Goal: Task Accomplishment & Management: Manage account settings

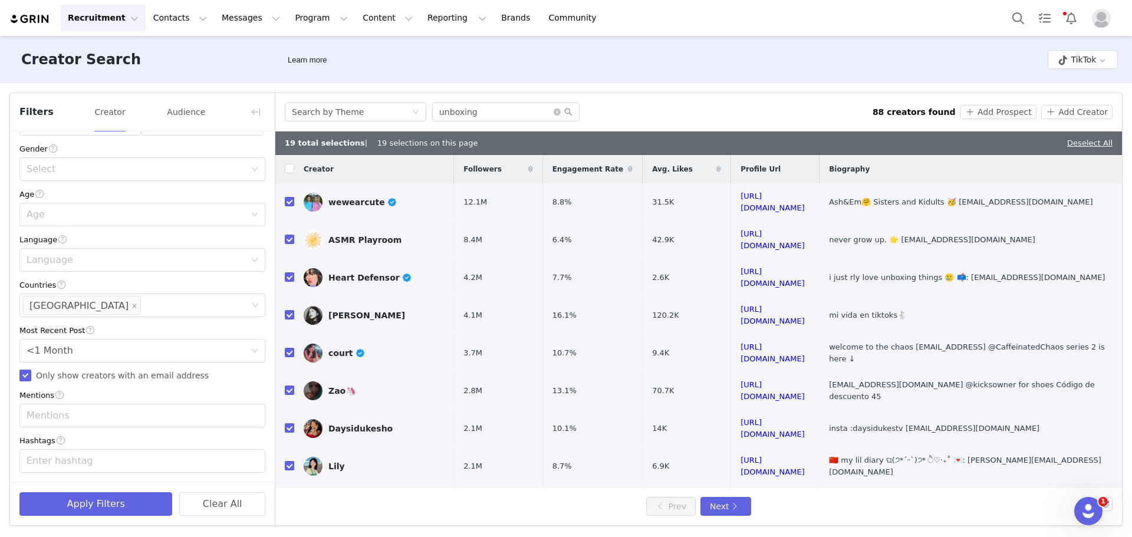
scroll to position [2185, 0]
click at [177, 21] on button "Contacts Contacts" at bounding box center [180, 18] width 68 height 27
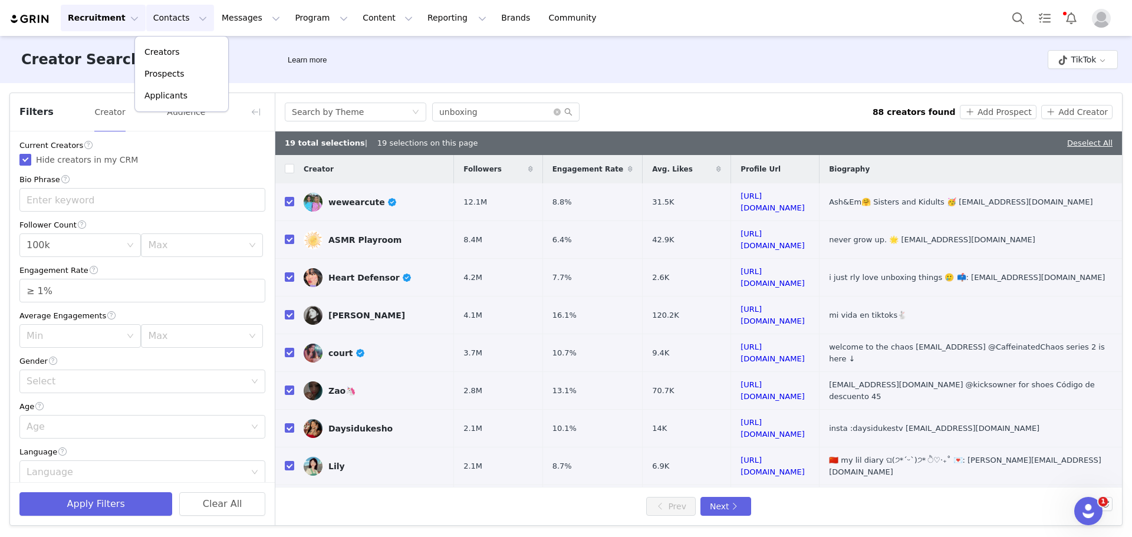
scroll to position [0, 0]
click at [671, 92] on div "Filters Creator Audience Current Creators Hide creators in my CRM Bio Phrase Fo…" at bounding box center [566, 309] width 1132 height 452
click at [1006, 111] on button "Add Prospect" at bounding box center [998, 112] width 76 height 14
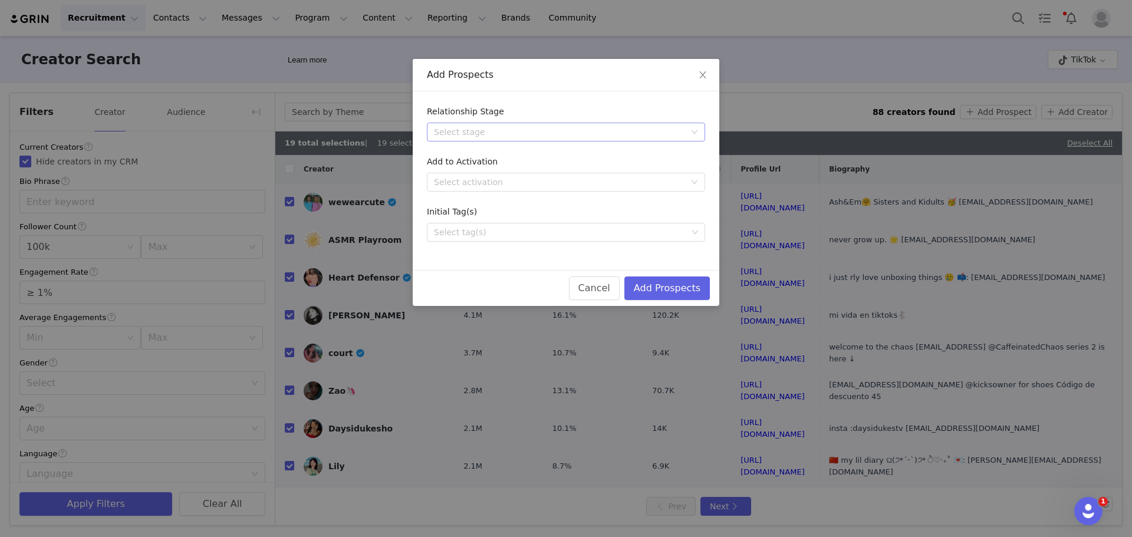
drag, startPoint x: 625, startPoint y: 133, endPoint x: 609, endPoint y: 136, distance: 16.9
click at [625, 133] on div "Select stage" at bounding box center [559, 132] width 251 height 12
click at [486, 157] on li "Needs Outreach" at bounding box center [566, 155] width 278 height 19
click at [671, 284] on button "Add Prospects" at bounding box center [666, 288] width 85 height 24
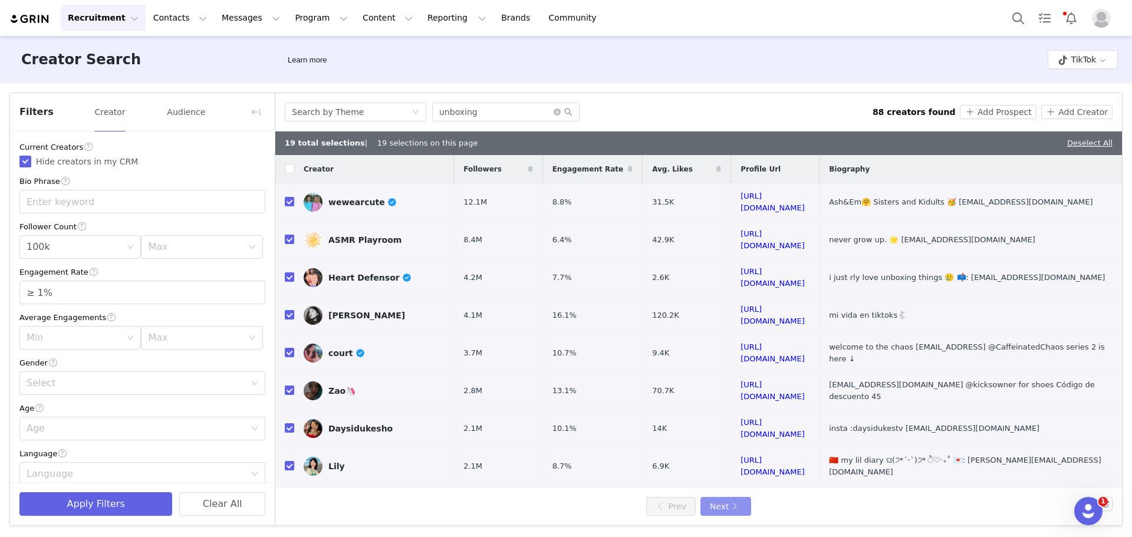
click at [722, 505] on button "Next" at bounding box center [725, 506] width 51 height 19
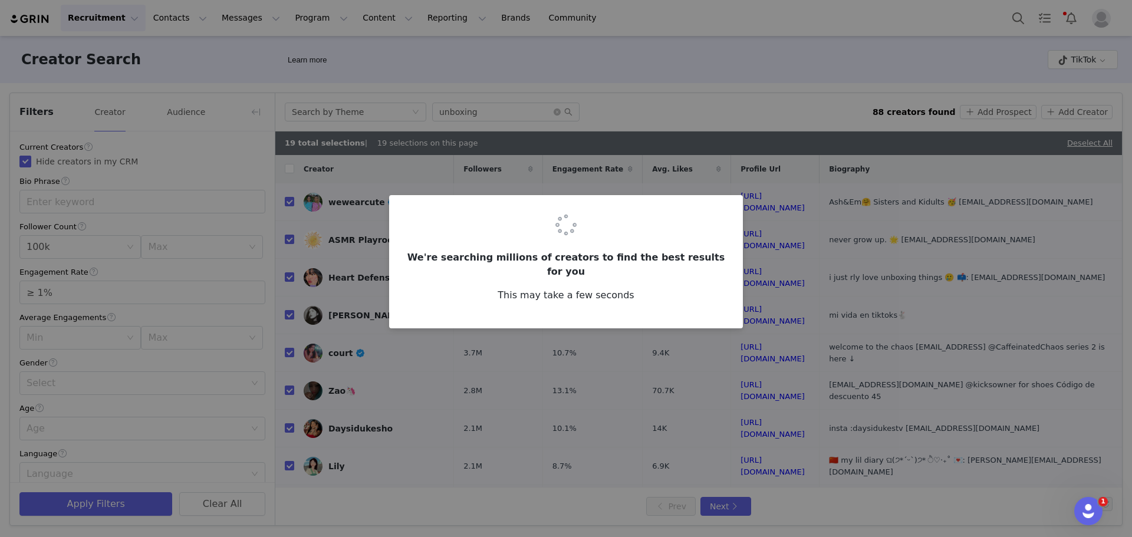
checkbox input "false"
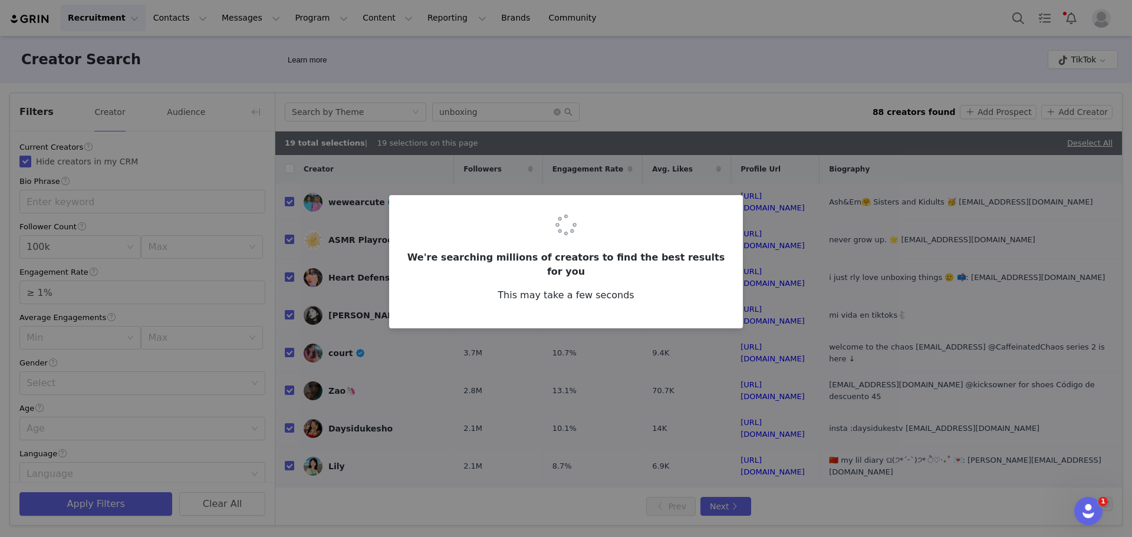
checkbox input "false"
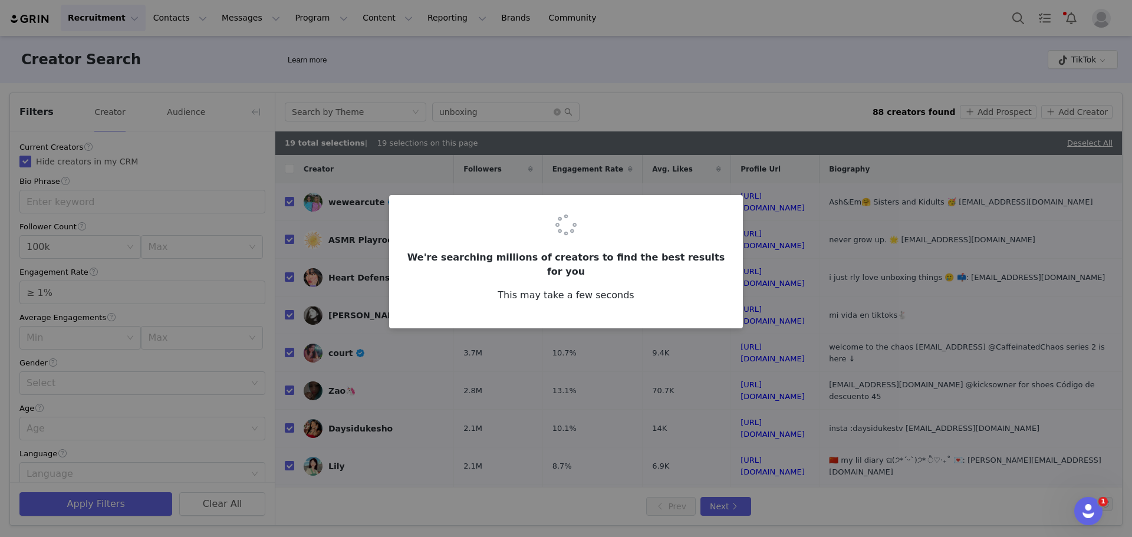
checkbox input "false"
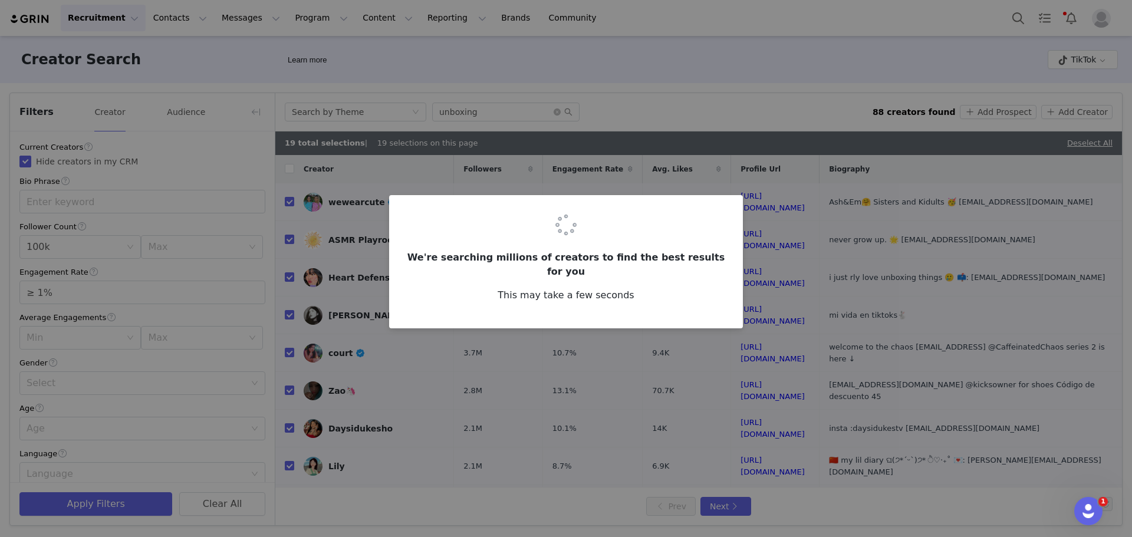
checkbox input "false"
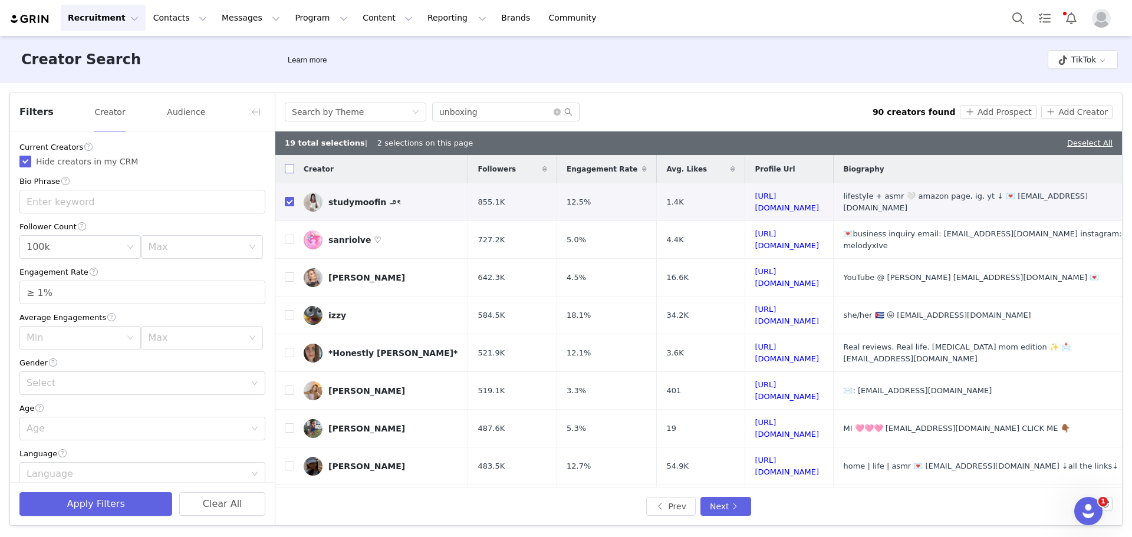
click at [291, 173] on input "checkbox" at bounding box center [289, 168] width 9 height 9
checkbox input "true"
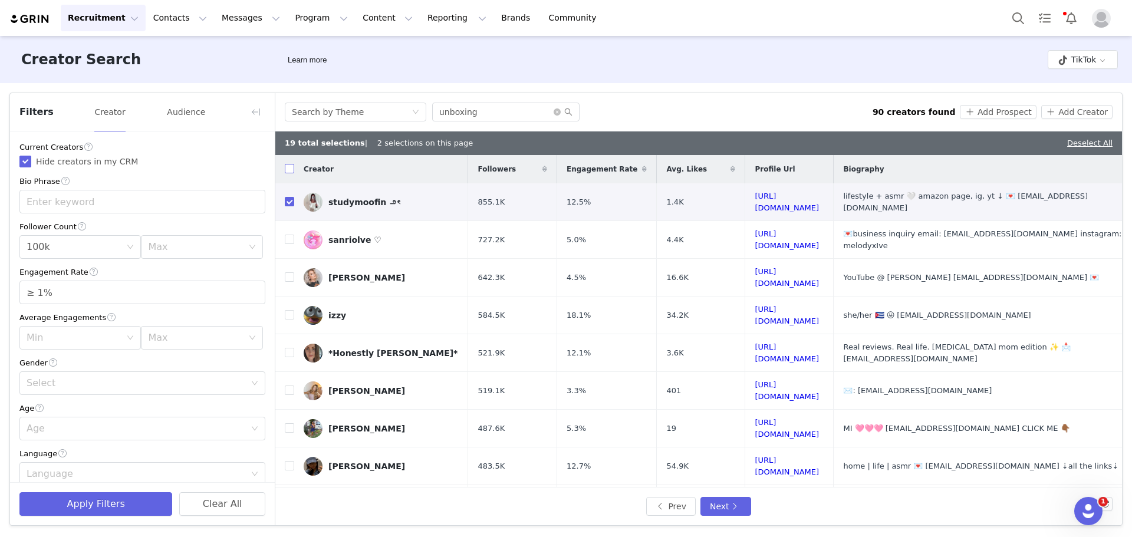
checkbox input "true"
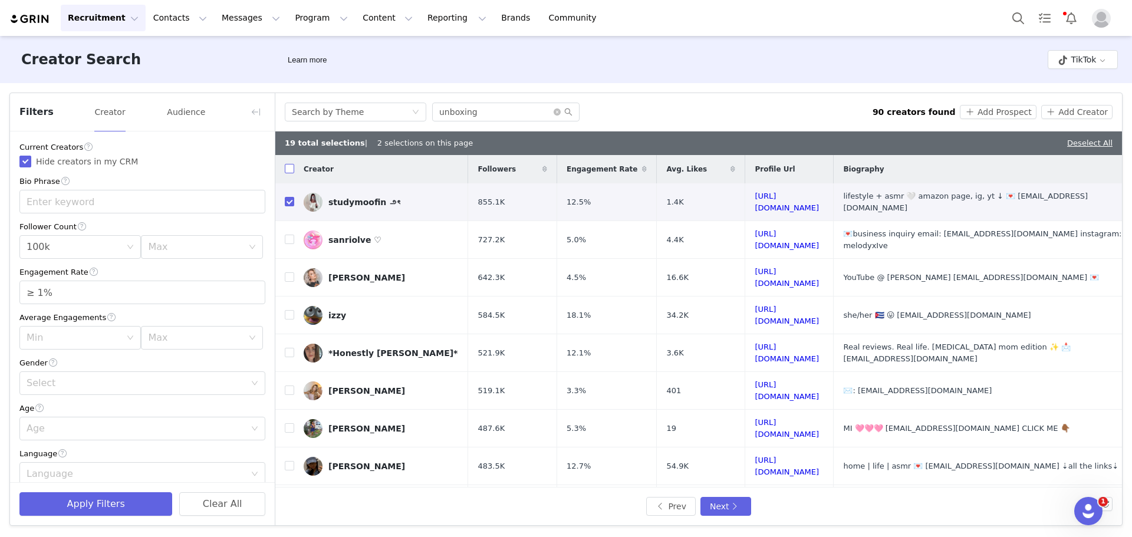
checkbox input "true"
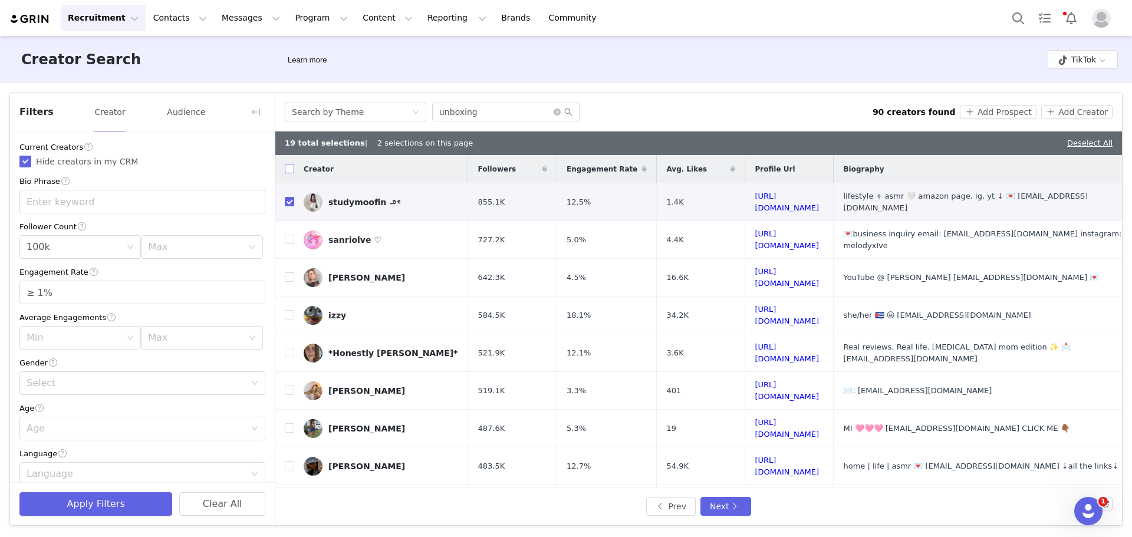
checkbox input "true"
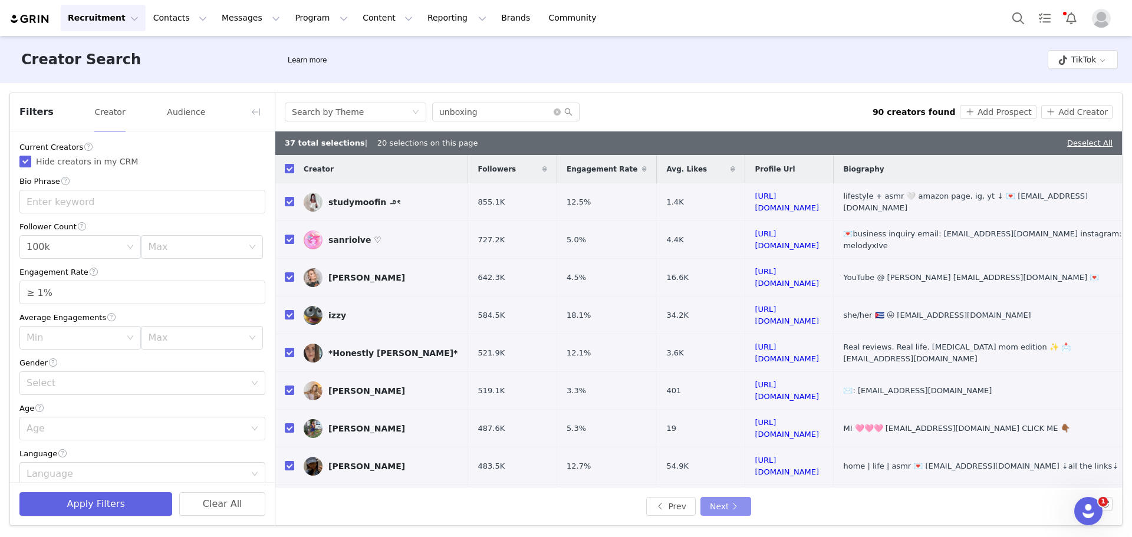
click at [723, 505] on button "Next" at bounding box center [725, 506] width 51 height 19
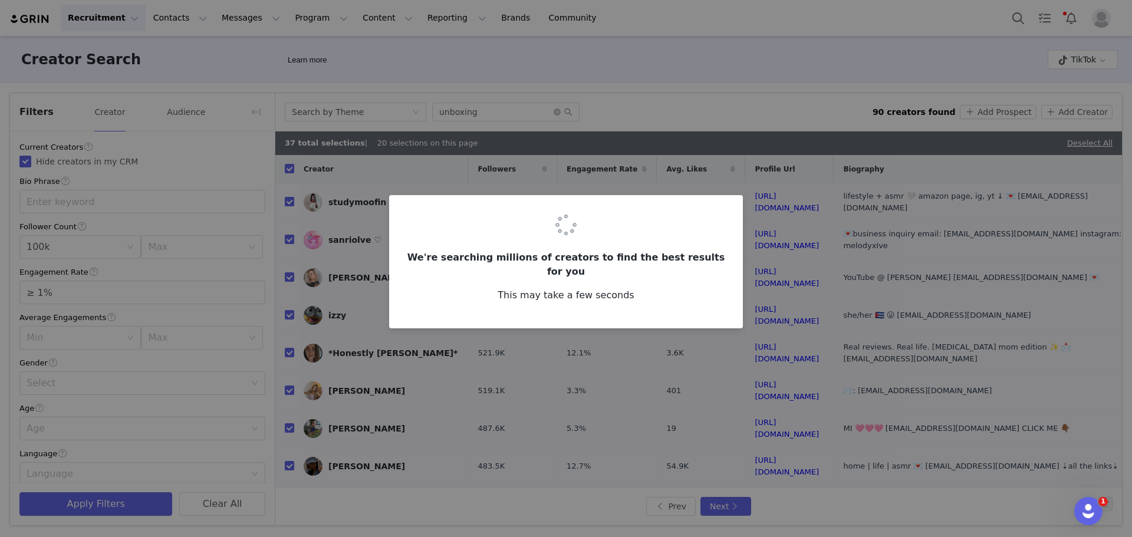
checkbox input "false"
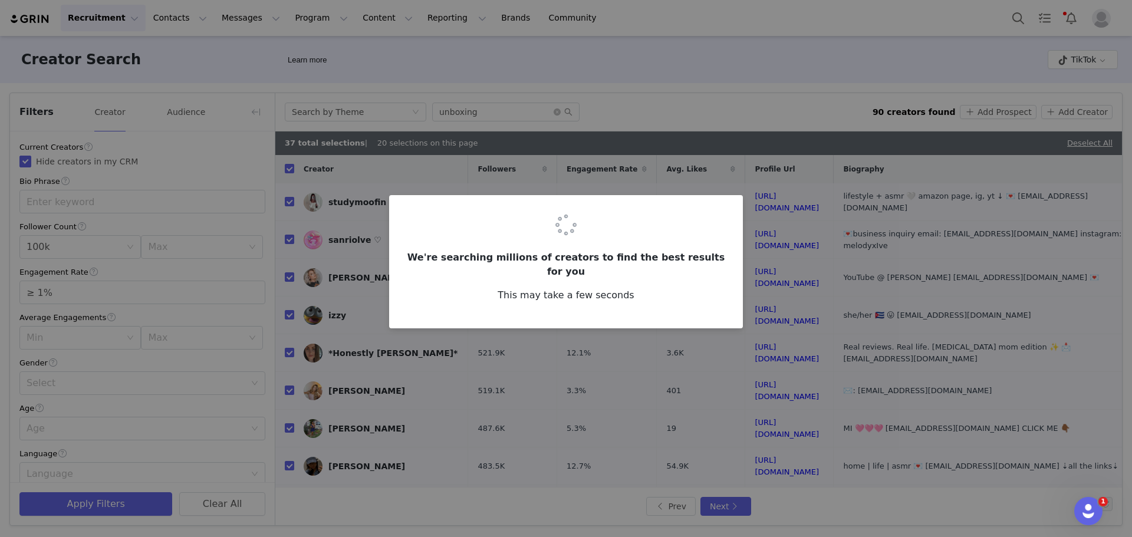
checkbox input "false"
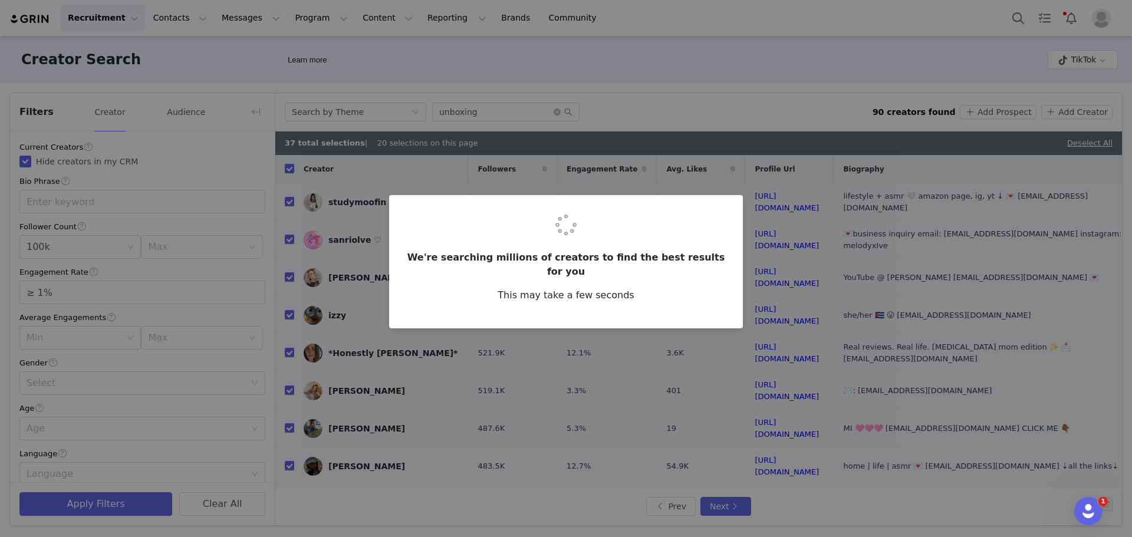
checkbox input "false"
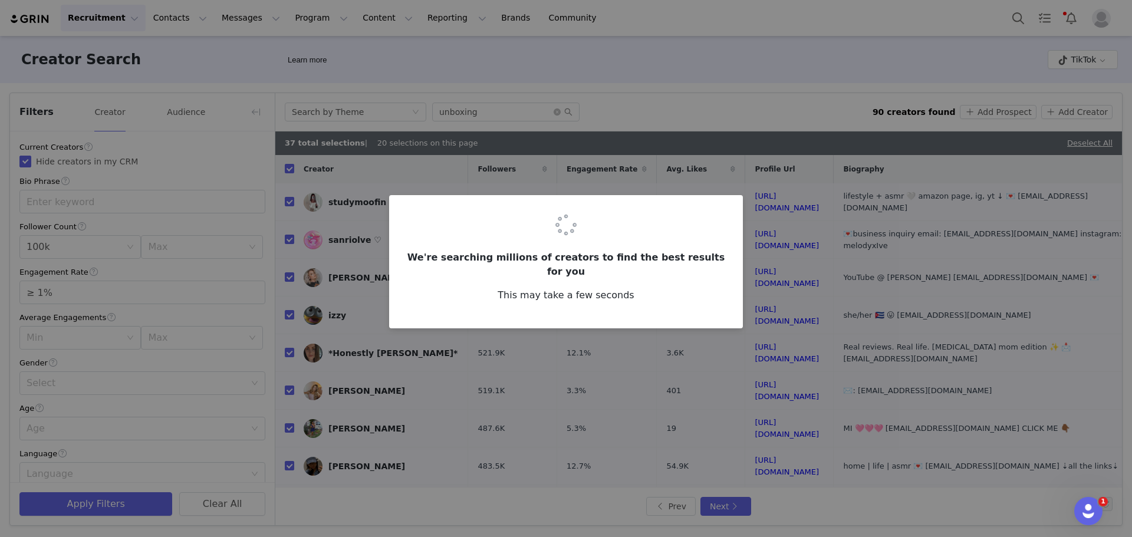
checkbox input "false"
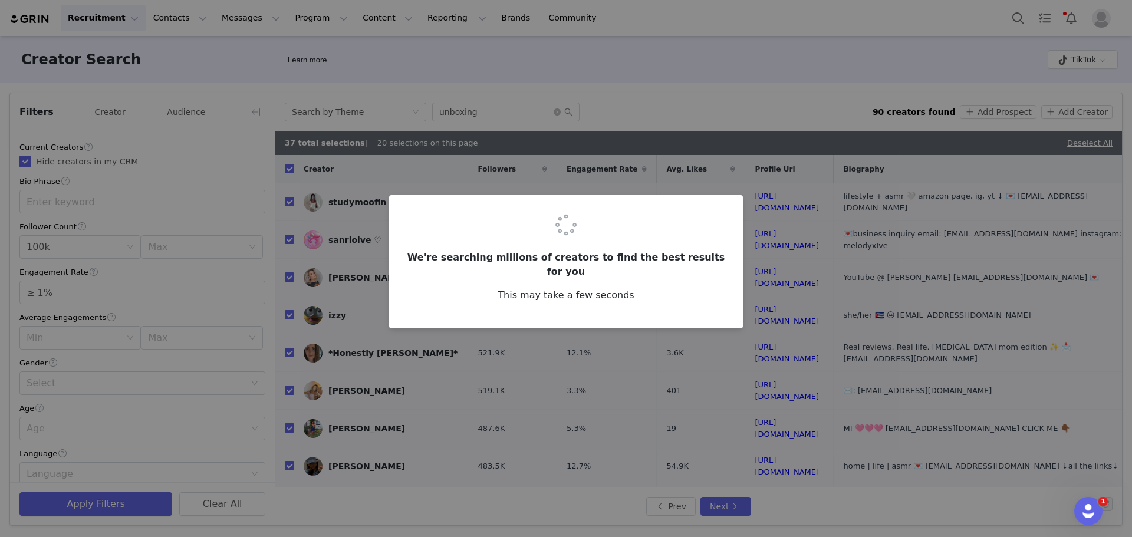
checkbox input "false"
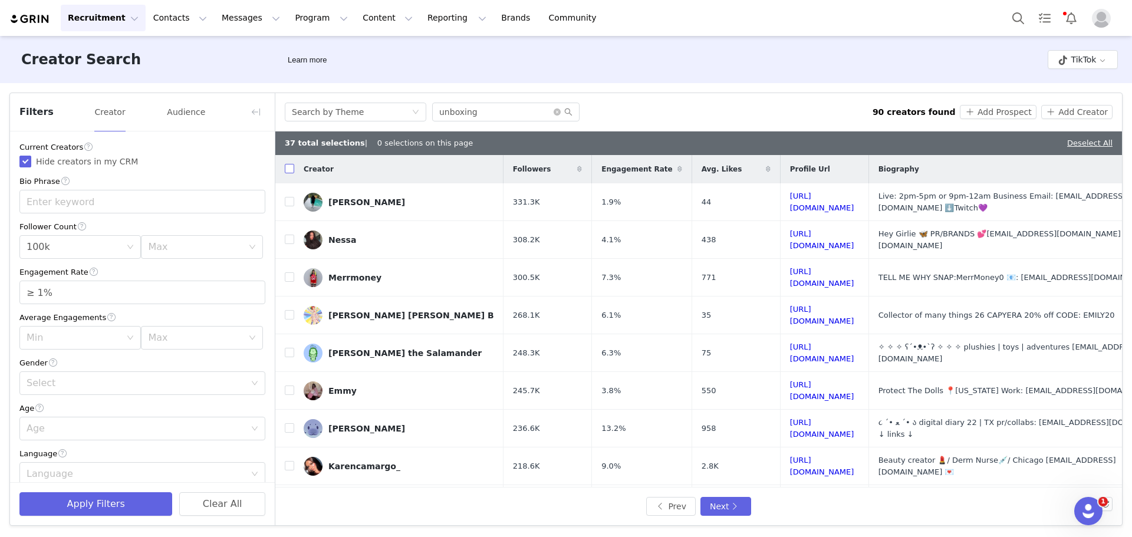
click at [289, 172] on input "checkbox" at bounding box center [289, 168] width 9 height 9
checkbox input "true"
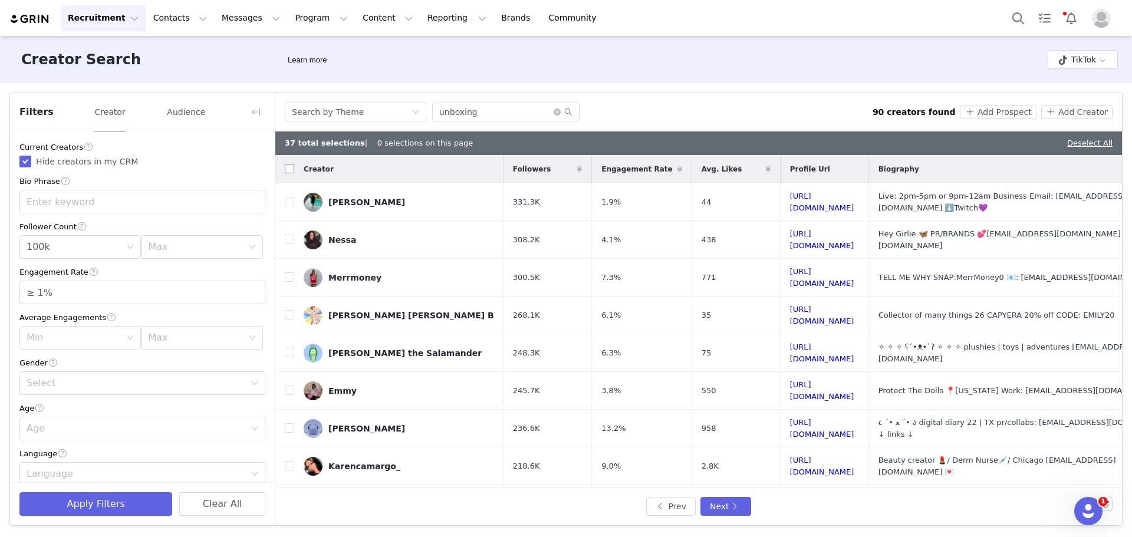
checkbox input "true"
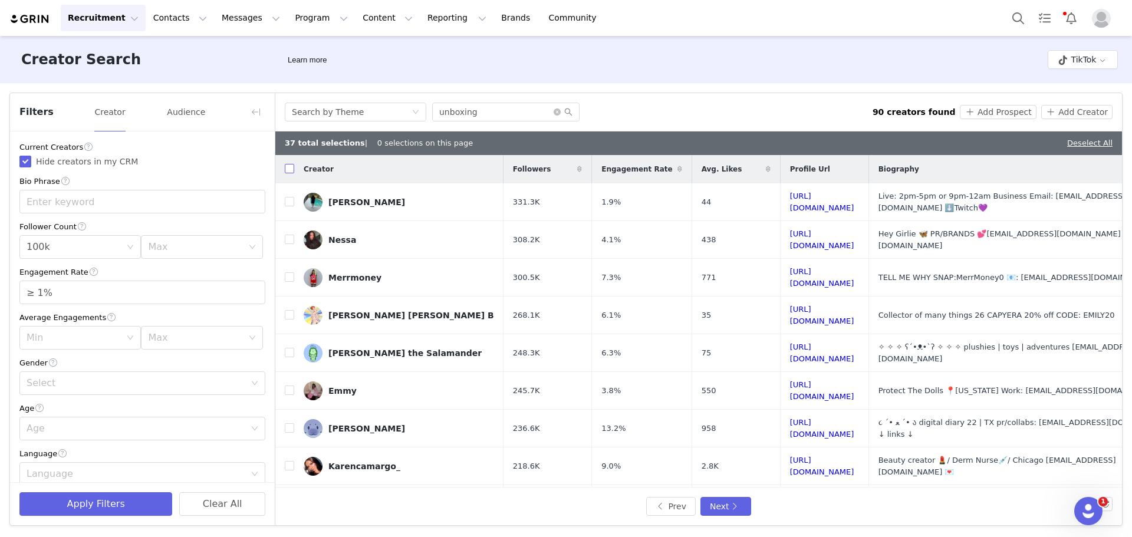
checkbox input "true"
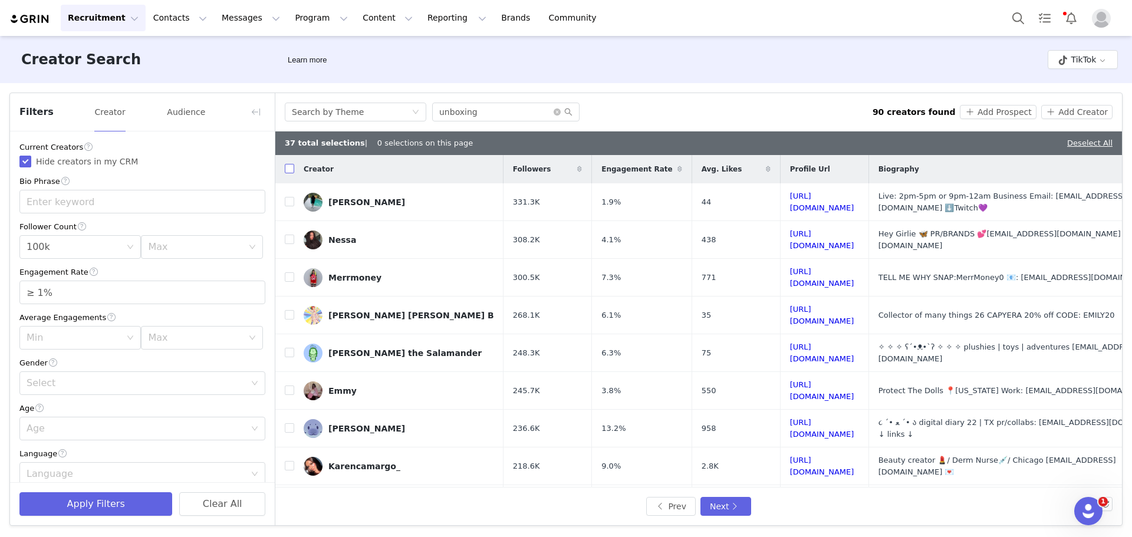
checkbox input "true"
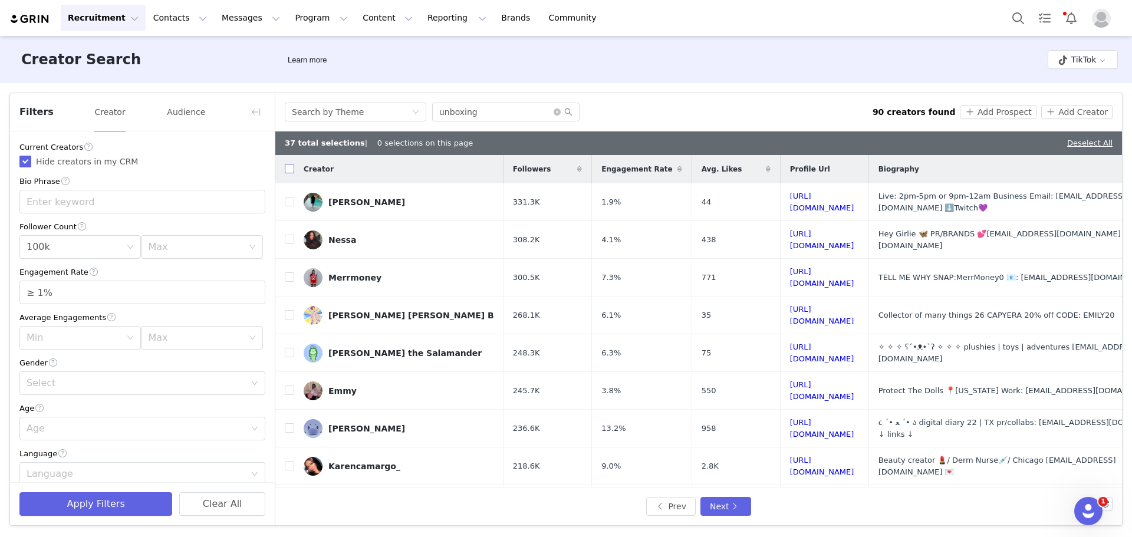
checkbox input "true"
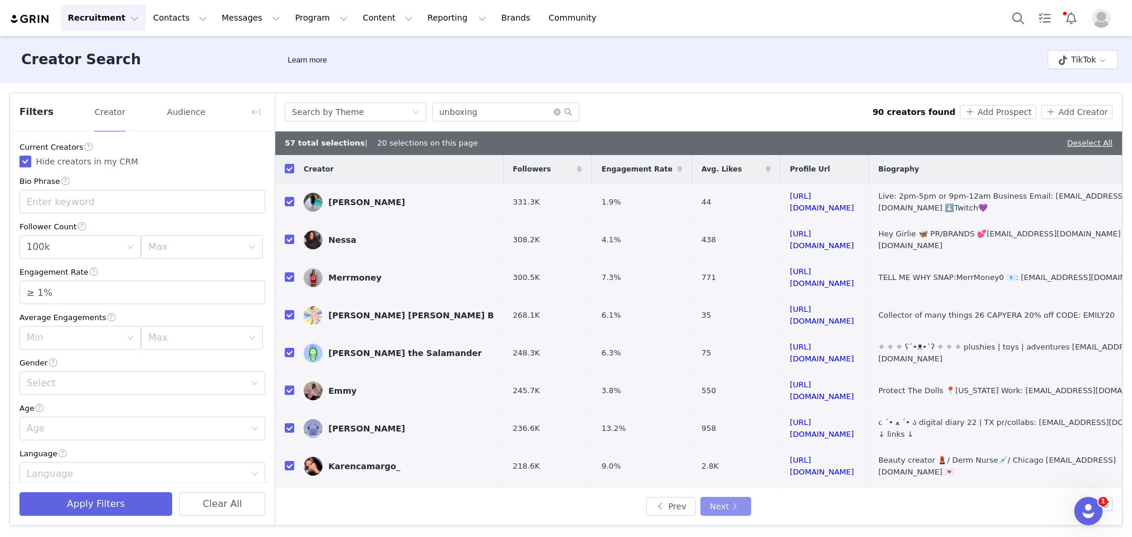
click at [718, 504] on button "Next" at bounding box center [725, 506] width 51 height 19
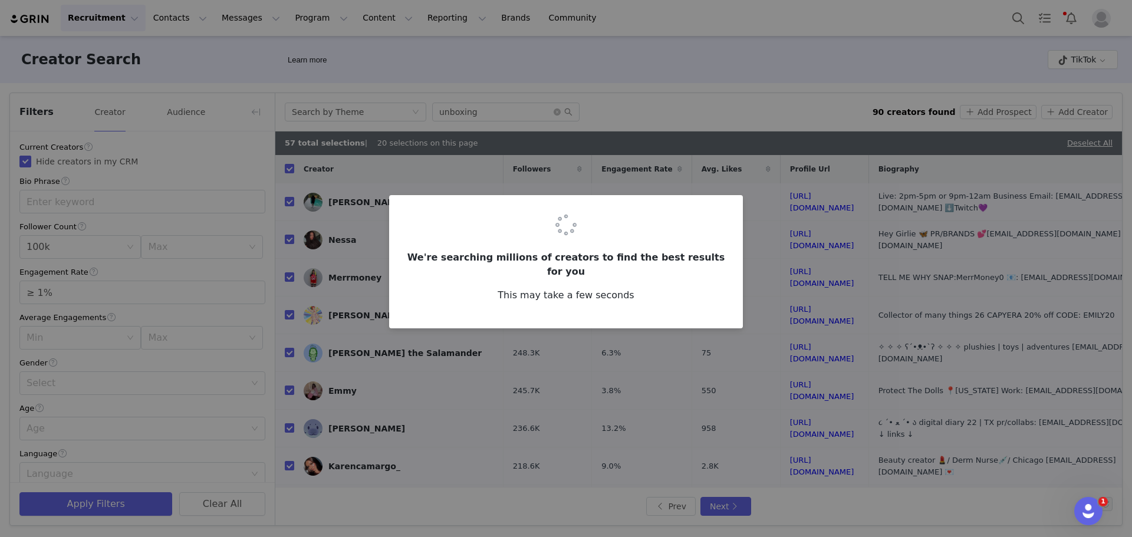
checkbox input "false"
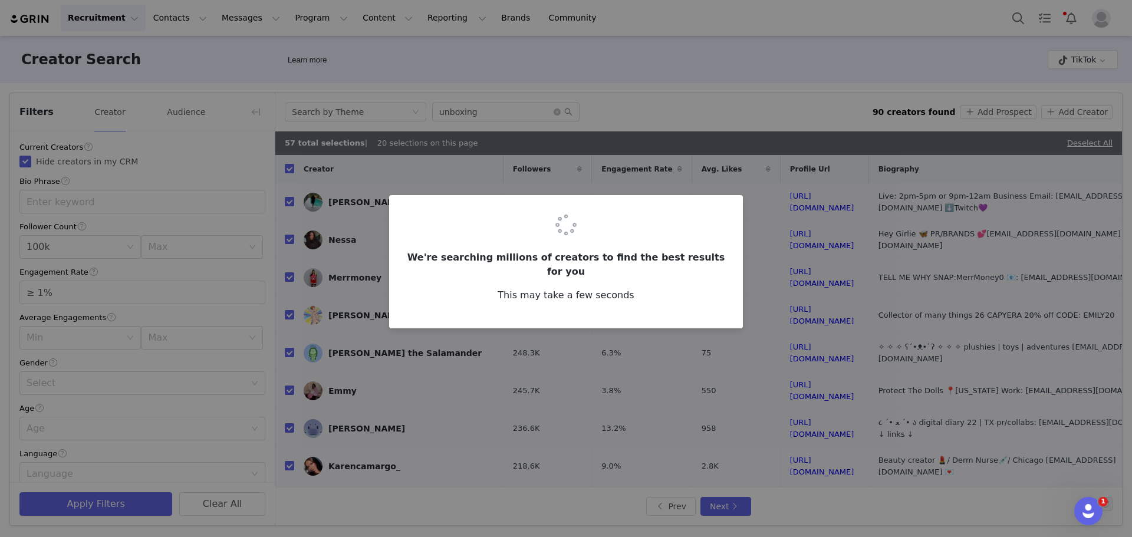
checkbox input "false"
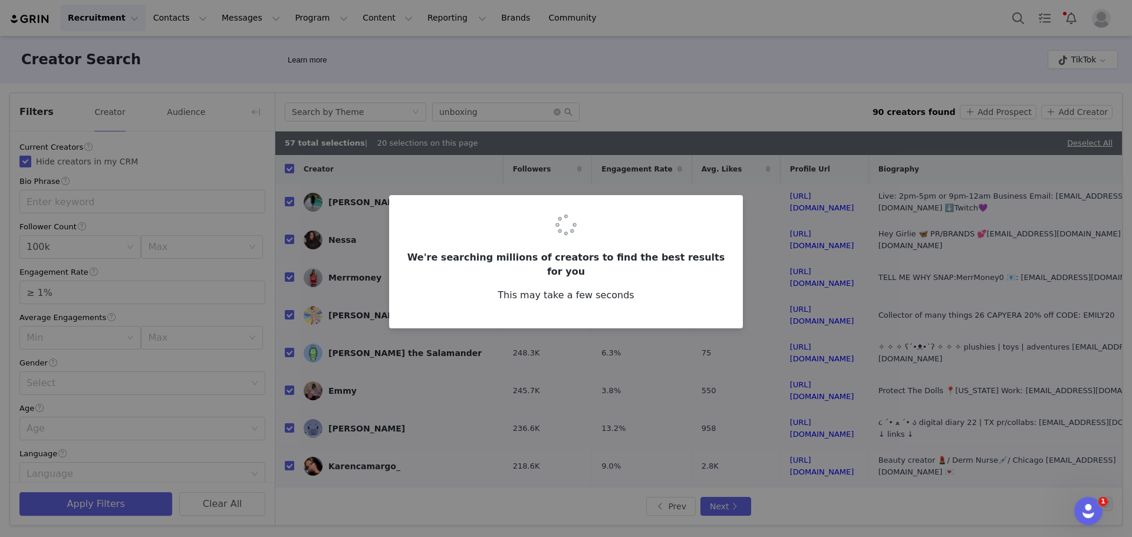
checkbox input "false"
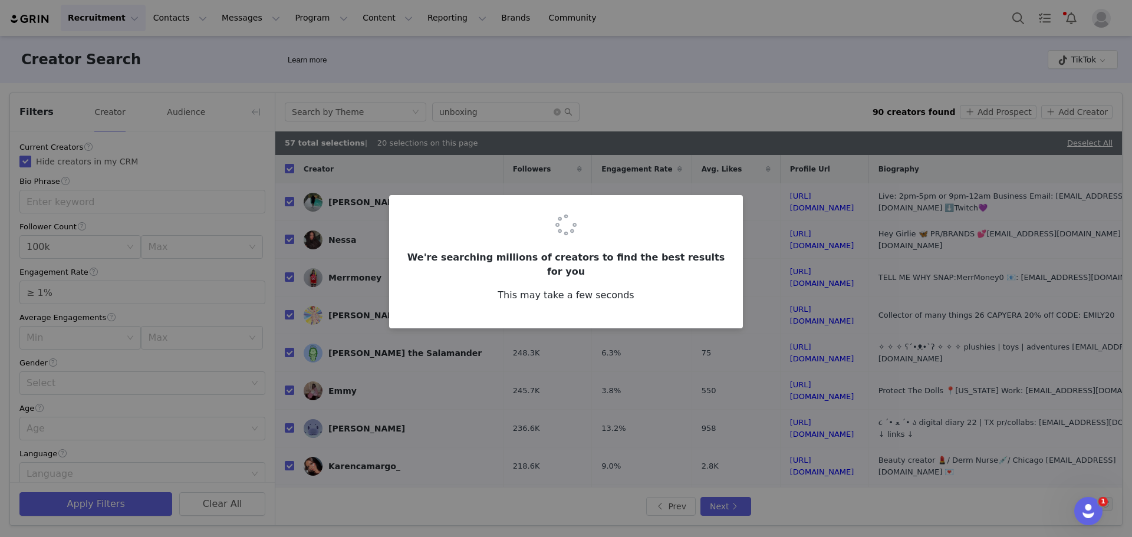
checkbox input "false"
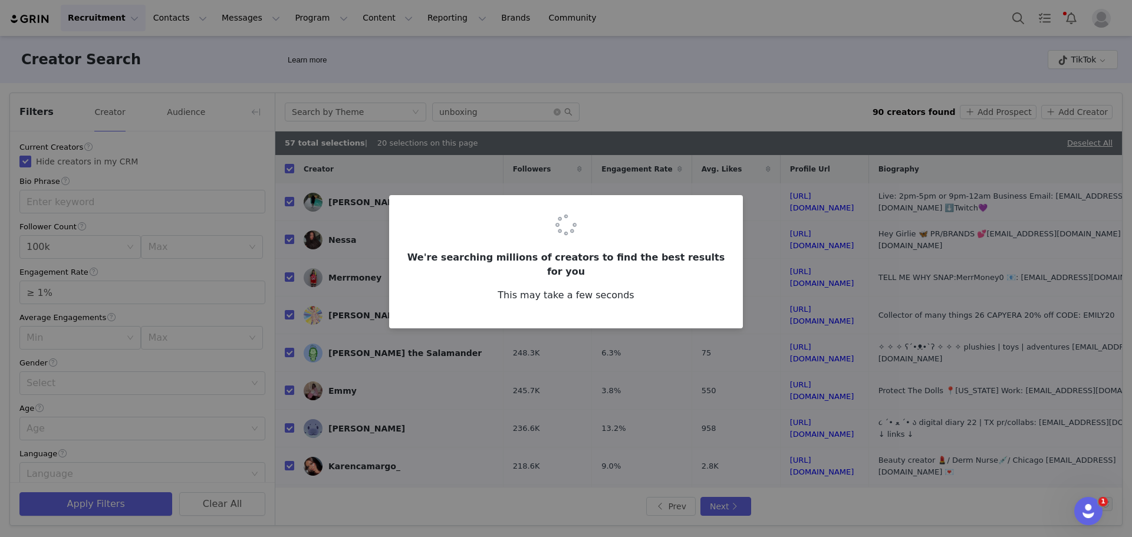
checkbox input "false"
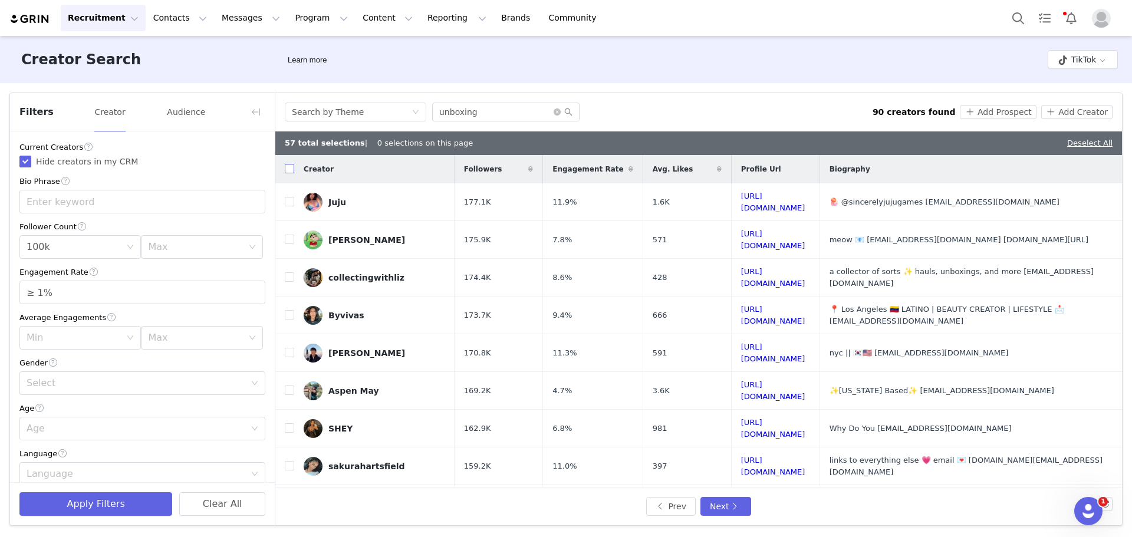
click at [290, 171] on input "checkbox" at bounding box center [289, 168] width 9 height 9
checkbox input "true"
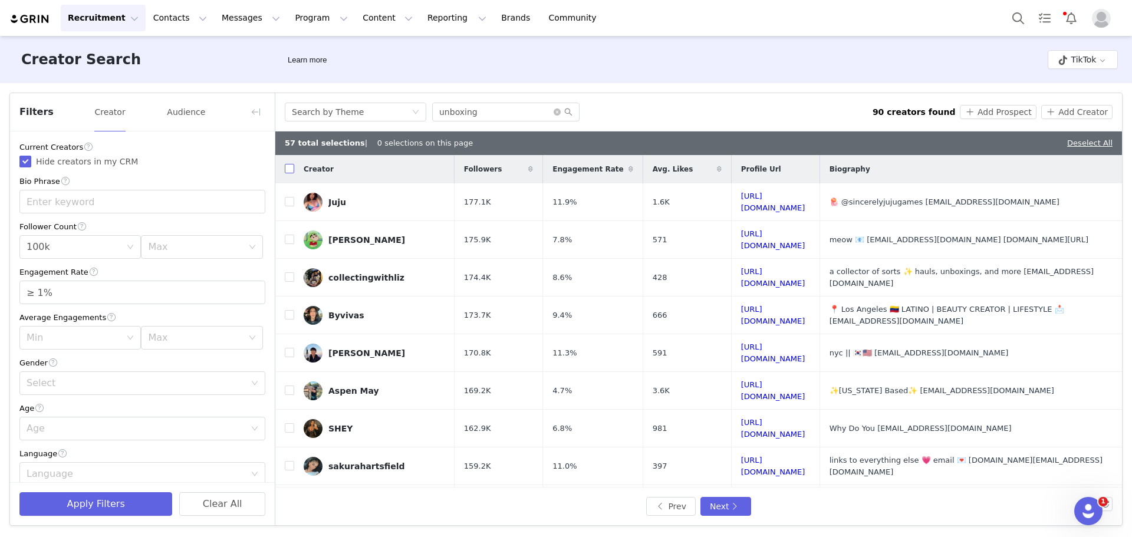
checkbox input "true"
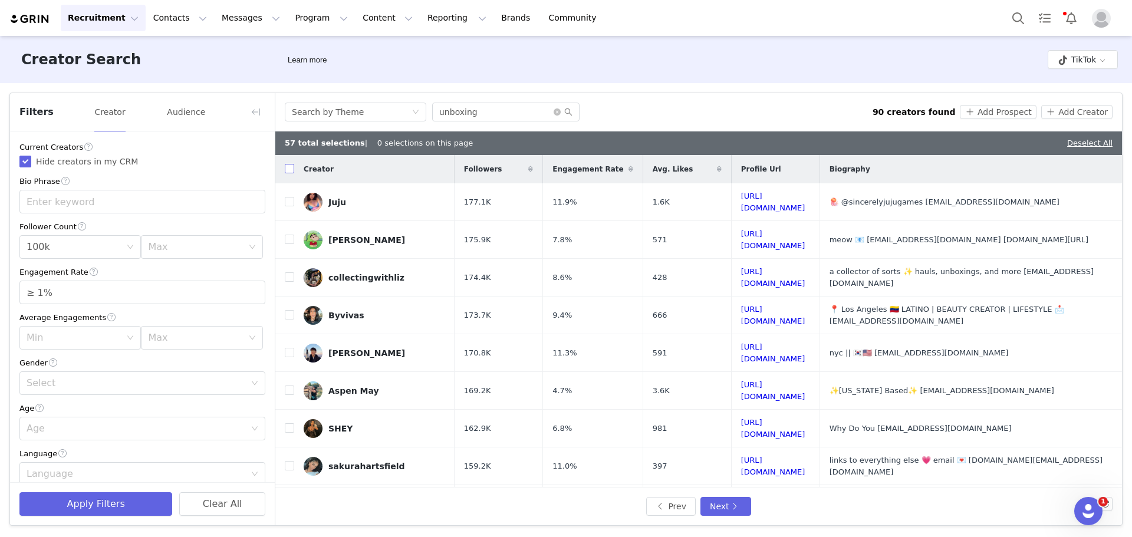
checkbox input "true"
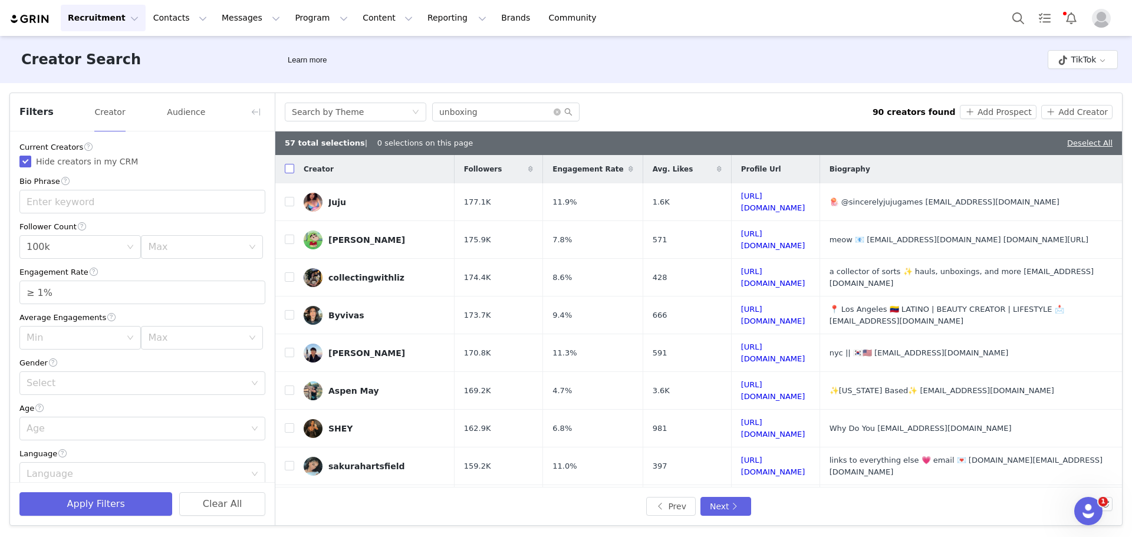
checkbox input "true"
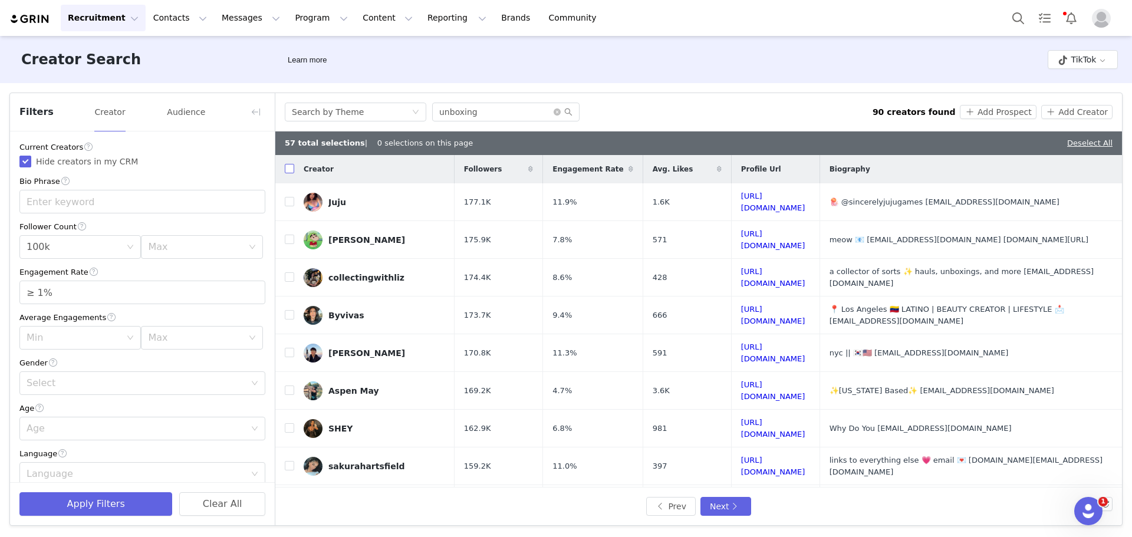
checkbox input "true"
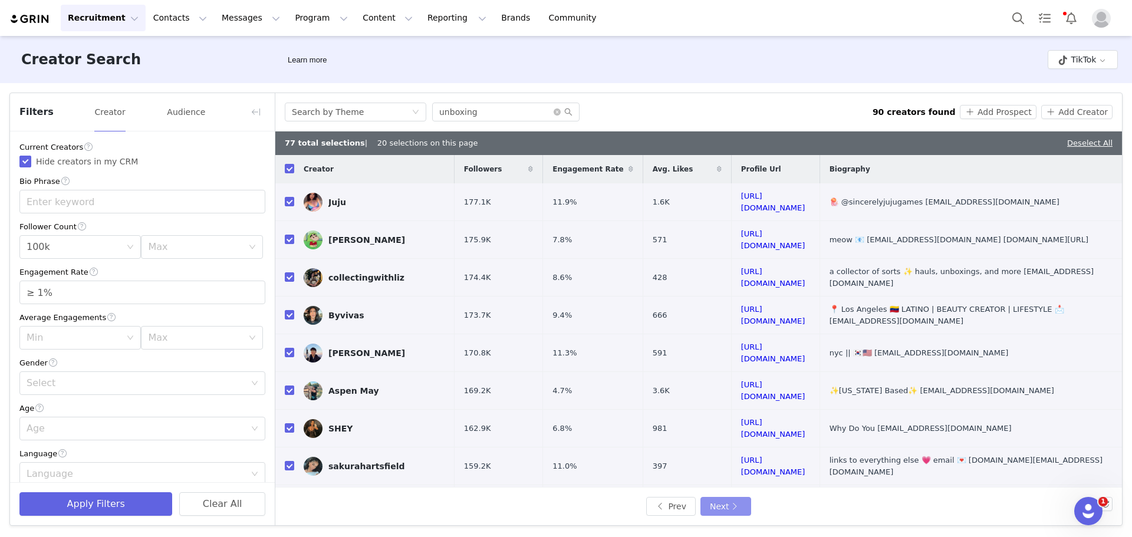
click at [734, 506] on button "Next" at bounding box center [725, 506] width 51 height 19
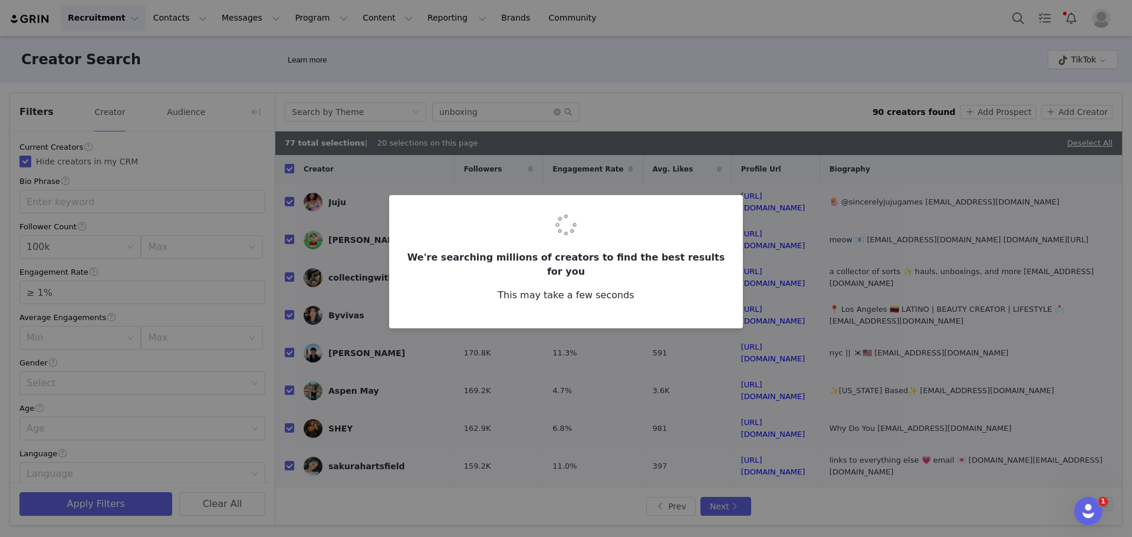
checkbox input "false"
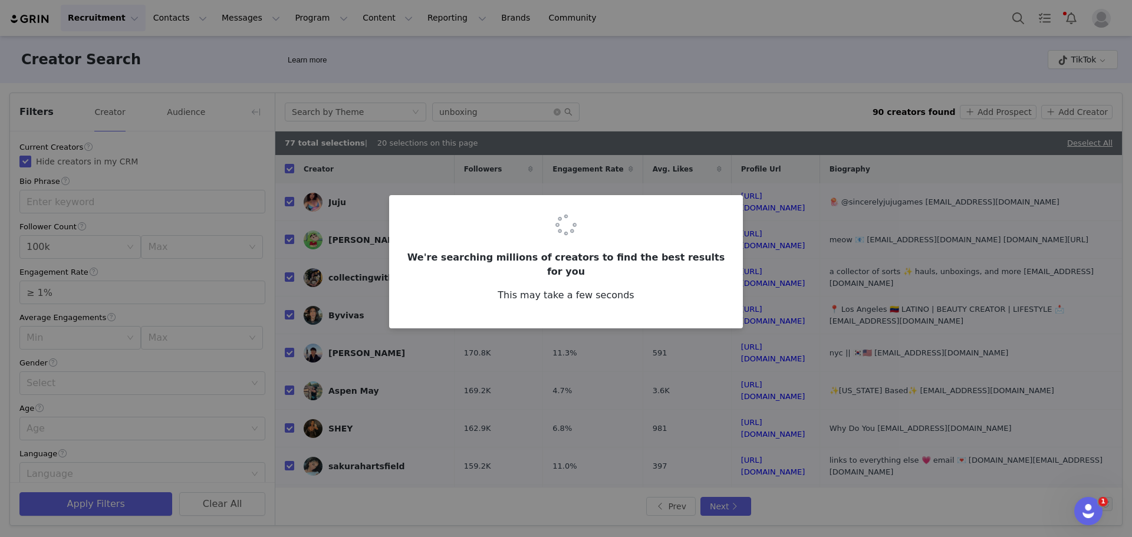
checkbox input "false"
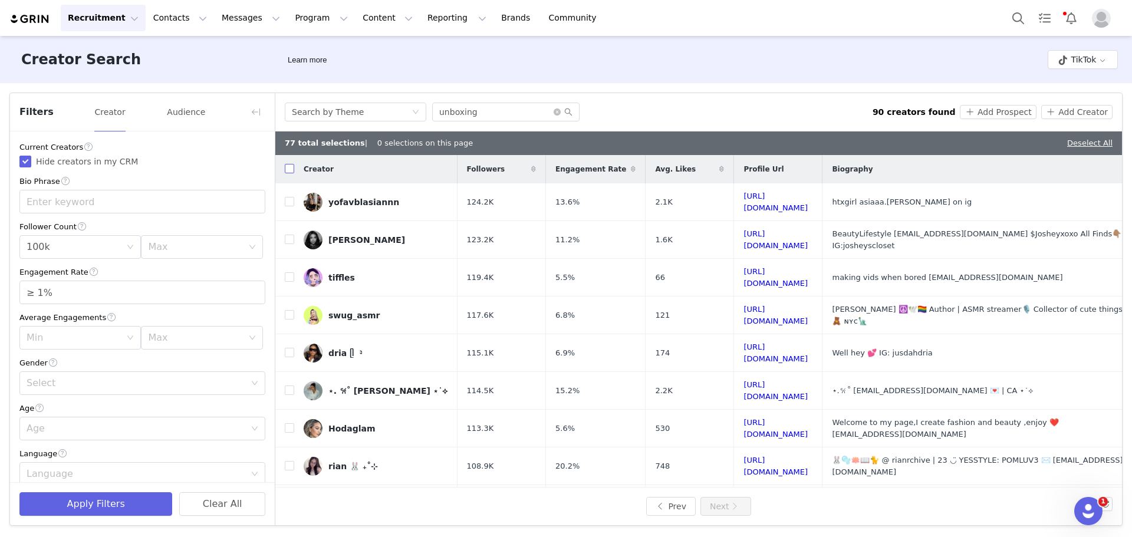
click at [292, 169] on input "checkbox" at bounding box center [289, 168] width 9 height 9
checkbox input "true"
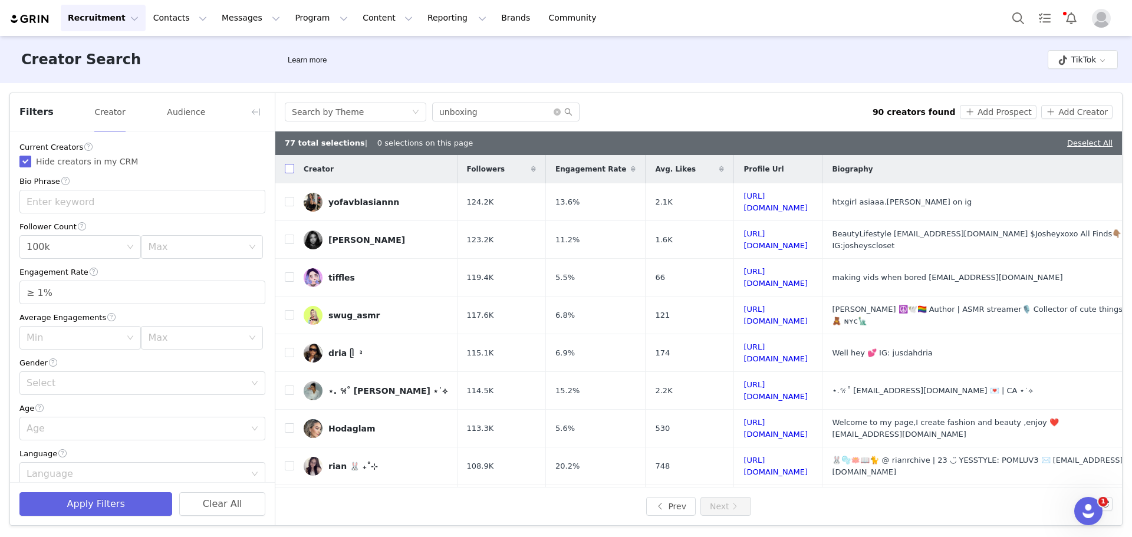
checkbox input "true"
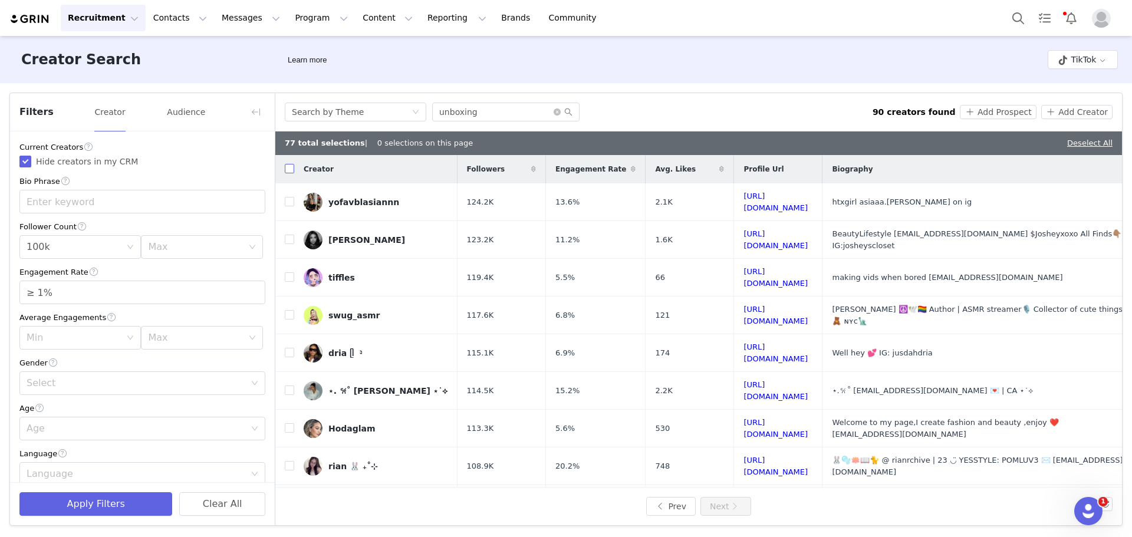
checkbox input "true"
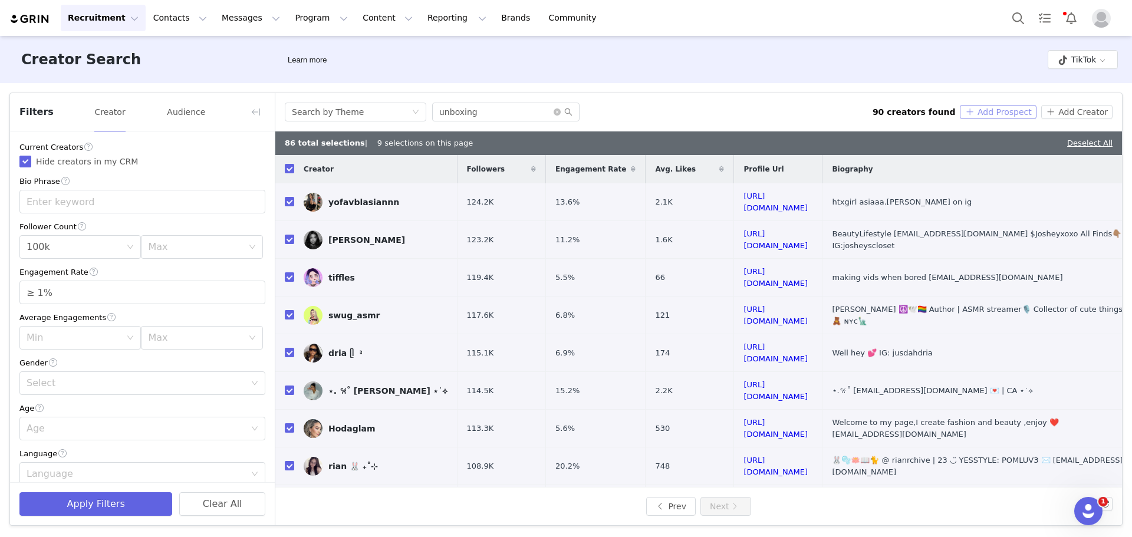
click at [1010, 114] on button "Add Prospect" at bounding box center [998, 112] width 76 height 14
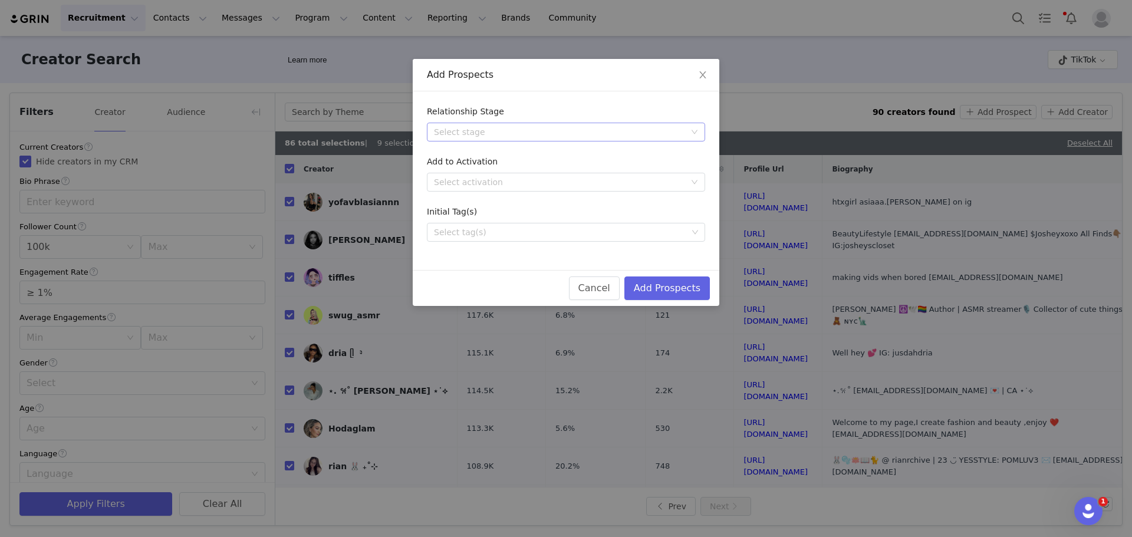
click at [608, 134] on div "Select stage" at bounding box center [559, 132] width 251 height 12
click at [480, 154] on li "Needs Outreach" at bounding box center [566, 155] width 278 height 19
click at [668, 290] on button "Add Prospects" at bounding box center [666, 288] width 85 height 24
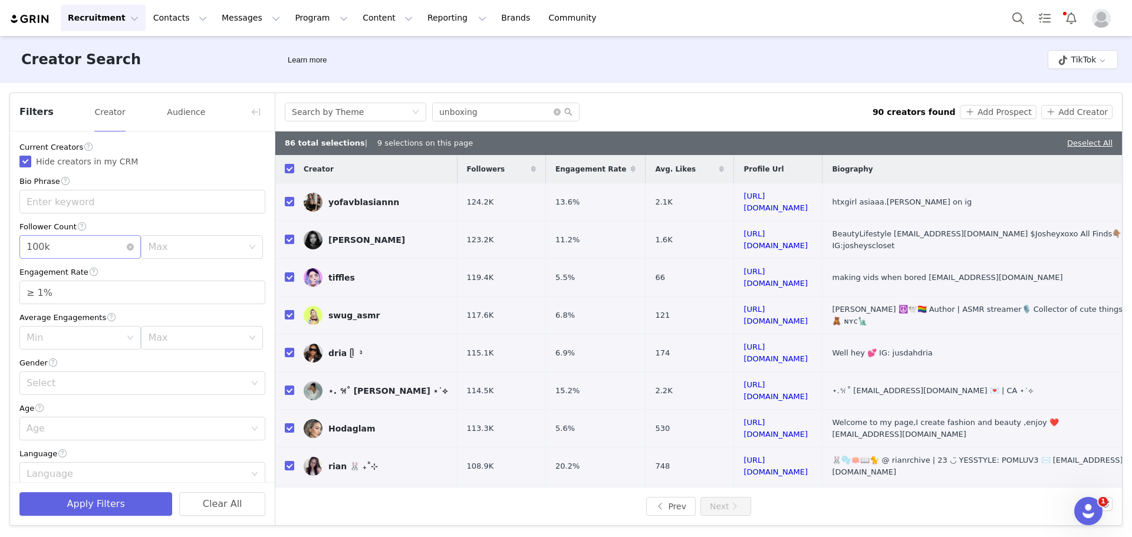
click at [70, 248] on div "Min 100k" at bounding box center [77, 247] width 100 height 22
click at [59, 309] on li "50k" at bounding box center [77, 309] width 117 height 19
click at [165, 248] on div "Max" at bounding box center [195, 247] width 94 height 12
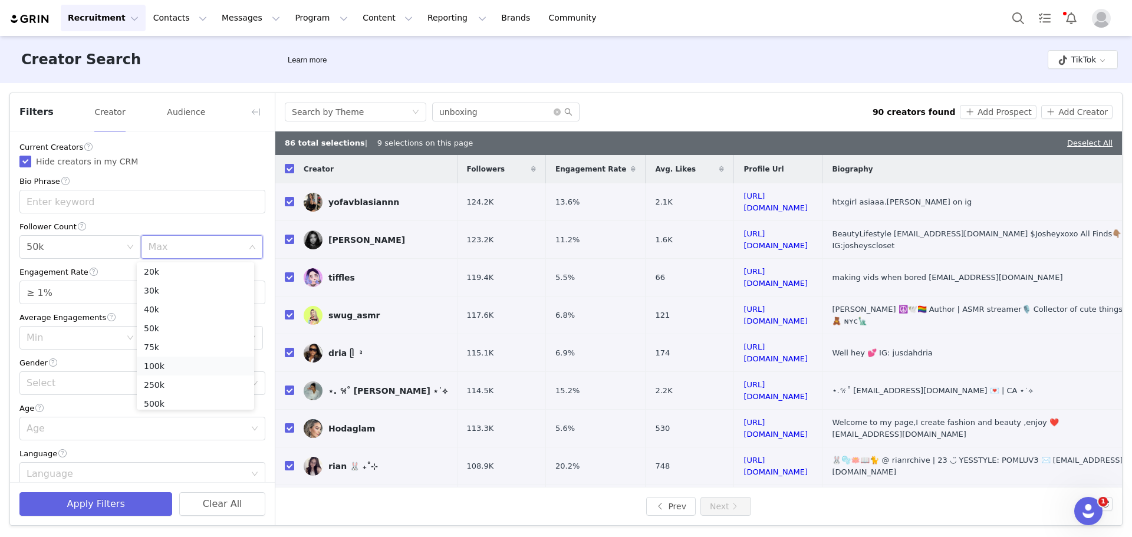
click at [166, 364] on li "100k" at bounding box center [195, 366] width 117 height 19
click at [98, 506] on button "Apply Filters" at bounding box center [95, 504] width 153 height 24
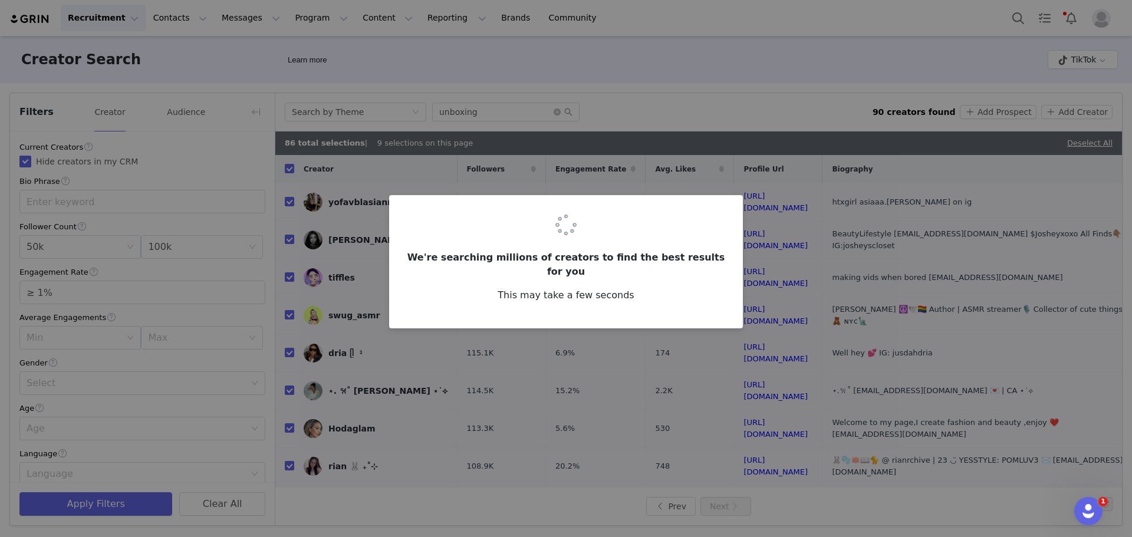
checkbox input "false"
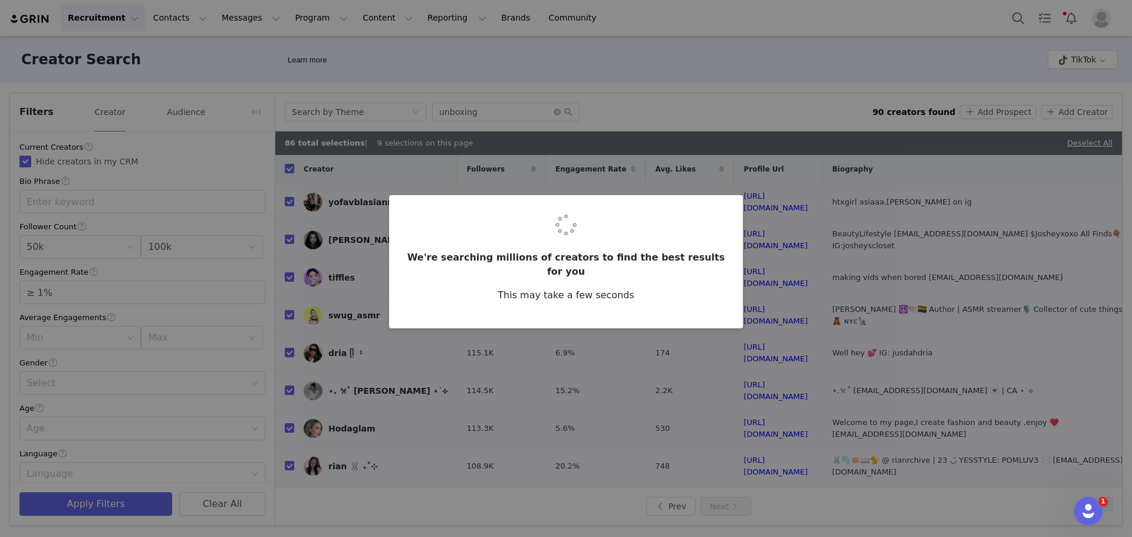
checkbox input "false"
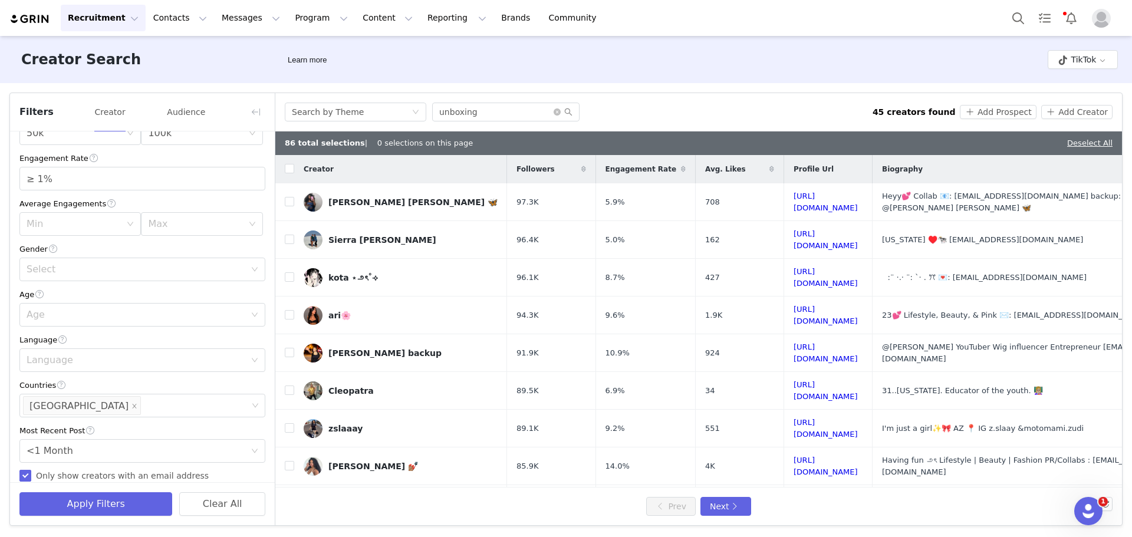
scroll to position [177, 0]
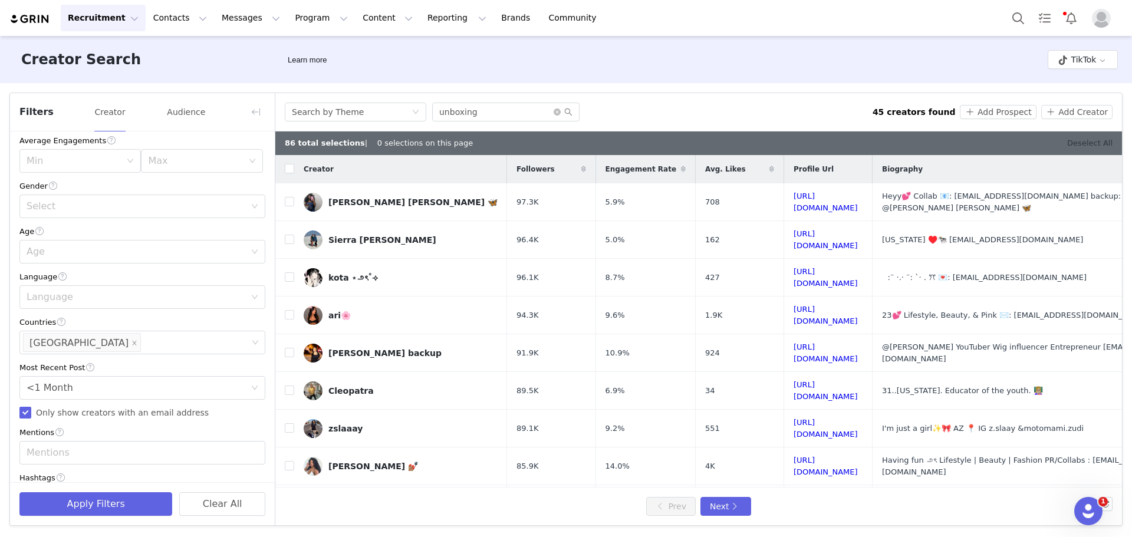
click at [1093, 140] on link "Deselect All" at bounding box center [1089, 143] width 45 height 9
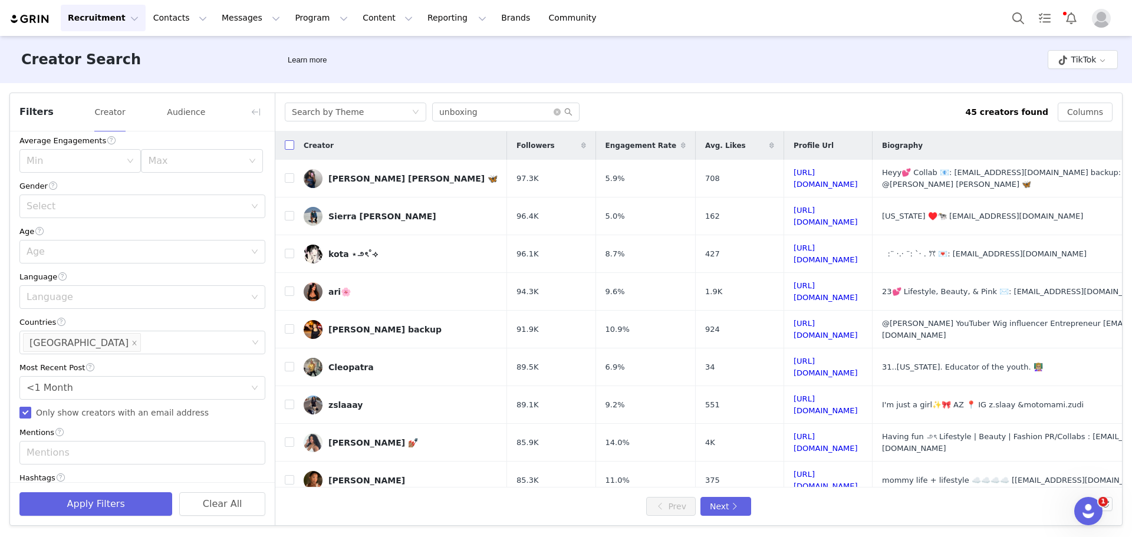
click at [286, 146] on input "checkbox" at bounding box center [289, 144] width 9 height 9
checkbox input "false"
checkbox input "true"
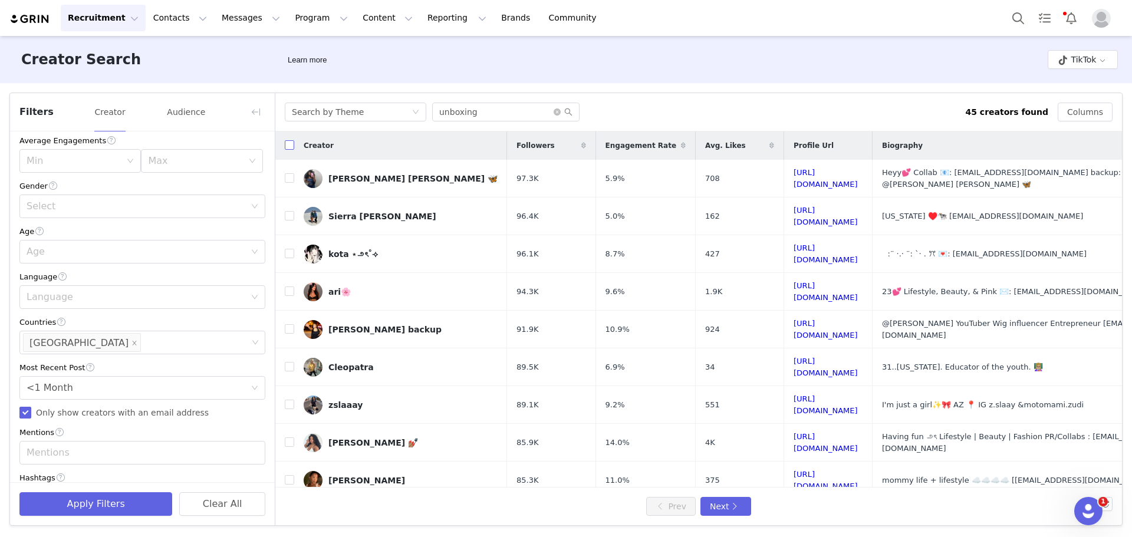
checkbox input "true"
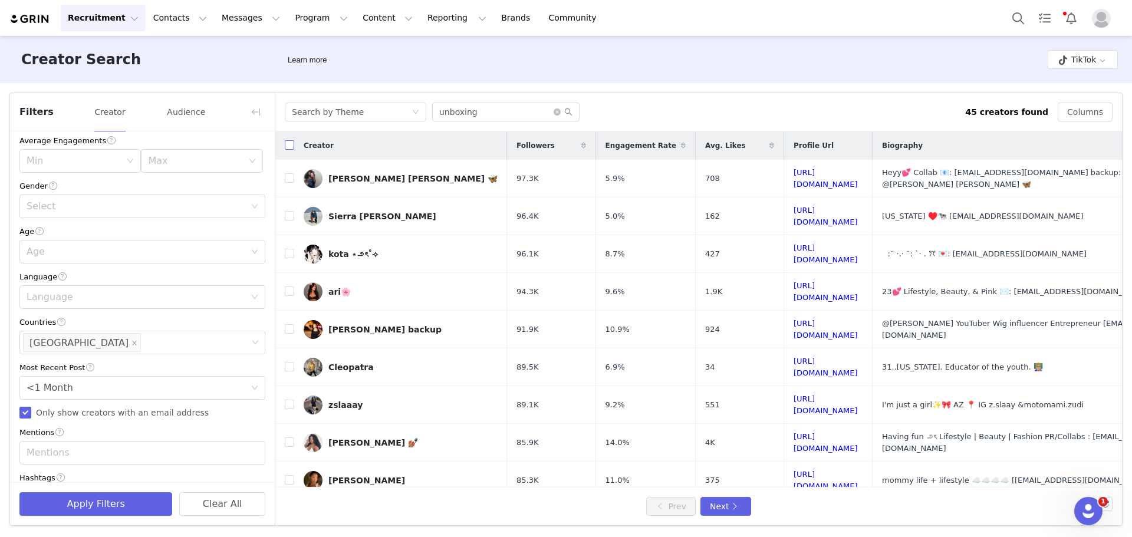
checkbox input "true"
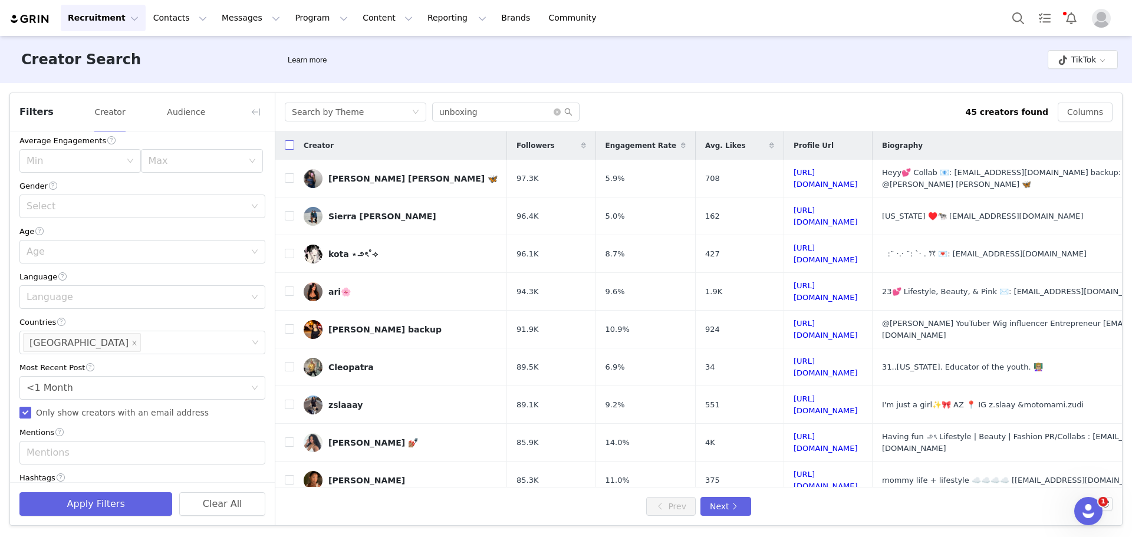
checkbox input "true"
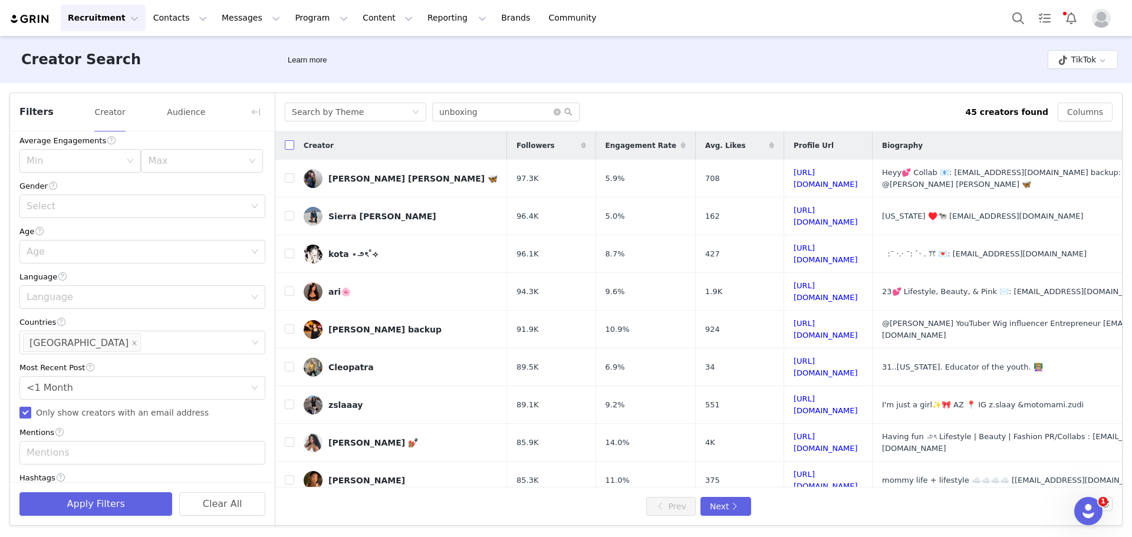
checkbox input "true"
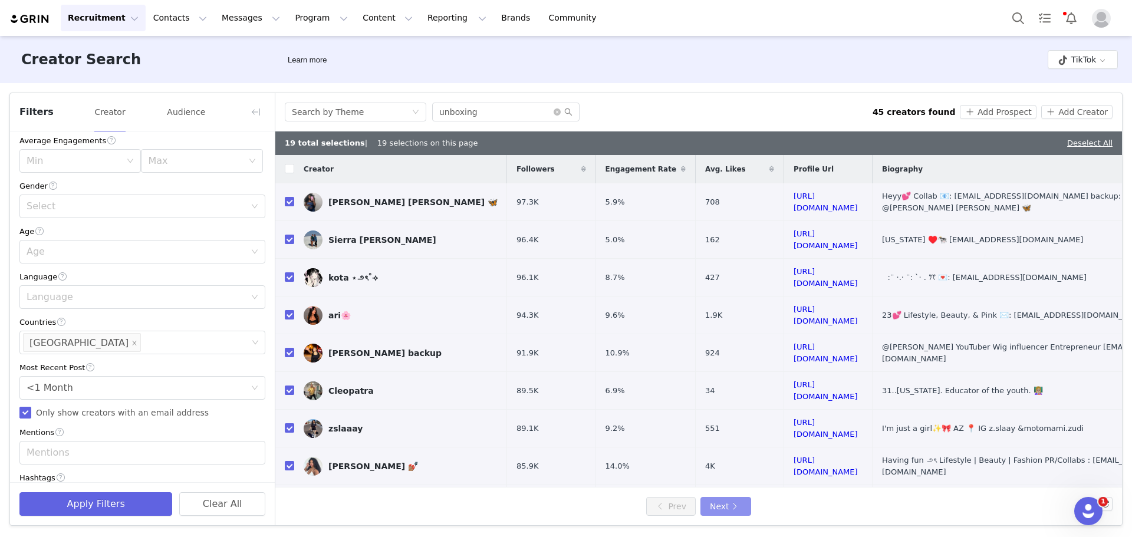
click at [721, 502] on button "Next" at bounding box center [725, 506] width 51 height 19
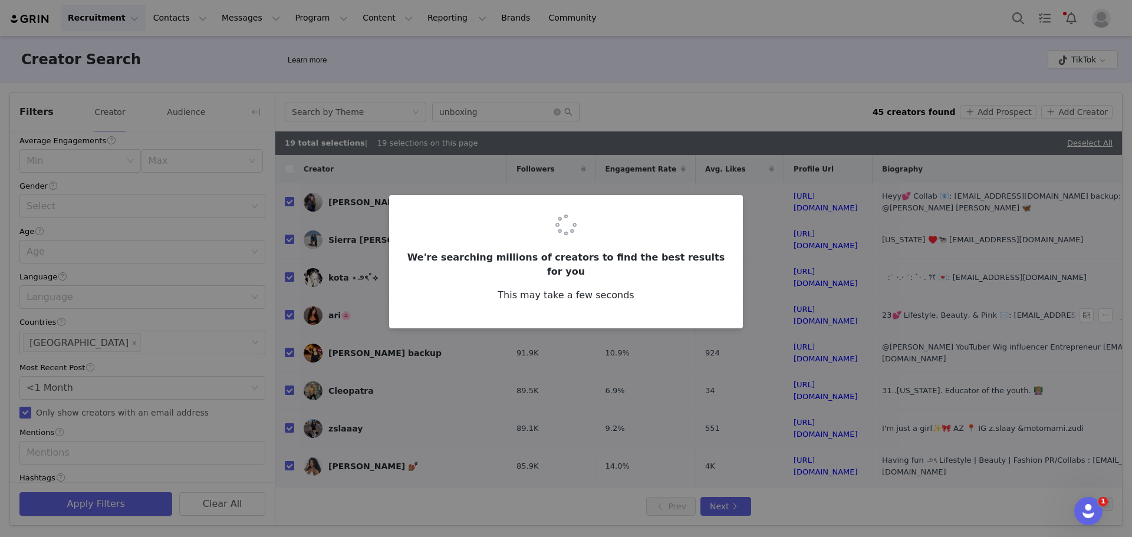
checkbox input "false"
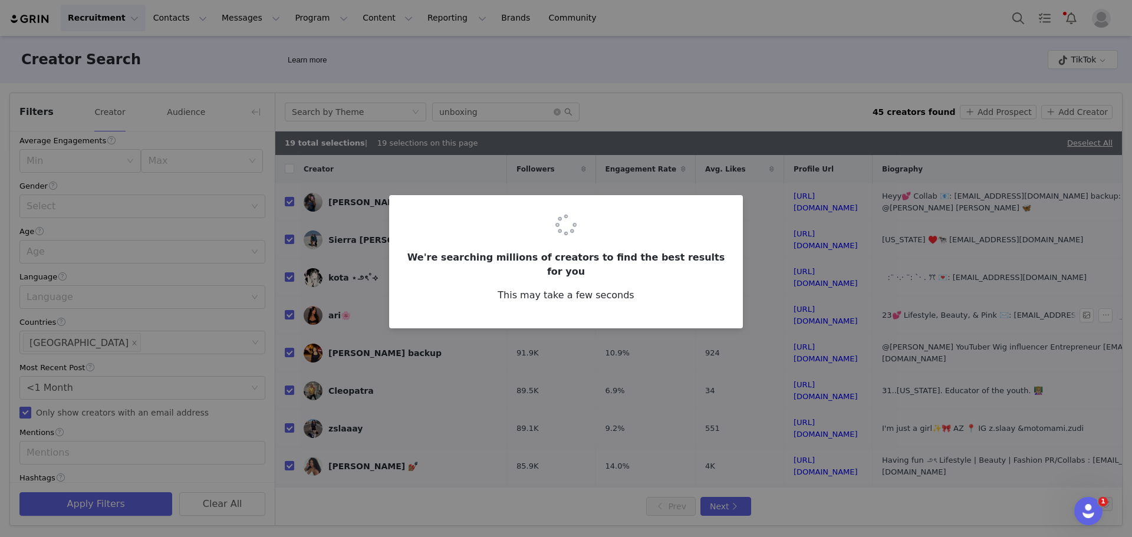
checkbox input "false"
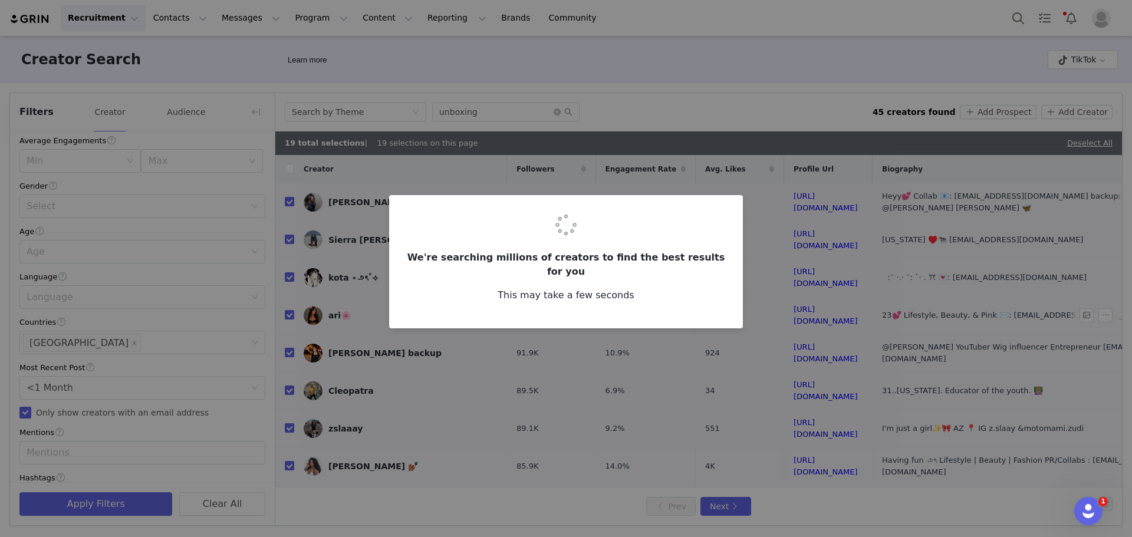
checkbox input "false"
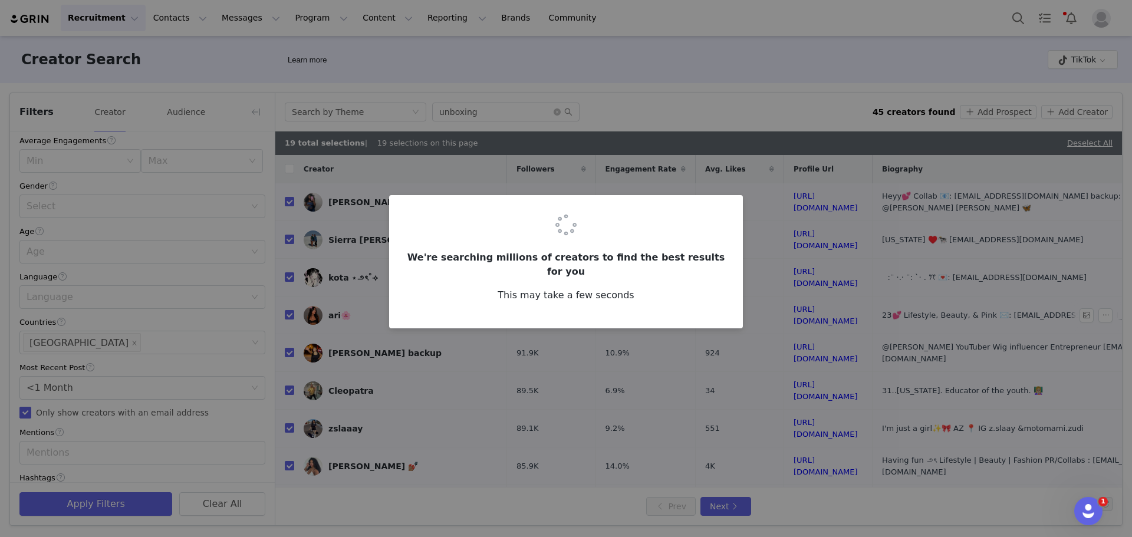
checkbox input "false"
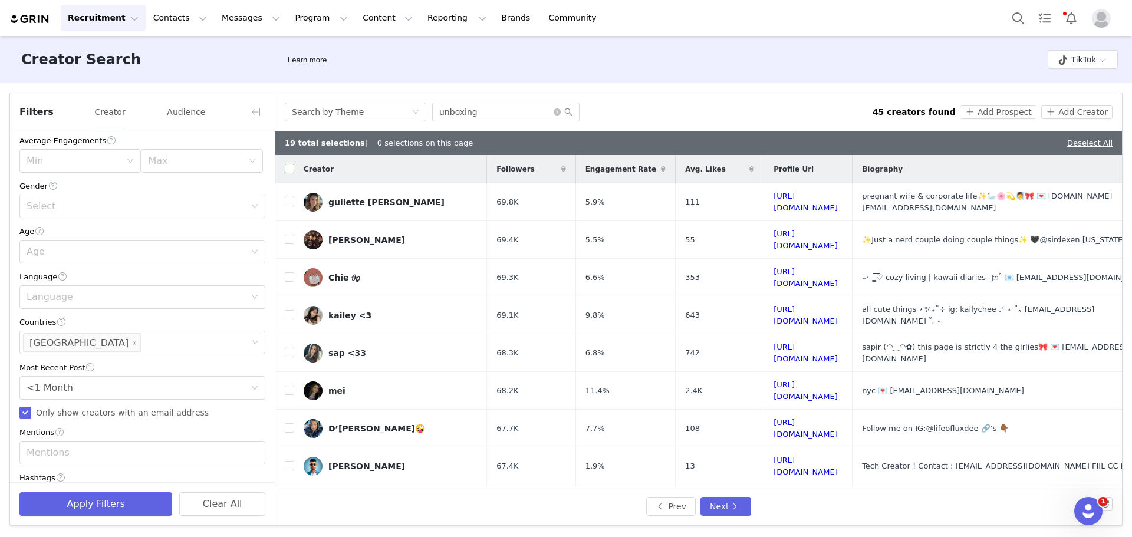
click at [291, 168] on input "checkbox" at bounding box center [289, 168] width 9 height 9
checkbox input "true"
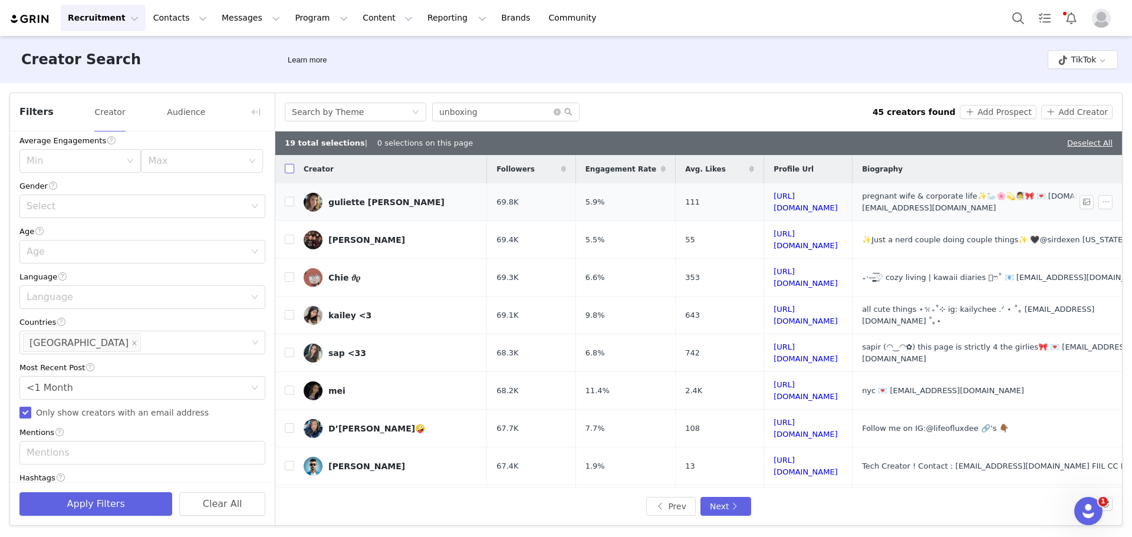
checkbox input "true"
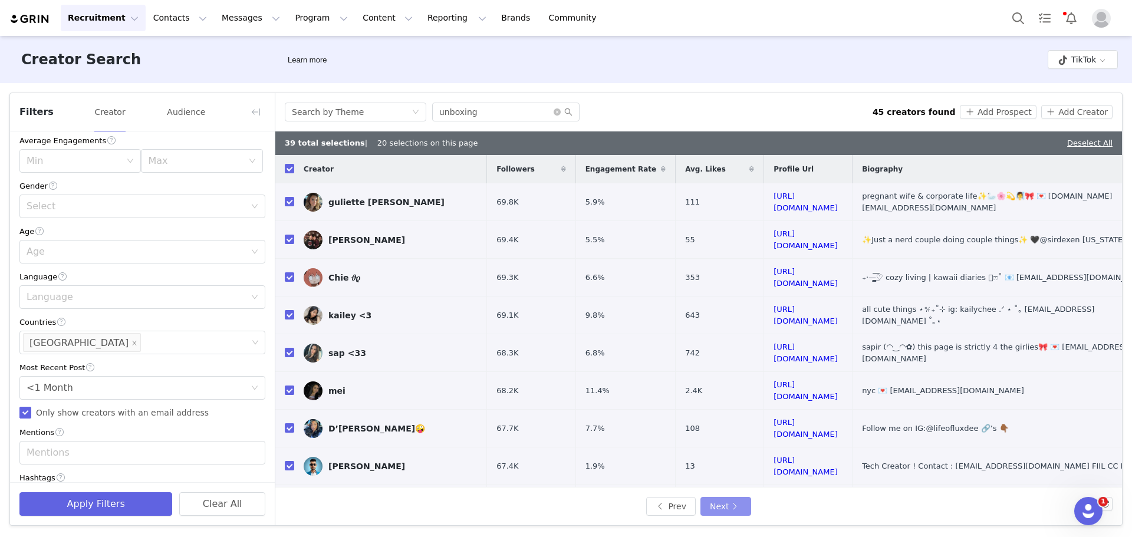
click at [722, 507] on button "Next" at bounding box center [725, 506] width 51 height 19
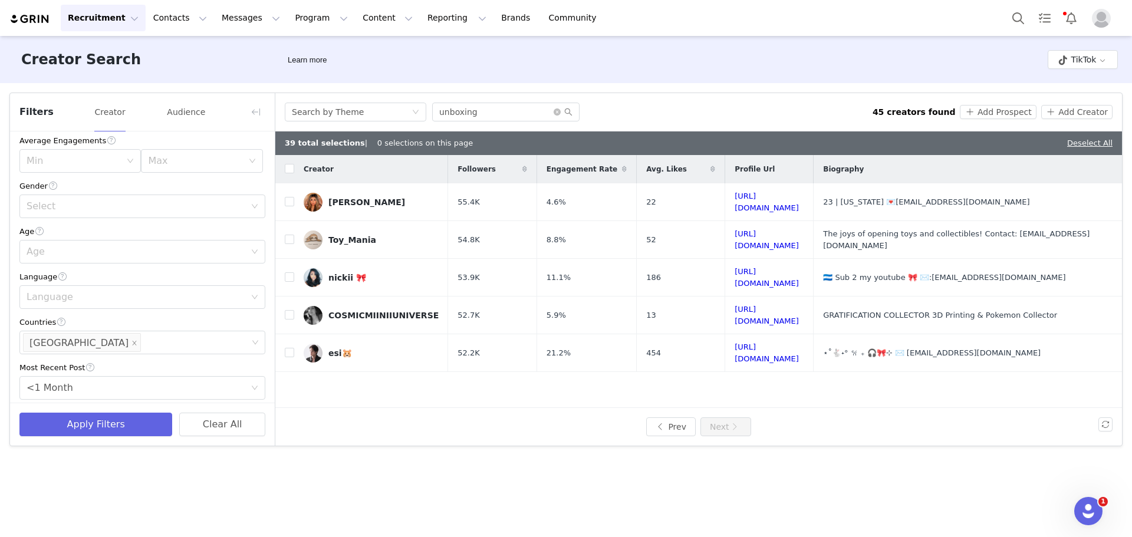
click at [295, 170] on div "Creator" at bounding box center [371, 169] width 154 height 25
click at [292, 169] on input "checkbox" at bounding box center [289, 168] width 9 height 9
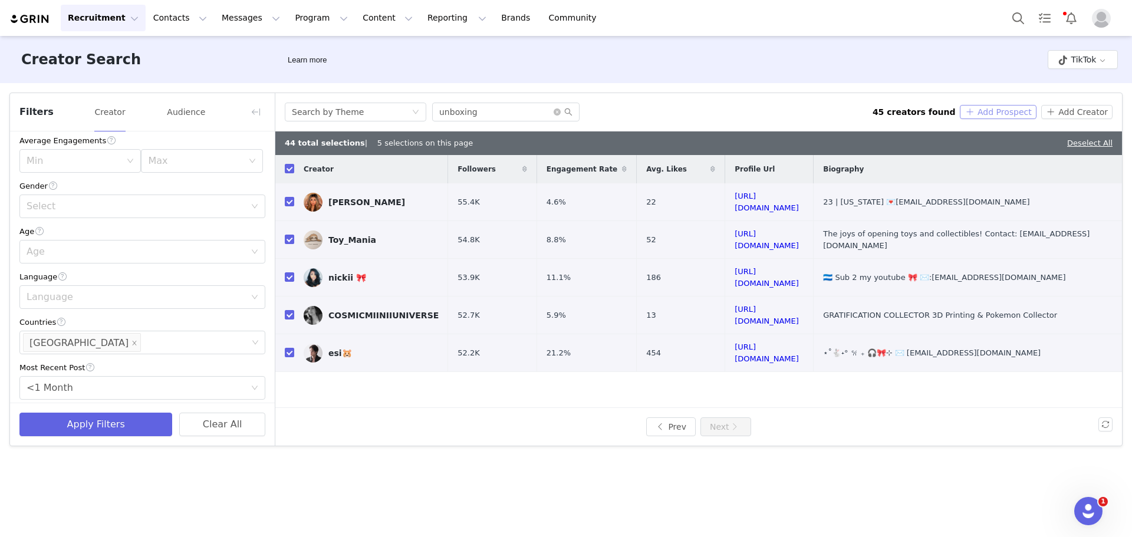
click at [990, 116] on button "Add Prospect" at bounding box center [998, 112] width 76 height 14
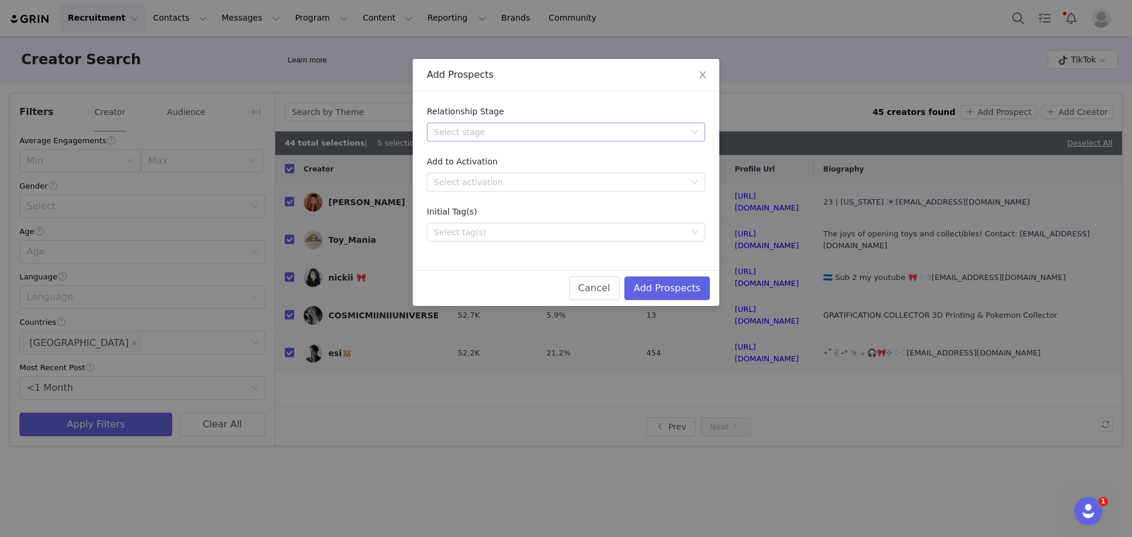
click at [558, 131] on div "Select stage" at bounding box center [559, 132] width 251 height 12
click at [479, 153] on li "Needs Outreach" at bounding box center [566, 155] width 278 height 19
click at [654, 279] on button "Add Prospects" at bounding box center [666, 288] width 85 height 24
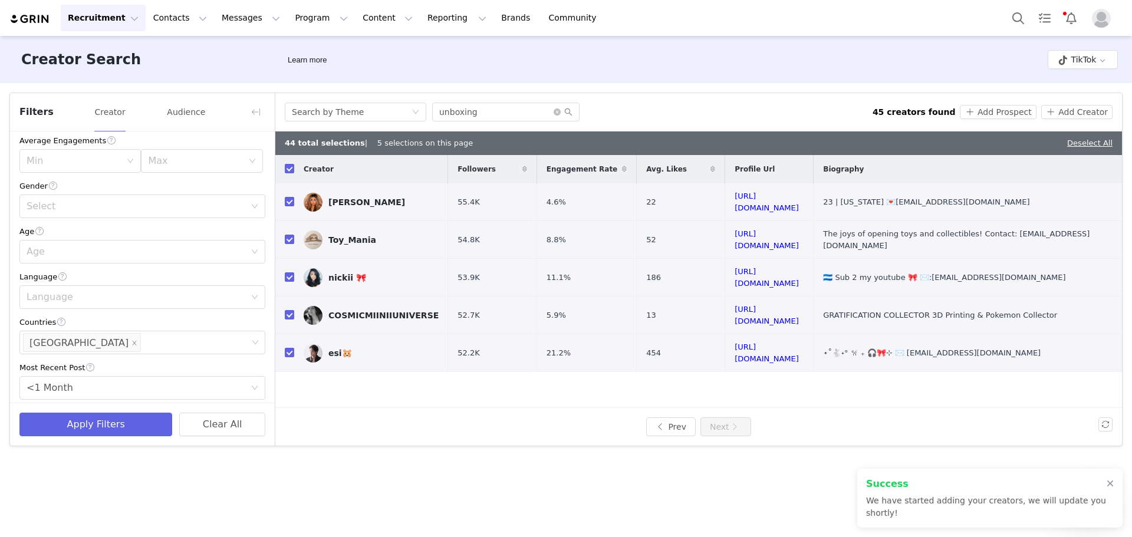
scroll to position [0, 0]
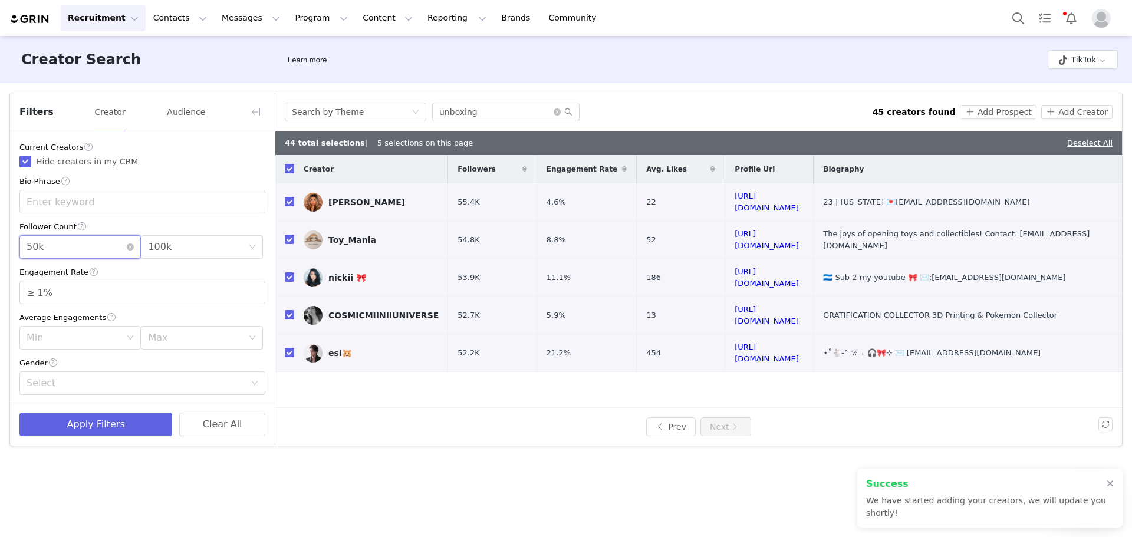
click at [85, 252] on div "Min 50k" at bounding box center [77, 247] width 100 height 22
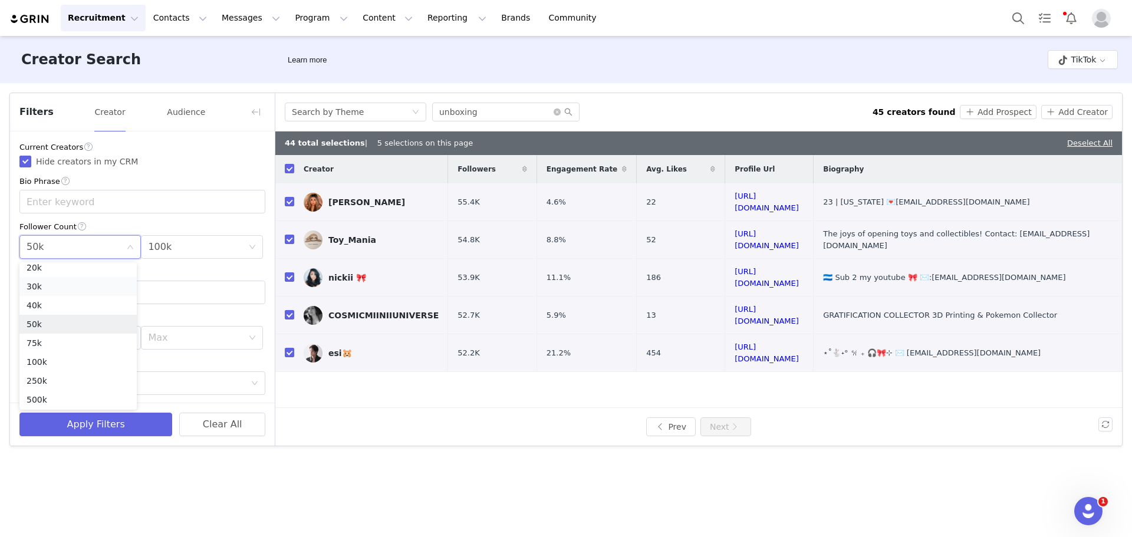
scroll to position [19, 0]
click at [65, 311] on li "20k" at bounding box center [77, 311] width 117 height 19
click at [180, 250] on div "Max 100k" at bounding box center [198, 247] width 100 height 22
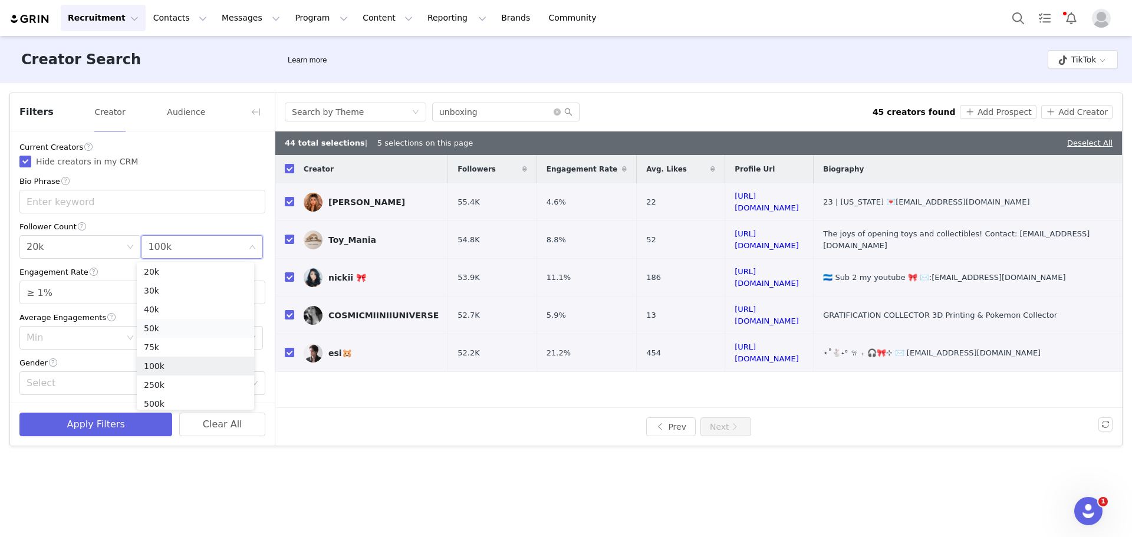
click at [169, 328] on li "50k" at bounding box center [195, 328] width 117 height 19
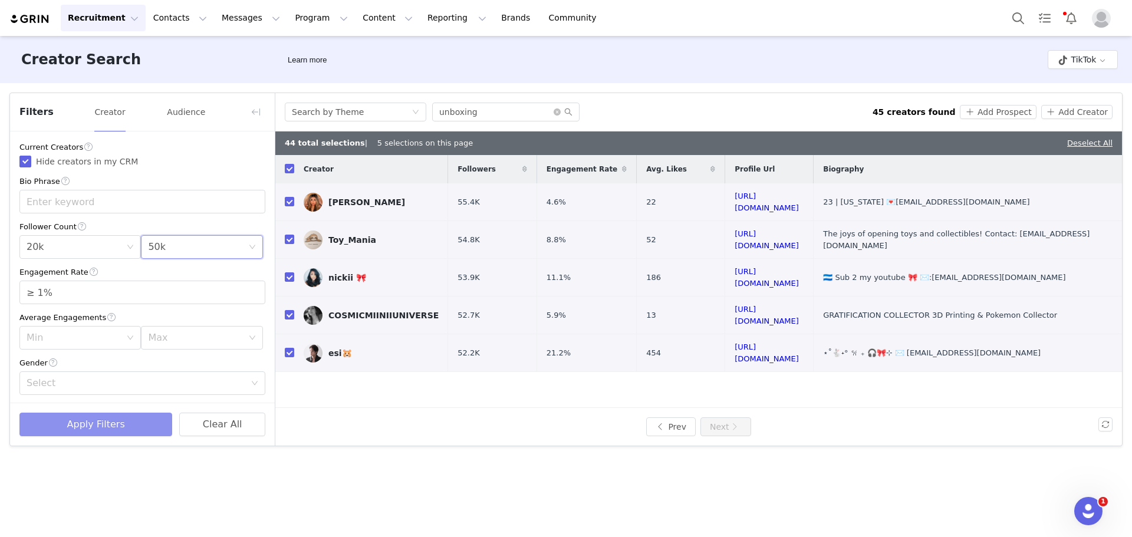
click at [122, 423] on button "Apply Filters" at bounding box center [95, 425] width 153 height 24
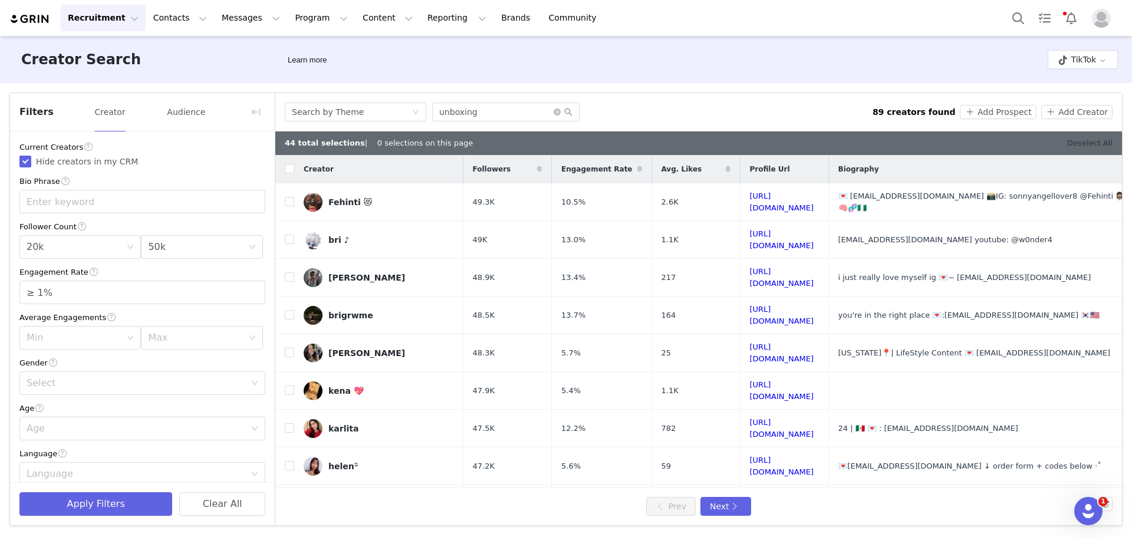
click at [1087, 139] on link "Deselect All" at bounding box center [1089, 143] width 45 height 9
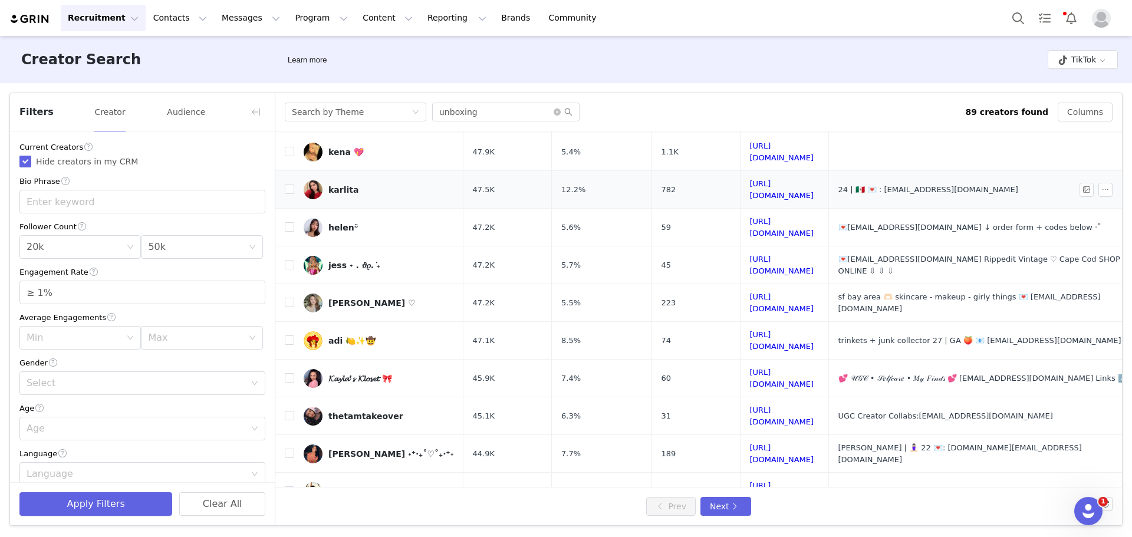
scroll to position [0, 0]
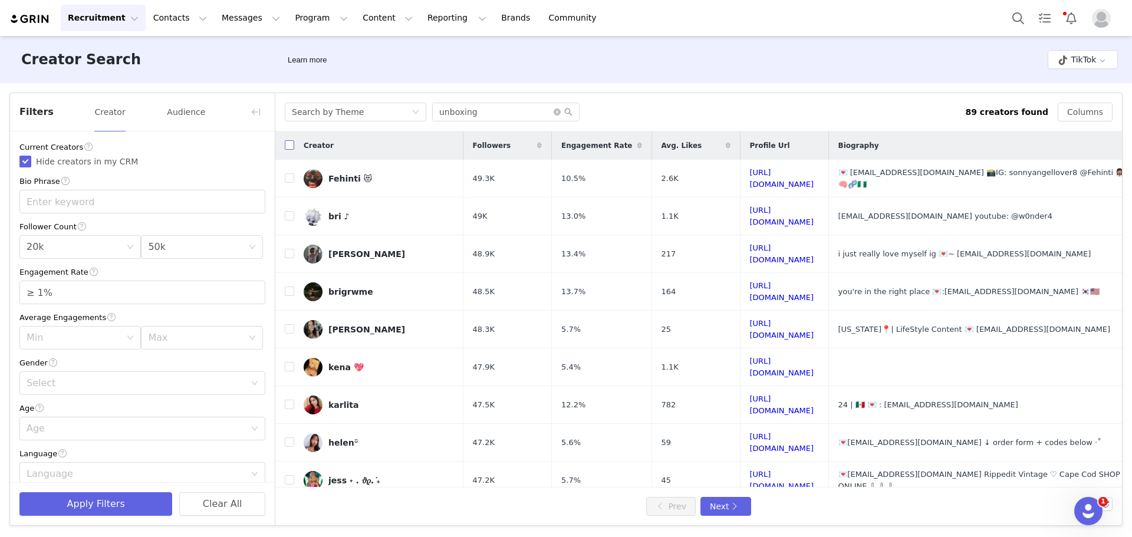
click at [292, 144] on input "checkbox" at bounding box center [289, 144] width 9 height 9
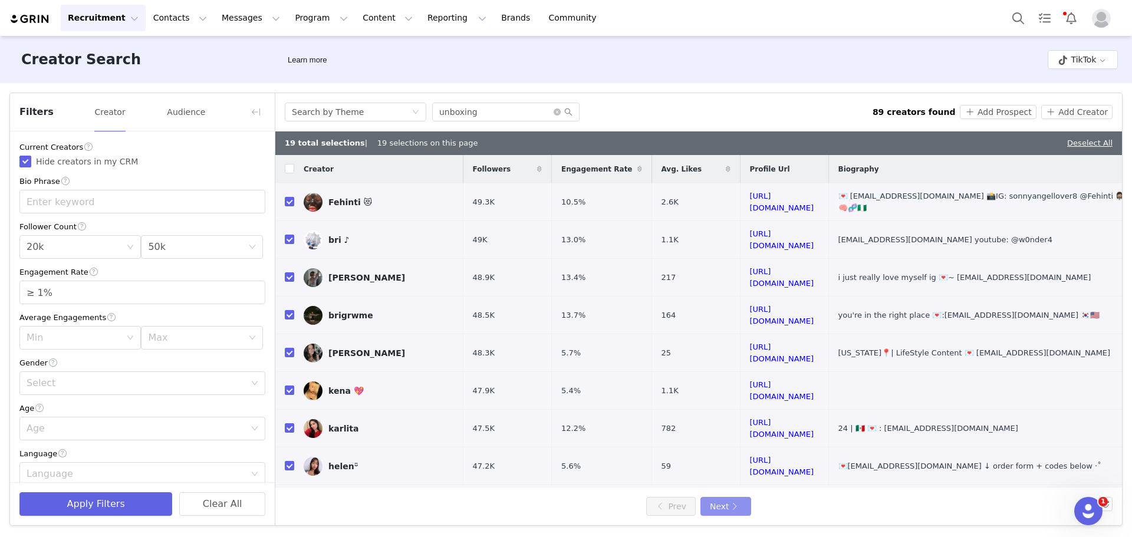
click at [726, 504] on button "Next" at bounding box center [725, 506] width 51 height 19
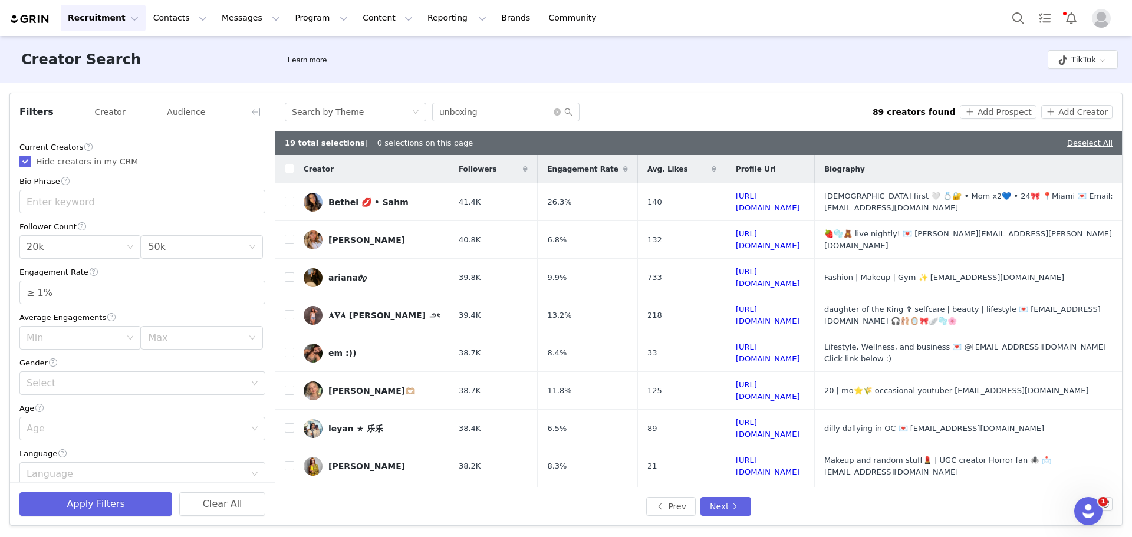
click at [295, 170] on div "Creator" at bounding box center [371, 169] width 155 height 25
click at [291, 172] on input "checkbox" at bounding box center [289, 168] width 9 height 9
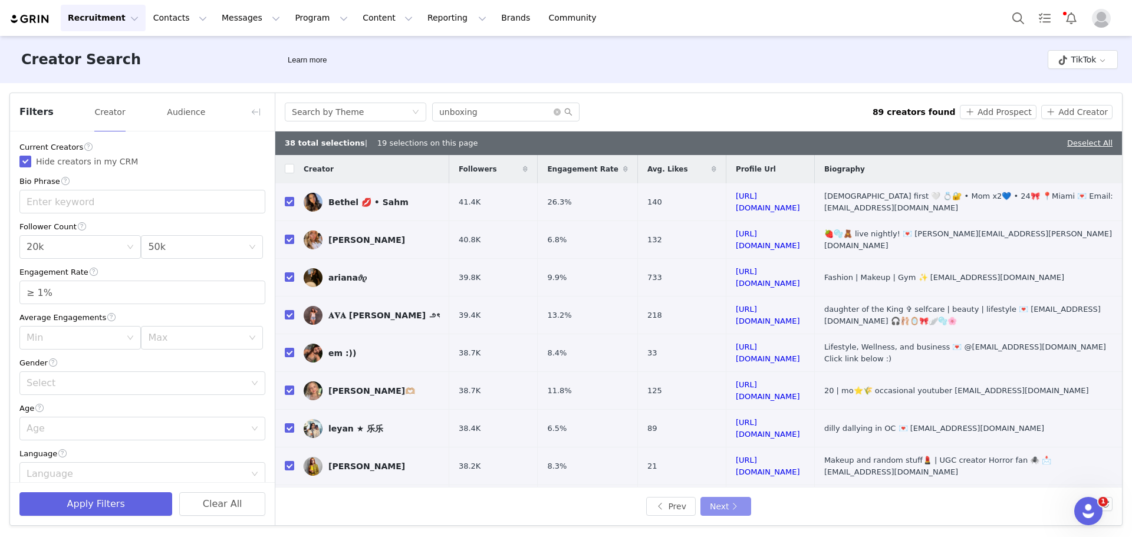
click at [724, 505] on button "Next" at bounding box center [725, 506] width 51 height 19
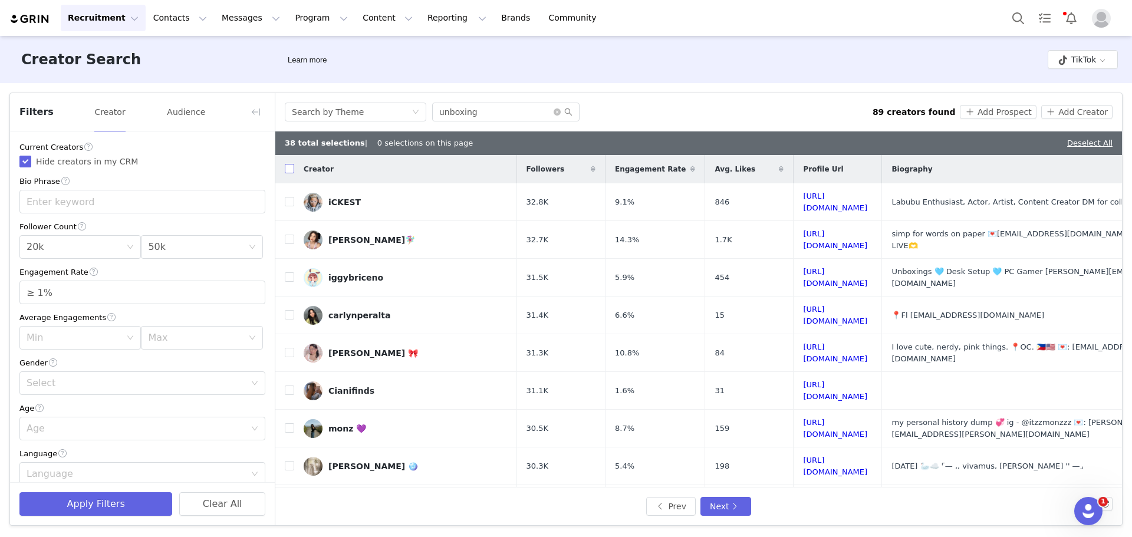
click at [290, 166] on input "checkbox" at bounding box center [289, 168] width 9 height 9
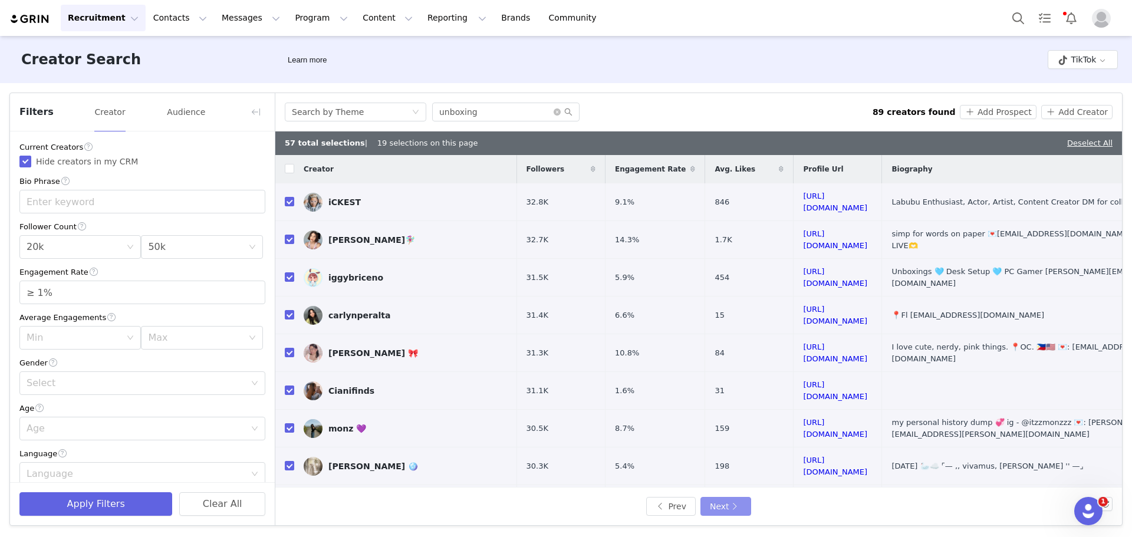
click at [718, 497] on button "Next" at bounding box center [725, 506] width 51 height 19
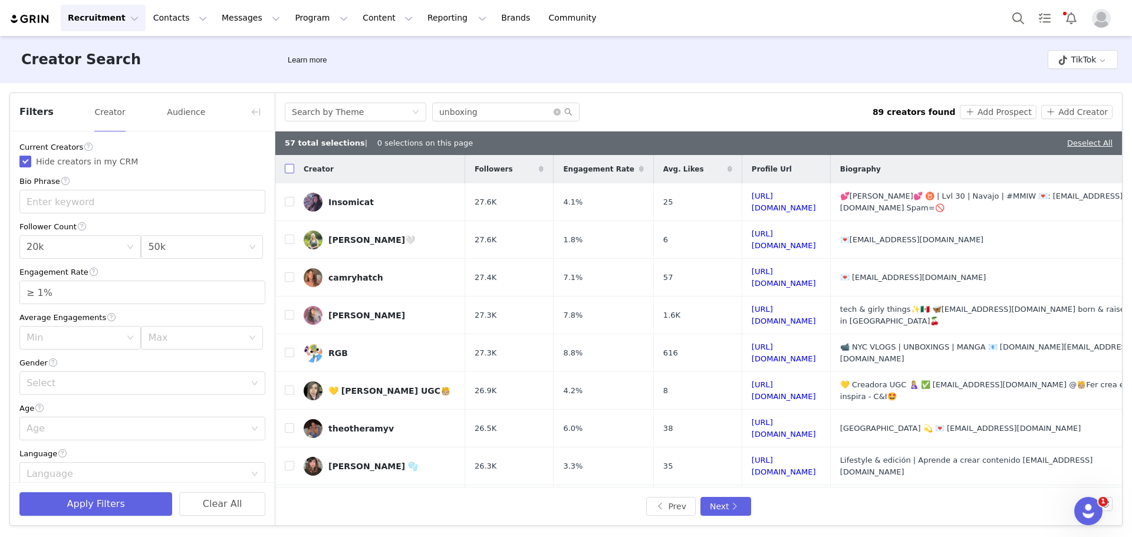
click at [290, 168] on input "checkbox" at bounding box center [289, 168] width 9 height 9
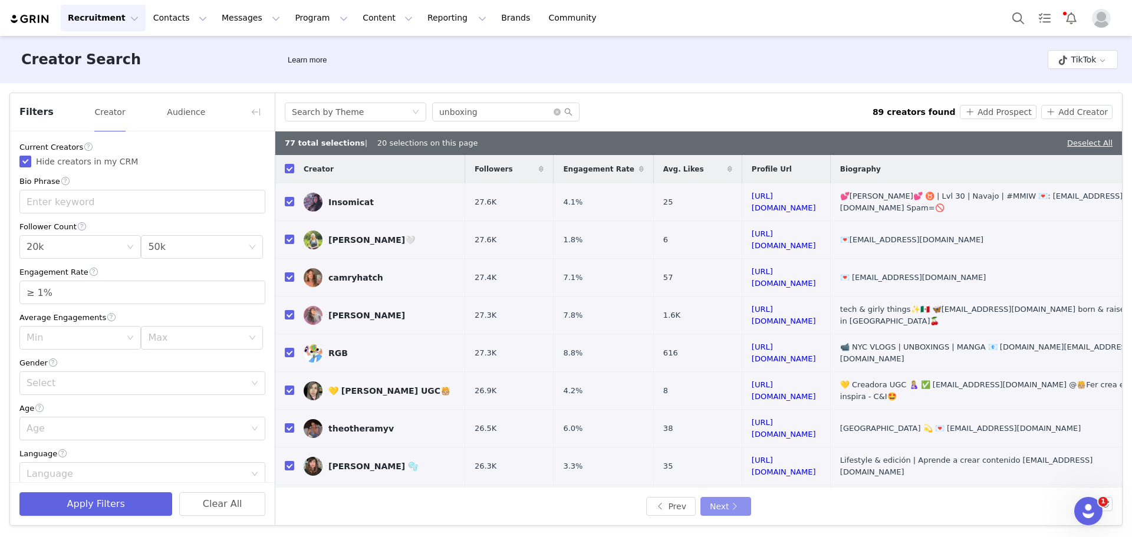
click at [740, 506] on button "Next" at bounding box center [725, 506] width 51 height 19
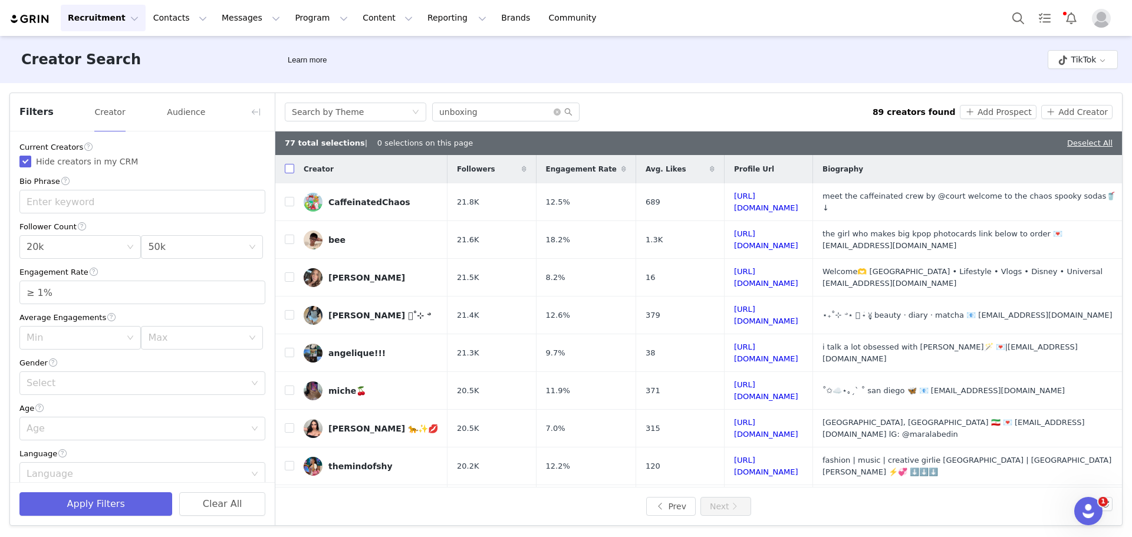
click at [291, 168] on input "checkbox" at bounding box center [289, 168] width 9 height 9
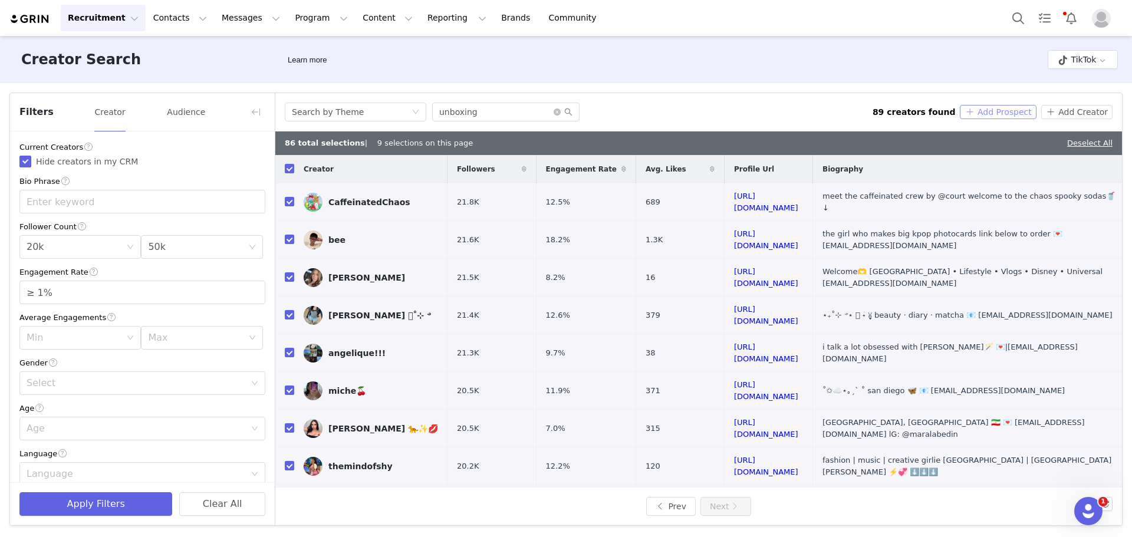
click at [997, 111] on button "Add Prospect" at bounding box center [998, 112] width 76 height 14
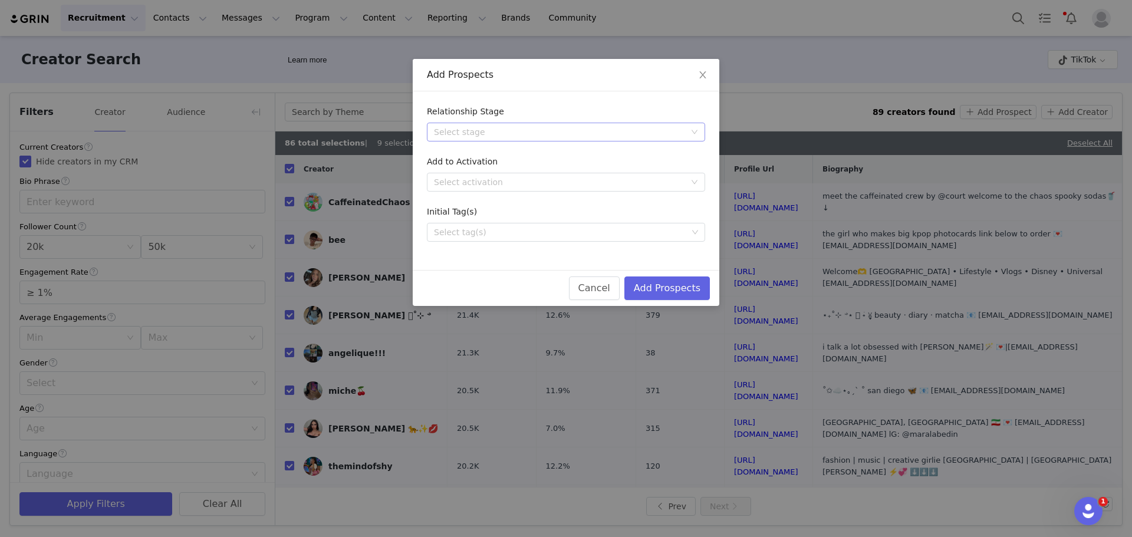
click at [585, 133] on div "Select stage" at bounding box center [559, 132] width 251 height 12
click at [478, 156] on li "Needs Outreach" at bounding box center [566, 155] width 278 height 19
click at [665, 288] on button "Add Prospects" at bounding box center [666, 288] width 85 height 24
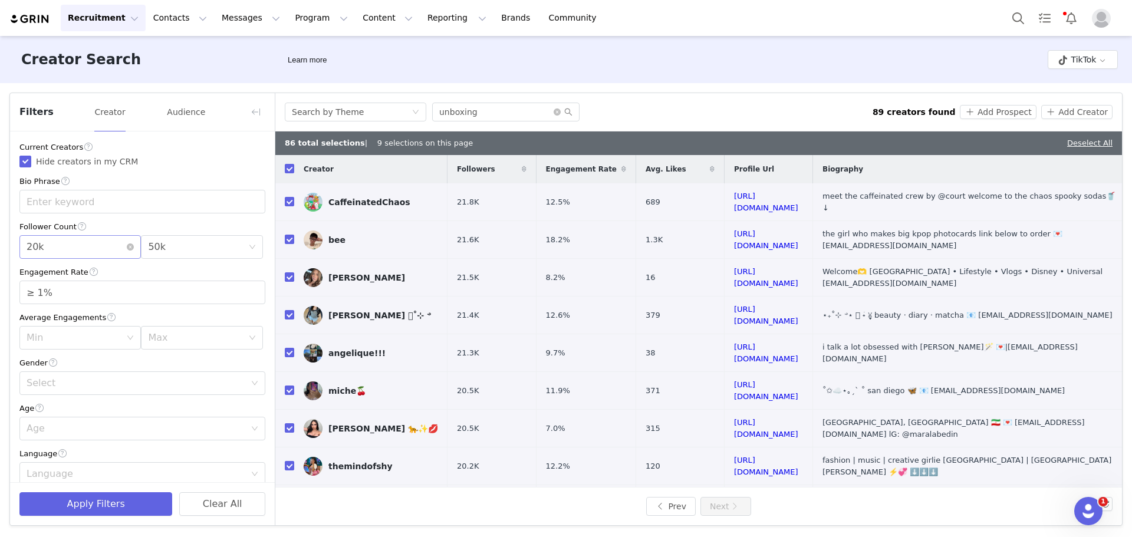
click at [95, 248] on div "Min 20k" at bounding box center [77, 247] width 100 height 22
click at [61, 307] on li "10k" at bounding box center [77, 309] width 117 height 19
click at [197, 246] on div "Max 50k" at bounding box center [198, 247] width 100 height 22
click at [161, 271] on li "20k" at bounding box center [195, 271] width 117 height 19
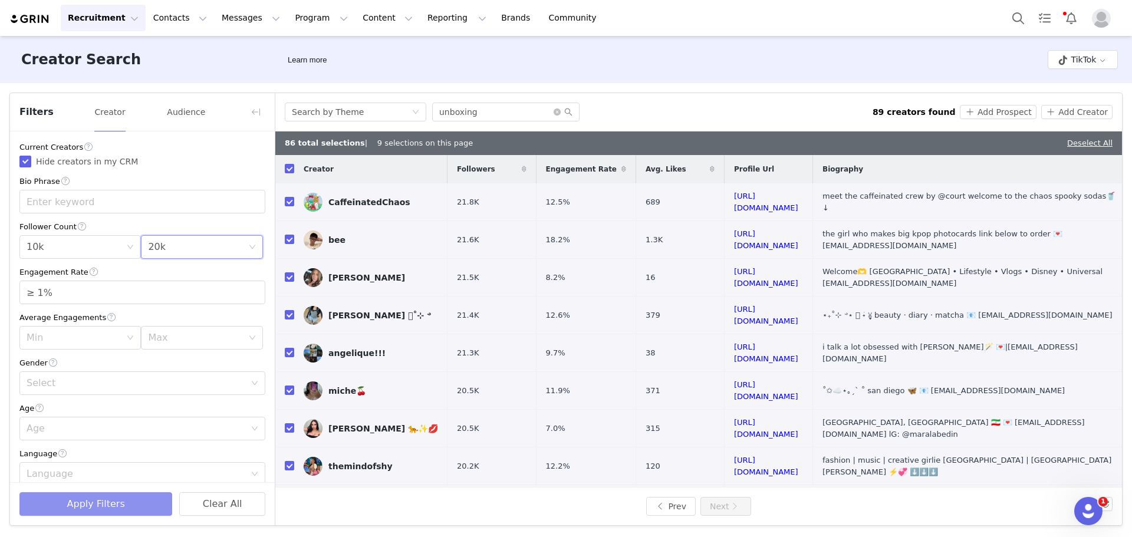
click at [106, 503] on button "Apply Filters" at bounding box center [95, 504] width 153 height 24
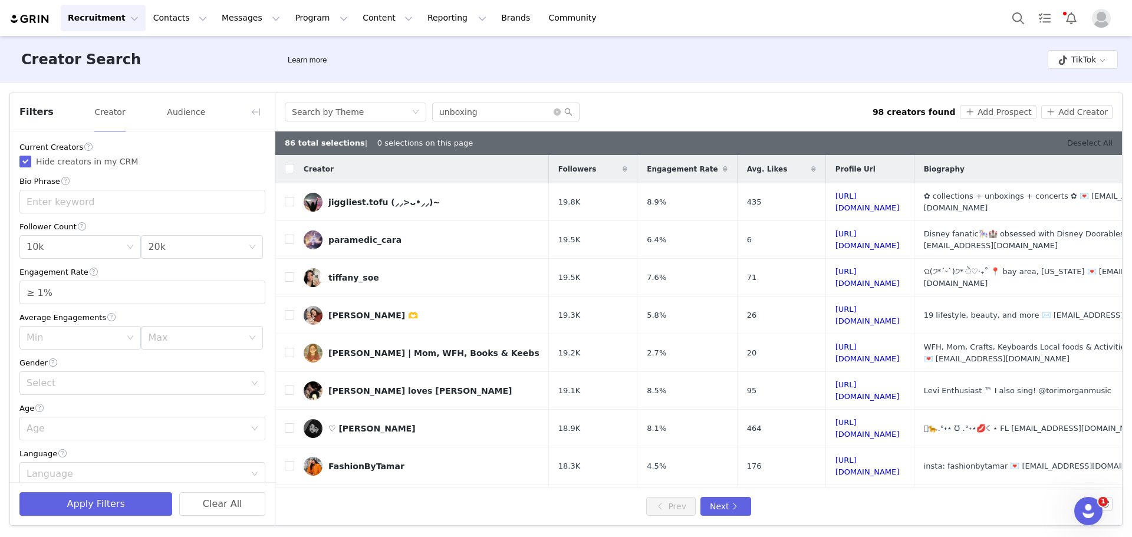
click at [1087, 143] on link "Deselect All" at bounding box center [1089, 143] width 45 height 9
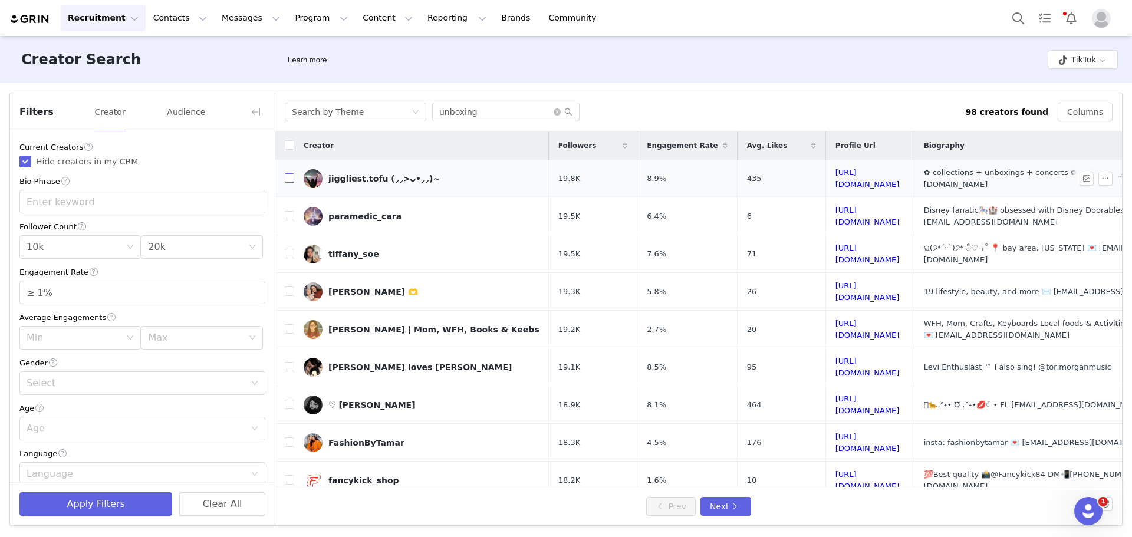
click at [292, 176] on input "checkbox" at bounding box center [289, 177] width 9 height 9
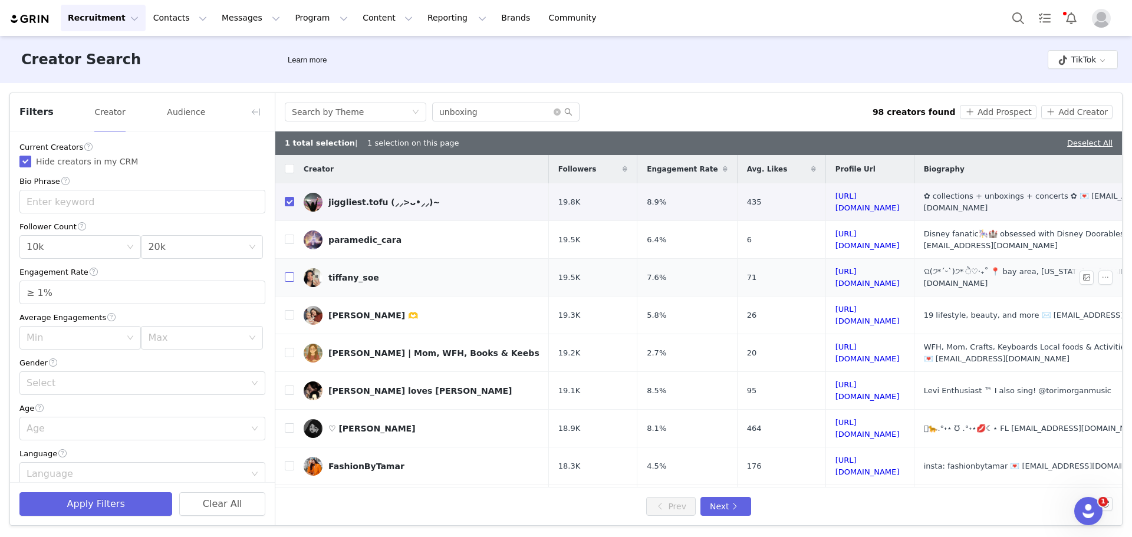
click at [289, 272] on input "checkbox" at bounding box center [289, 276] width 9 height 9
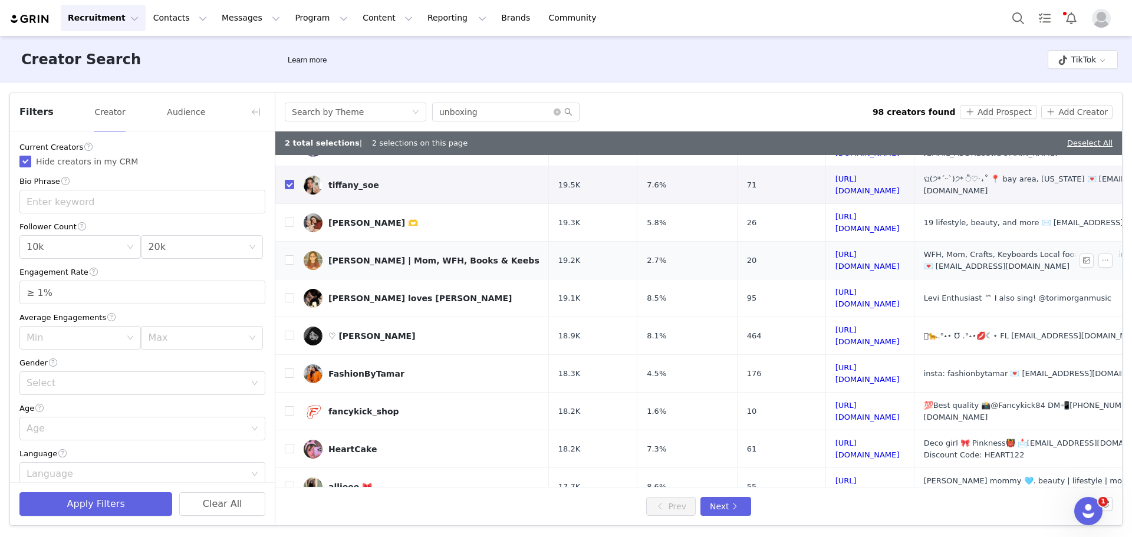
scroll to position [118, 0]
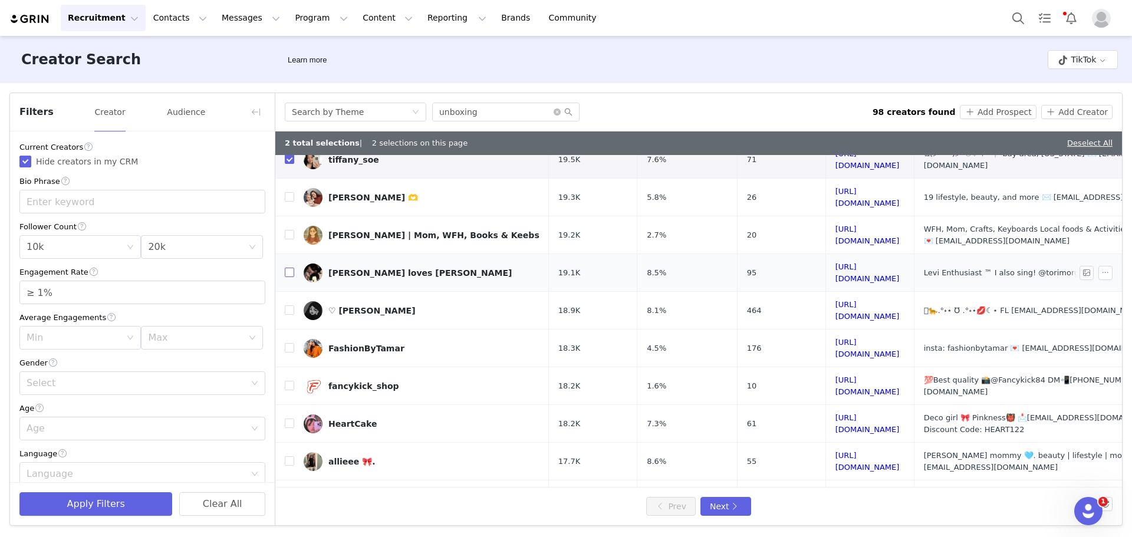
click at [291, 268] on input "checkbox" at bounding box center [289, 272] width 9 height 9
click at [291, 305] on input "checkbox" at bounding box center [289, 309] width 9 height 9
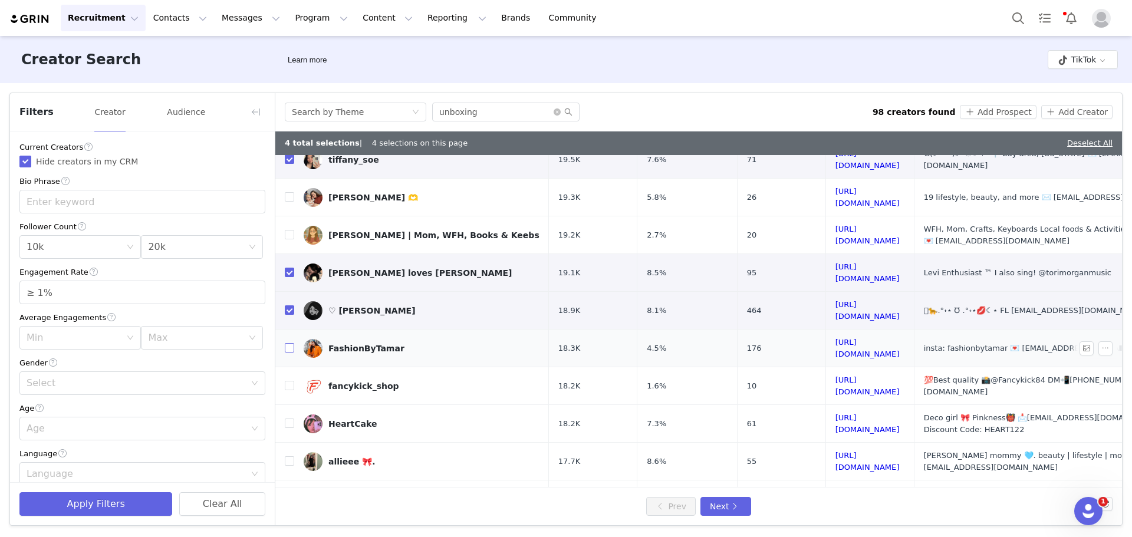
click at [291, 343] on input "checkbox" at bounding box center [289, 347] width 9 height 9
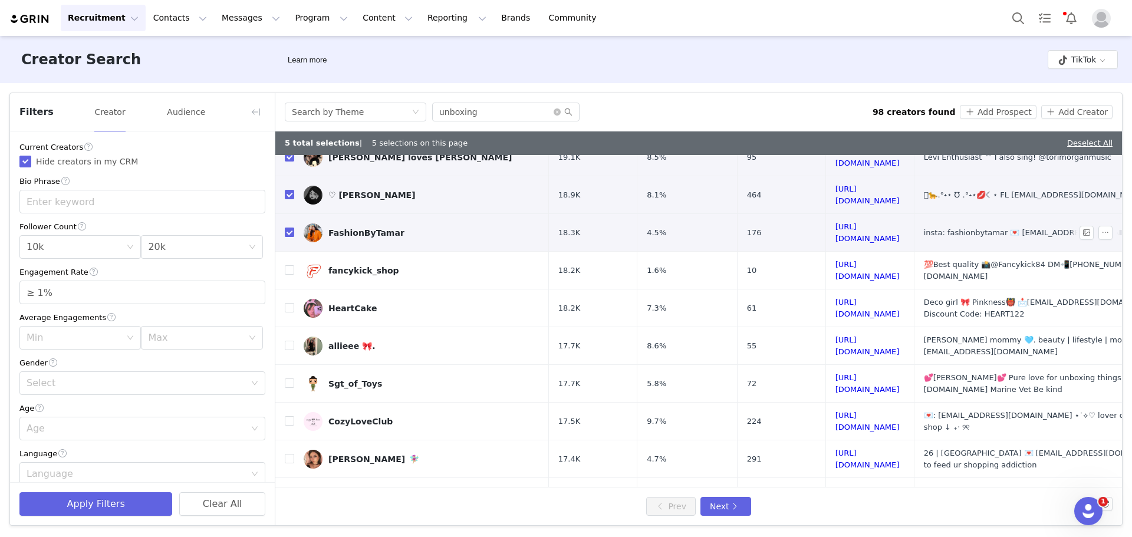
scroll to position [295, 0]
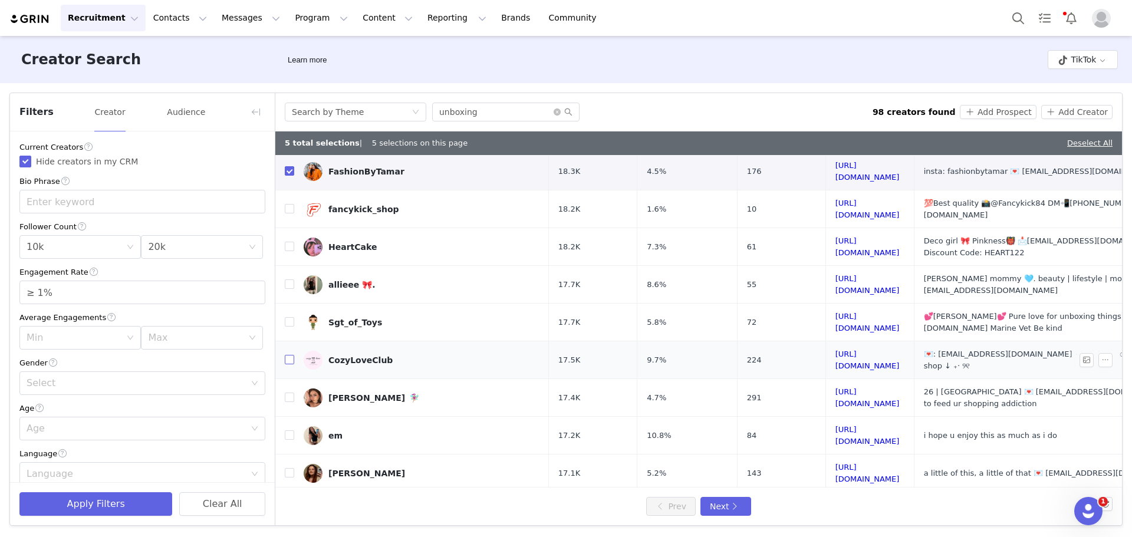
click at [289, 355] on input "checkbox" at bounding box center [289, 359] width 9 height 9
click at [292, 393] on input "checkbox" at bounding box center [289, 397] width 9 height 9
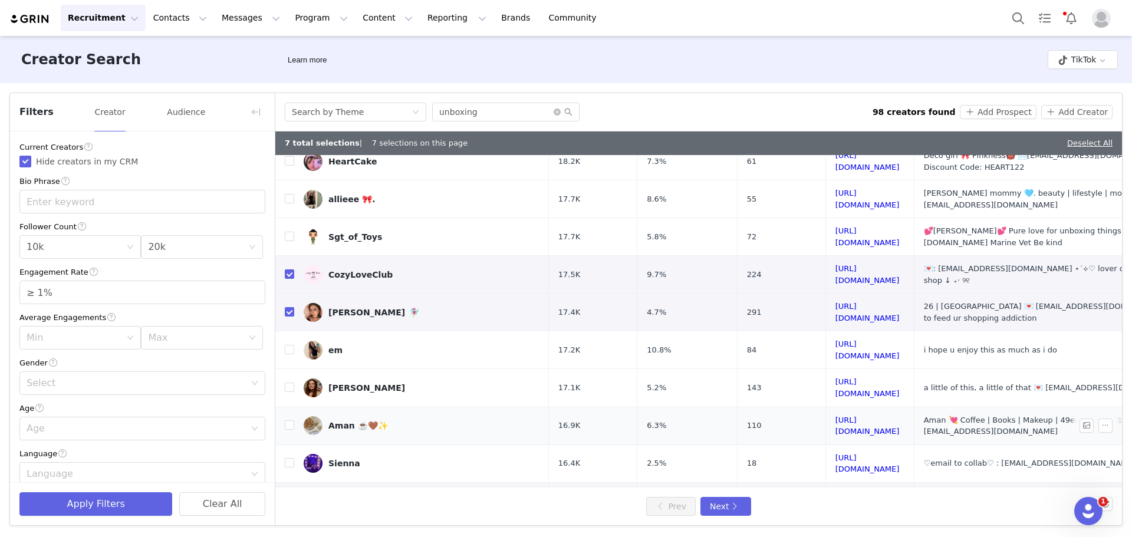
scroll to position [393, 0]
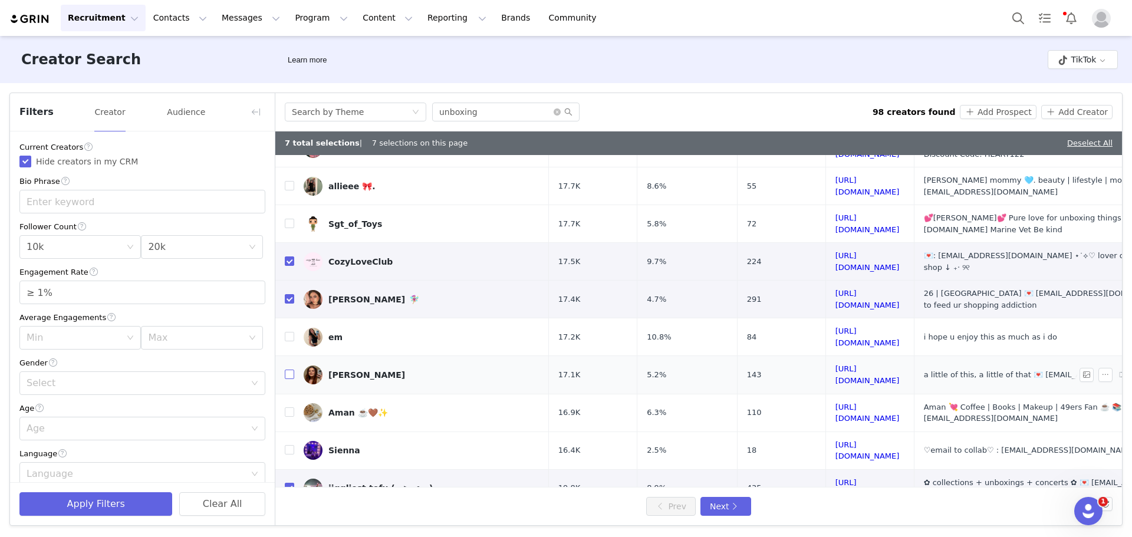
click at [288, 370] on input "checkbox" at bounding box center [289, 374] width 9 height 9
click at [291, 407] on input "checkbox" at bounding box center [289, 411] width 9 height 9
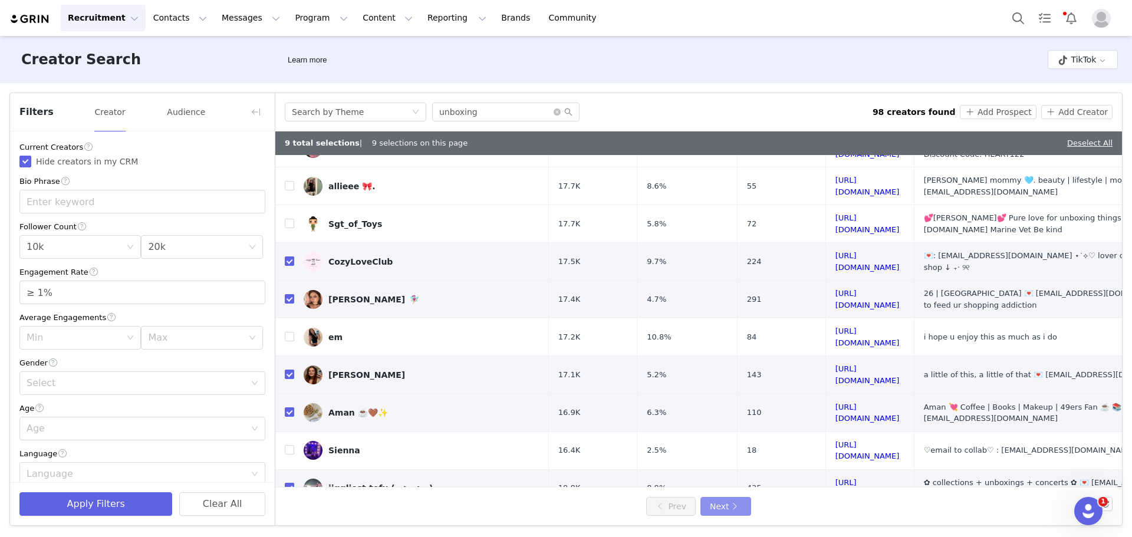
click at [730, 498] on button "Next" at bounding box center [725, 506] width 51 height 19
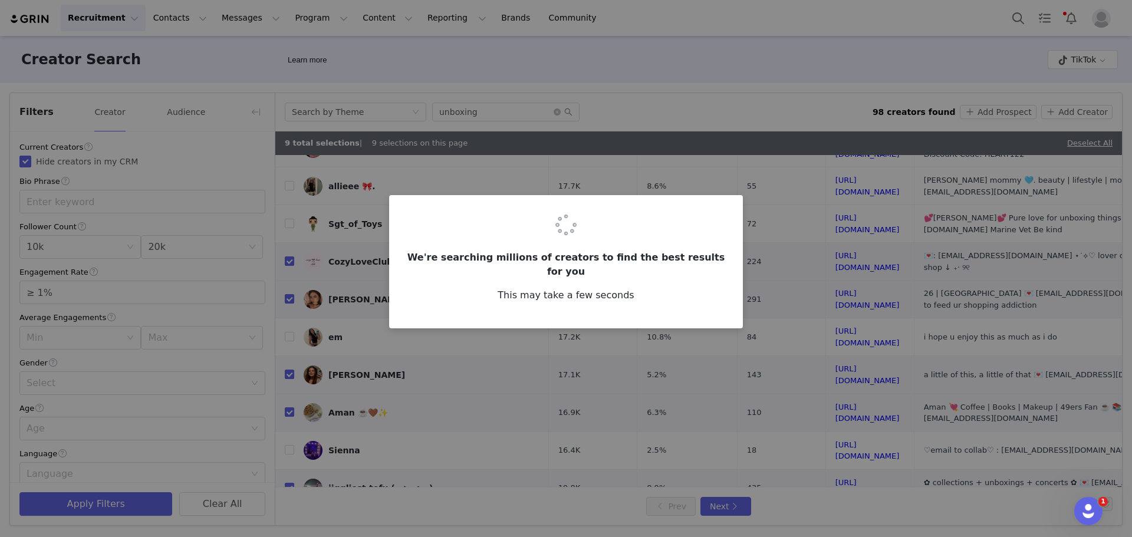
scroll to position [0, 0]
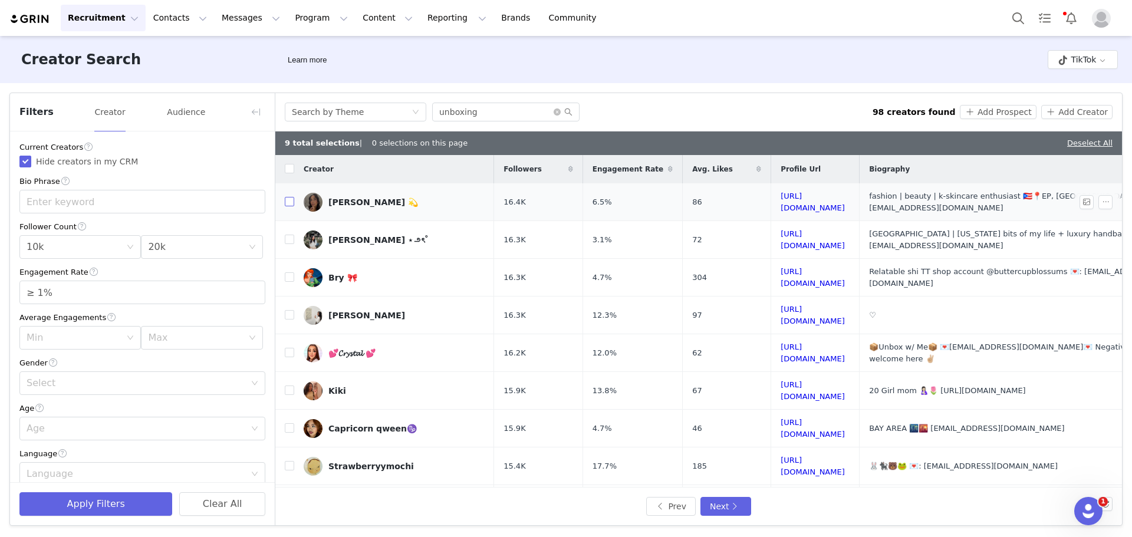
click at [289, 202] on input "checkbox" at bounding box center [289, 201] width 9 height 9
click at [291, 272] on input "checkbox" at bounding box center [289, 276] width 9 height 9
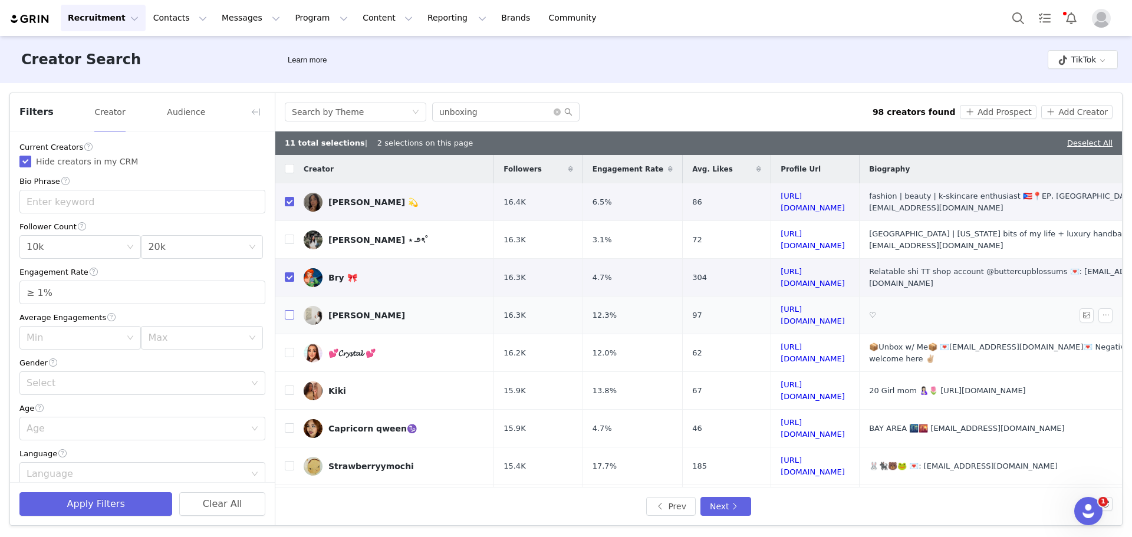
click at [291, 310] on input "checkbox" at bounding box center [289, 314] width 9 height 9
click at [289, 348] on input "checkbox" at bounding box center [289, 352] width 9 height 9
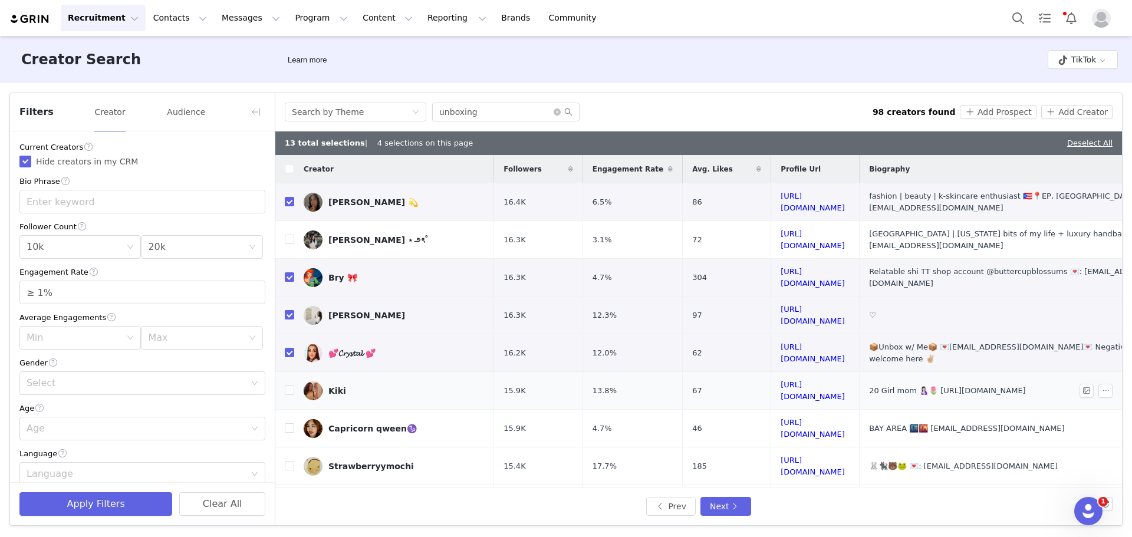
click at [290, 372] on td at bounding box center [284, 391] width 19 height 38
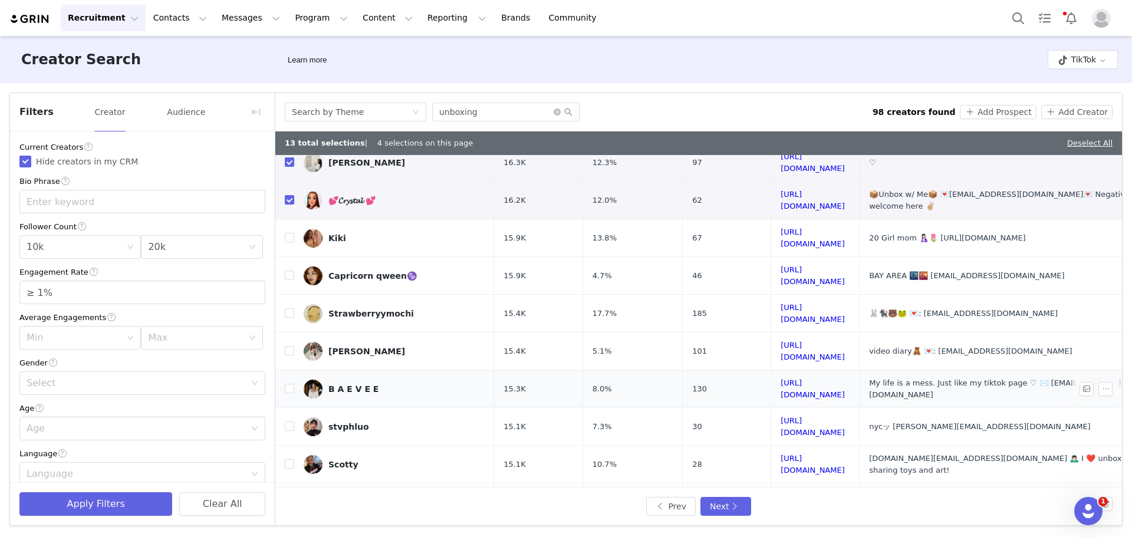
scroll to position [177, 0]
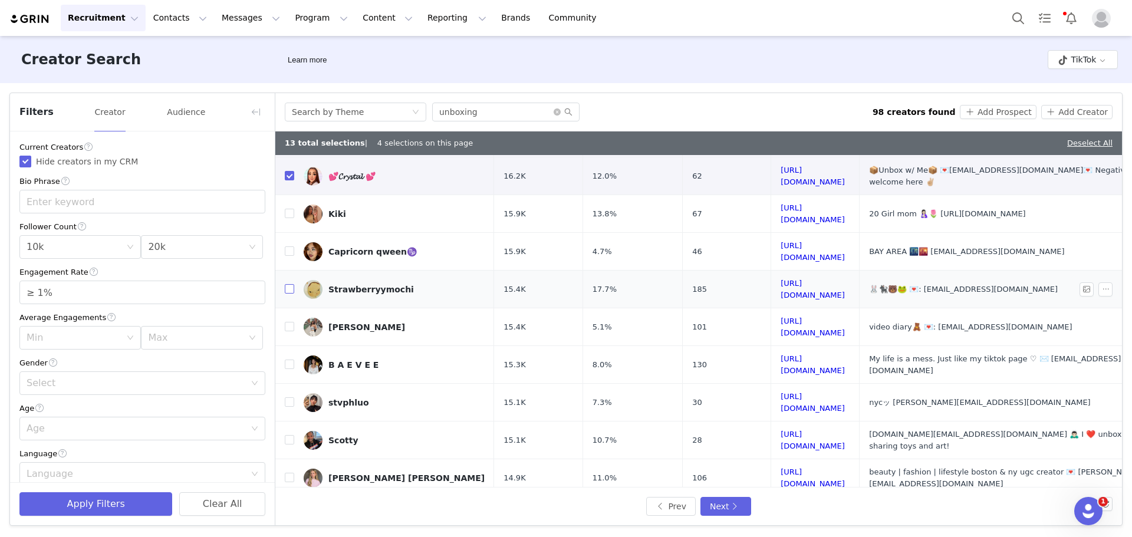
click at [289, 284] on input "checkbox" at bounding box center [289, 288] width 9 height 9
click at [289, 321] on label at bounding box center [289, 327] width 9 height 12
click at [289, 322] on input "checkbox" at bounding box center [289, 326] width 9 height 9
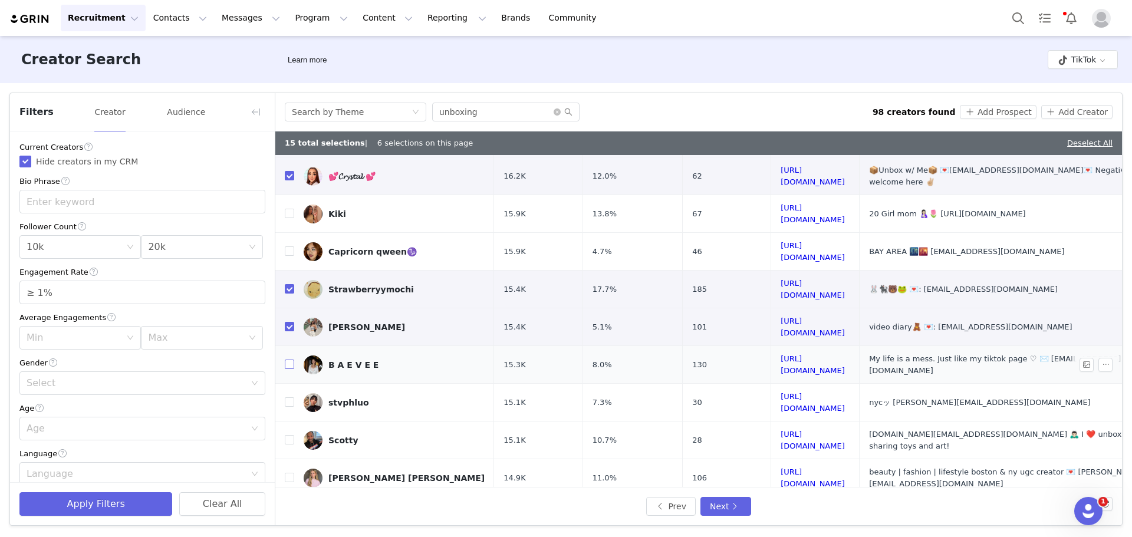
click at [288, 360] on input "checkbox" at bounding box center [289, 364] width 9 height 9
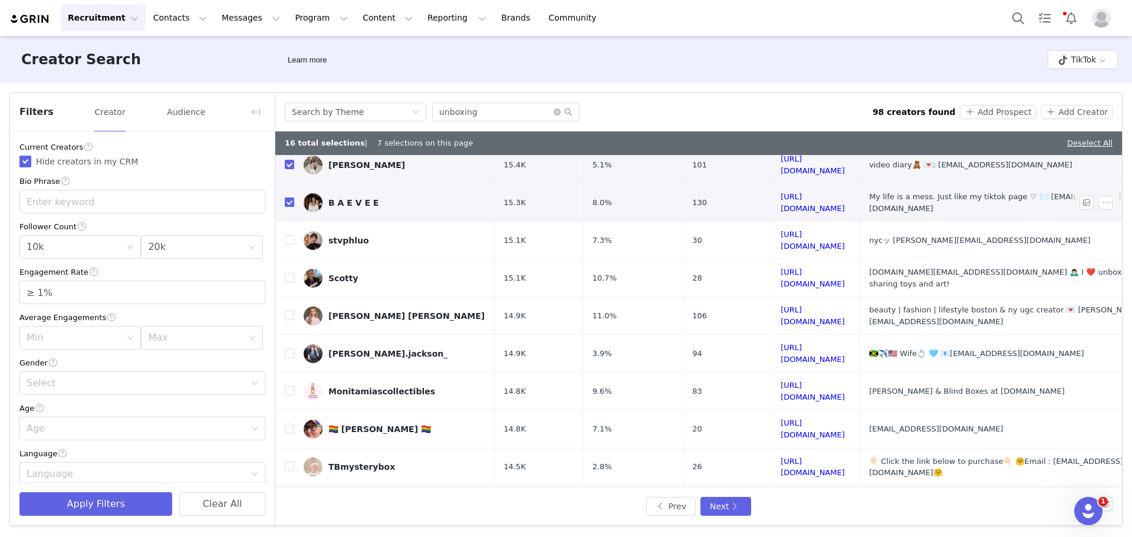
scroll to position [354, 0]
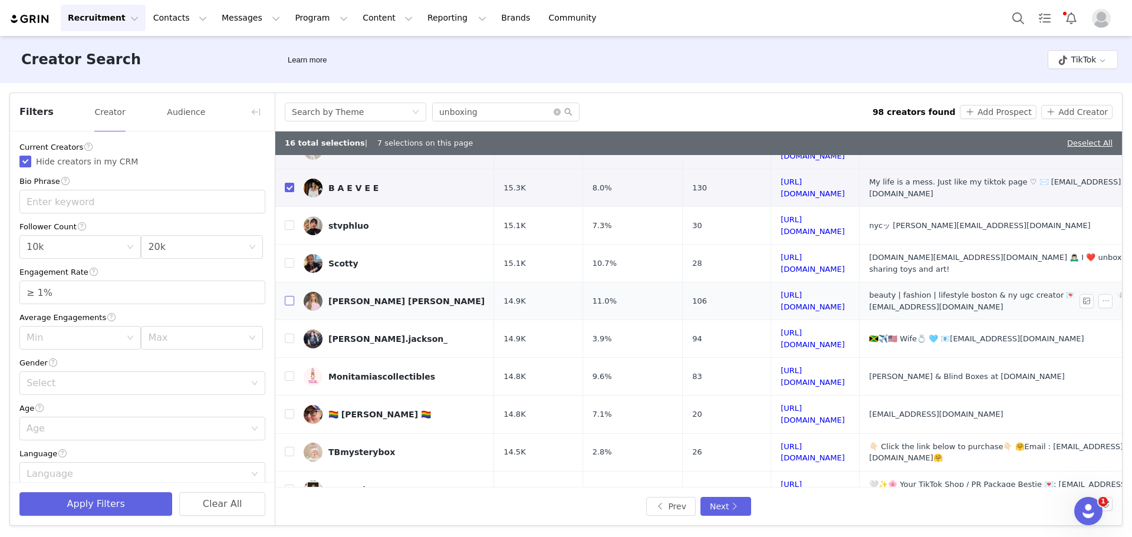
click at [288, 296] on input "checkbox" at bounding box center [289, 300] width 9 height 9
click at [290, 334] on input "checkbox" at bounding box center [289, 338] width 9 height 9
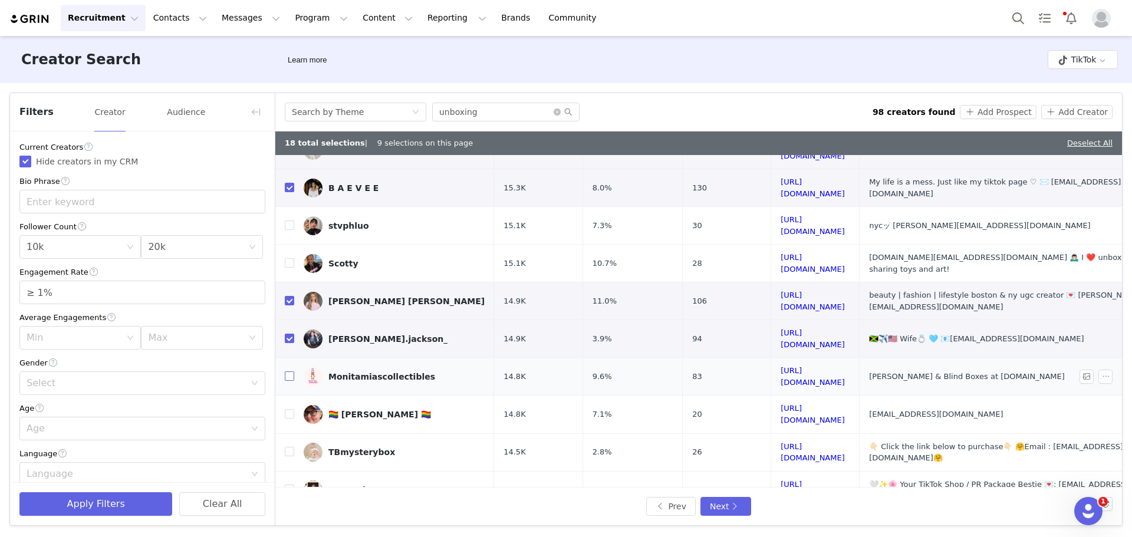
click at [286, 371] on input "checkbox" at bounding box center [289, 375] width 9 height 9
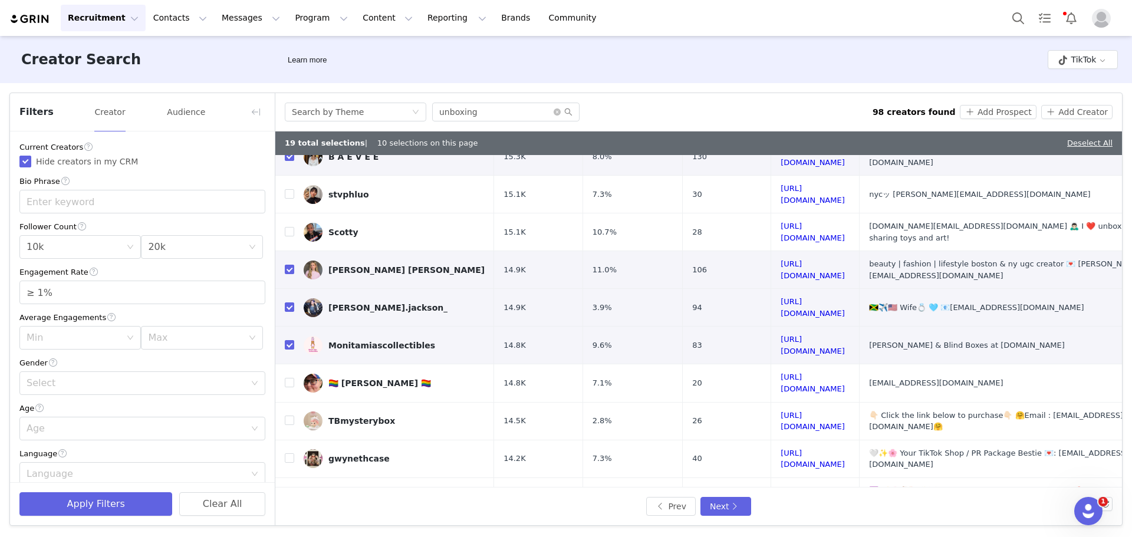
click at [291, 529] on input "checkbox" at bounding box center [289, 533] width 9 height 9
click at [716, 503] on button "Next" at bounding box center [725, 506] width 51 height 19
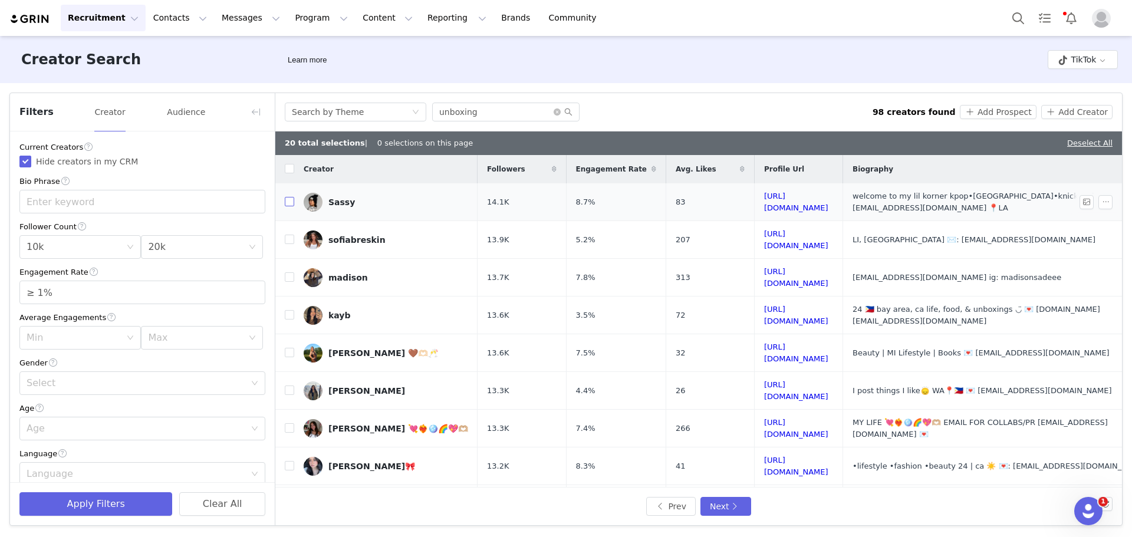
click at [291, 200] on input "checkbox" at bounding box center [289, 201] width 9 height 9
click at [286, 238] on input "checkbox" at bounding box center [289, 239] width 9 height 9
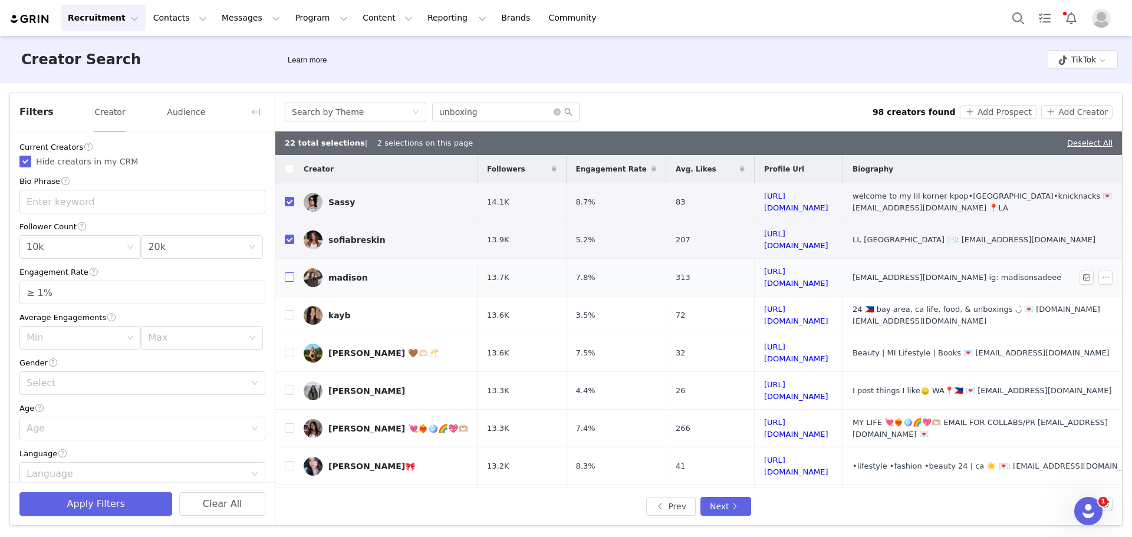
click at [287, 272] on input "checkbox" at bounding box center [289, 276] width 9 height 9
click at [290, 310] on input "checkbox" at bounding box center [289, 314] width 9 height 9
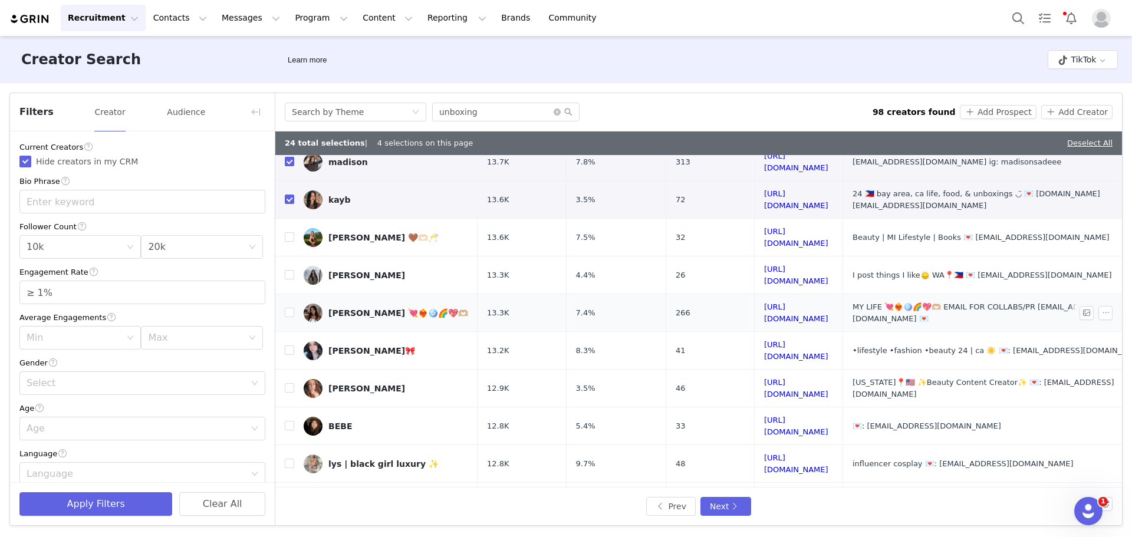
scroll to position [118, 0]
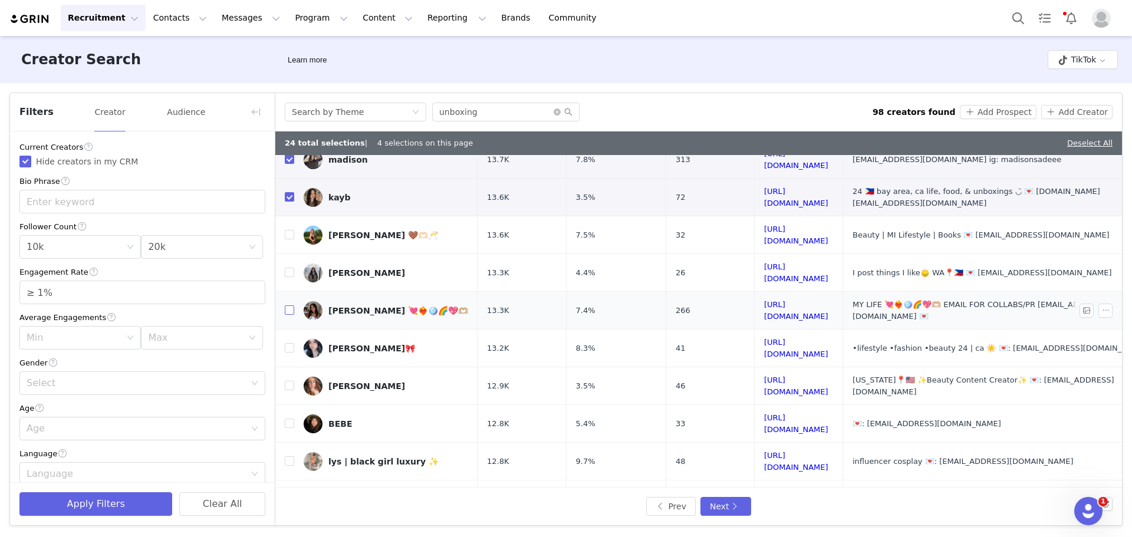
click at [288, 305] on input "checkbox" at bounding box center [289, 309] width 9 height 9
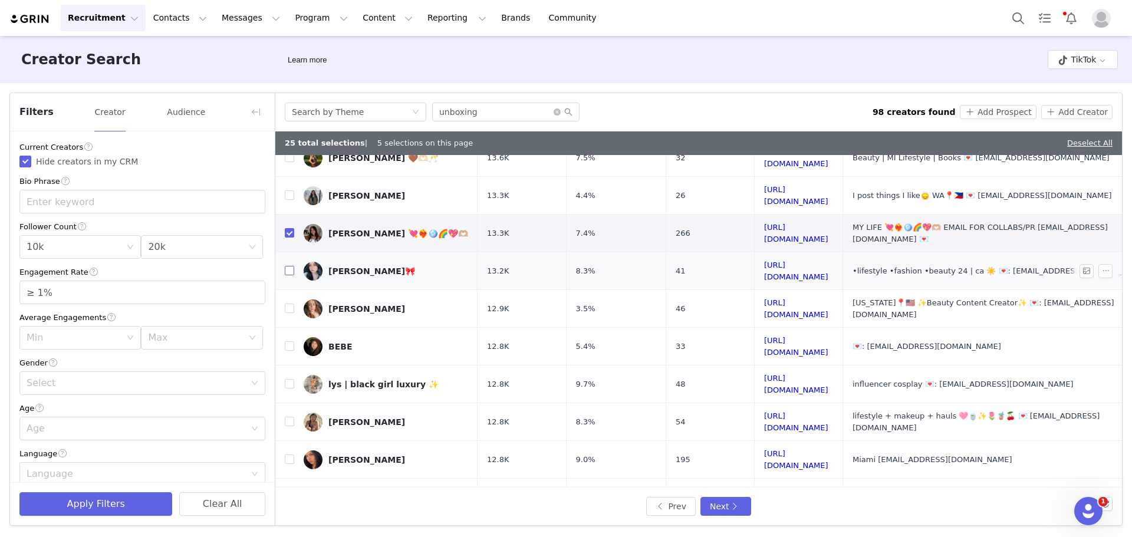
scroll to position [236, 0]
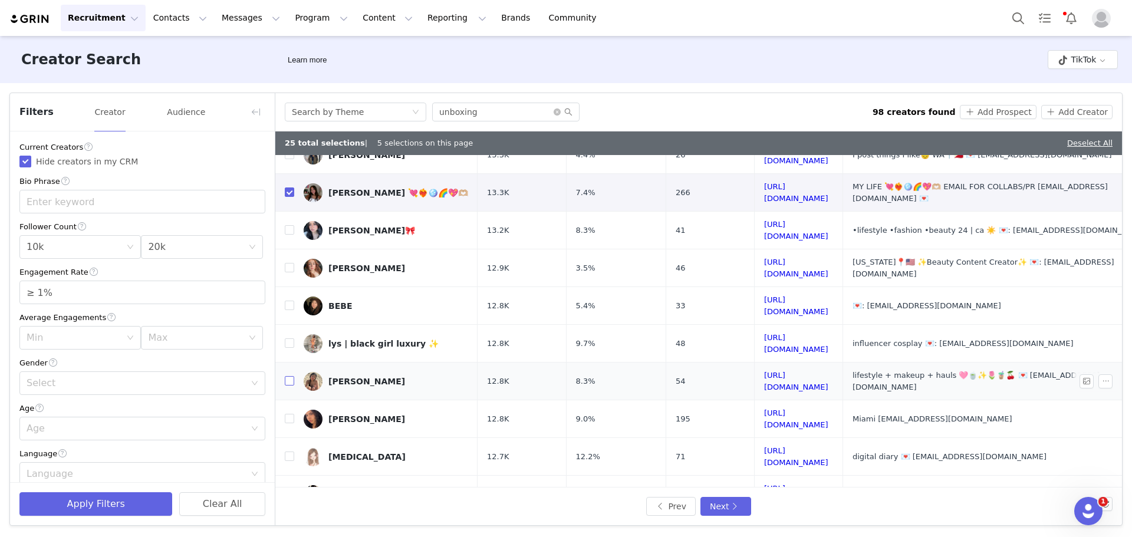
click at [288, 376] on input "checkbox" at bounding box center [289, 380] width 9 height 9
click at [292, 414] on input "checkbox" at bounding box center [289, 418] width 9 height 9
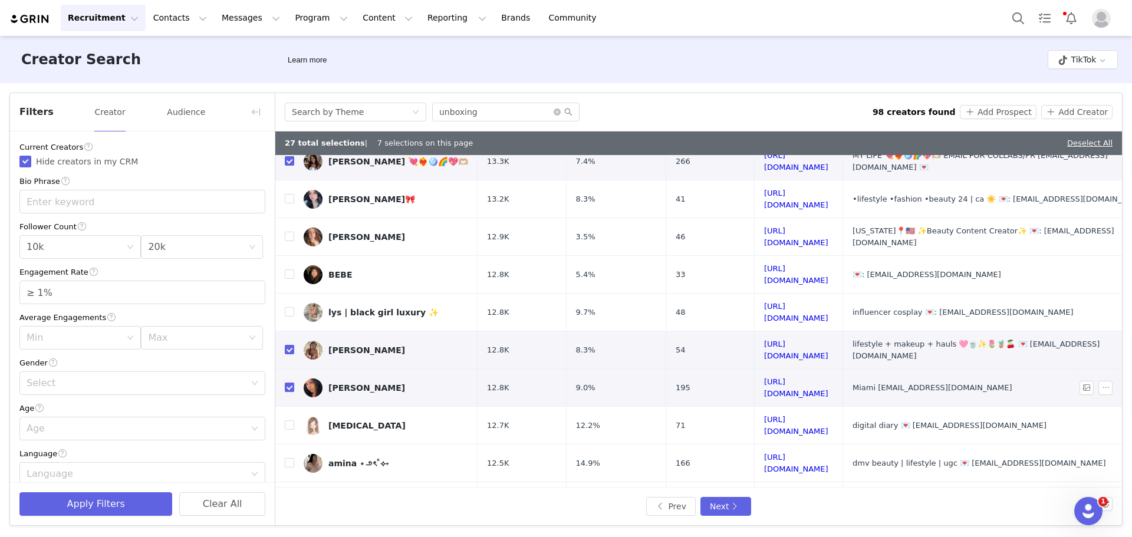
scroll to position [354, 0]
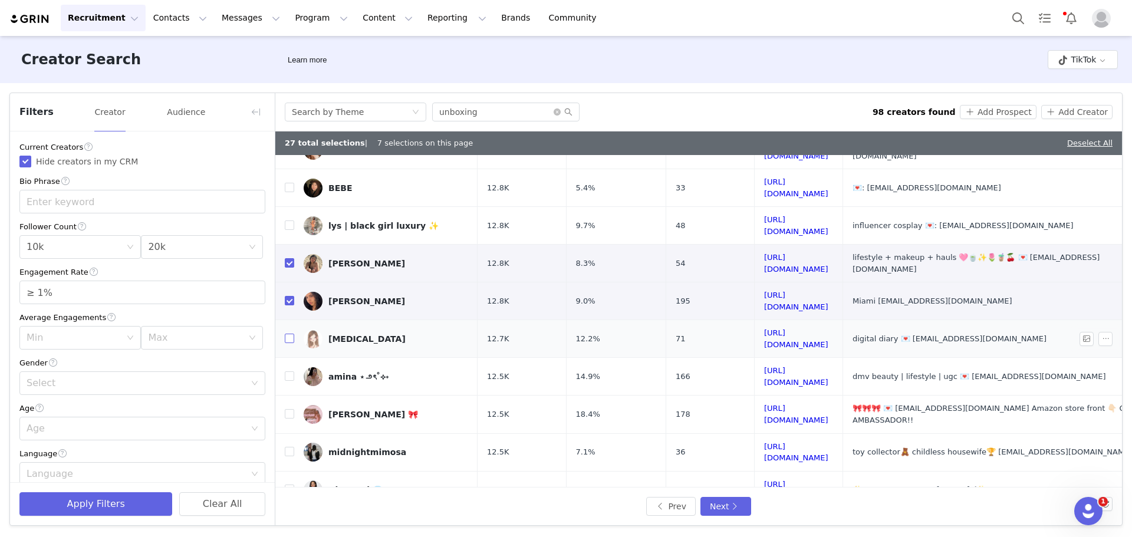
drag, startPoint x: 289, startPoint y: 285, endPoint x: 291, endPoint y: 294, distance: 9.5
click at [290, 334] on input "checkbox" at bounding box center [289, 338] width 9 height 9
click at [291, 371] on input "checkbox" at bounding box center [289, 375] width 9 height 9
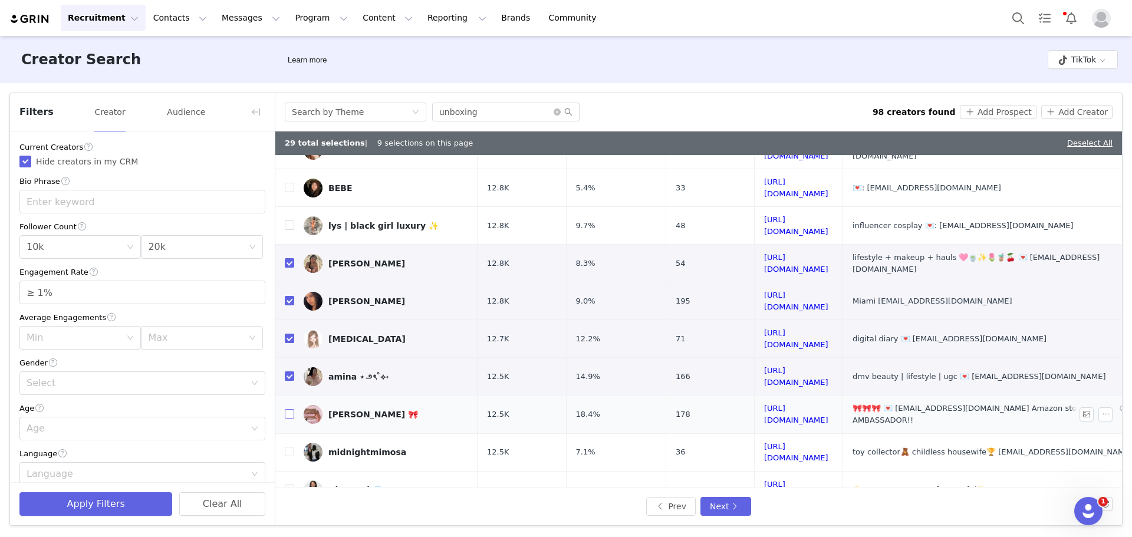
click at [289, 408] on label at bounding box center [289, 414] width 9 height 12
click at [289, 409] on input "checkbox" at bounding box center [289, 413] width 9 height 9
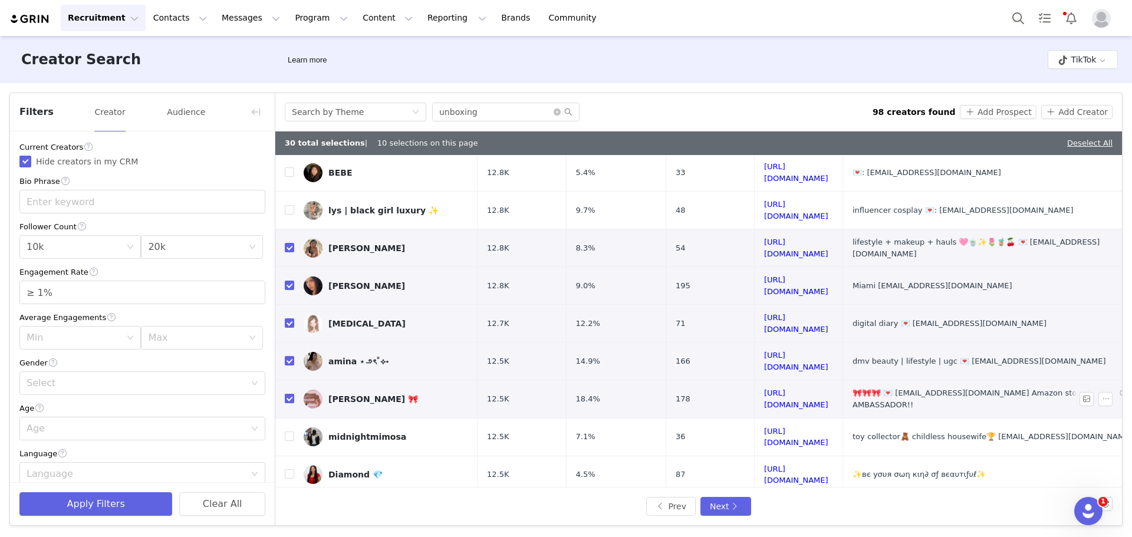
scroll to position [377, 0]
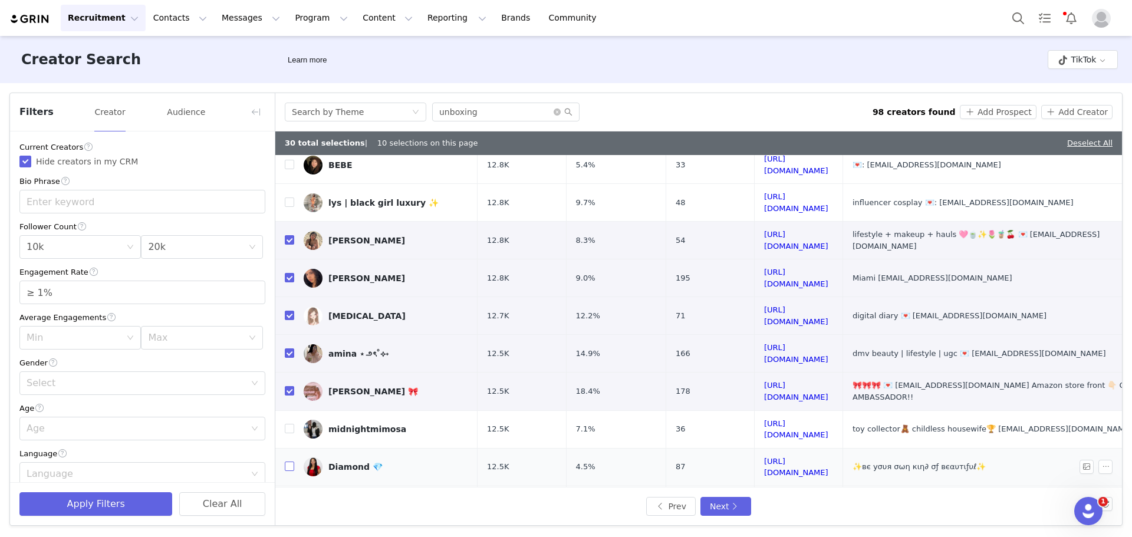
click at [287, 462] on input "checkbox" at bounding box center [289, 466] width 9 height 9
click at [734, 502] on button "Next" at bounding box center [725, 506] width 51 height 19
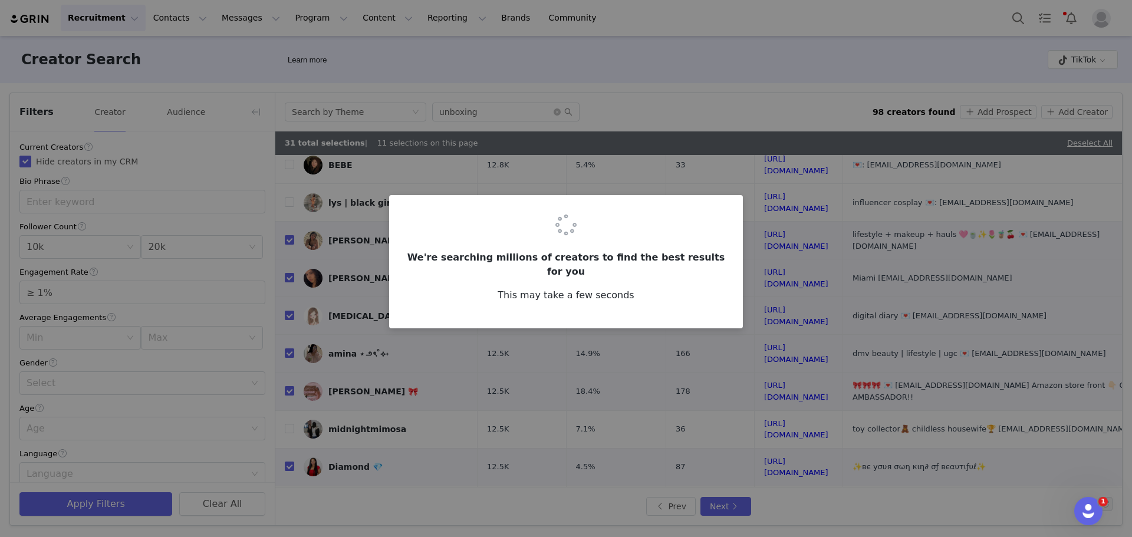
scroll to position [0, 0]
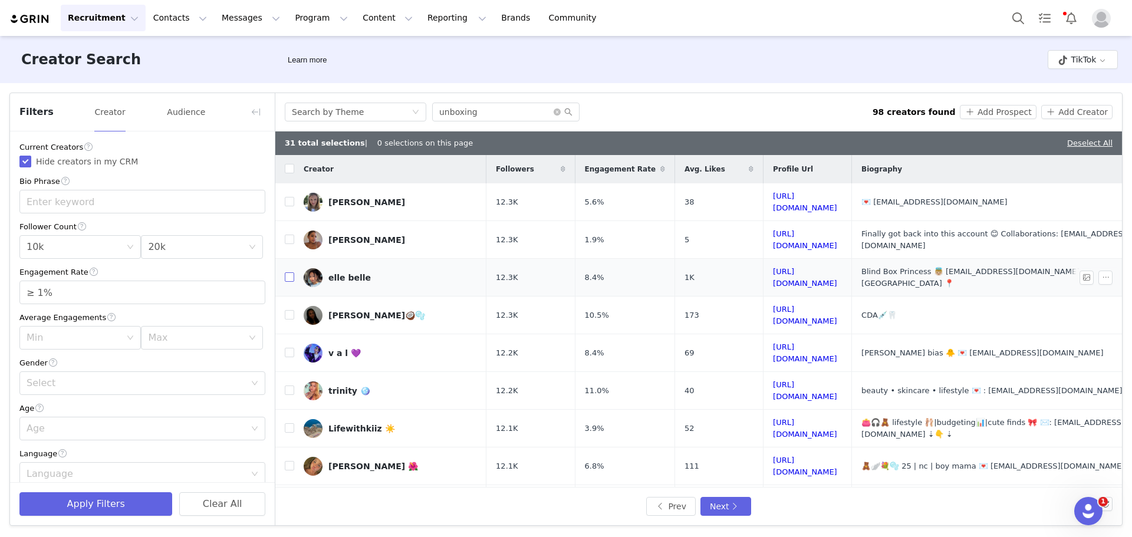
click at [288, 272] on input "checkbox" at bounding box center [289, 276] width 9 height 9
click at [286, 310] on input "checkbox" at bounding box center [289, 314] width 9 height 9
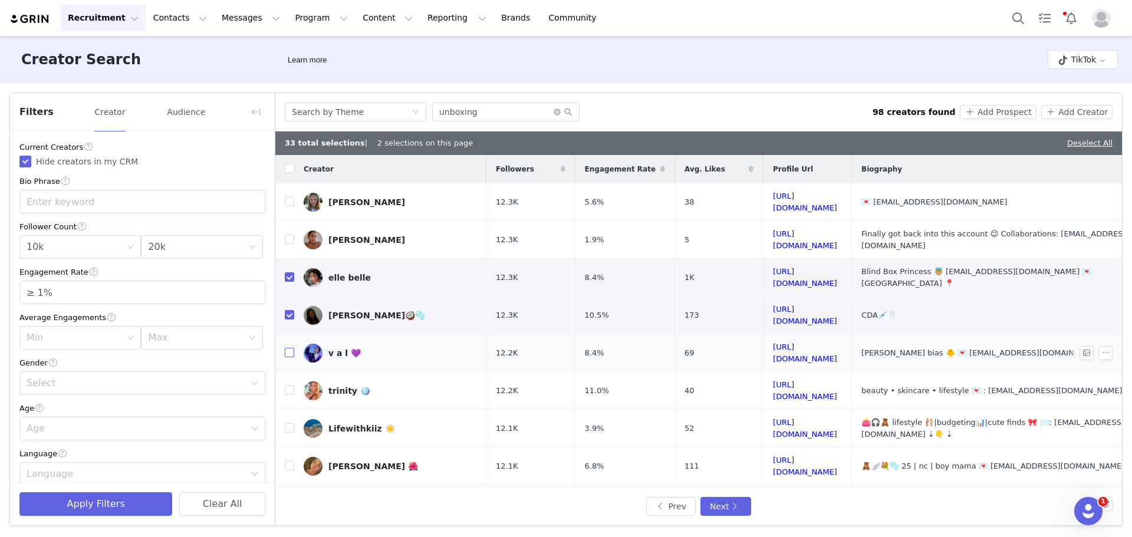
click at [288, 348] on input "checkbox" at bounding box center [289, 352] width 9 height 9
click at [289, 423] on input "checkbox" at bounding box center [289, 427] width 9 height 9
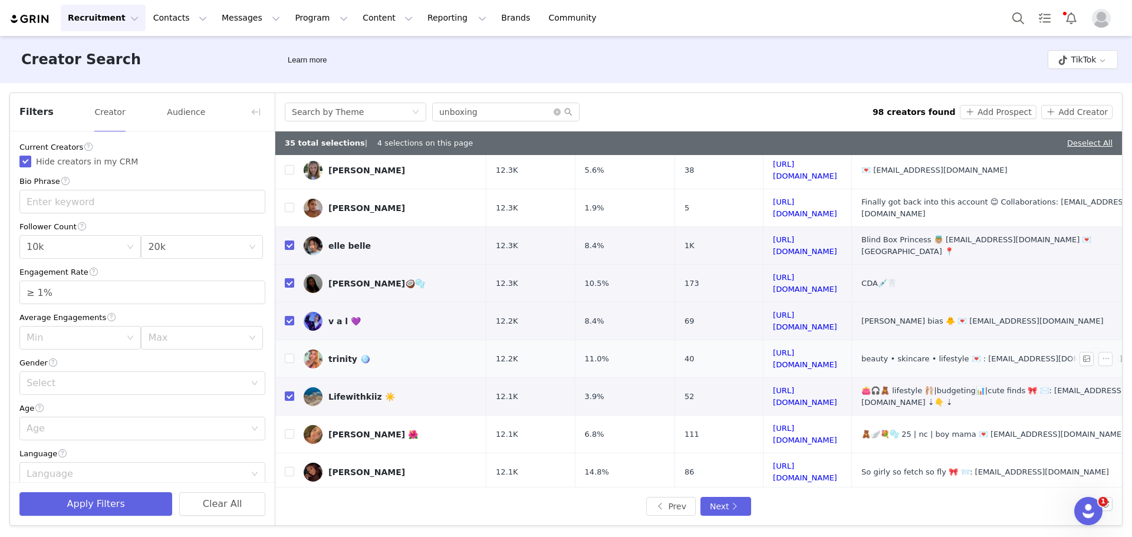
scroll to position [118, 0]
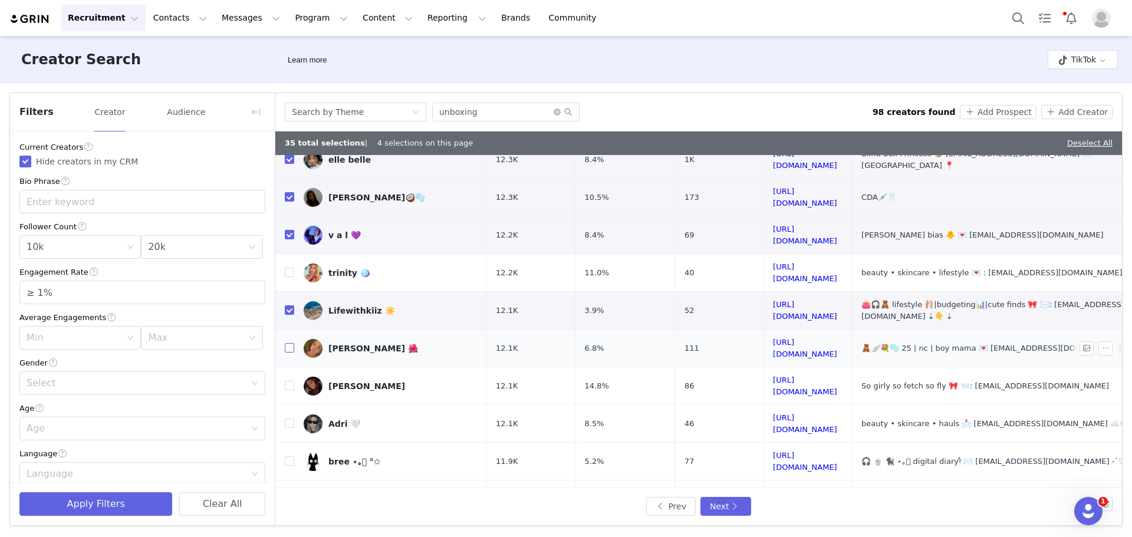
click at [290, 343] on input "checkbox" at bounding box center [289, 347] width 9 height 9
click at [288, 381] on input "checkbox" at bounding box center [289, 385] width 9 height 9
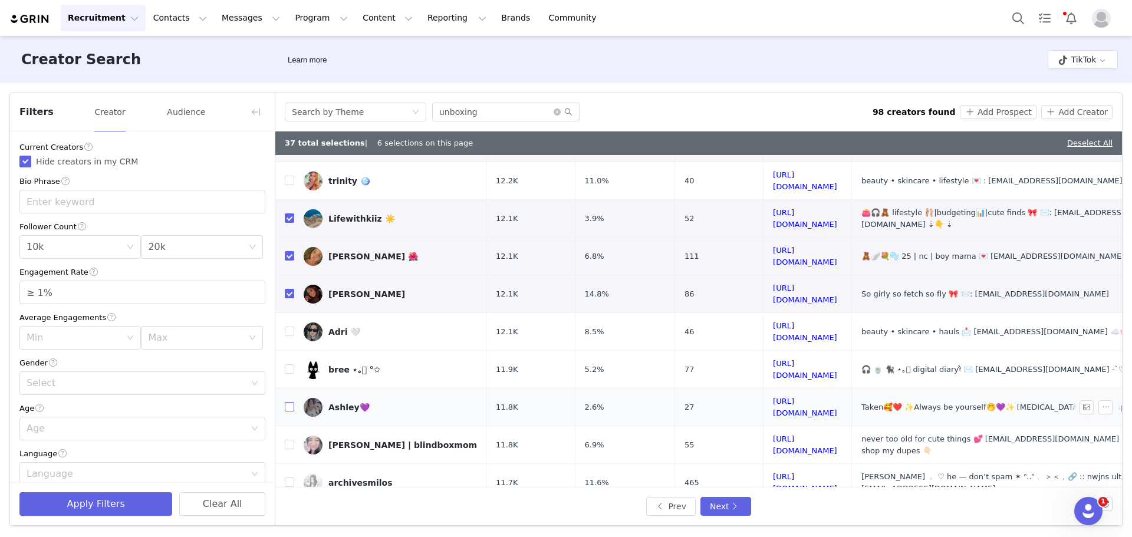
scroll to position [236, 0]
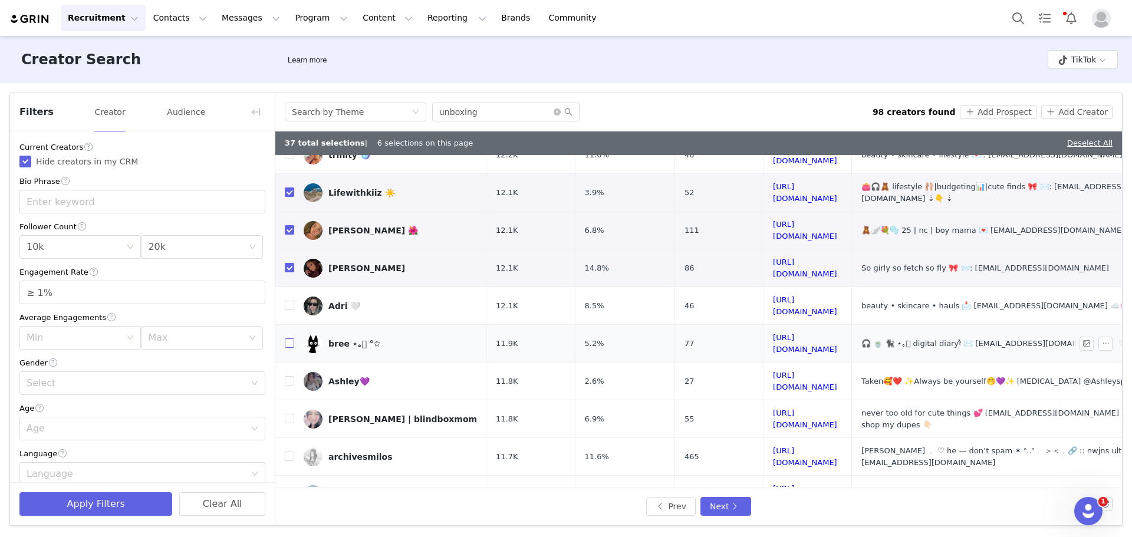
click at [289, 338] on input "checkbox" at bounding box center [289, 342] width 9 height 9
click at [289, 414] on input "checkbox" at bounding box center [289, 418] width 9 height 9
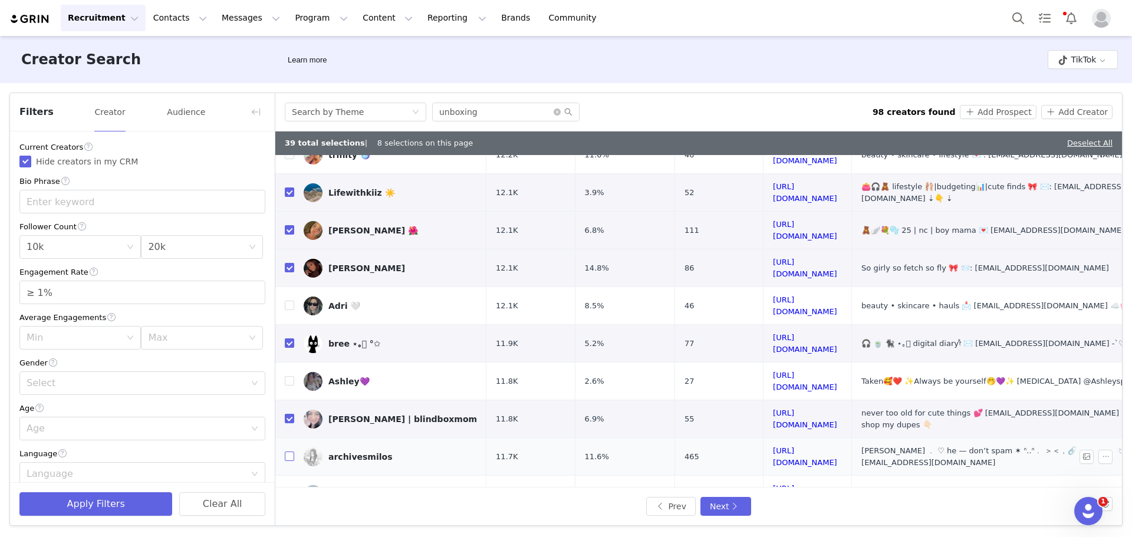
click at [290, 451] on input "checkbox" at bounding box center [289, 455] width 9 height 9
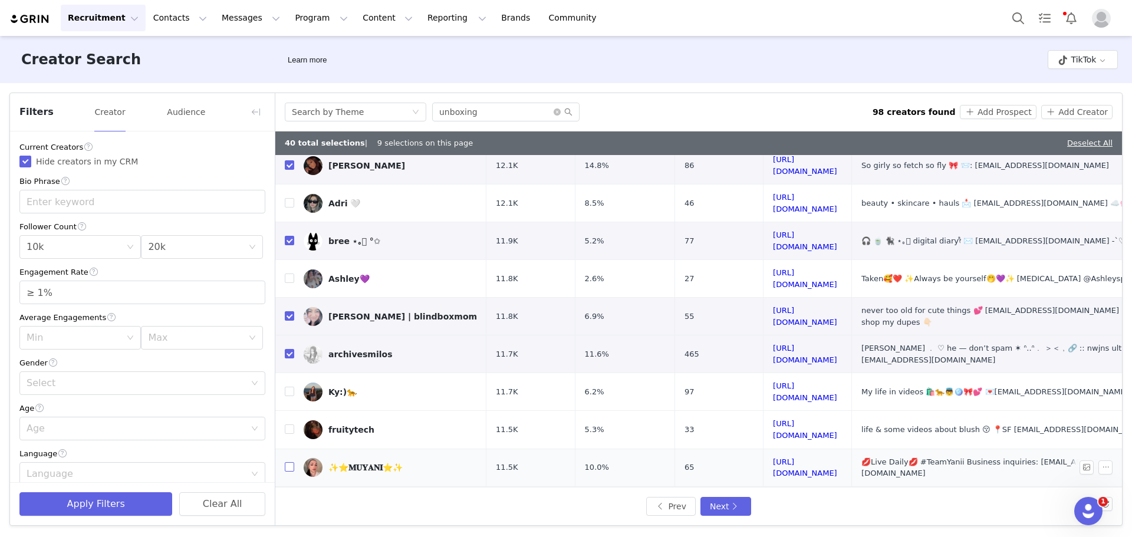
scroll to position [354, 0]
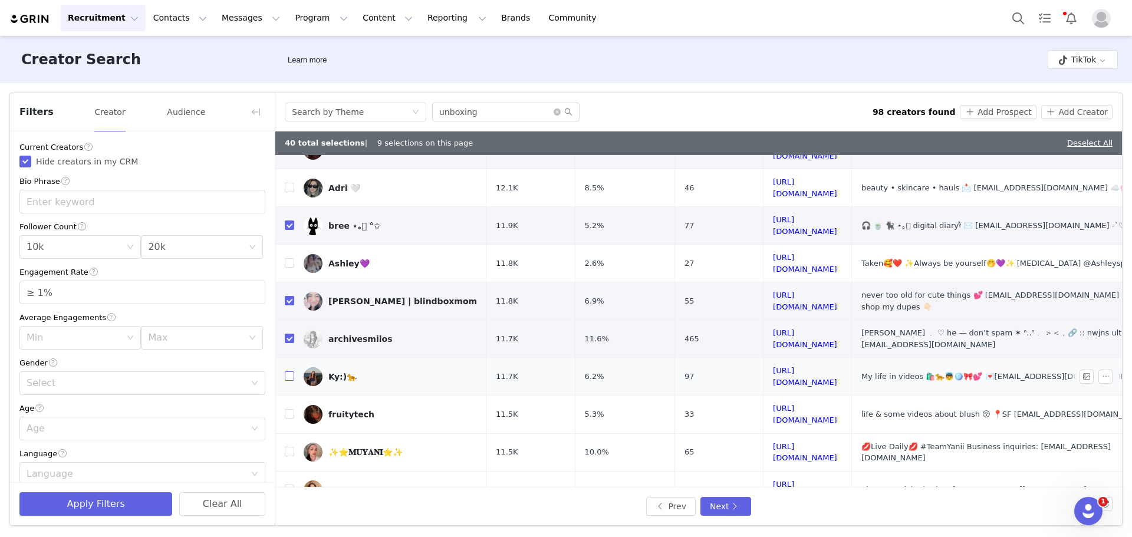
click at [290, 371] on input "checkbox" at bounding box center [289, 375] width 9 height 9
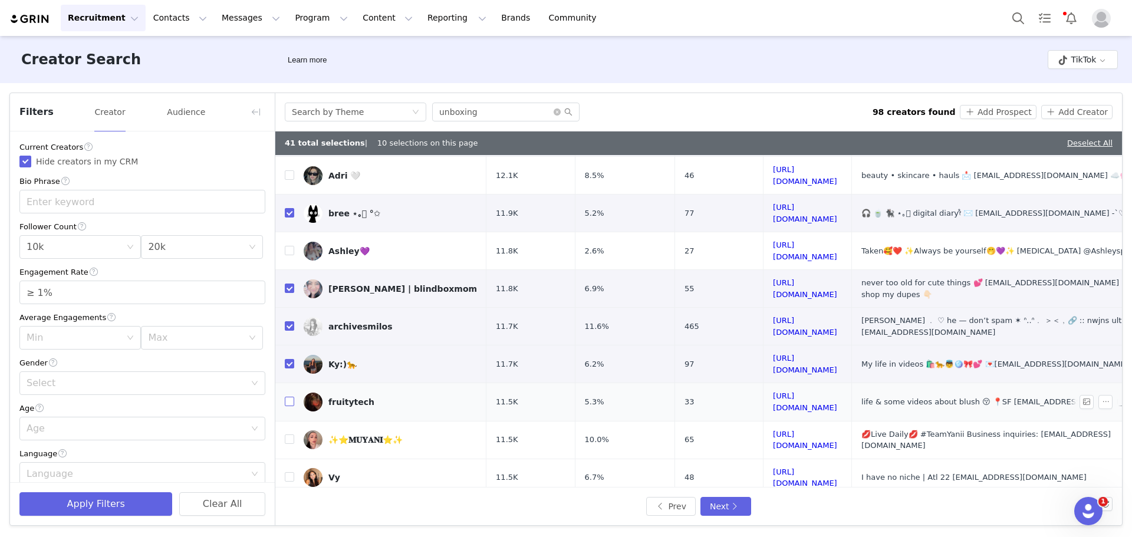
scroll to position [377, 0]
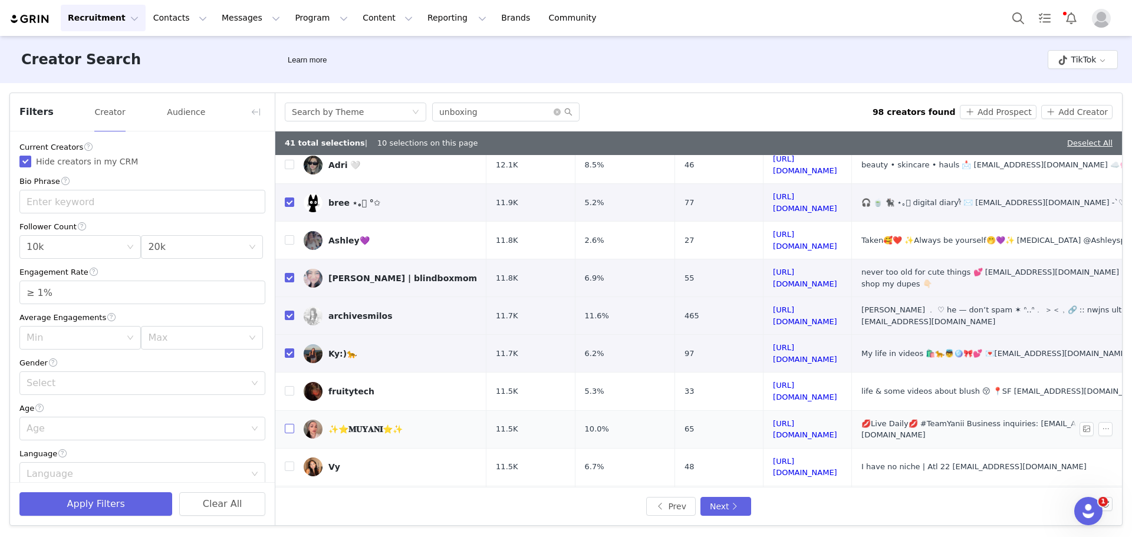
click at [286, 424] on input "checkbox" at bounding box center [289, 428] width 9 height 9
click at [290, 499] on input "checkbox" at bounding box center [289, 503] width 9 height 9
click at [289, 536] on input "checkbox" at bounding box center [289, 541] width 9 height 9
click at [737, 501] on button "Next" at bounding box center [725, 506] width 51 height 19
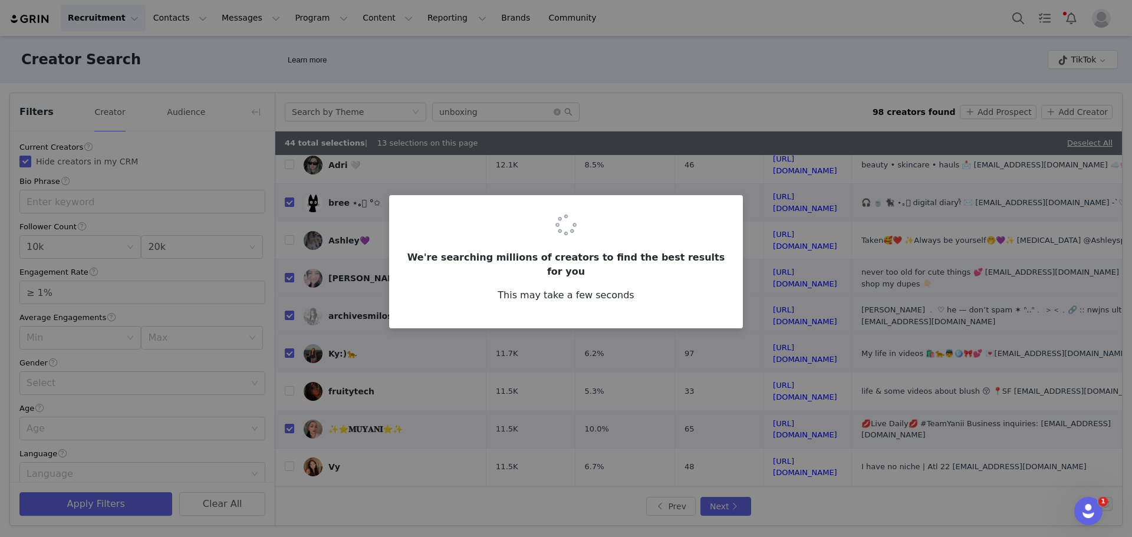
scroll to position [0, 0]
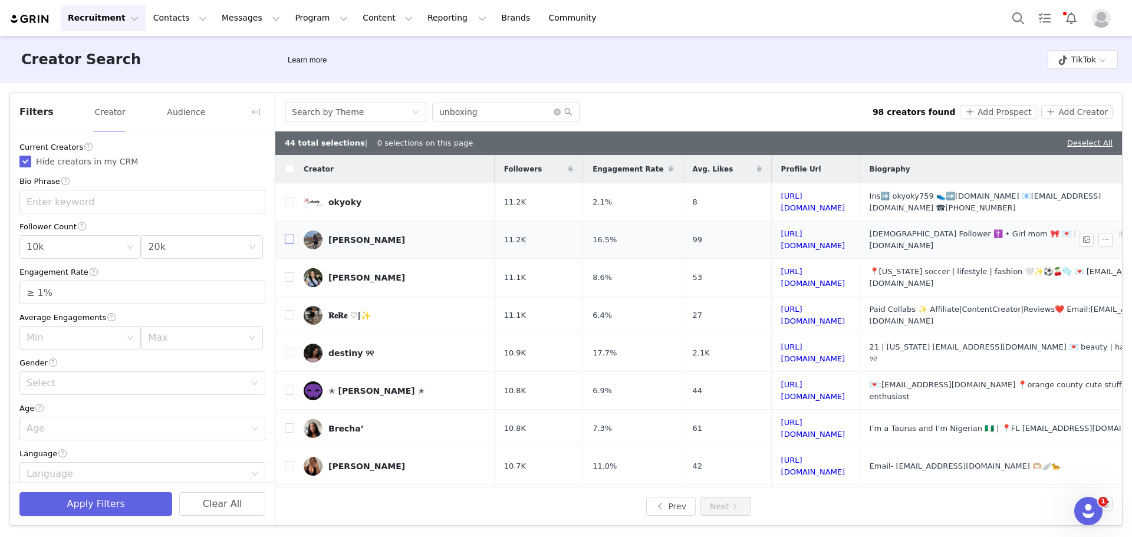
click at [290, 239] on input "checkbox" at bounding box center [289, 239] width 9 height 9
click at [285, 271] on label at bounding box center [289, 277] width 9 height 12
click at [285, 272] on input "checkbox" at bounding box center [289, 276] width 9 height 9
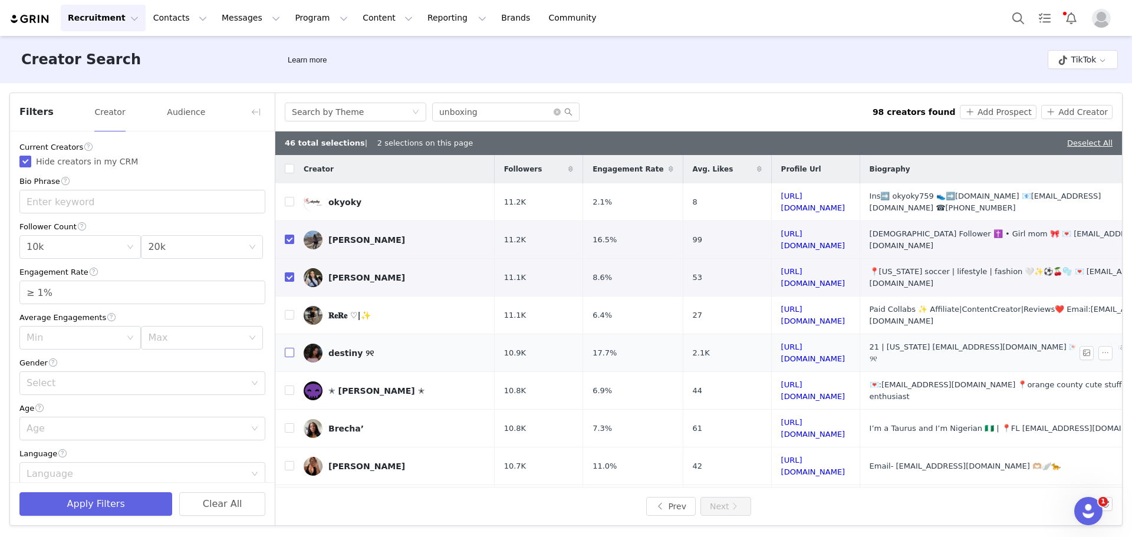
click at [289, 348] on input "checkbox" at bounding box center [289, 352] width 9 height 9
click at [293, 423] on input "checkbox" at bounding box center [289, 427] width 9 height 9
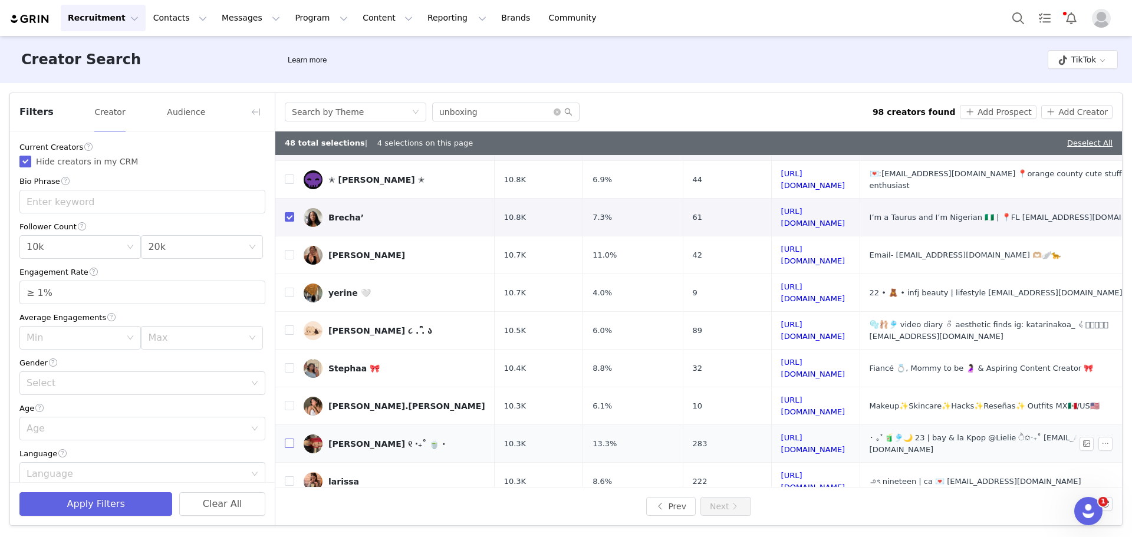
scroll to position [236, 0]
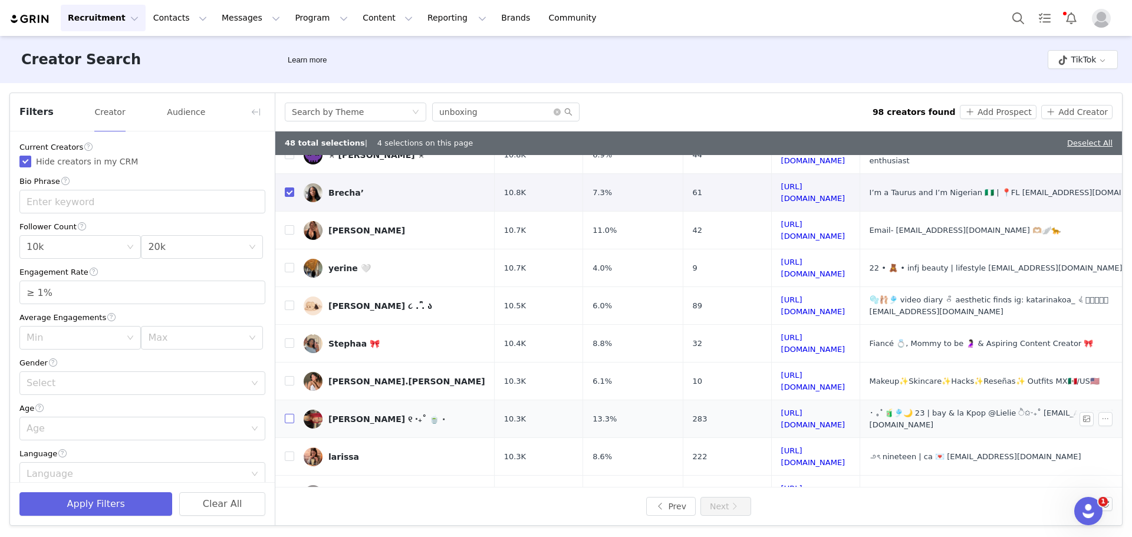
click at [288, 414] on input "checkbox" at bounding box center [289, 418] width 9 height 9
click at [286, 451] on input "checkbox" at bounding box center [289, 455] width 9 height 9
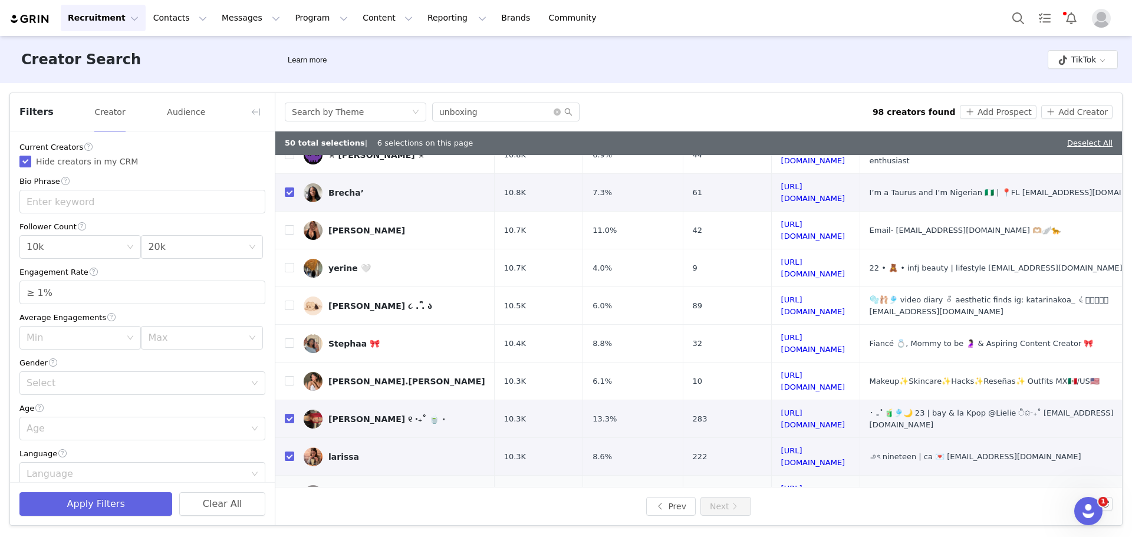
click at [283, 476] on td at bounding box center [284, 495] width 19 height 38
click at [289, 489] on input "checkbox" at bounding box center [289, 493] width 9 height 9
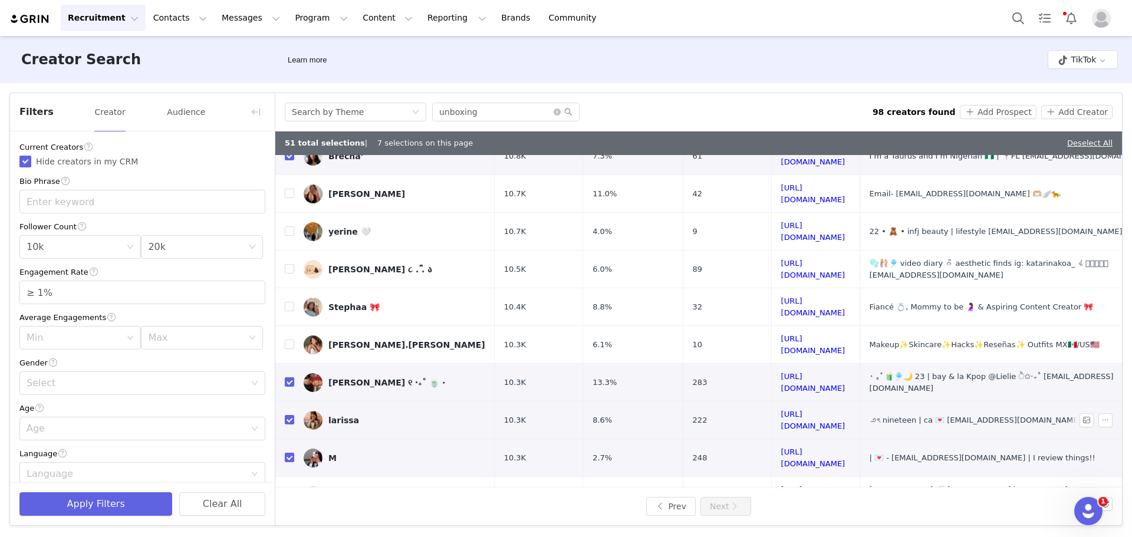
scroll to position [314, 0]
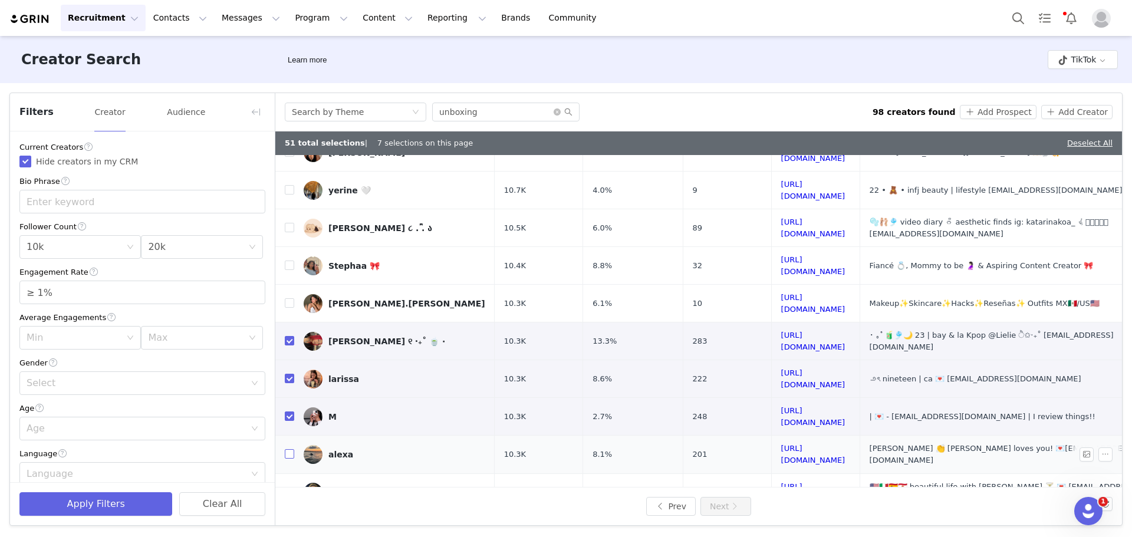
click at [291, 449] on input "checkbox" at bounding box center [289, 453] width 9 height 9
click at [294, 473] on td "Celina Zimmerman" at bounding box center [394, 492] width 200 height 38
click at [293, 487] on input "checkbox" at bounding box center [289, 491] width 9 height 9
click at [292, 525] on input "checkbox" at bounding box center [289, 529] width 9 height 9
click at [988, 116] on button "Add Prospect" at bounding box center [998, 112] width 76 height 14
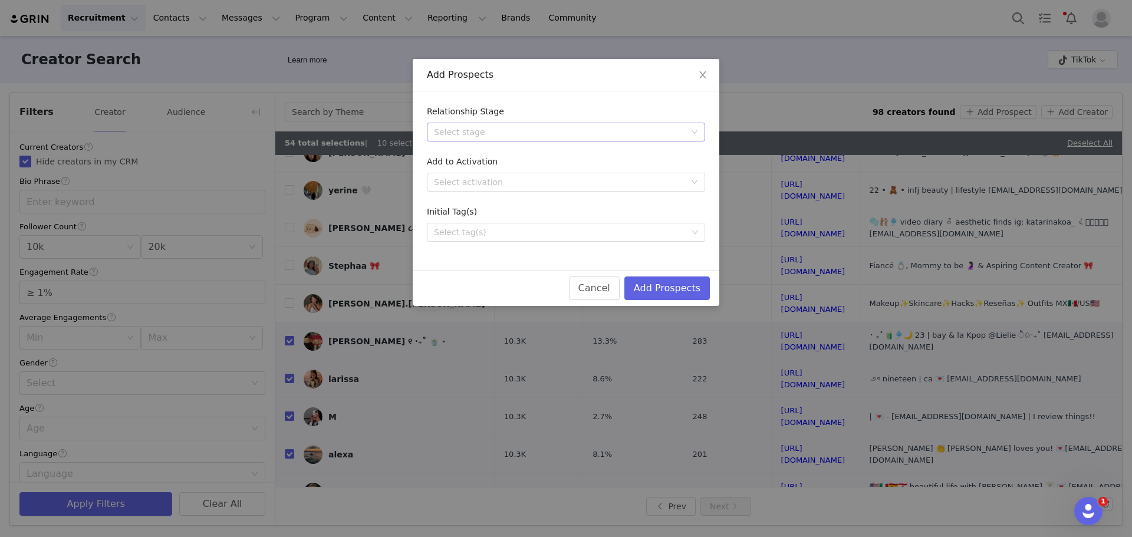
click at [566, 129] on div "Select stage" at bounding box center [559, 132] width 251 height 12
click at [512, 152] on li "Needs Outreach" at bounding box center [566, 155] width 278 height 19
click at [648, 286] on button "Add Prospects" at bounding box center [666, 288] width 85 height 24
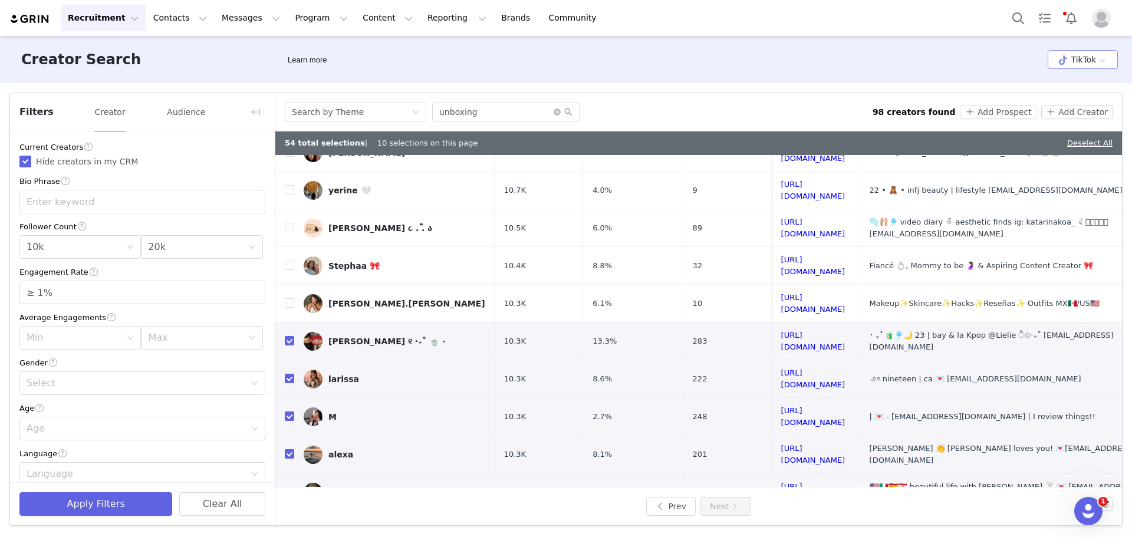
click at [1087, 58] on button "TikTok" at bounding box center [1082, 59] width 70 height 19
click at [1074, 120] on li "YouTube" at bounding box center [1084, 122] width 68 height 19
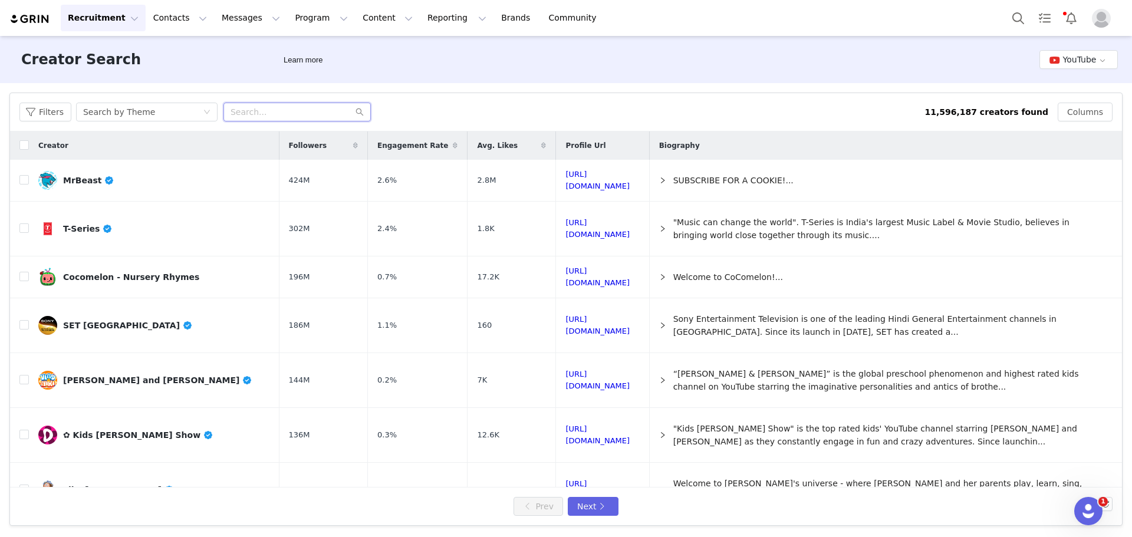
click at [263, 113] on input "text" at bounding box center [296, 112] width 147 height 19
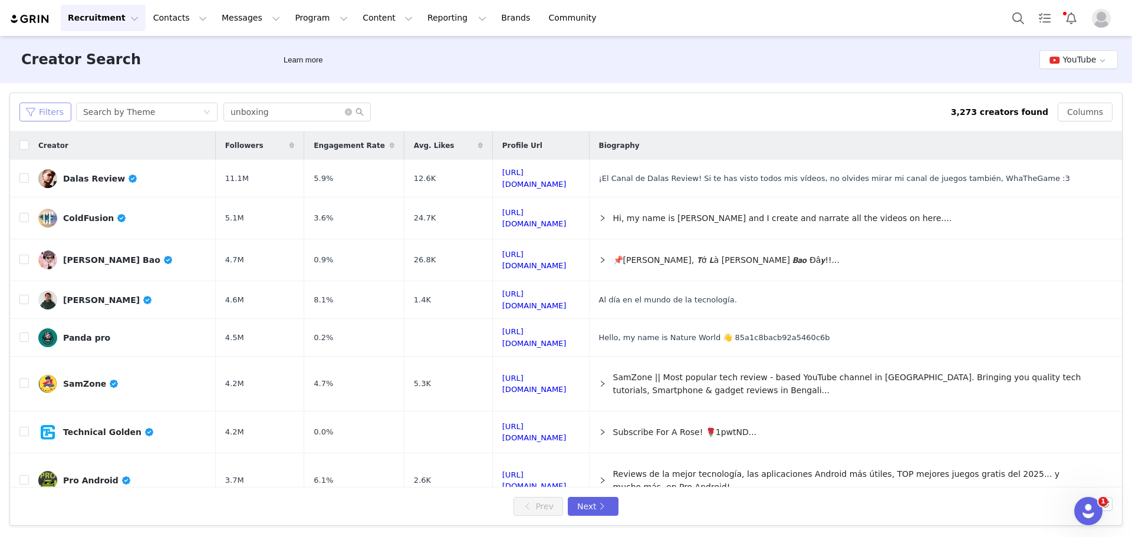
click at [45, 111] on button "Filters" at bounding box center [45, 112] width 52 height 19
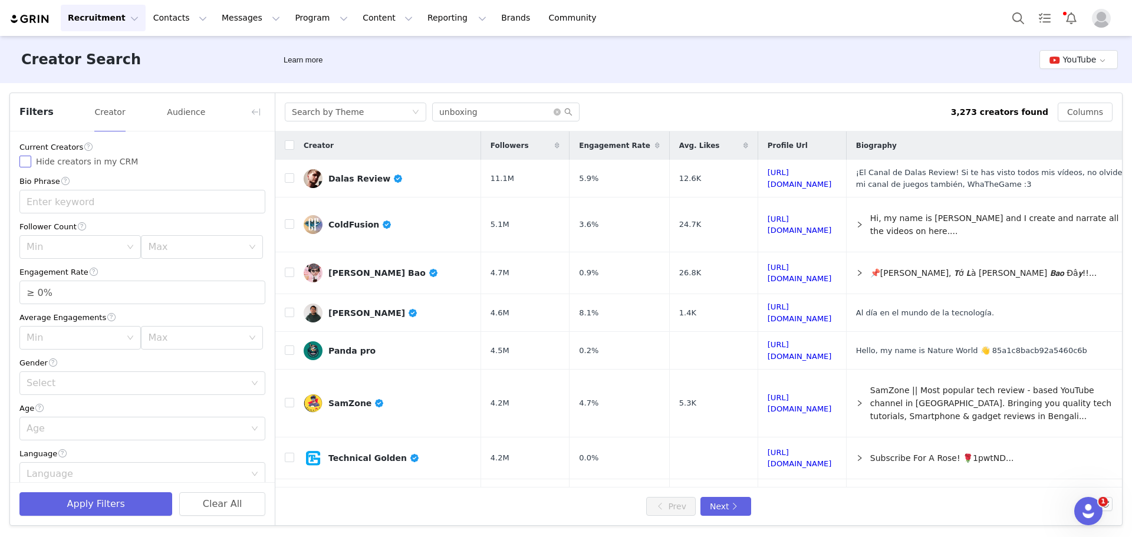
click at [55, 164] on span "Hide creators in my CRM" at bounding box center [86, 161] width 111 height 9
click at [31, 164] on input "Hide creators in my CRM" at bounding box center [25, 162] width 12 height 12
click at [68, 296] on input "≥ 0%" at bounding box center [142, 292] width 245 height 22
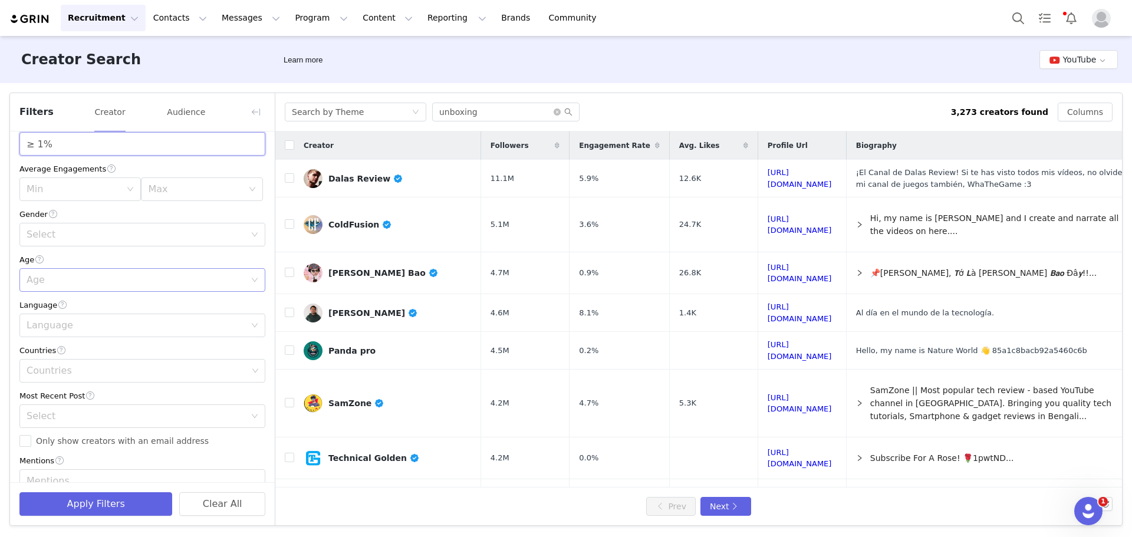
scroll to position [177, 0]
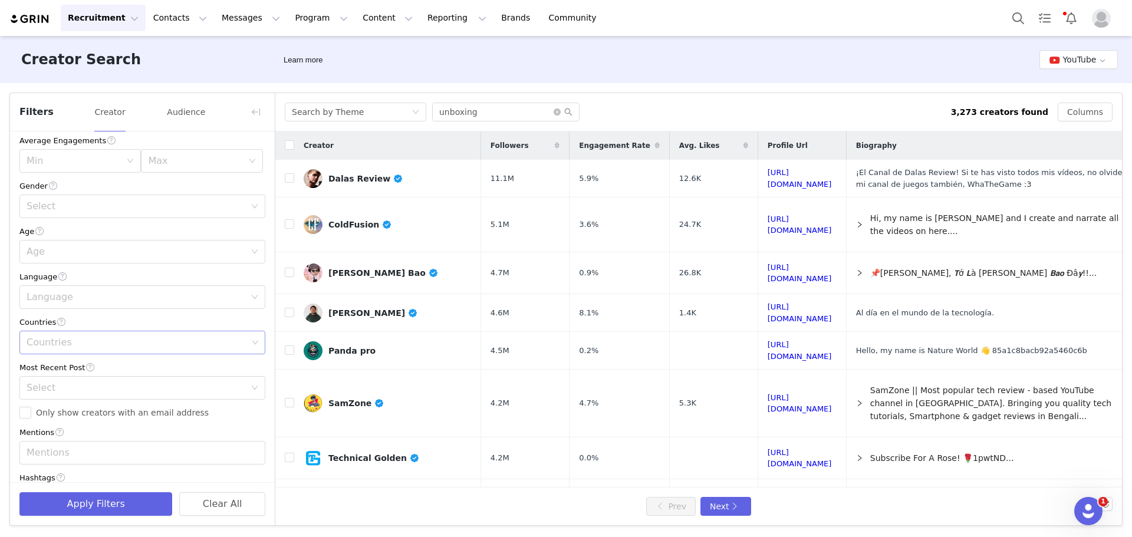
click at [76, 338] on div "Countries" at bounding box center [137, 343] width 221 height 12
click at [57, 386] on li "United States" at bounding box center [137, 388] width 237 height 19
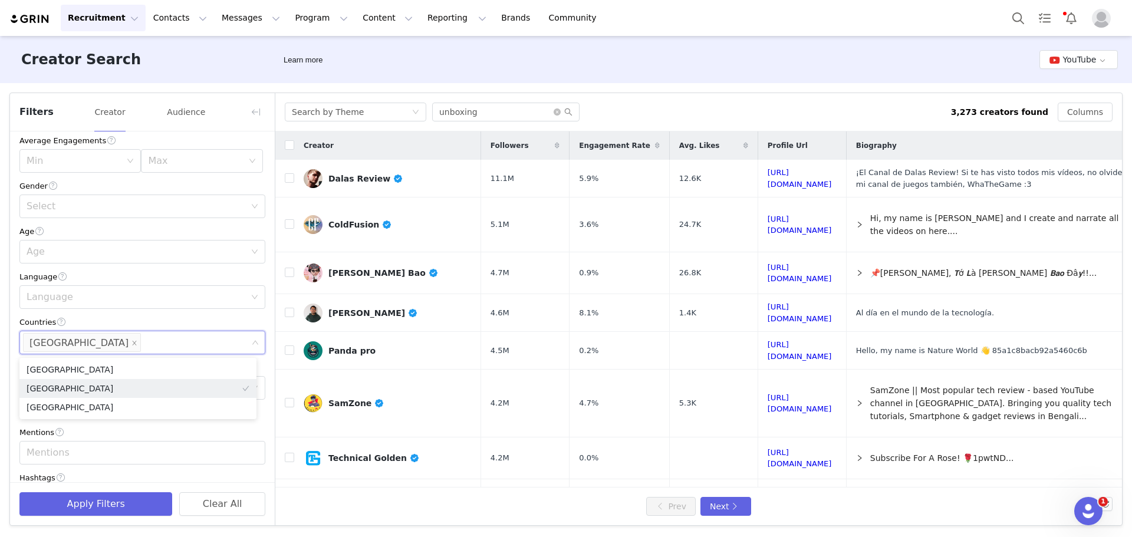
click at [4, 327] on div "Filters Creator Audience Current Creators Hide creators in my CRM Bio Phrase Fo…" at bounding box center [566, 309] width 1132 height 452
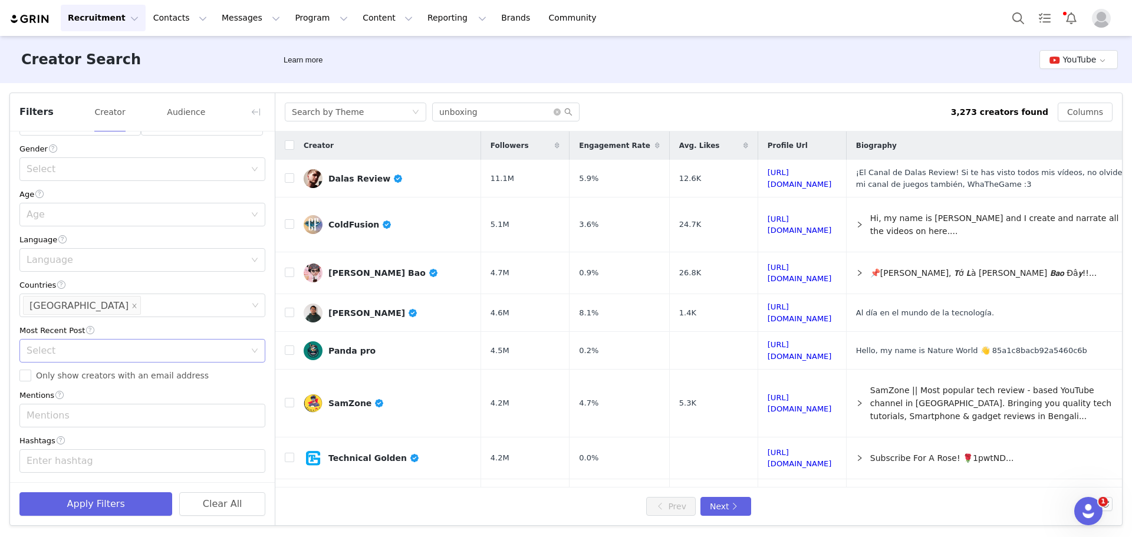
click at [64, 353] on div "Select" at bounding box center [136, 351] width 219 height 12
click at [54, 396] on li "<3 Months" at bounding box center [137, 394] width 237 height 19
click at [9, 341] on article "Filters Creator Audience Current Creators Hide creators in my CRM Bio Phrase Fo…" at bounding box center [565, 309] width 1113 height 433
click at [27, 377] on input "Only show creators with an email address" at bounding box center [25, 376] width 12 height 12
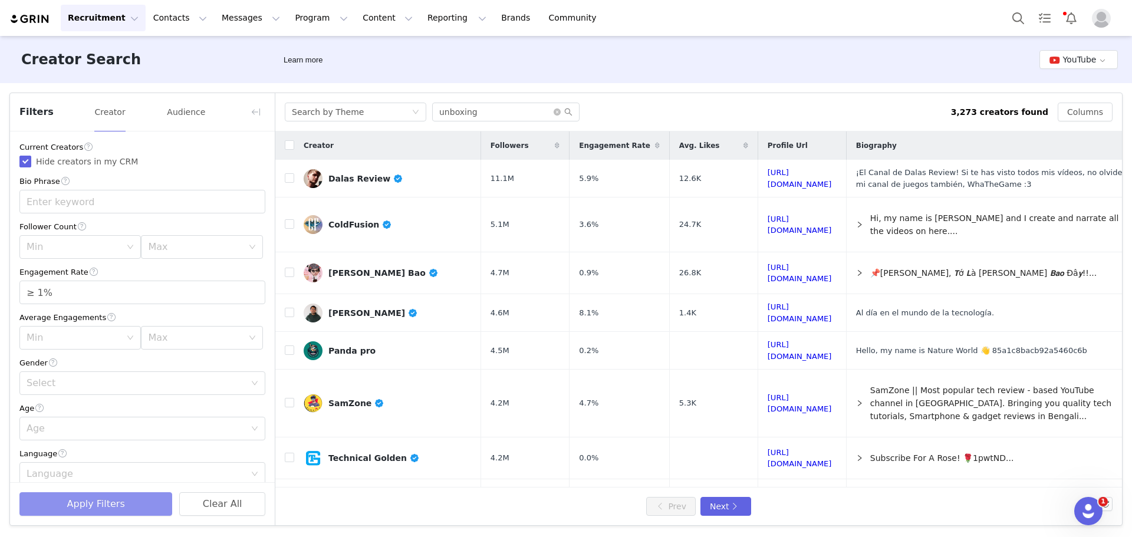
click at [95, 504] on button "Apply Filters" at bounding box center [95, 504] width 153 height 24
click at [85, 248] on div "Min" at bounding box center [74, 247] width 94 height 12
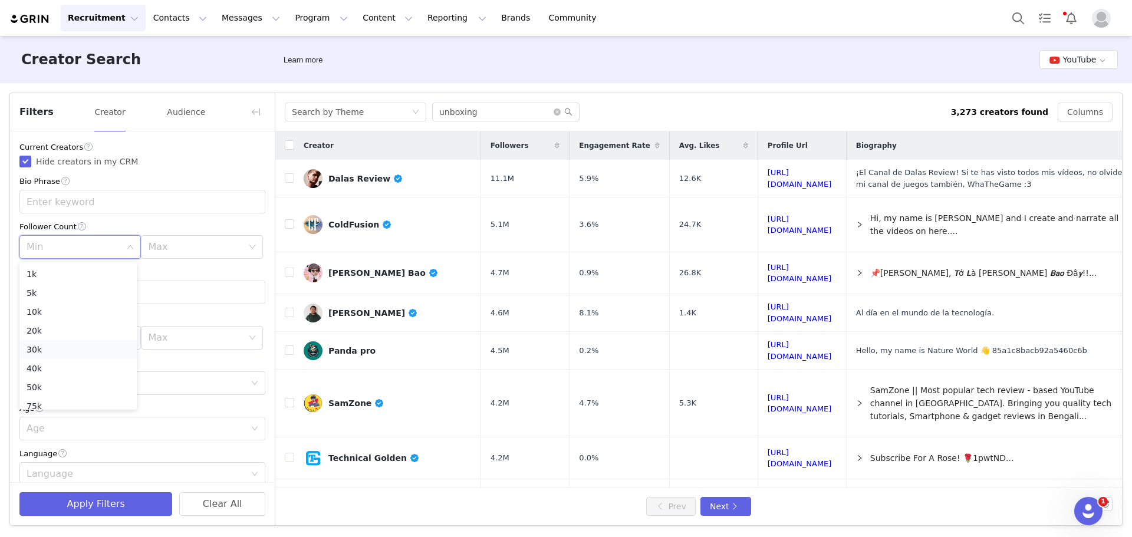
scroll to position [59, 0]
click at [66, 327] on li "50k" at bounding box center [77, 328] width 117 height 19
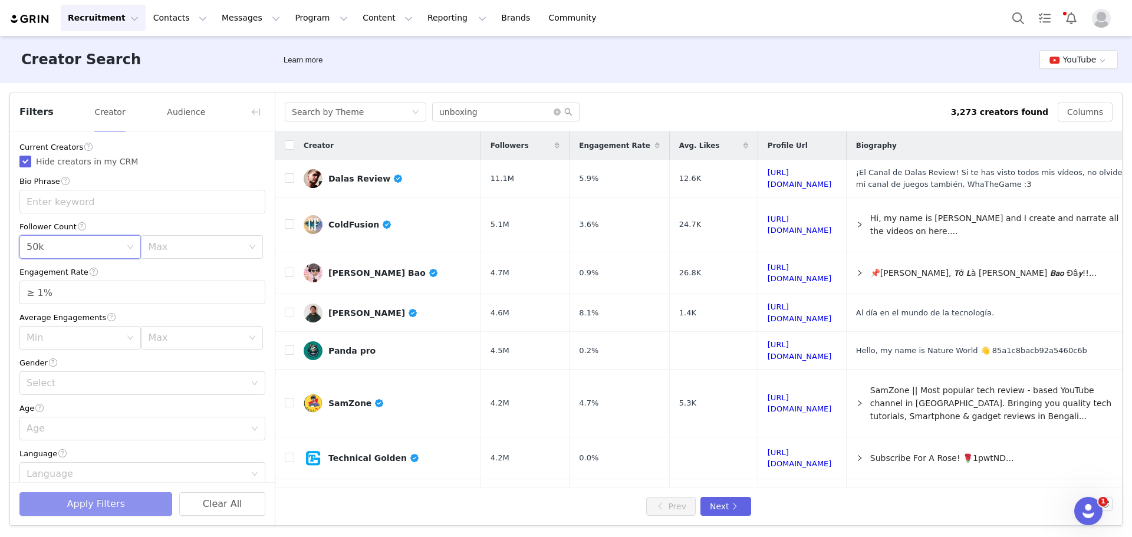
click at [100, 502] on button "Apply Filters" at bounding box center [95, 504] width 153 height 24
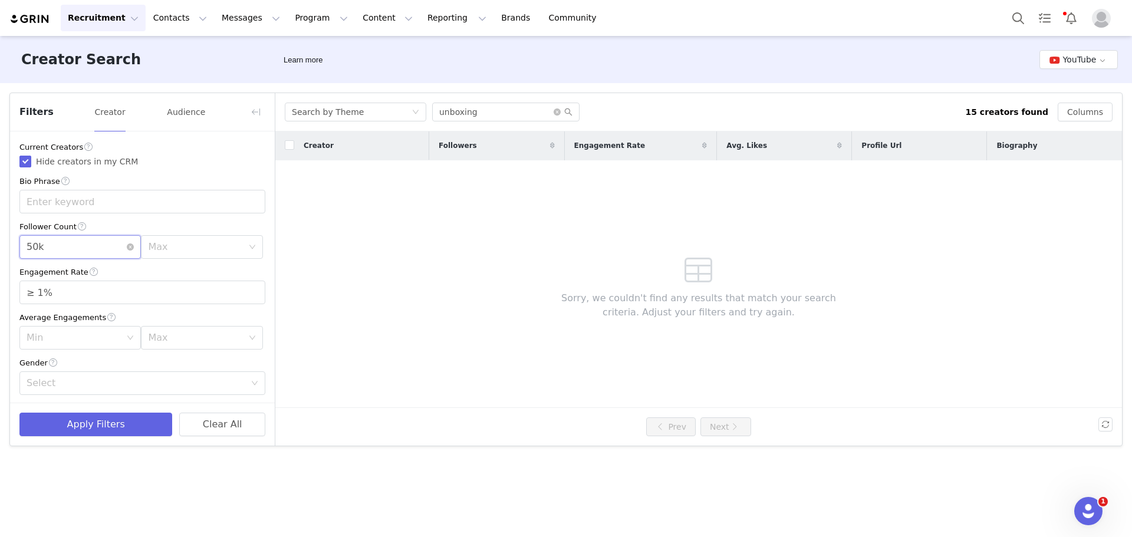
click at [108, 252] on div "Min 50k" at bounding box center [77, 247] width 100 height 22
click at [64, 313] on li "10k" at bounding box center [77, 311] width 117 height 19
click at [84, 427] on button "Apply Filters" at bounding box center [95, 425] width 153 height 24
click at [127, 247] on icon "icon: close-circle" at bounding box center [130, 246] width 7 height 7
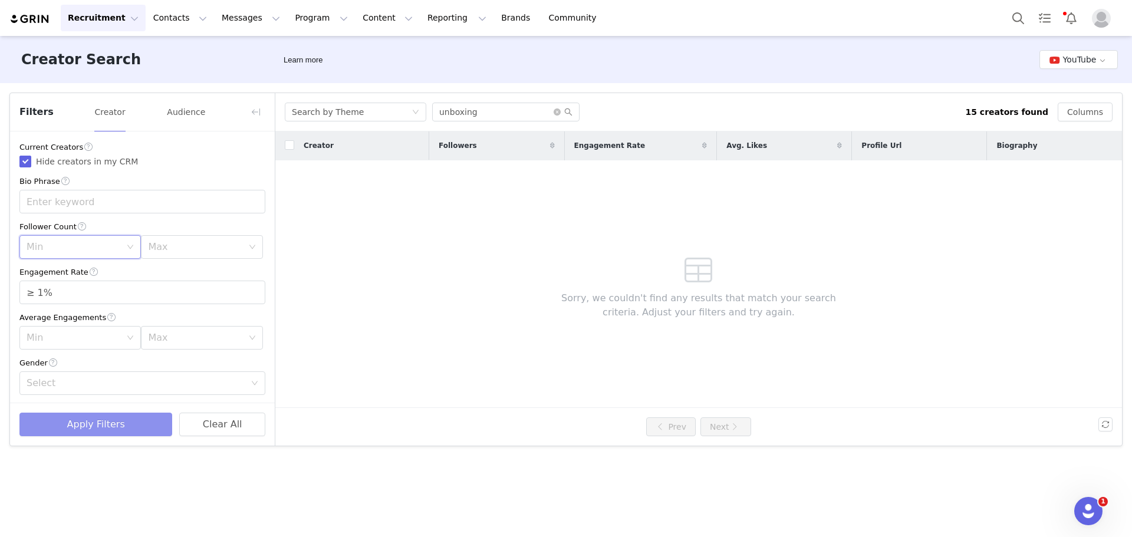
click at [104, 430] on button "Apply Filters" at bounding box center [95, 425] width 153 height 24
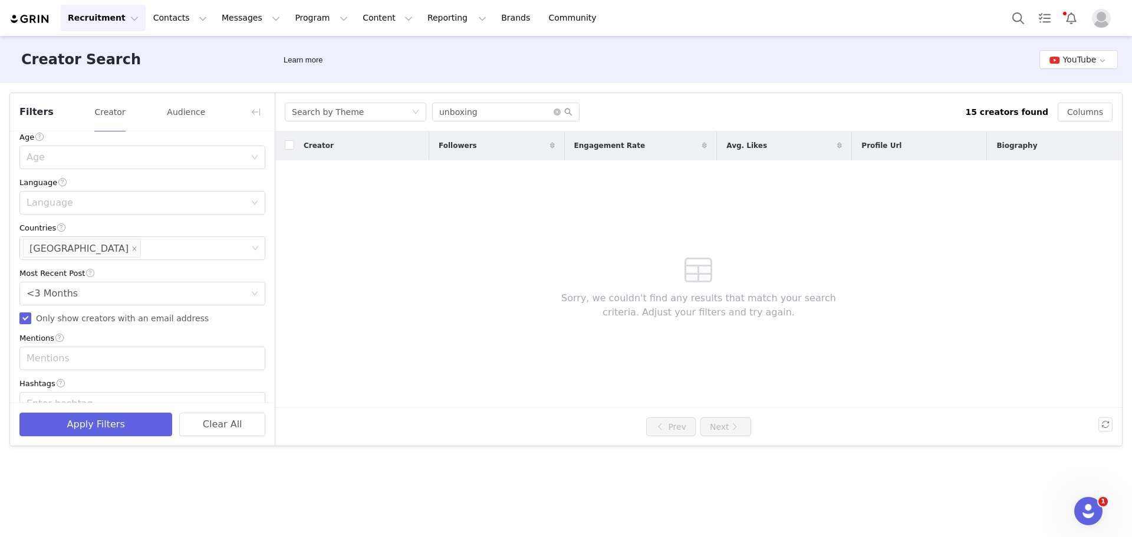
scroll to position [295, 0]
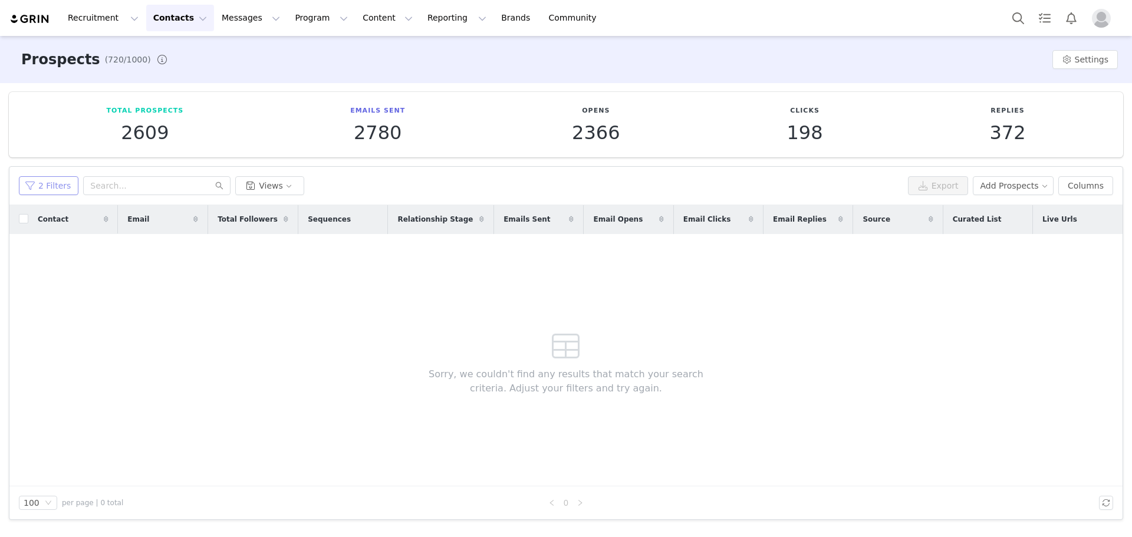
click at [49, 188] on button "2 Filters" at bounding box center [49, 185] width 60 height 19
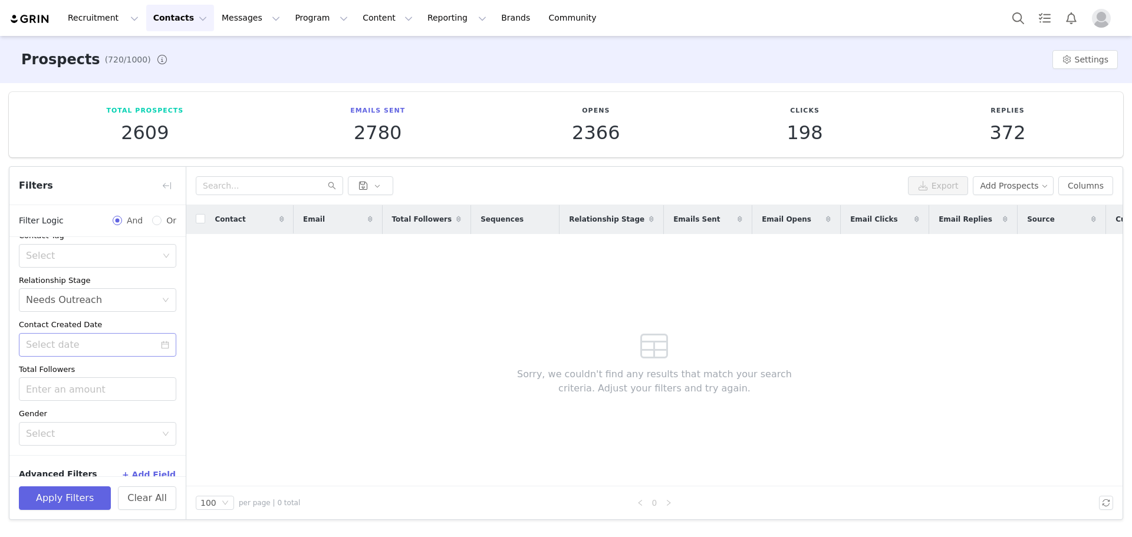
scroll to position [167, 0]
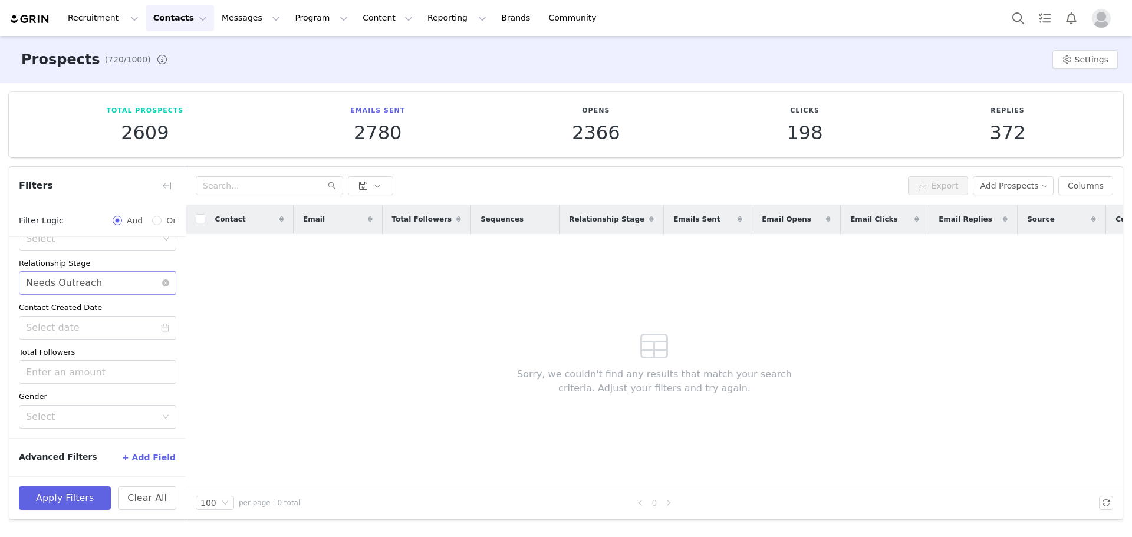
click at [91, 284] on div "Needs Outreach" at bounding box center [64, 283] width 76 height 22
click at [74, 302] on li "Emailed" at bounding box center [93, 308] width 149 height 19
click at [148, 457] on button "+ Add Field" at bounding box center [148, 457] width 55 height 19
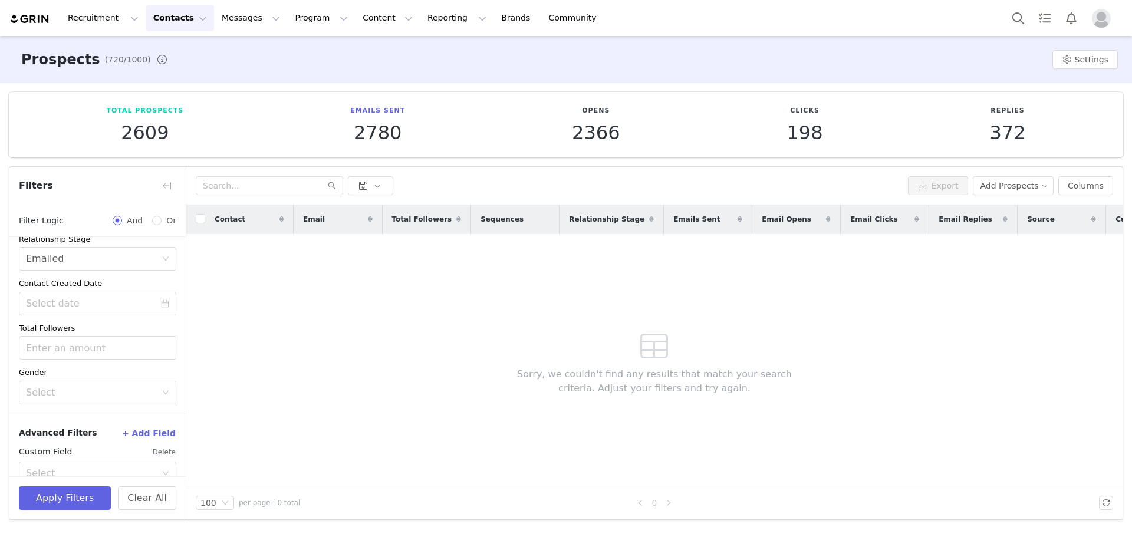
scroll to position [214, 0]
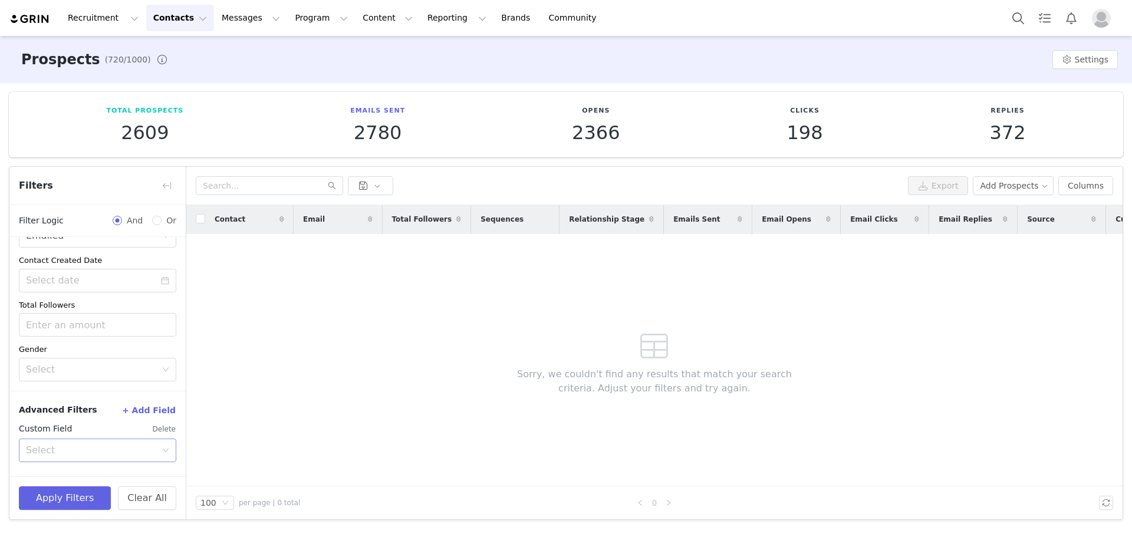
click at [95, 446] on div "Select" at bounding box center [91, 450] width 130 height 12
click at [91, 397] on li "Email Replies" at bounding box center [93, 397] width 149 height 19
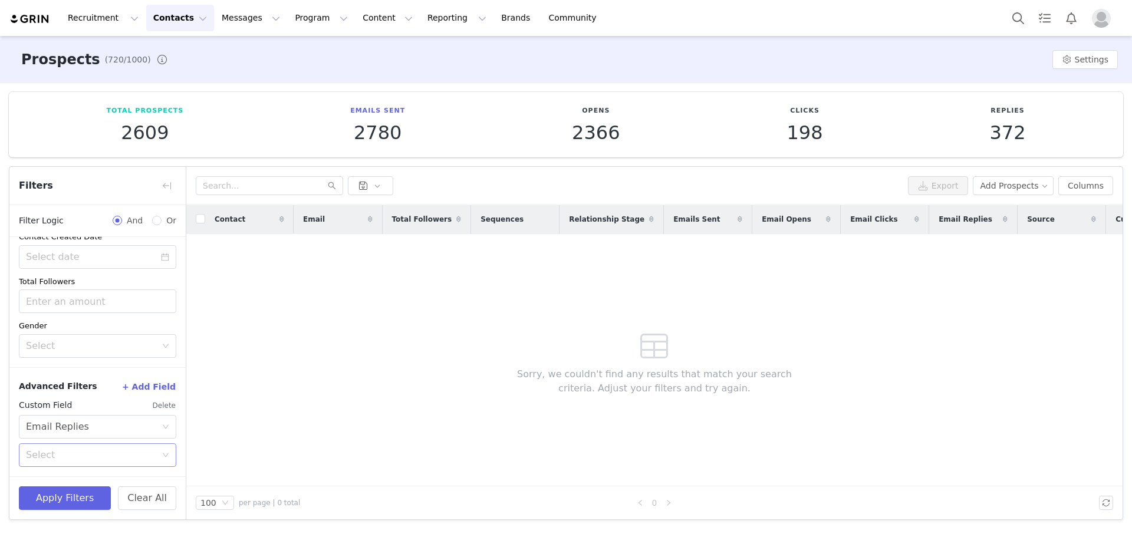
click at [98, 450] on div "Select" at bounding box center [91, 455] width 130 height 12
click at [65, 501] on li "Has not replied to an email" at bounding box center [93, 499] width 149 height 19
click at [65, 499] on button "Apply Filters" at bounding box center [65, 498] width 92 height 24
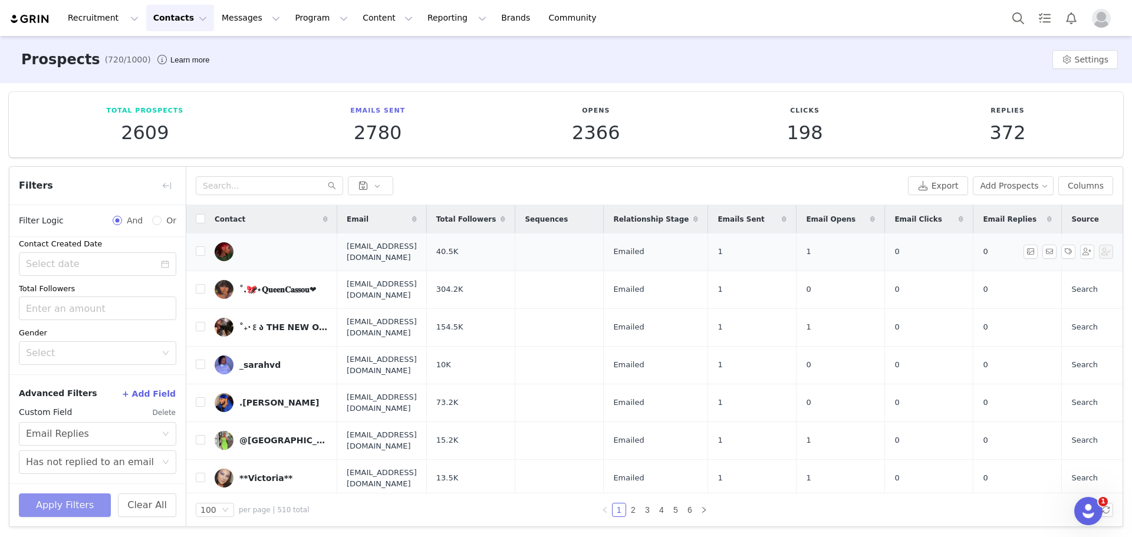
scroll to position [0, 0]
click at [202, 220] on input "checkbox" at bounding box center [200, 218] width 9 height 9
checkbox input "true"
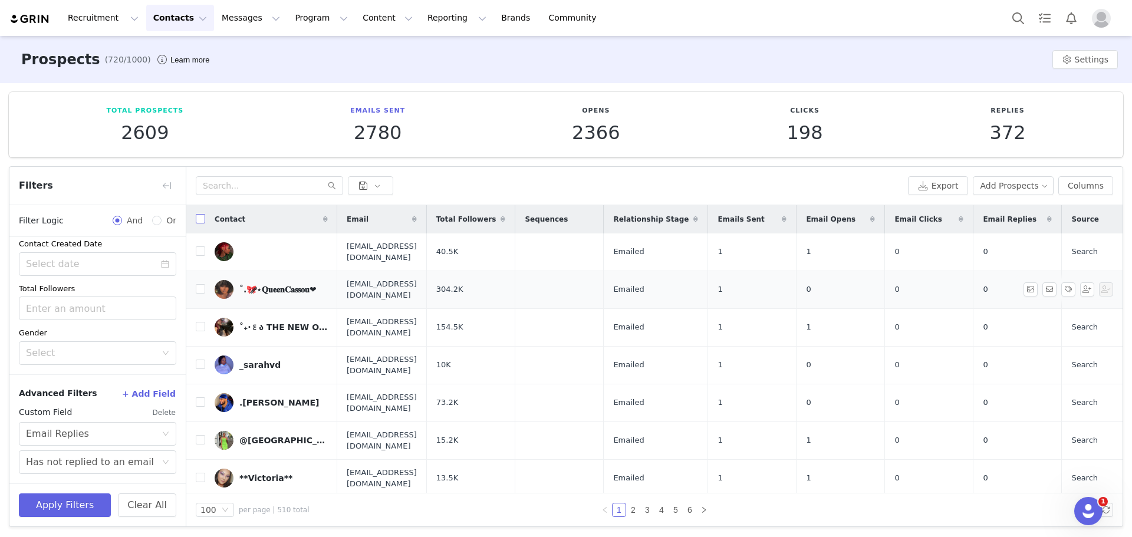
checkbox input "true"
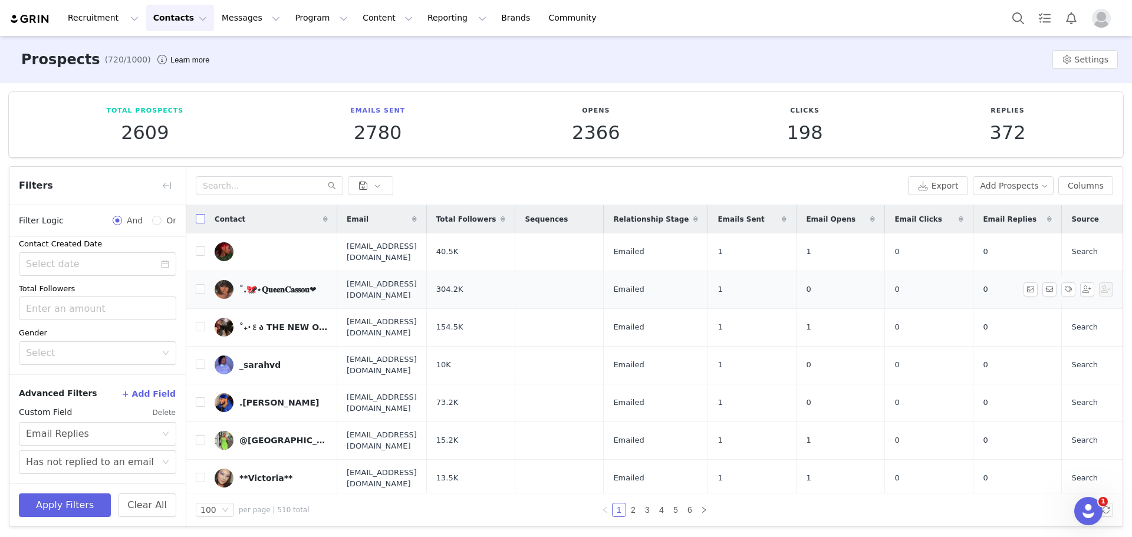
checkbox input "true"
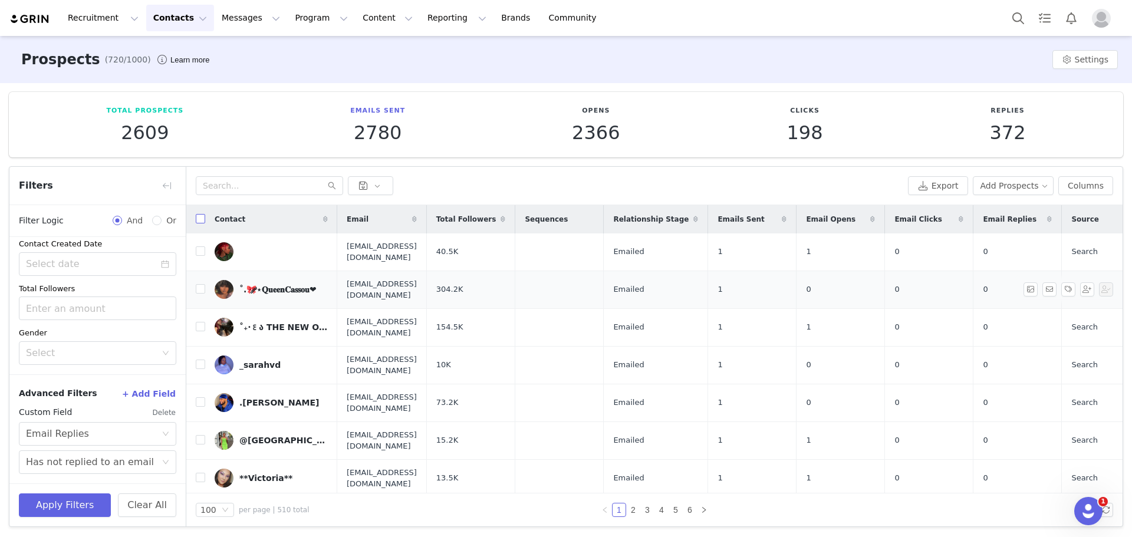
checkbox input "true"
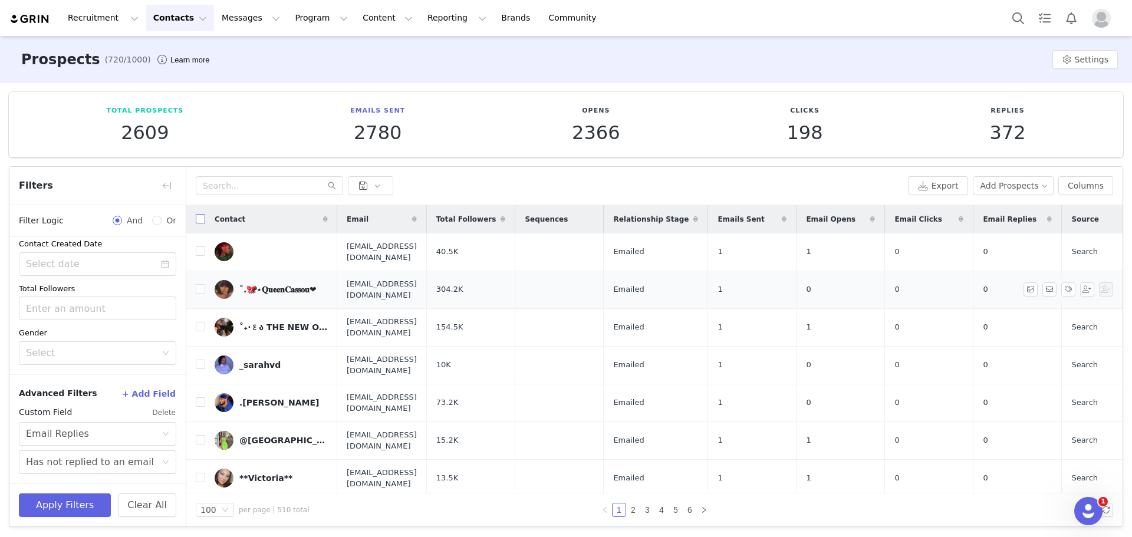
checkbox input "true"
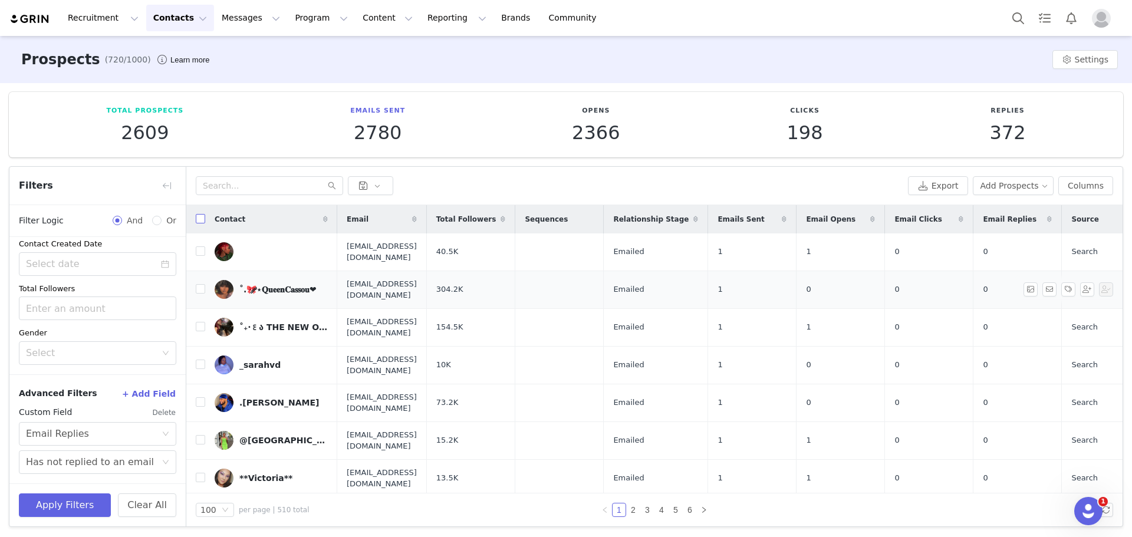
checkbox input "true"
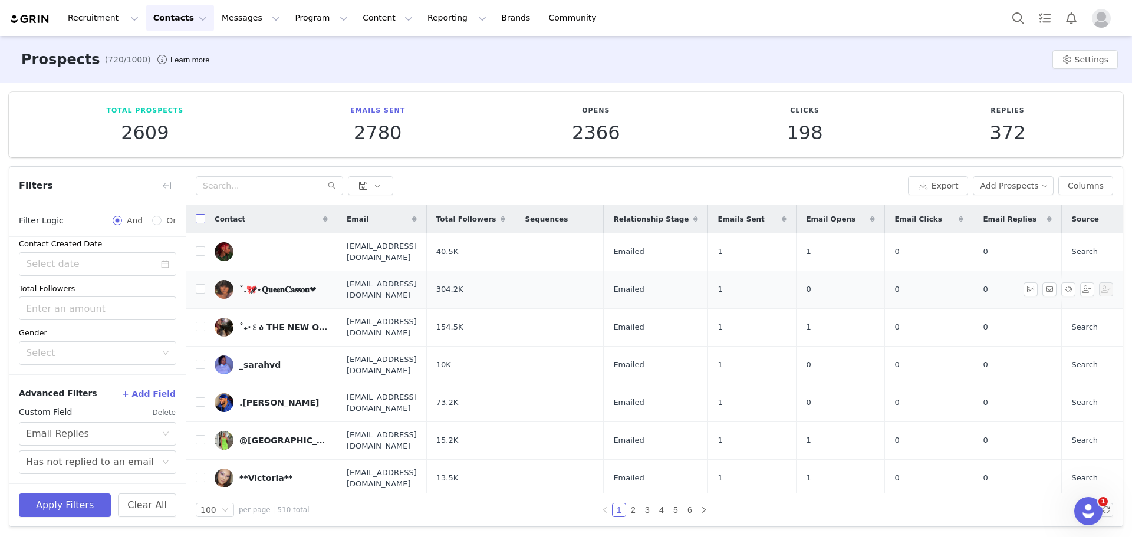
checkbox input "true"
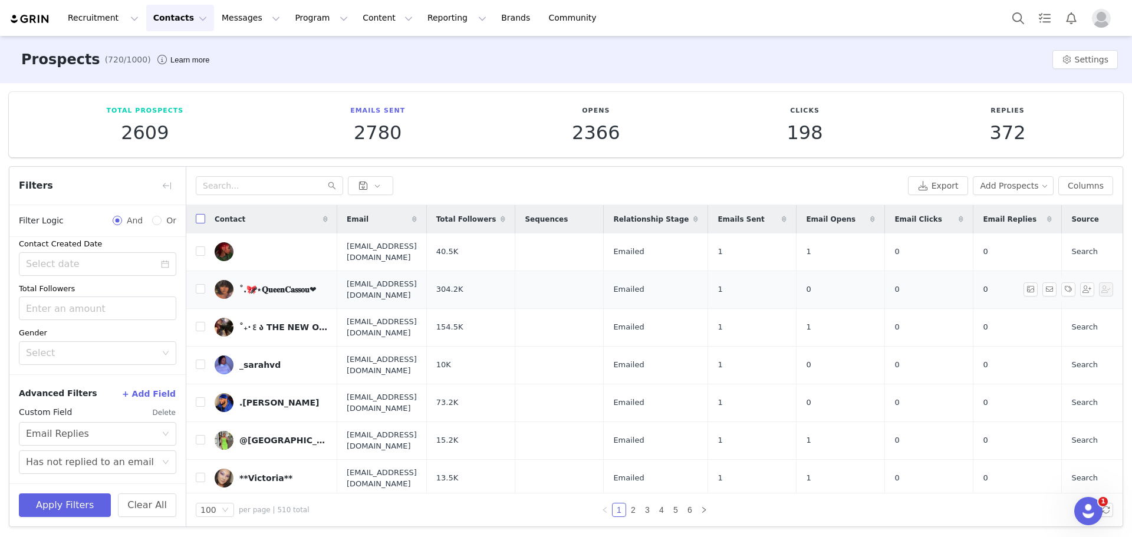
checkbox input "true"
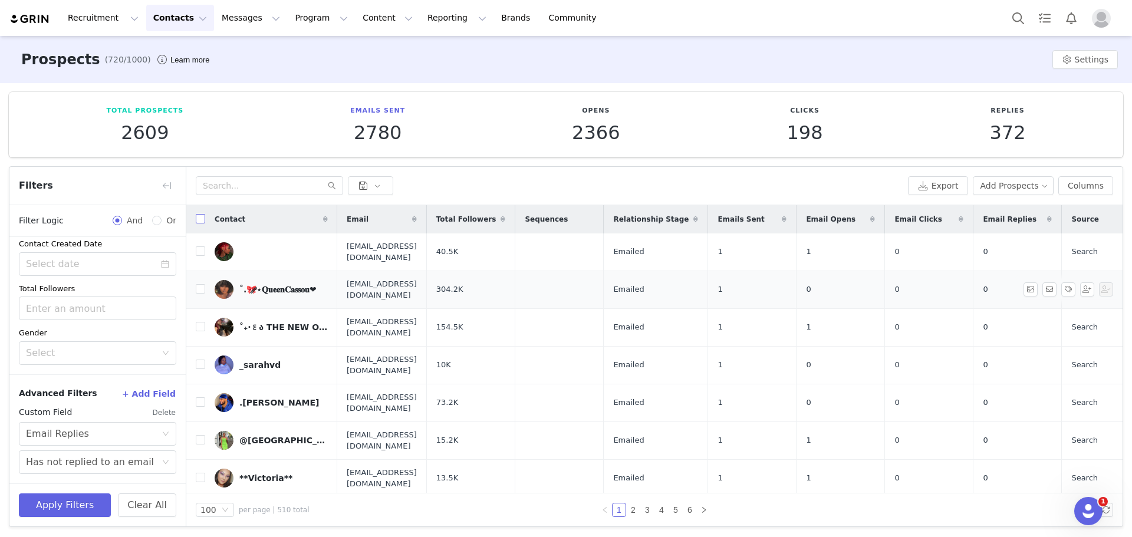
checkbox input "true"
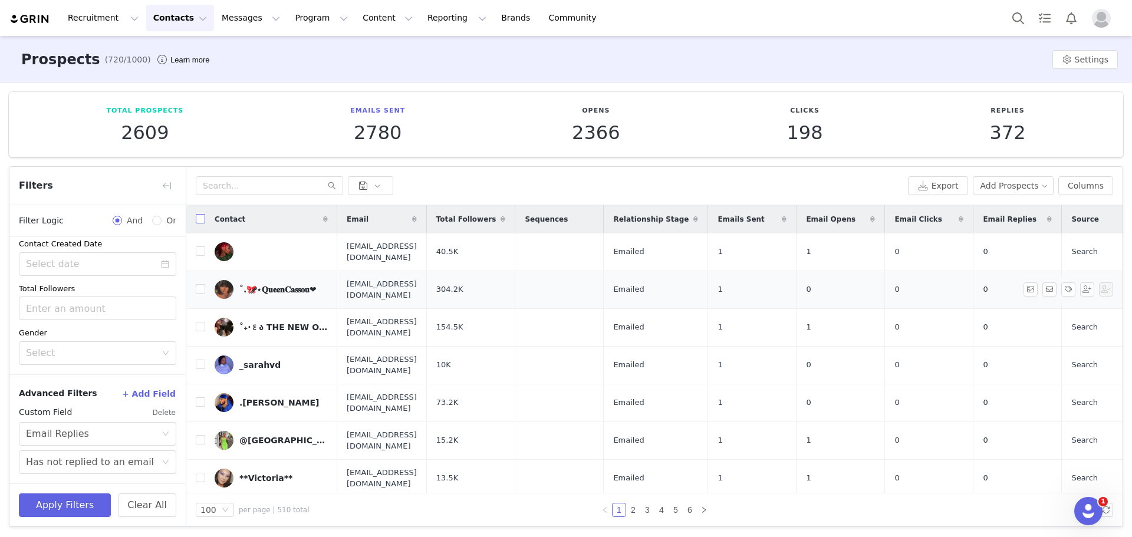
checkbox input "true"
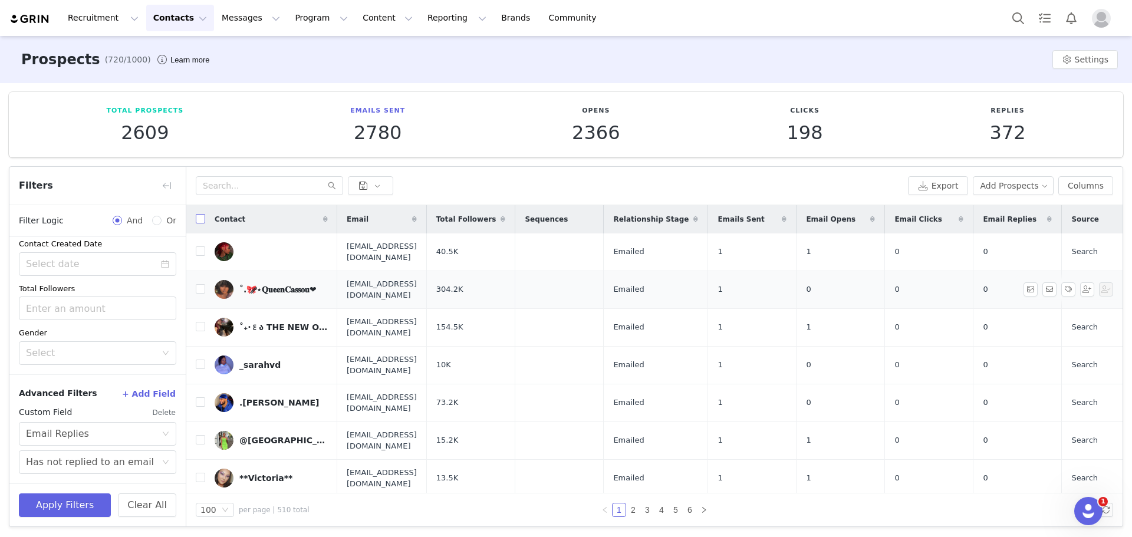
checkbox input "true"
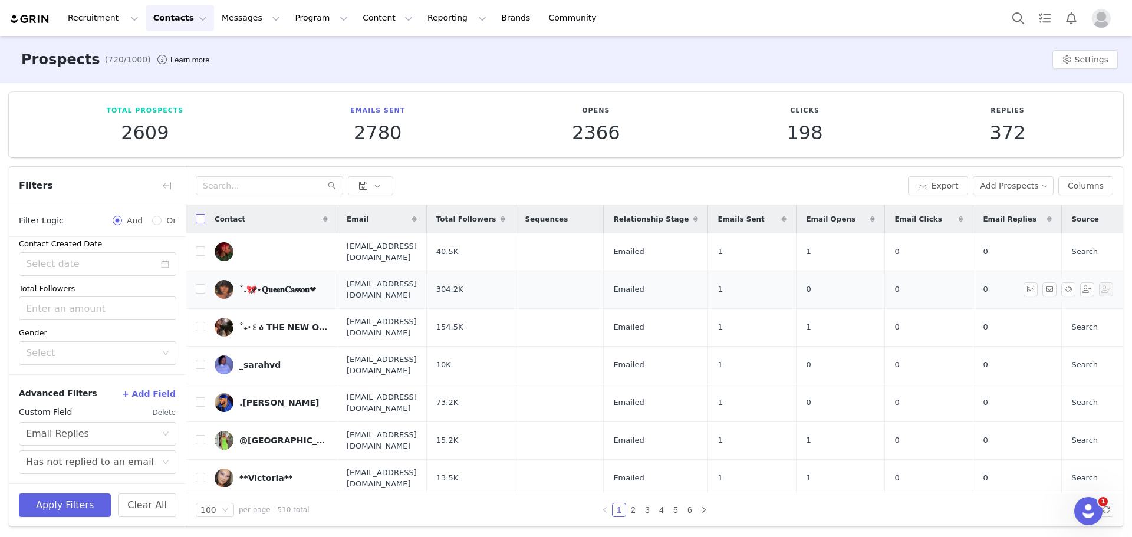
checkbox input "true"
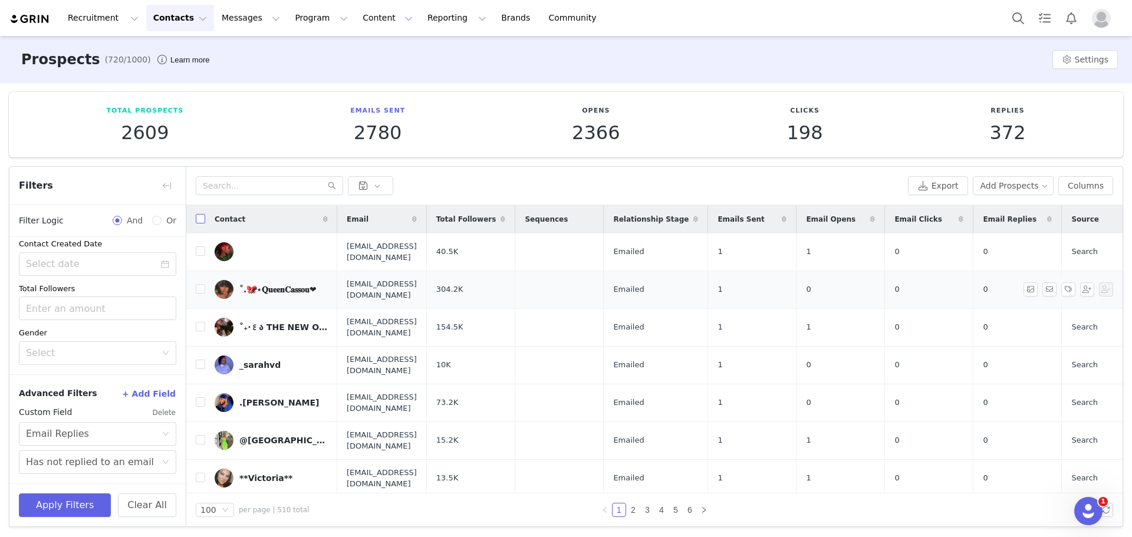
checkbox input "true"
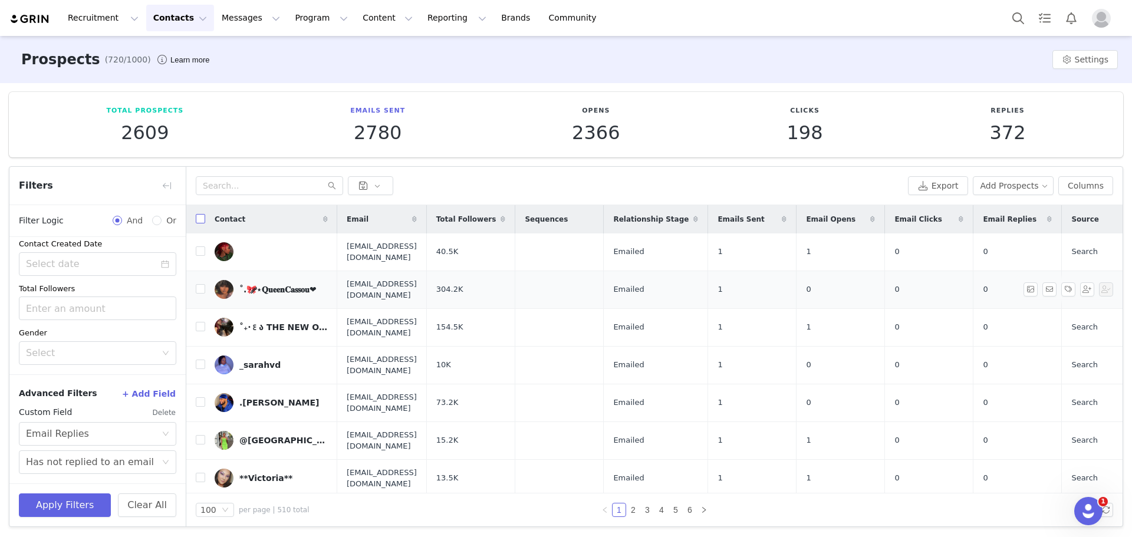
checkbox input "true"
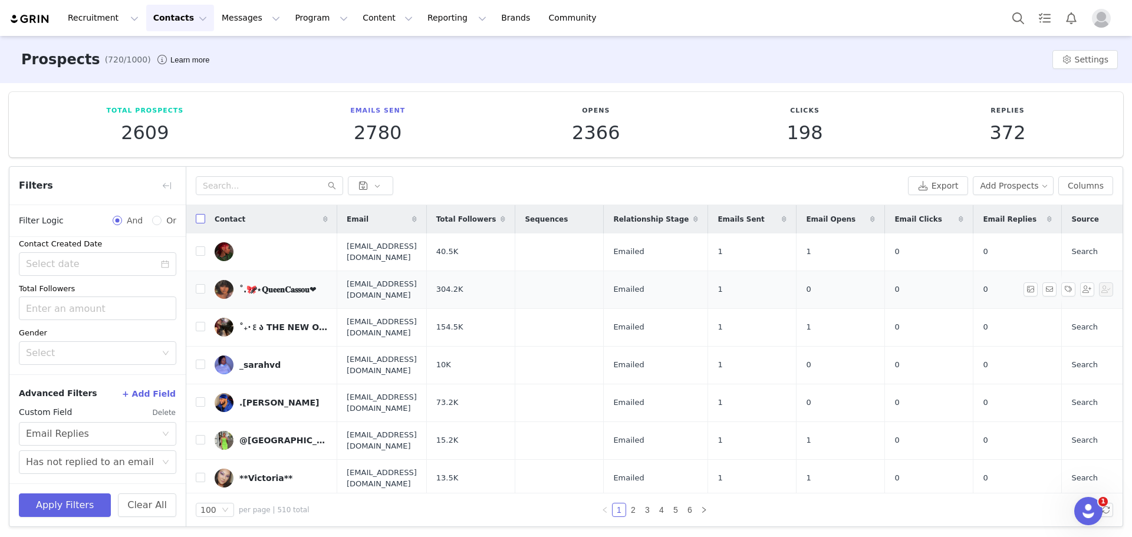
checkbox input "true"
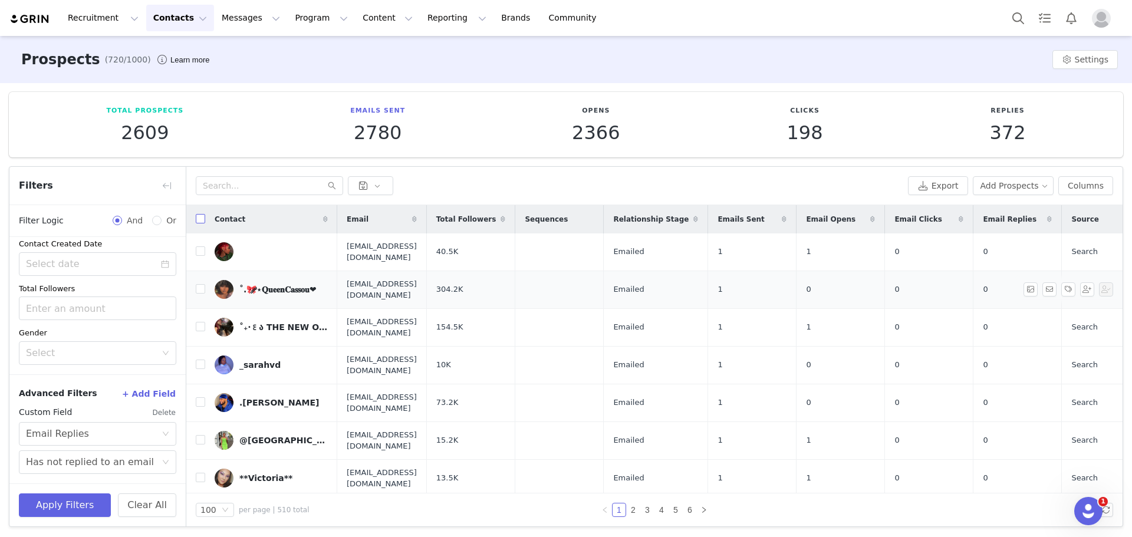
checkbox input "true"
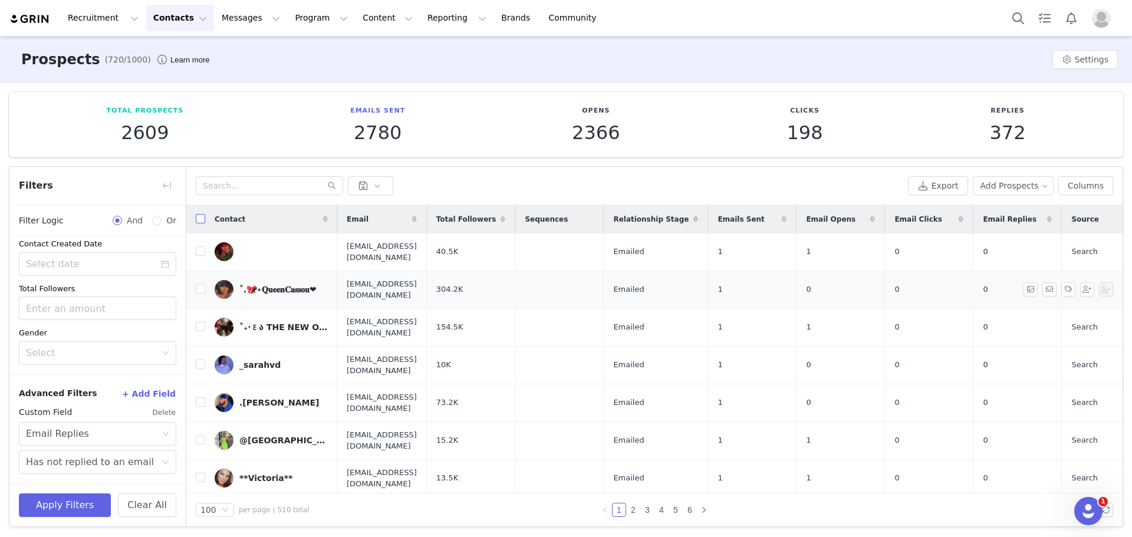
checkbox input "true"
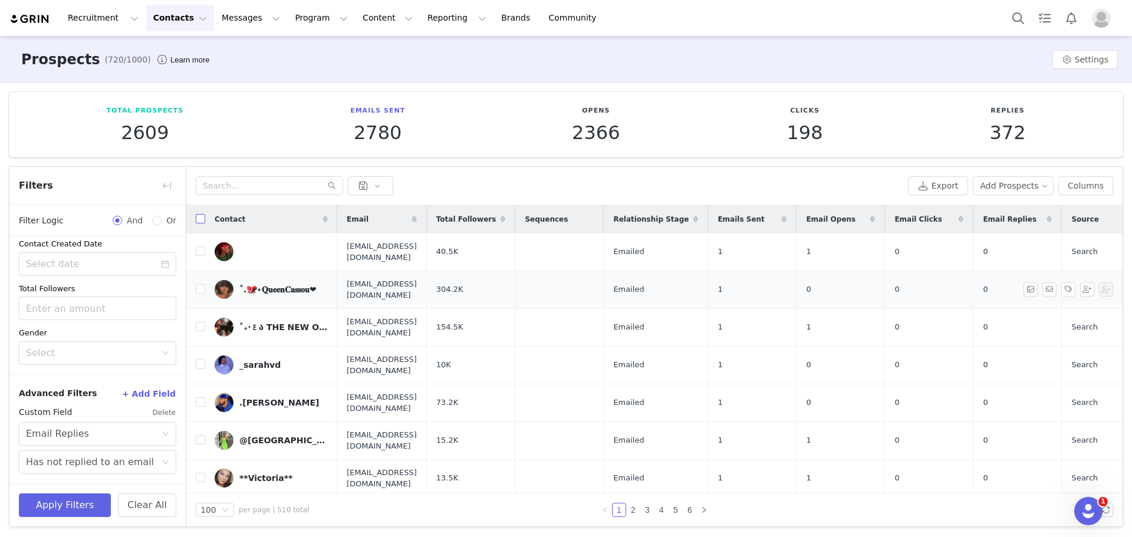
checkbox input "true"
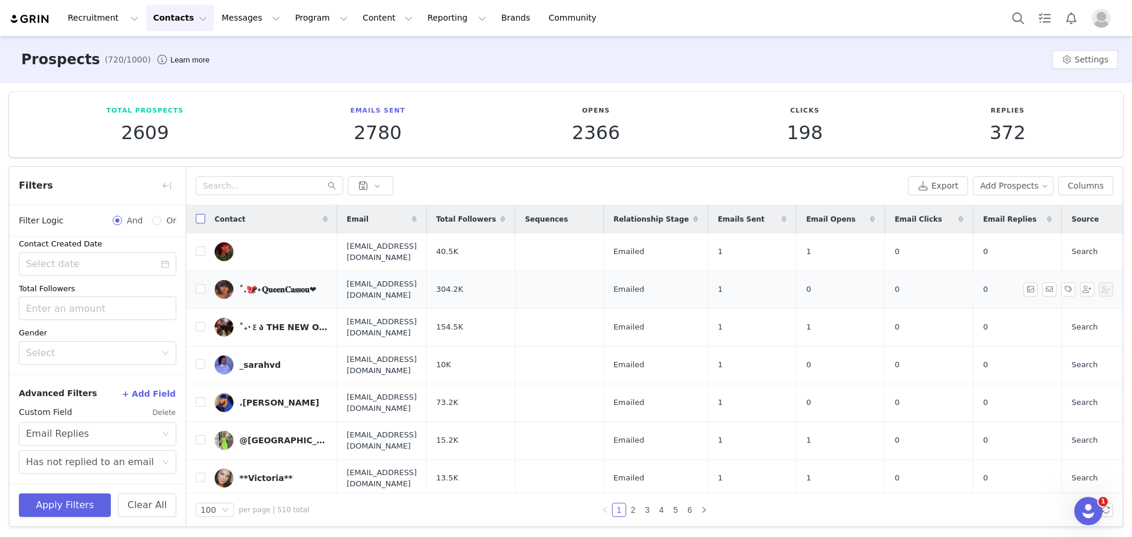
checkbox input "true"
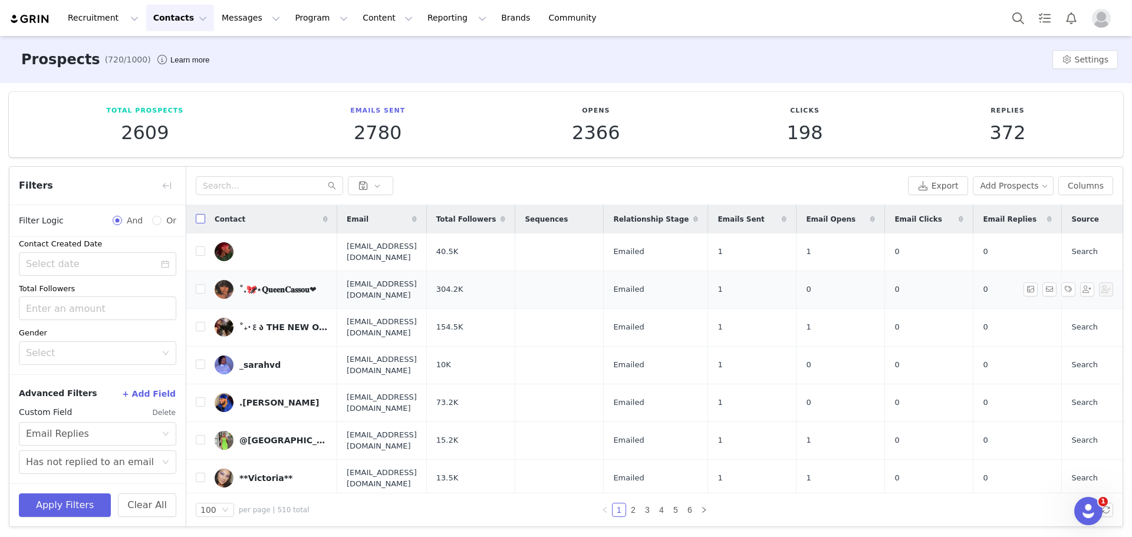
checkbox input "true"
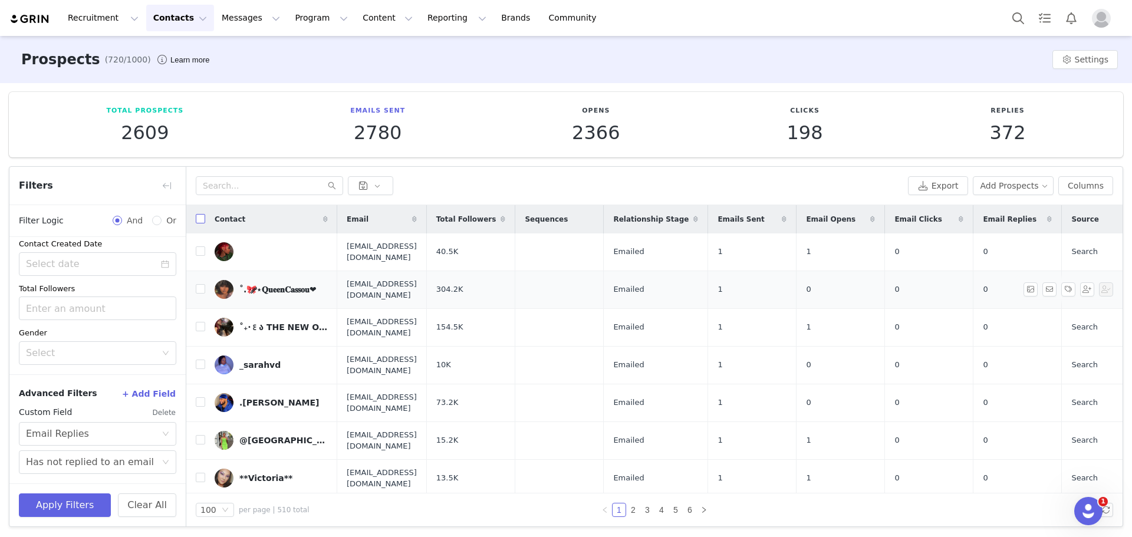
checkbox input "true"
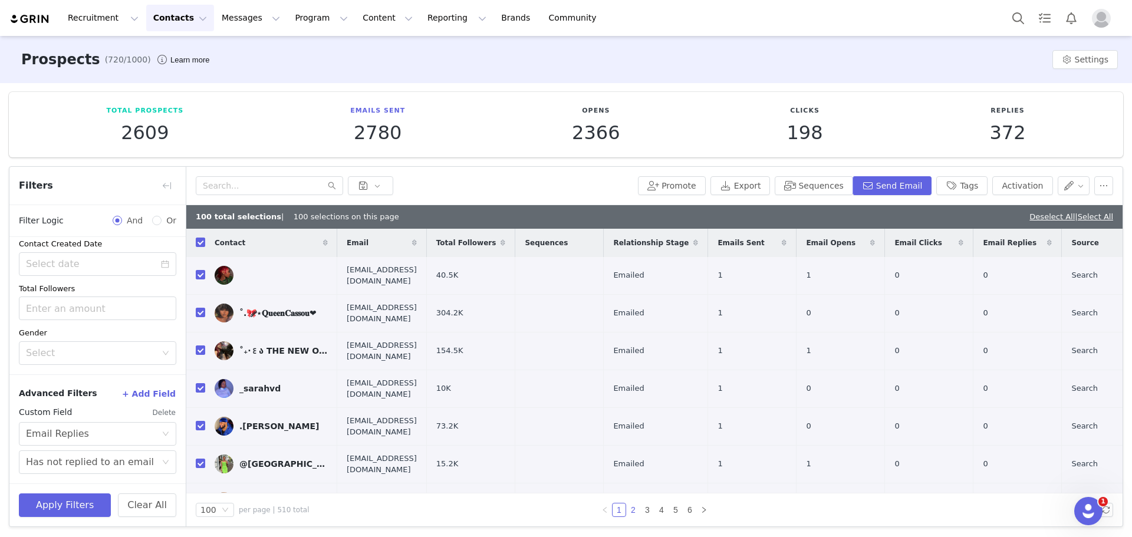
click at [628, 509] on link "2" at bounding box center [633, 509] width 13 height 13
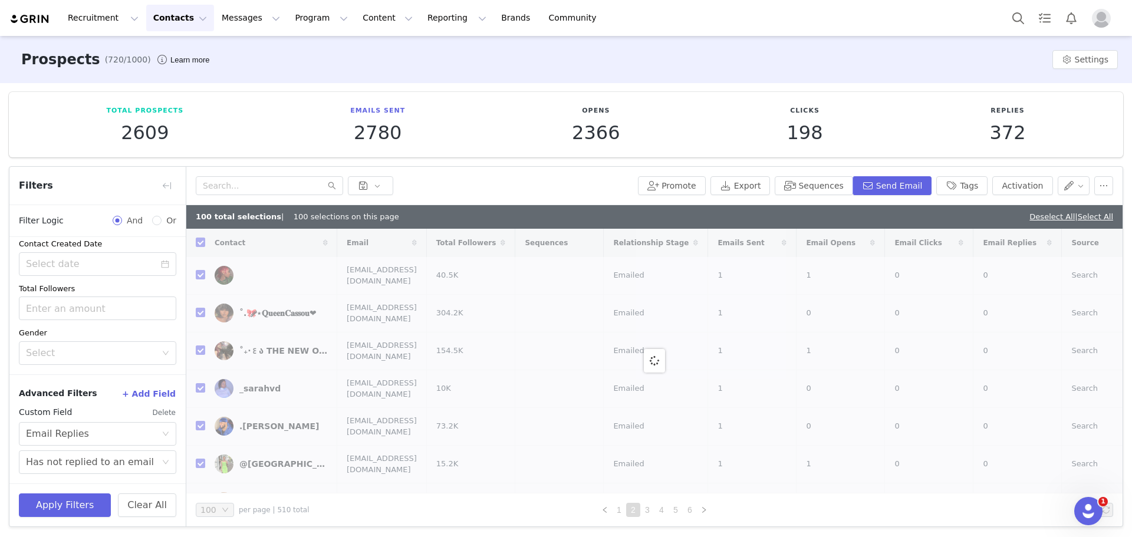
checkbox input "false"
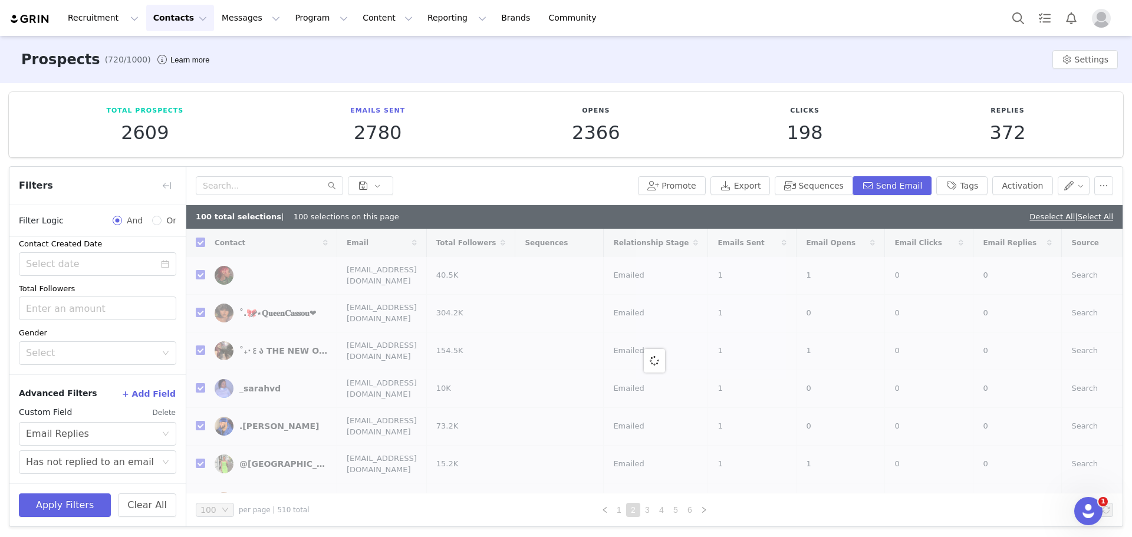
checkbox input "false"
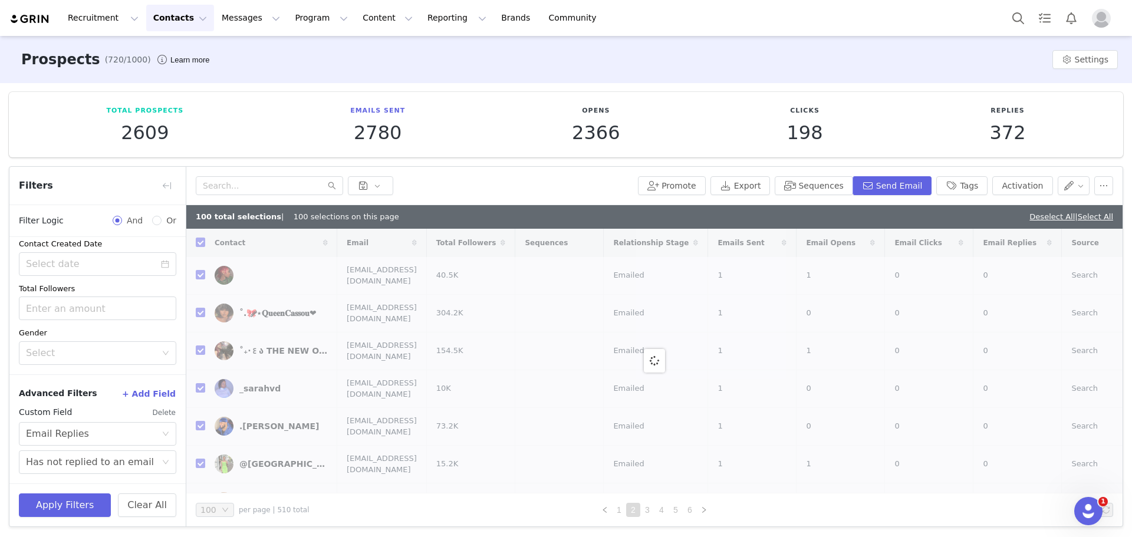
checkbox input "false"
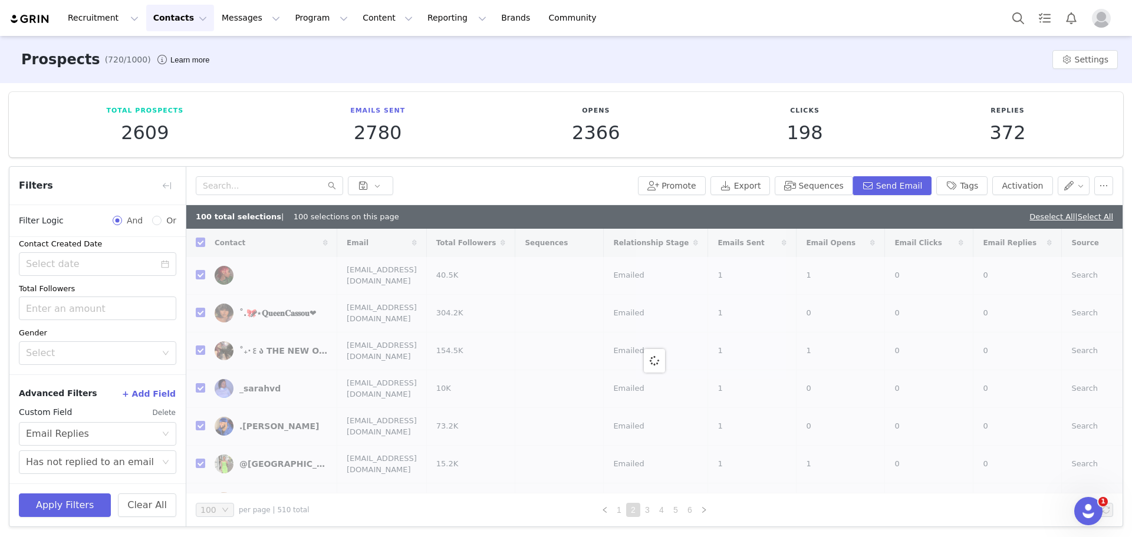
checkbox input "false"
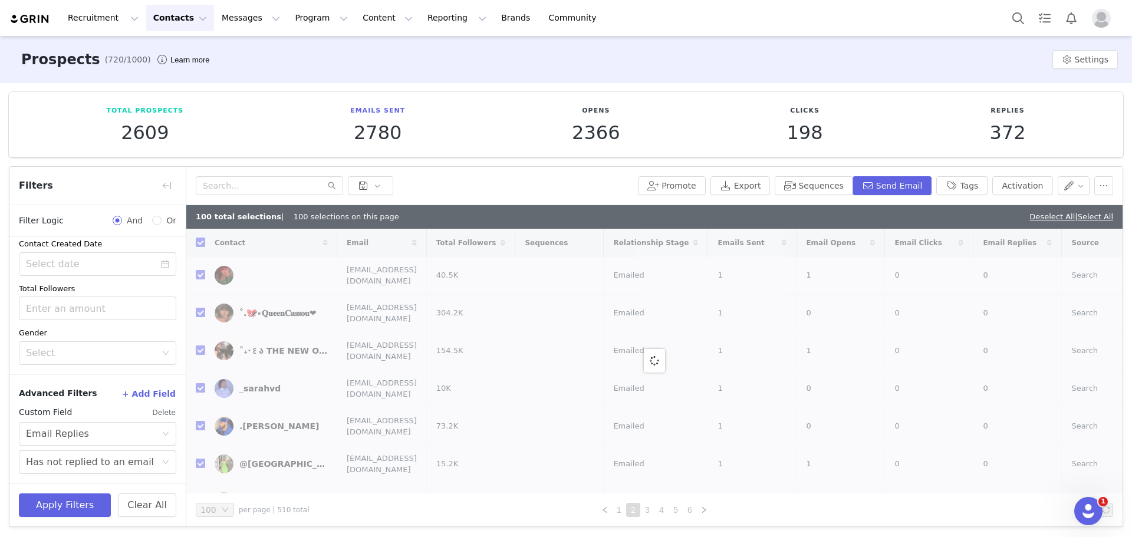
checkbox input "false"
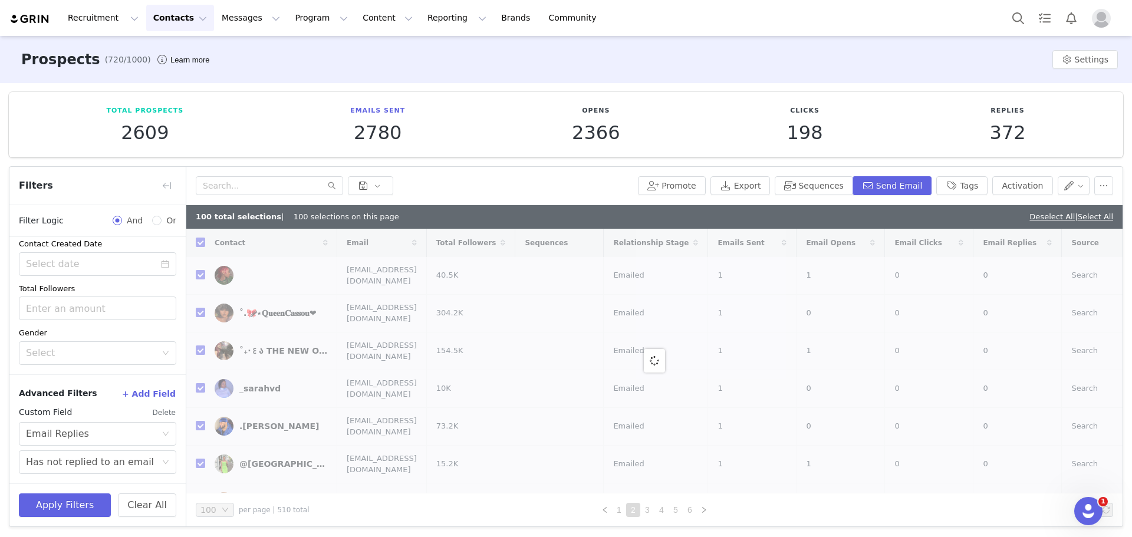
checkbox input "false"
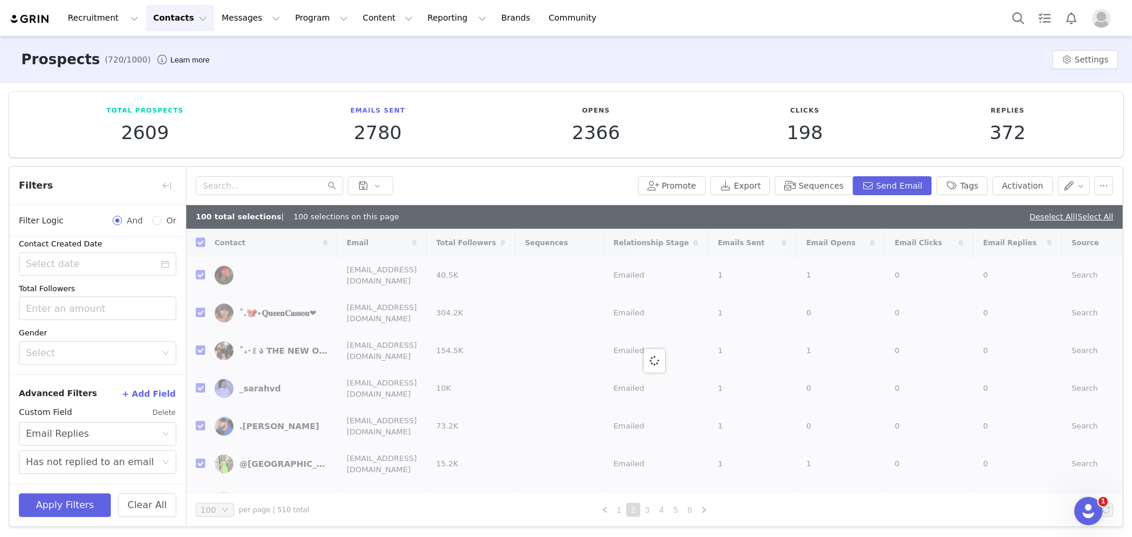
checkbox input "false"
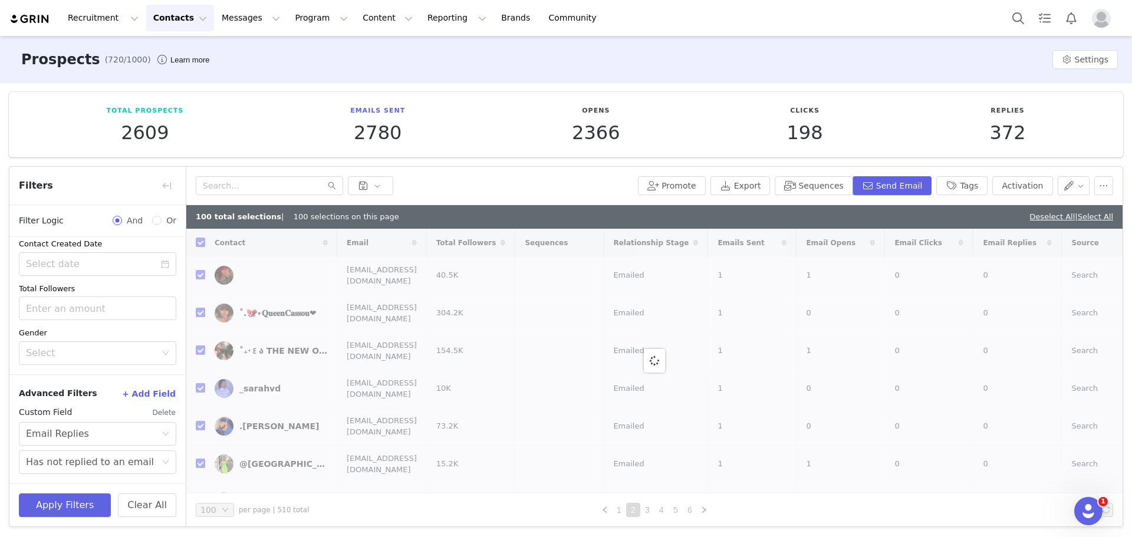
checkbox input "false"
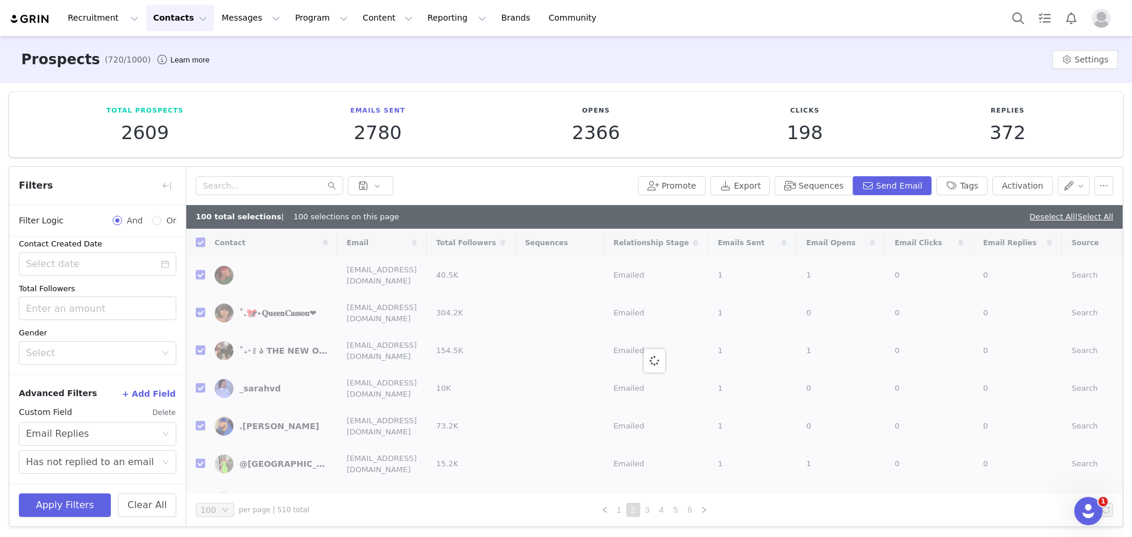
checkbox input "false"
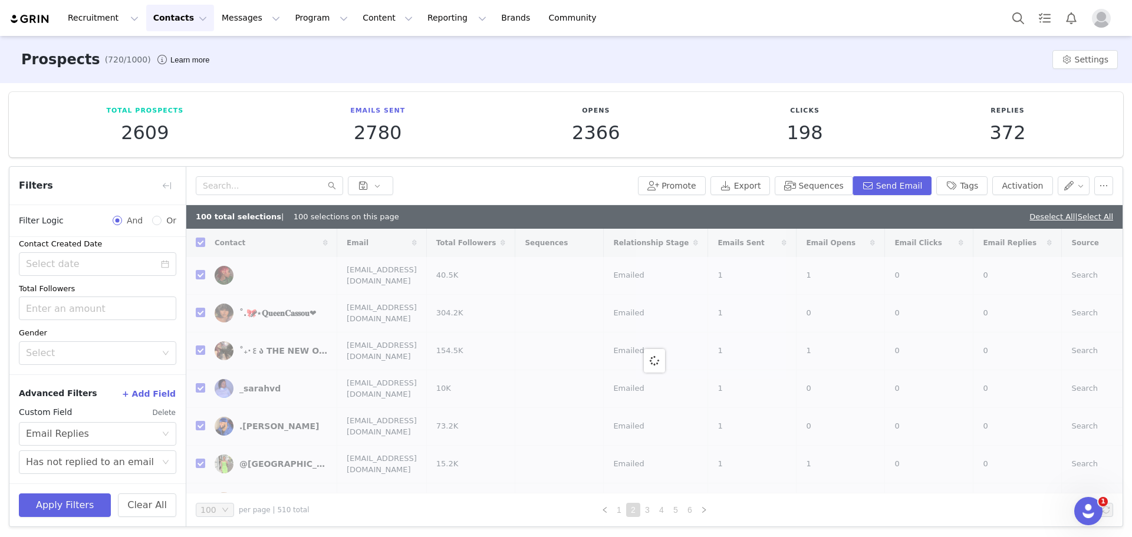
checkbox input "false"
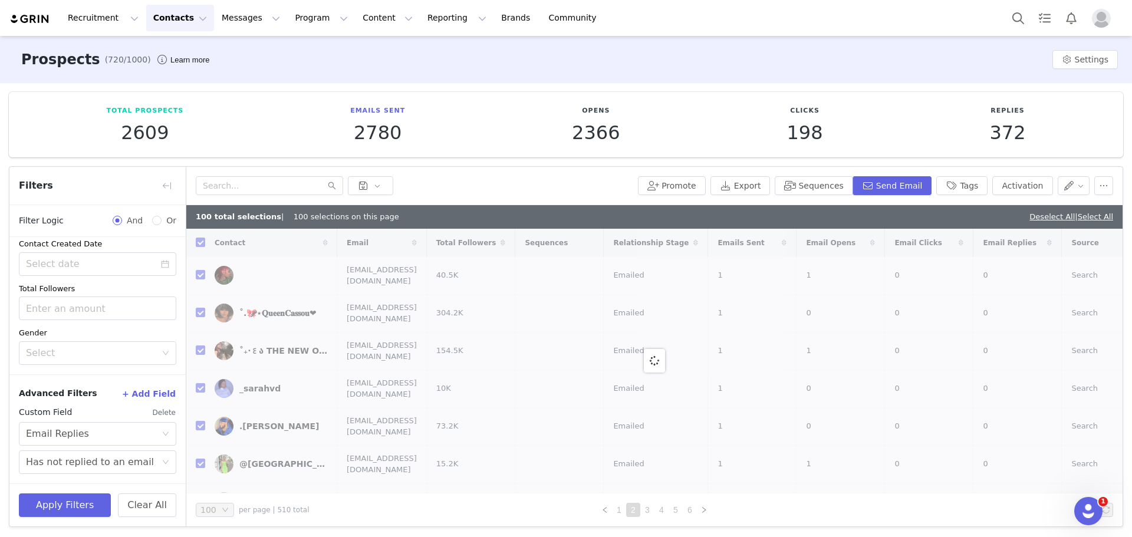
checkbox input "false"
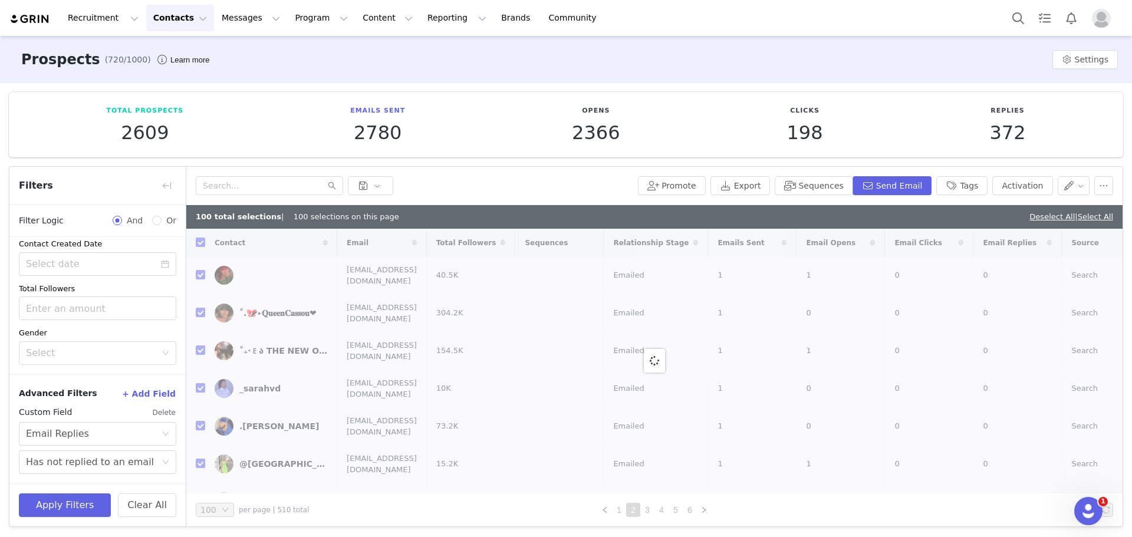
checkbox input "false"
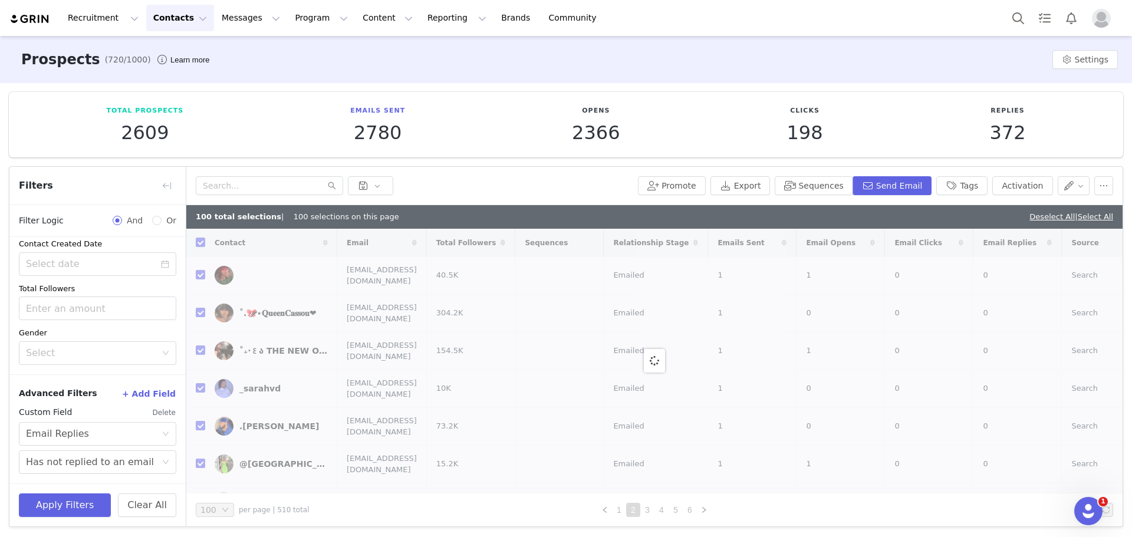
checkbox input "false"
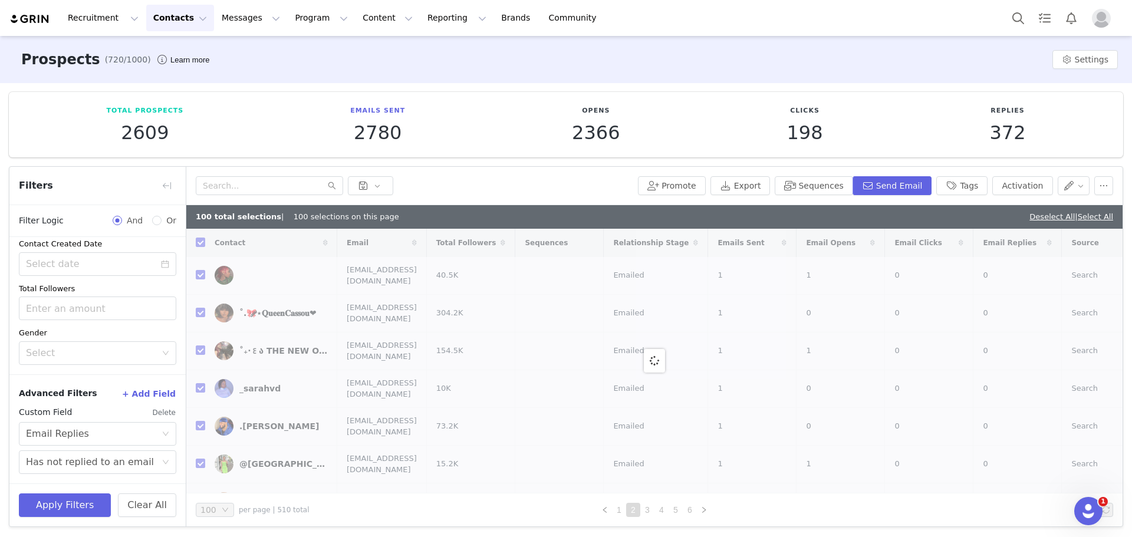
checkbox input "false"
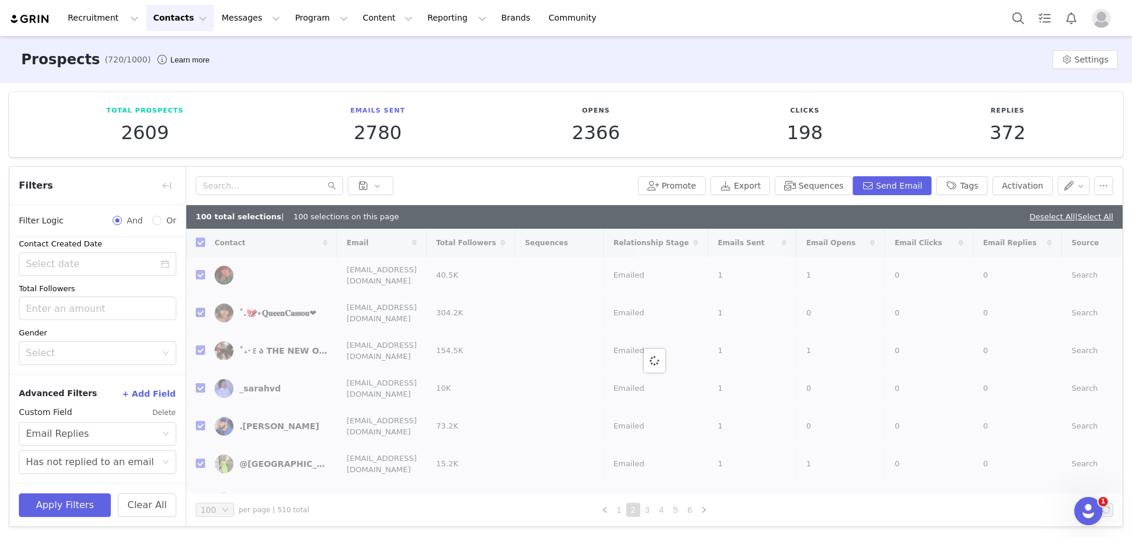
checkbox input "false"
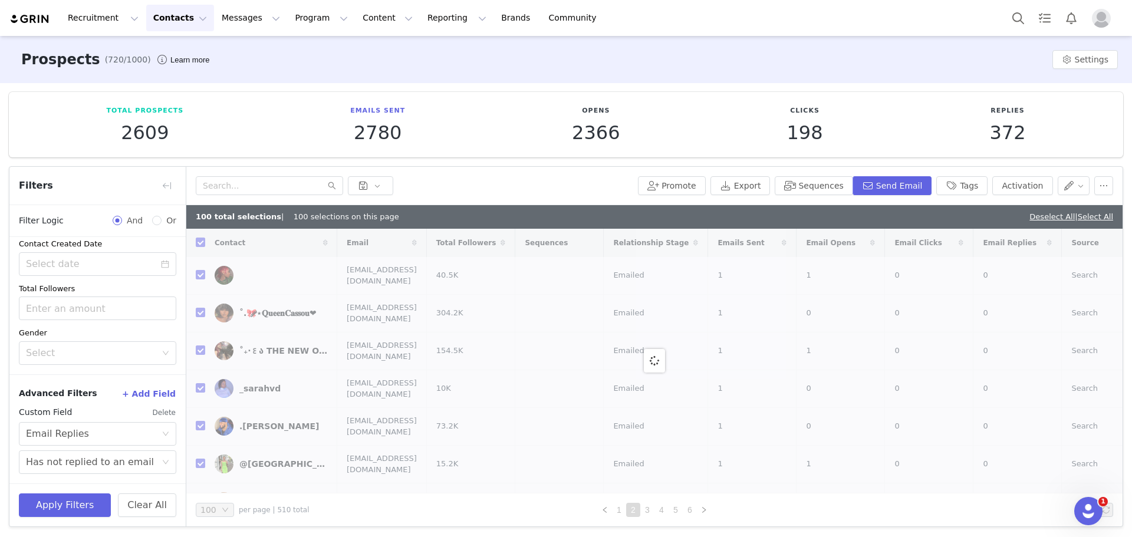
checkbox input "false"
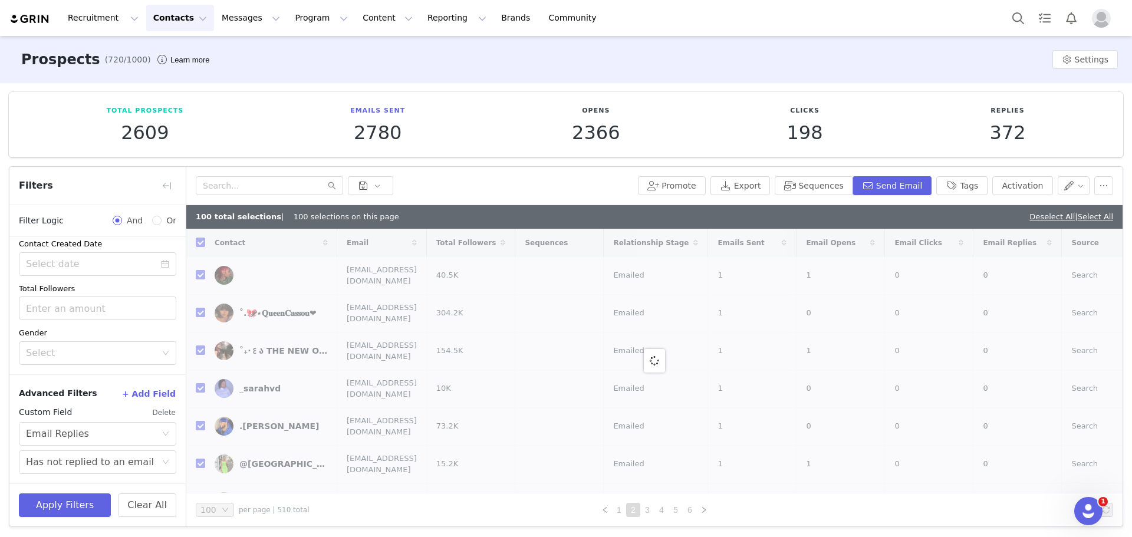
checkbox input "false"
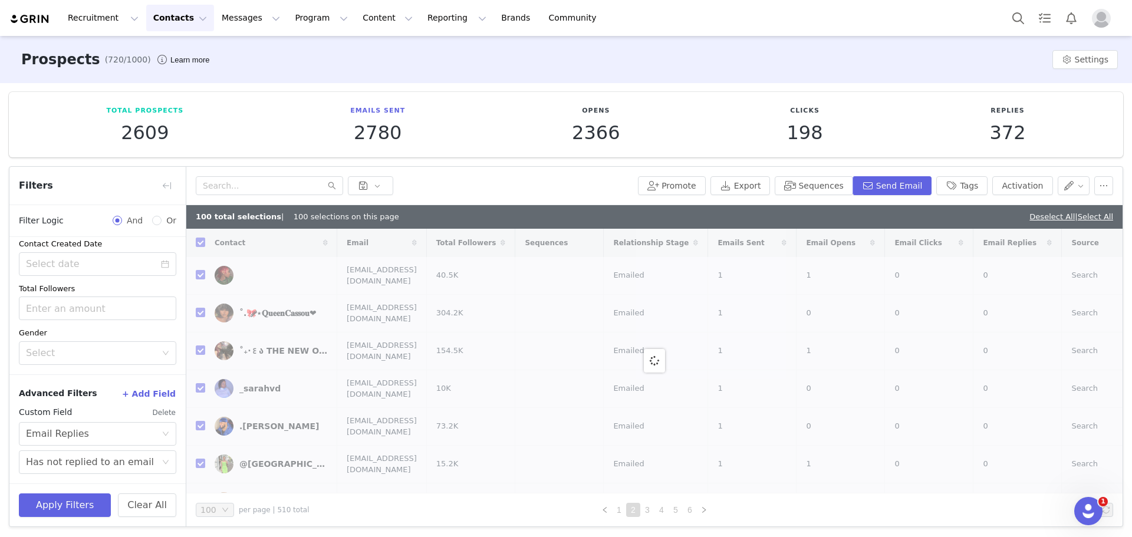
checkbox input "false"
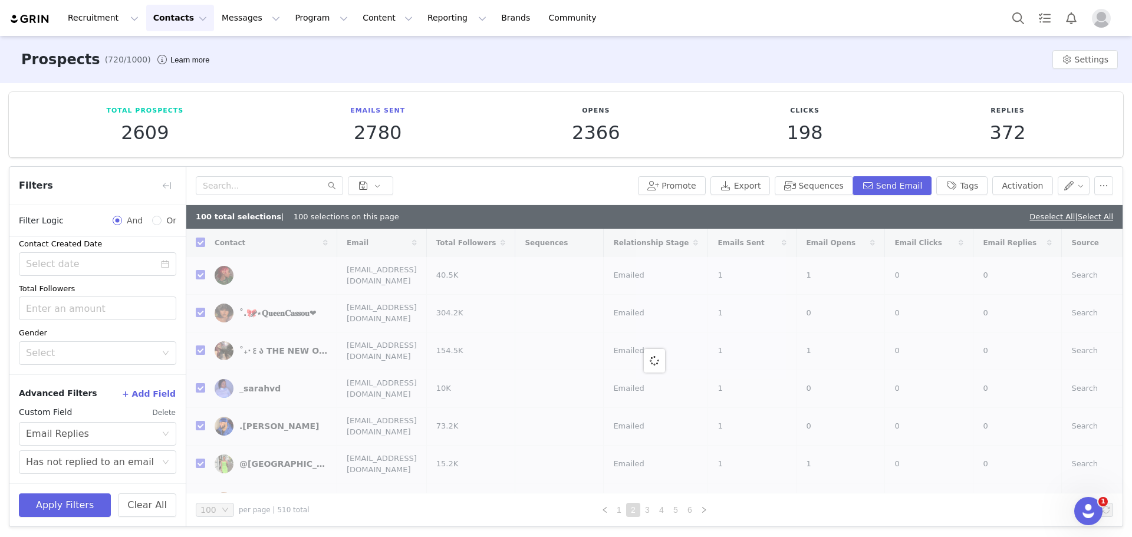
checkbox input "false"
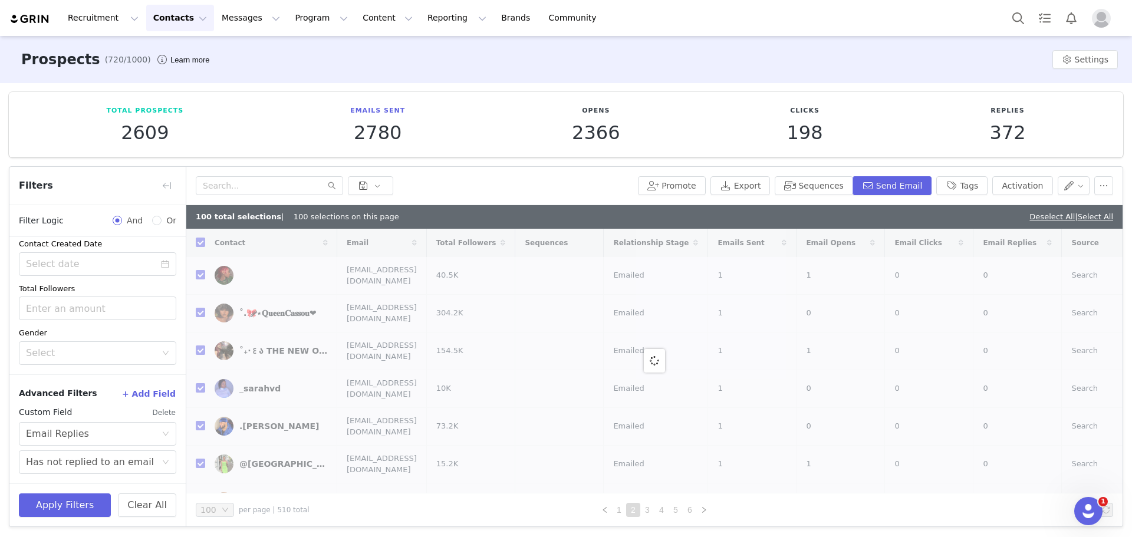
checkbox input "false"
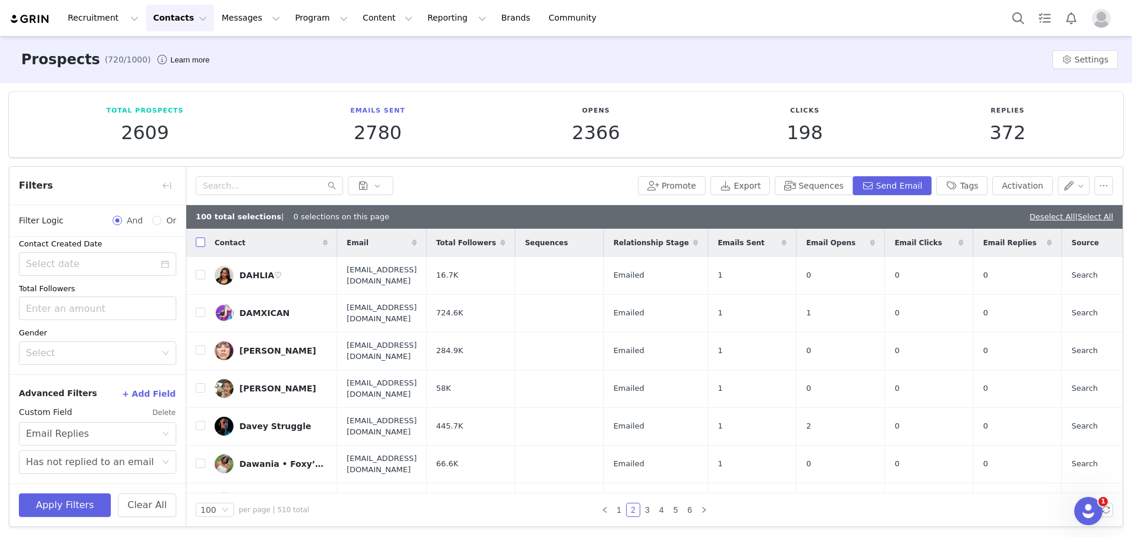
click at [201, 243] on input "checkbox" at bounding box center [200, 242] width 9 height 9
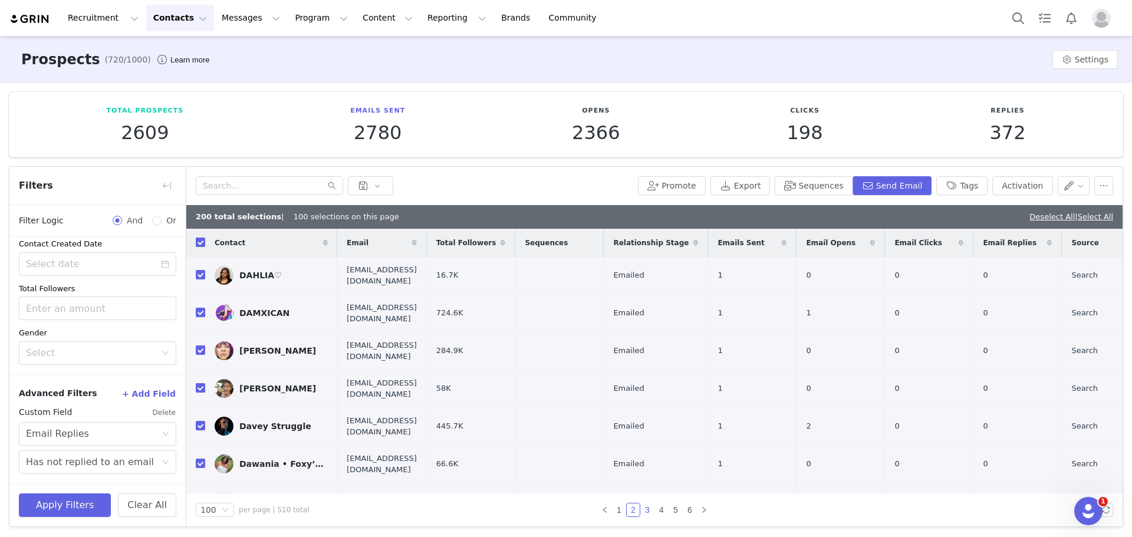
click at [644, 511] on link "3" at bounding box center [647, 509] width 13 height 13
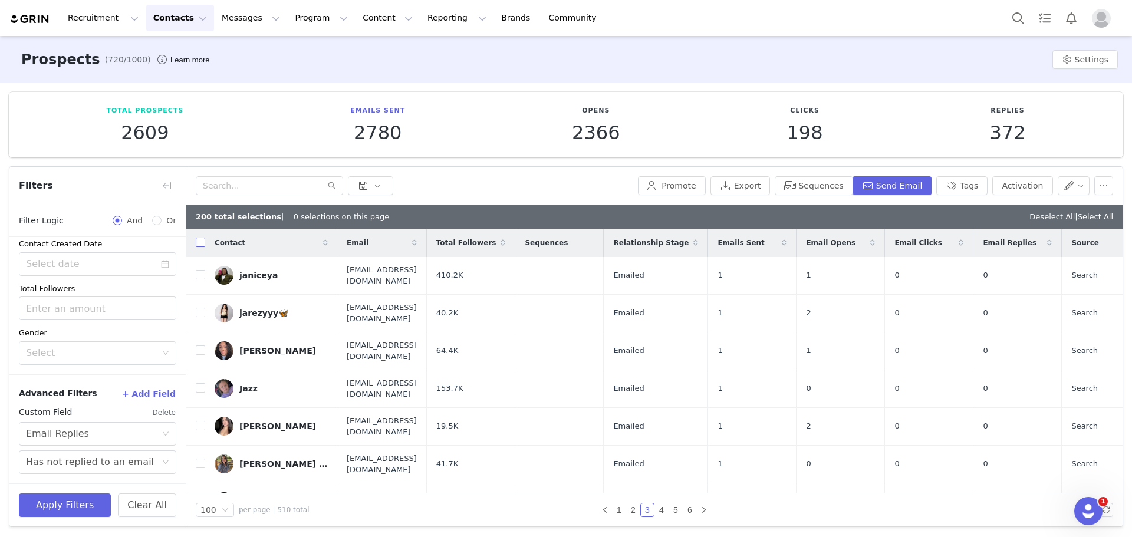
click at [200, 244] on input "checkbox" at bounding box center [200, 242] width 9 height 9
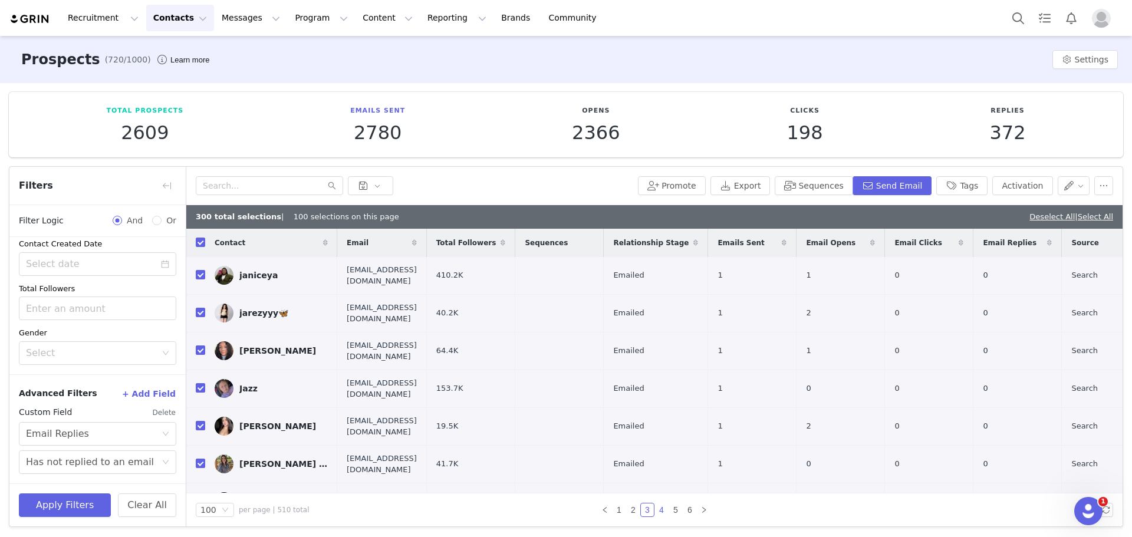
click at [658, 507] on link "4" at bounding box center [661, 509] width 13 height 13
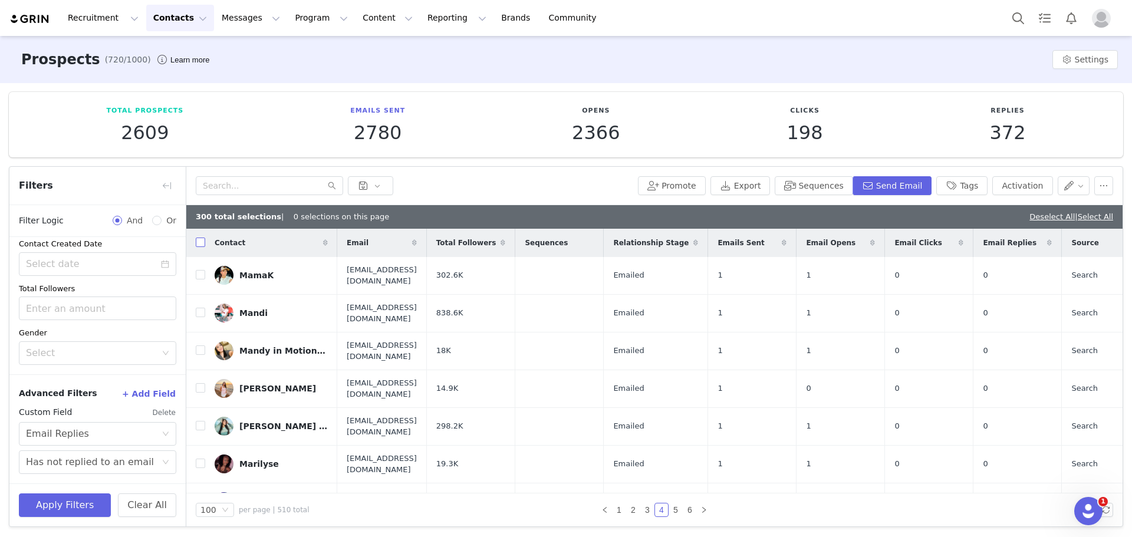
click at [198, 243] on input "checkbox" at bounding box center [200, 242] width 9 height 9
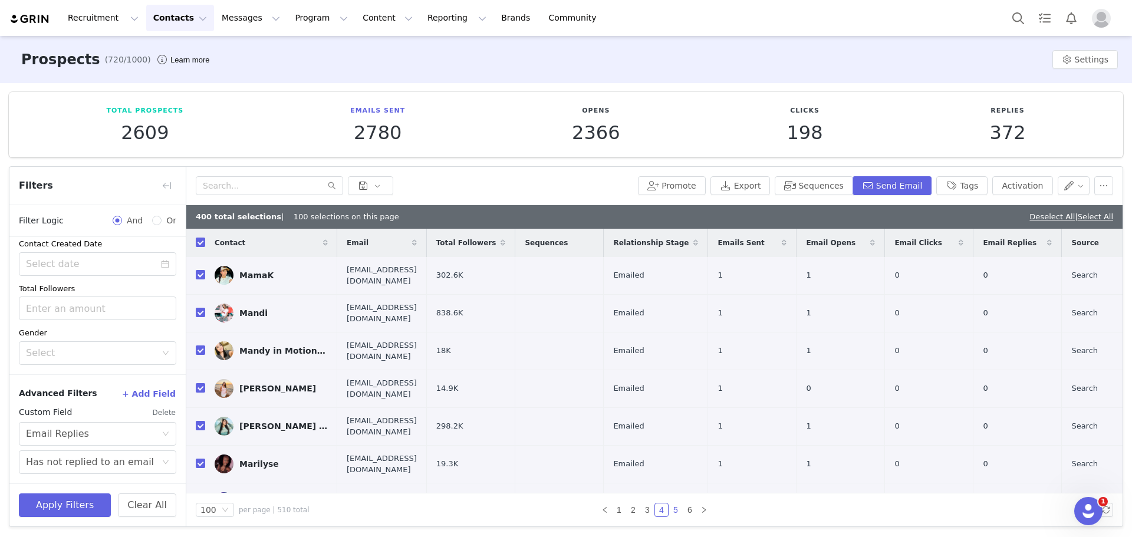
click at [670, 508] on link "5" at bounding box center [675, 509] width 13 height 13
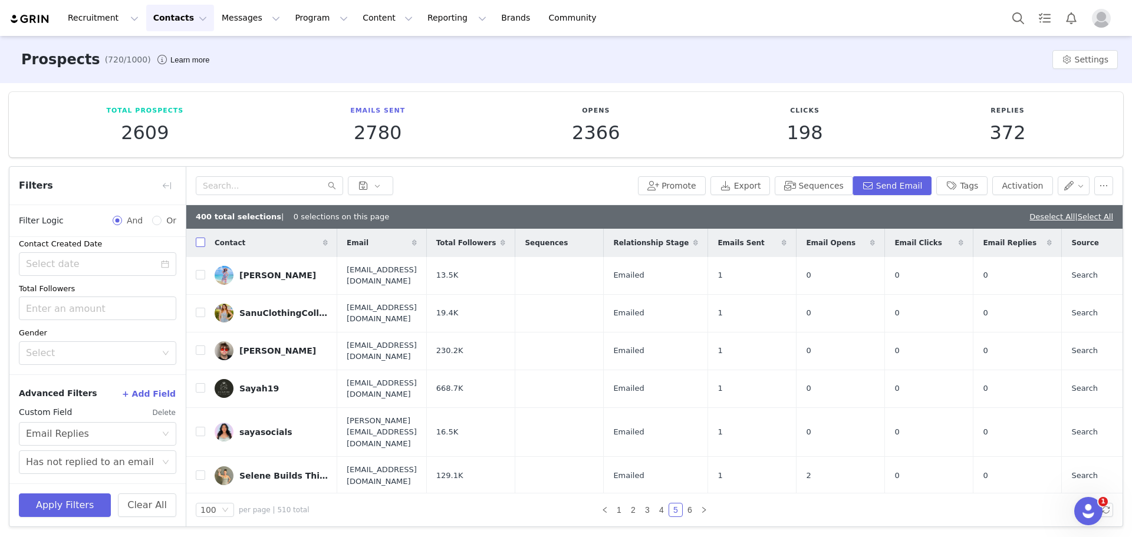
click at [202, 245] on input "checkbox" at bounding box center [200, 242] width 9 height 9
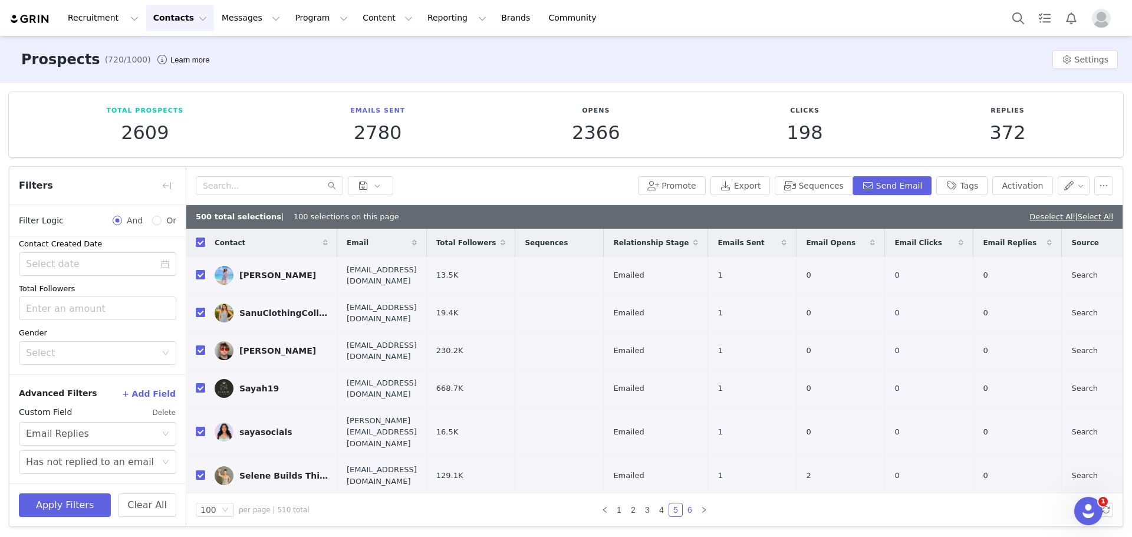
click at [685, 512] on link "6" at bounding box center [689, 509] width 13 height 13
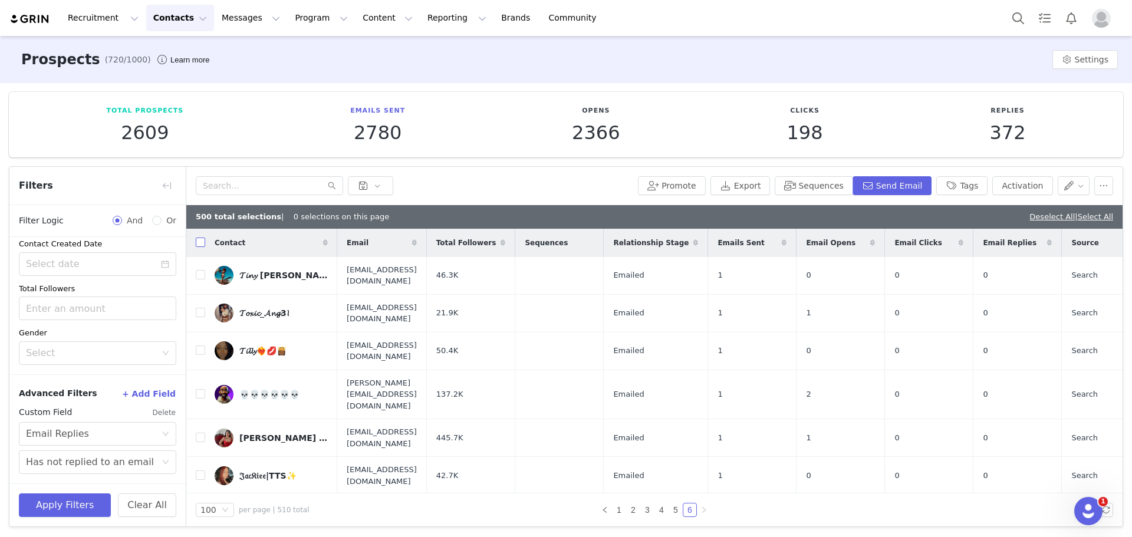
click at [197, 244] on input "checkbox" at bounding box center [200, 242] width 9 height 9
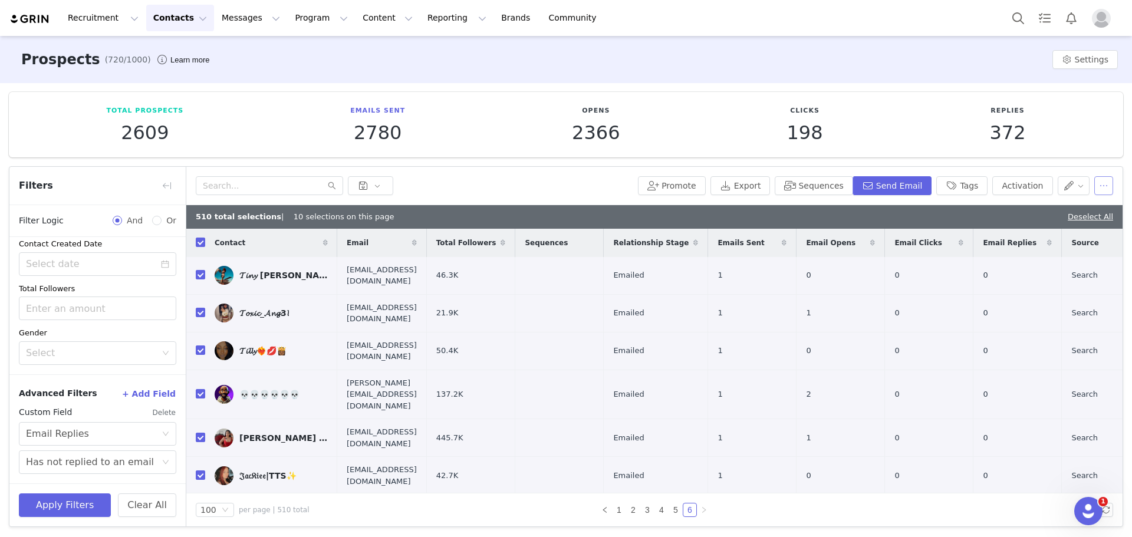
click at [1095, 180] on button "button" at bounding box center [1103, 185] width 19 height 19
click at [1066, 266] on span "Disqualify" at bounding box center [1051, 265] width 41 height 13
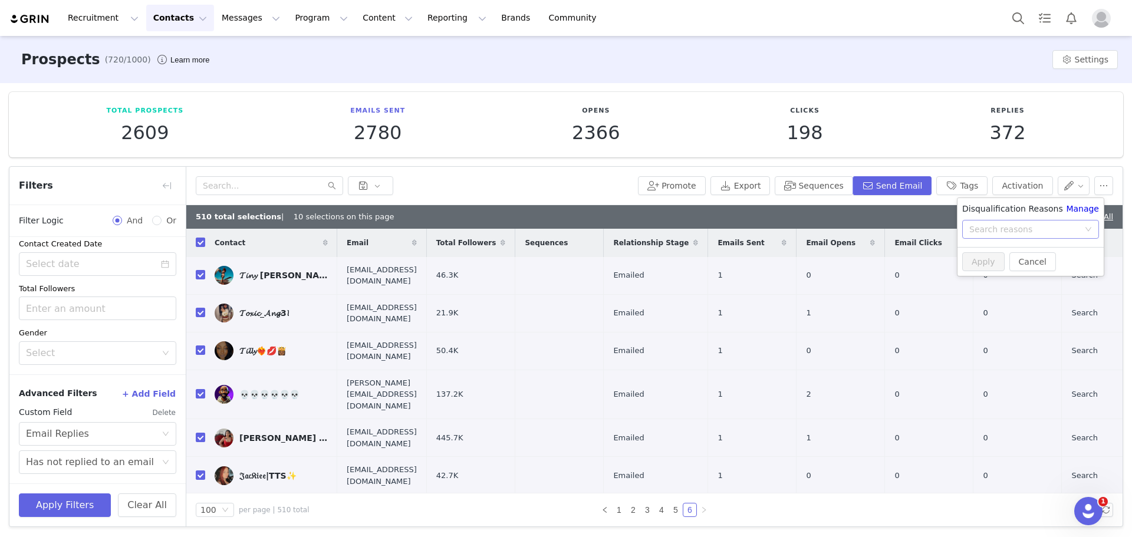
click at [1013, 226] on div "Search reasons" at bounding box center [1024, 229] width 110 height 12
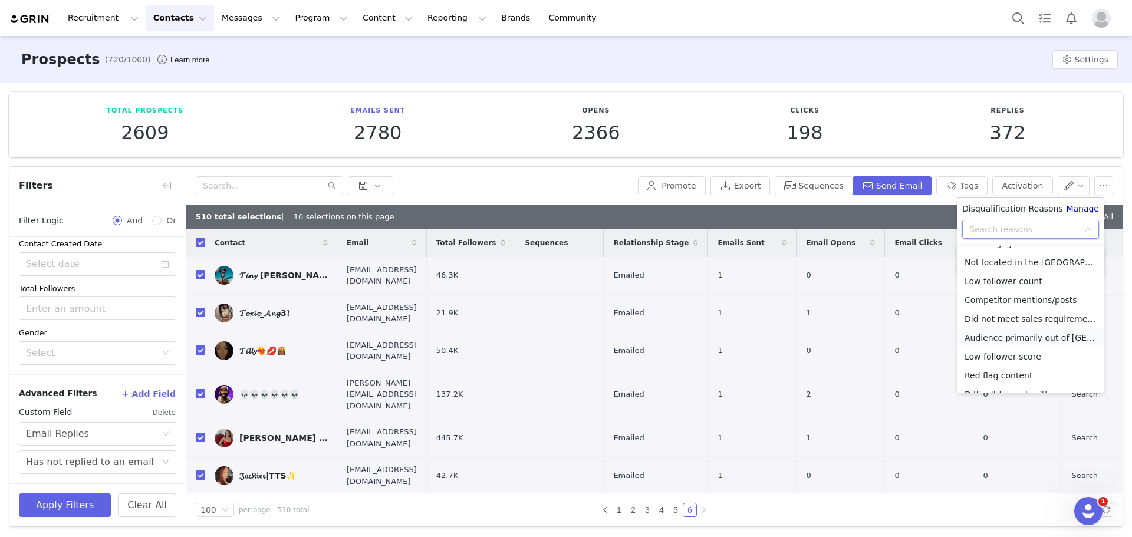
scroll to position [65, 0]
click at [996, 381] on li "No reply" at bounding box center [1030, 381] width 146 height 19
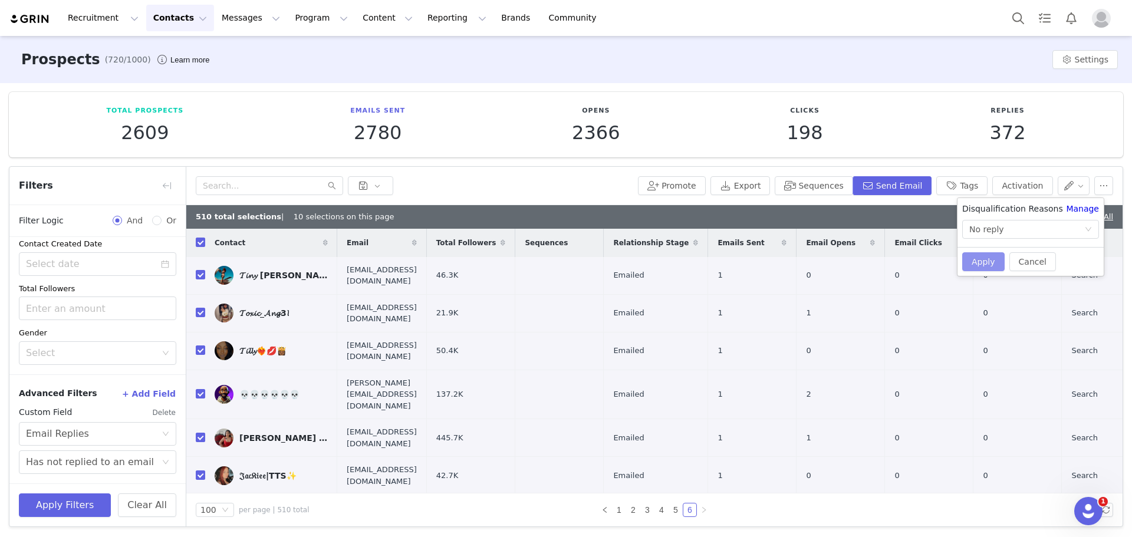
click at [984, 261] on button "Apply" at bounding box center [983, 261] width 42 height 19
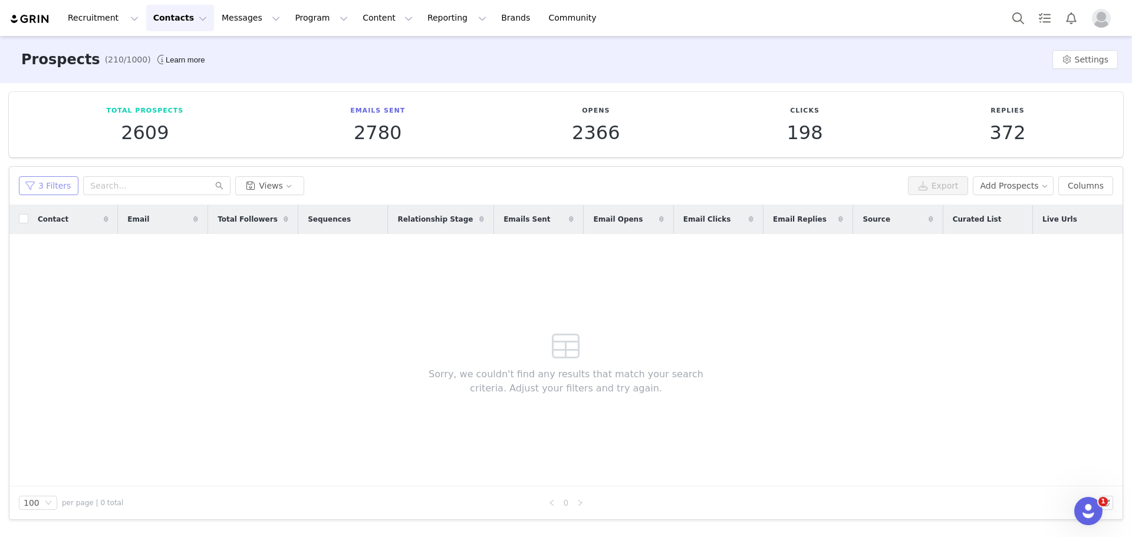
click at [54, 192] on button "3 Filters" at bounding box center [49, 185] width 60 height 19
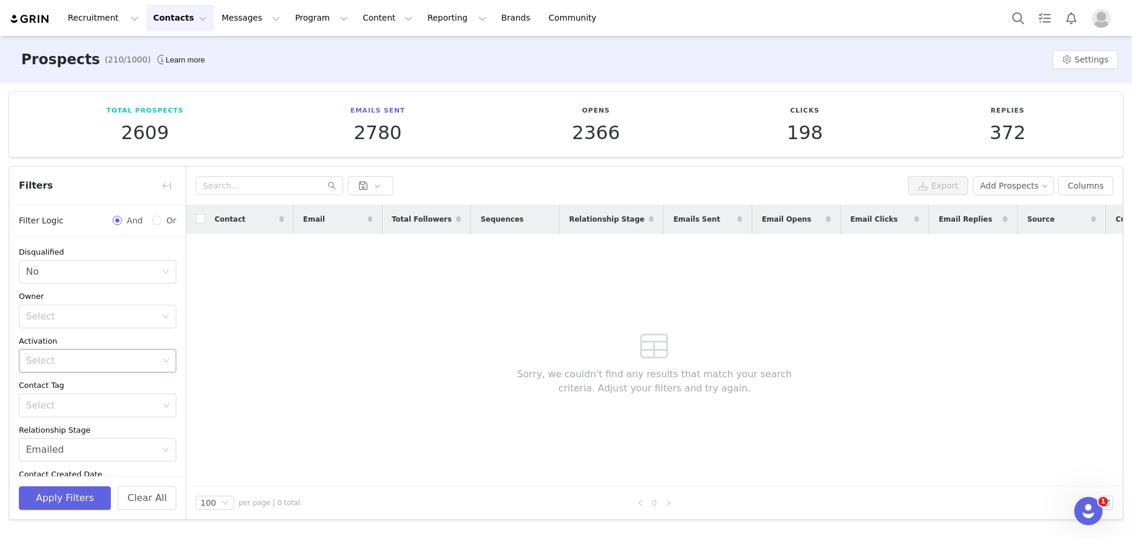
scroll to position [59, 0]
click at [85, 390] on div "Select Emailed" at bounding box center [94, 391] width 136 height 22
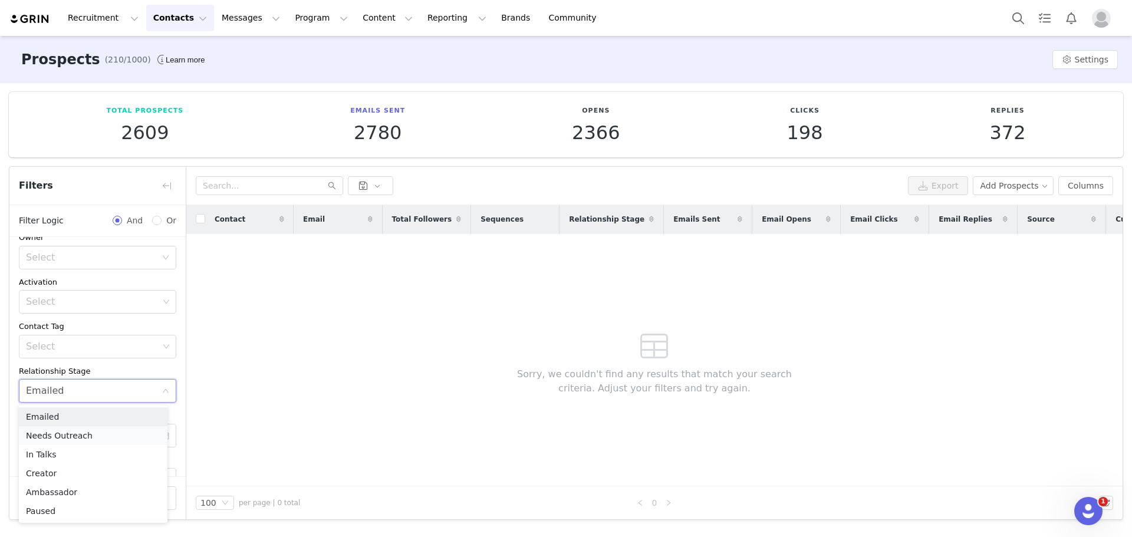
click at [70, 433] on li "Needs Outreach" at bounding box center [93, 435] width 149 height 19
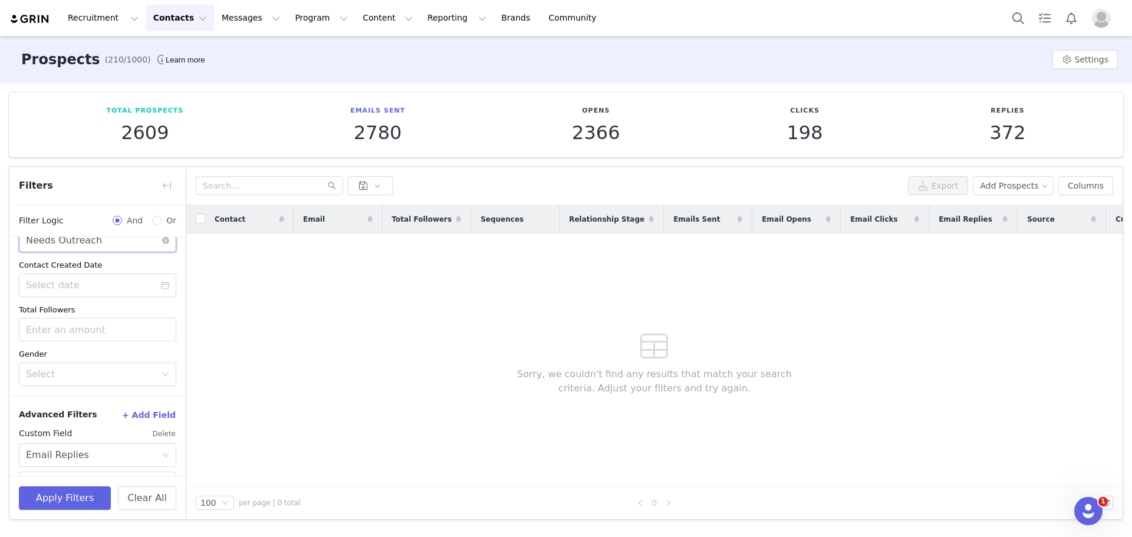
scroll to position [238, 0]
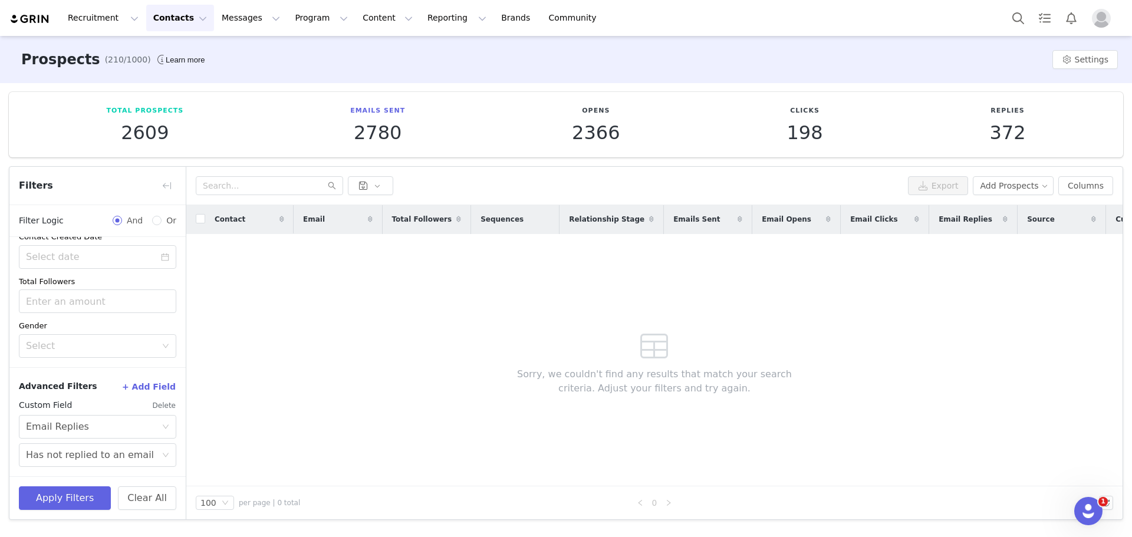
click at [156, 406] on button "Delete" at bounding box center [164, 405] width 24 height 19
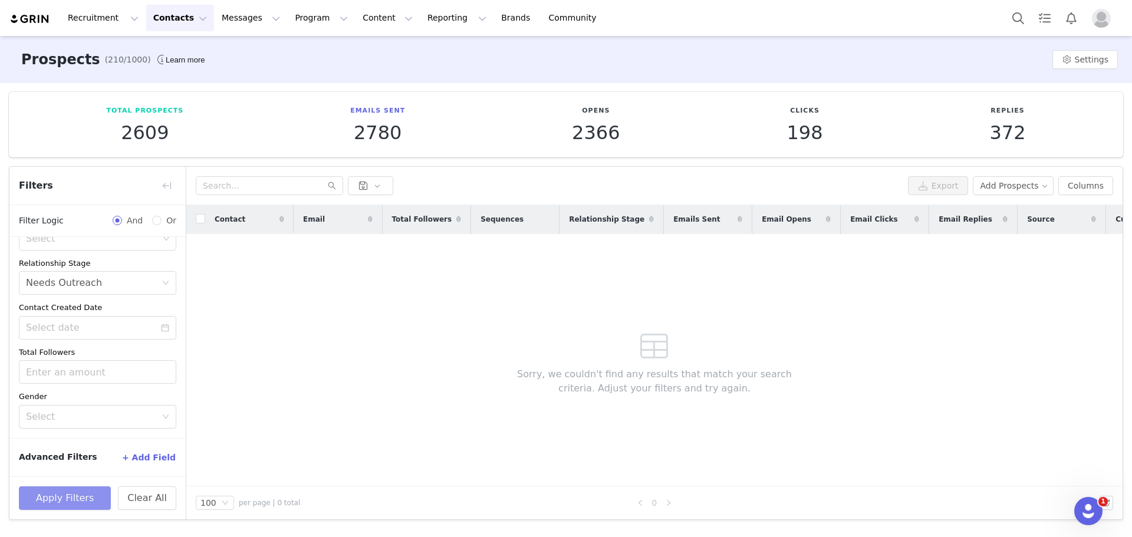
click at [67, 500] on button "Apply Filters" at bounding box center [65, 498] width 92 height 24
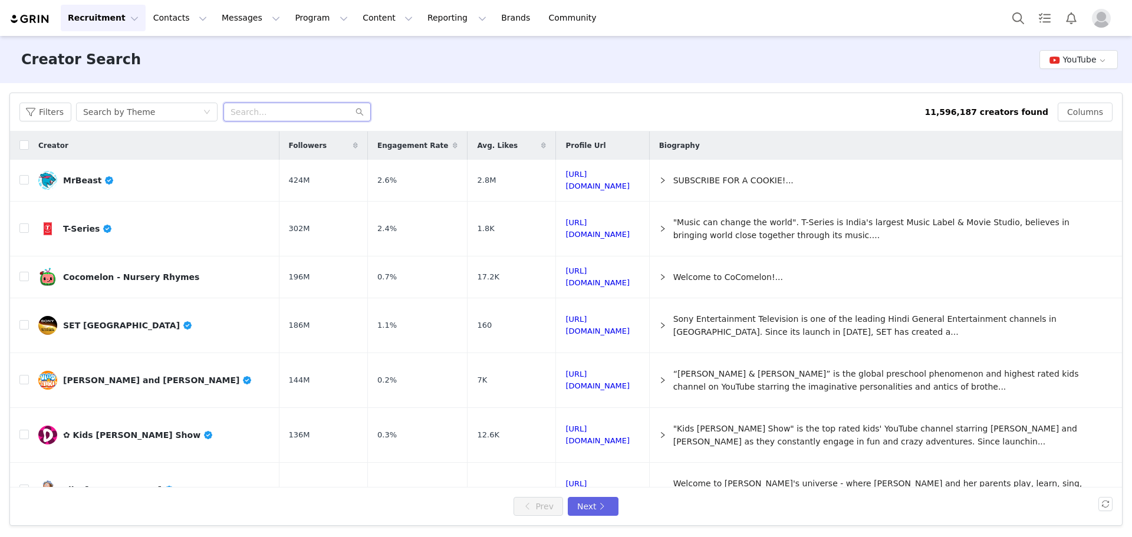
click at [288, 105] on input "text" at bounding box center [296, 112] width 147 height 19
type input "unboxing"
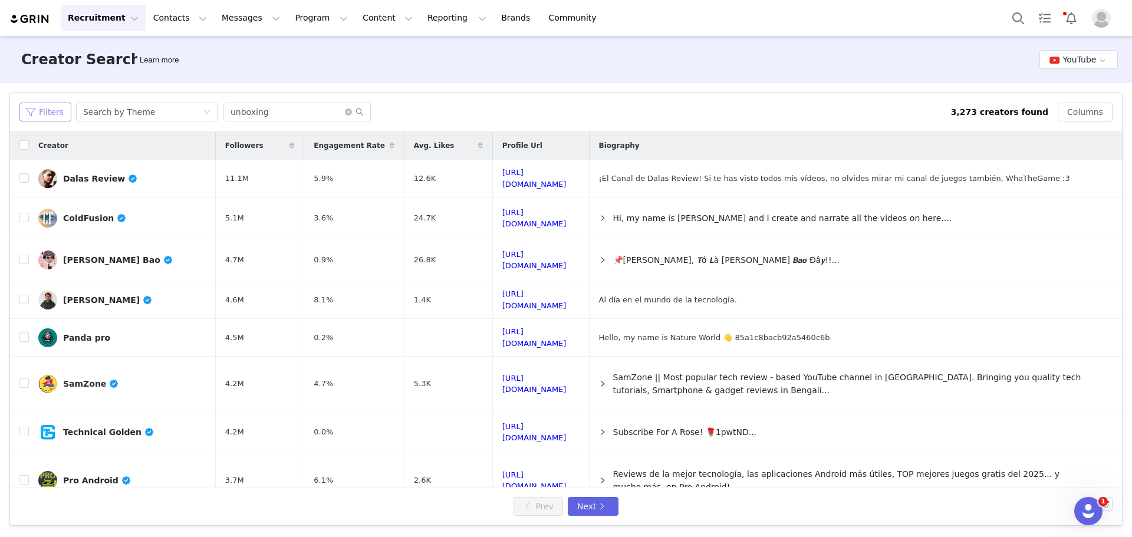
click at [47, 111] on button "Filters" at bounding box center [45, 112] width 52 height 19
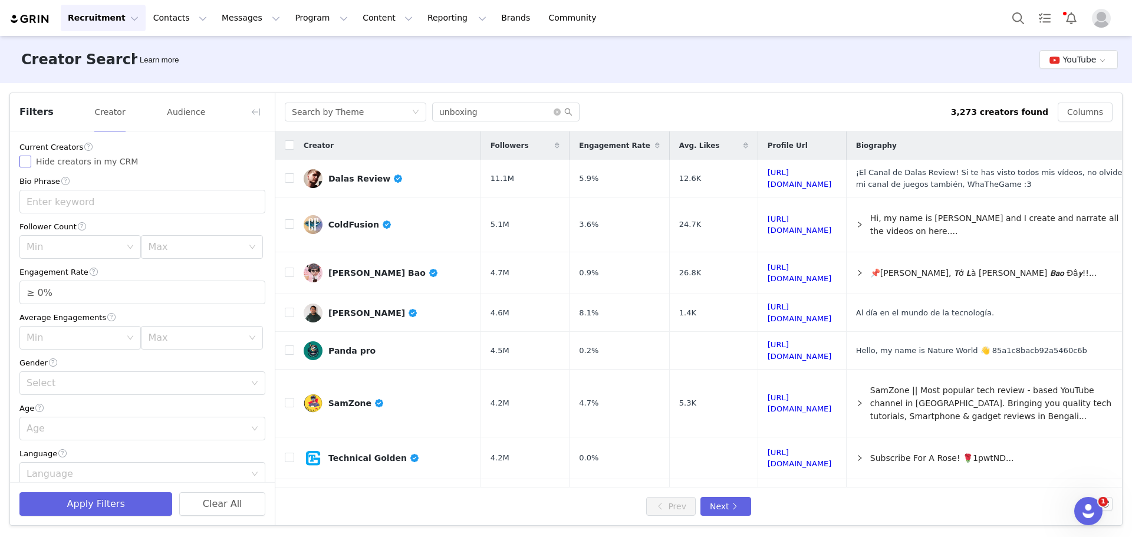
click at [24, 161] on input "Hide creators in my CRM" at bounding box center [25, 162] width 12 height 12
checkbox input "true"
click at [107, 204] on input "text" at bounding box center [142, 202] width 246 height 24
click at [84, 247] on div "Min" at bounding box center [74, 247] width 94 height 12
click at [64, 312] on li "10k" at bounding box center [77, 311] width 117 height 19
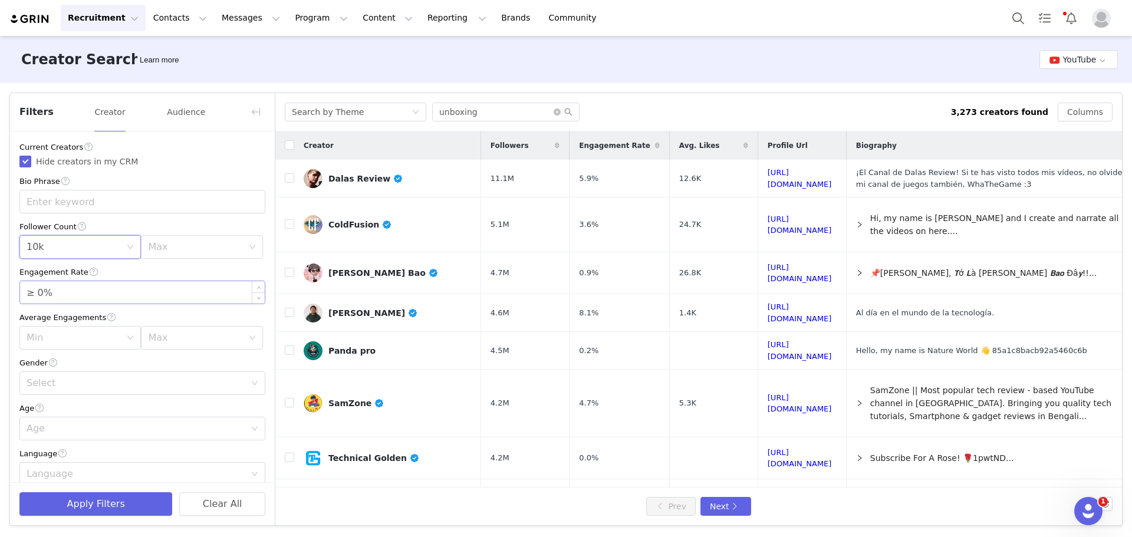
click at [77, 298] on input "≥ 0%" at bounding box center [142, 292] width 245 height 22
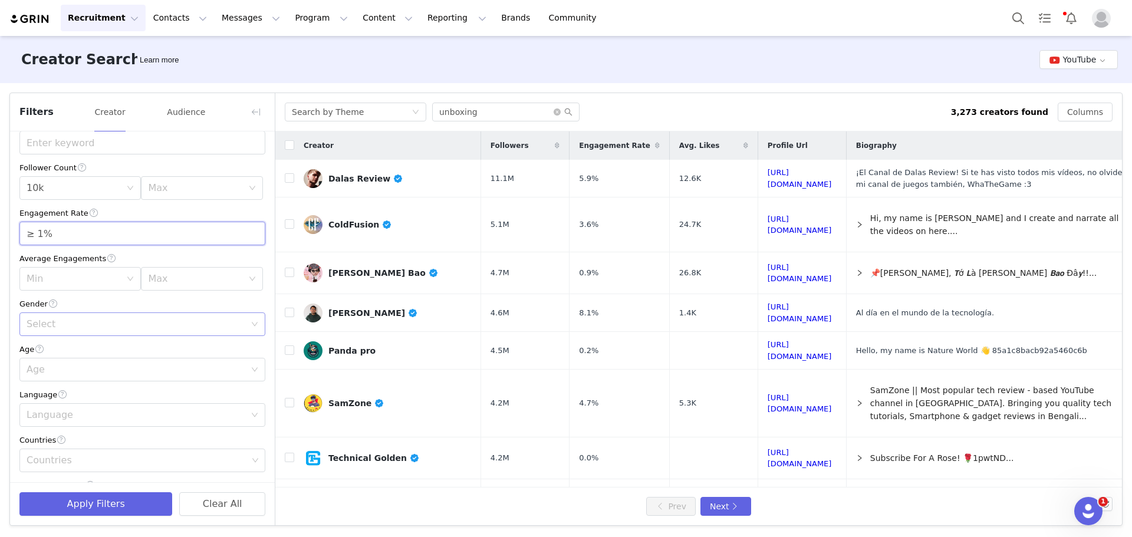
scroll to position [118, 0]
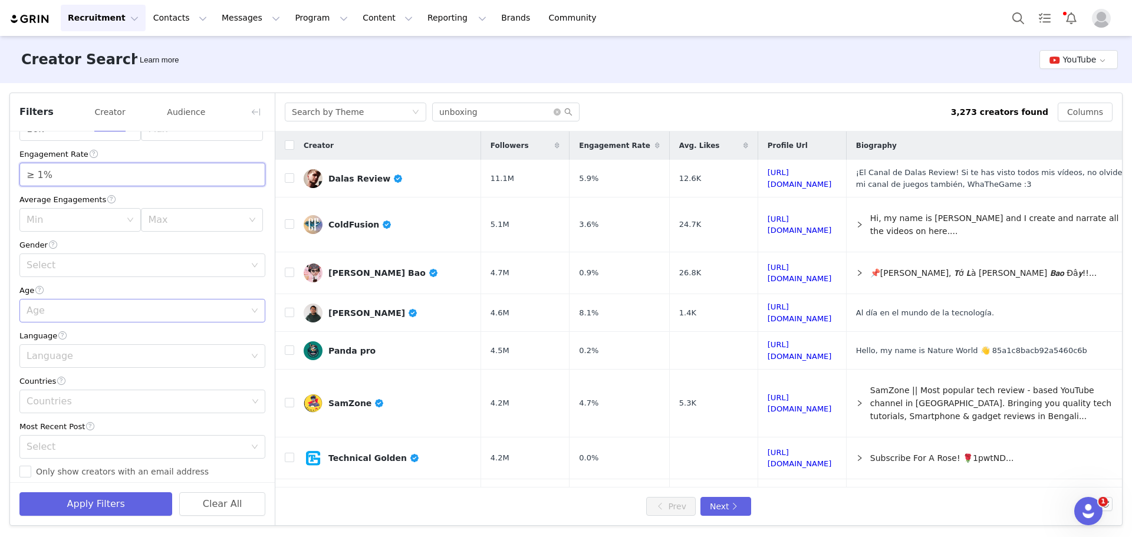
click at [85, 308] on div "Age" at bounding box center [136, 311] width 219 height 12
type input "≥ 1%"
click at [85, 307] on div "Age" at bounding box center [136, 311] width 219 height 12
click at [11, 305] on div "Current Creators Hide creators in my CRM Bio Phrase Follower Count Min 10k Max …" at bounding box center [142, 296] width 265 height 565
click at [48, 354] on div "Language" at bounding box center [136, 356] width 219 height 12
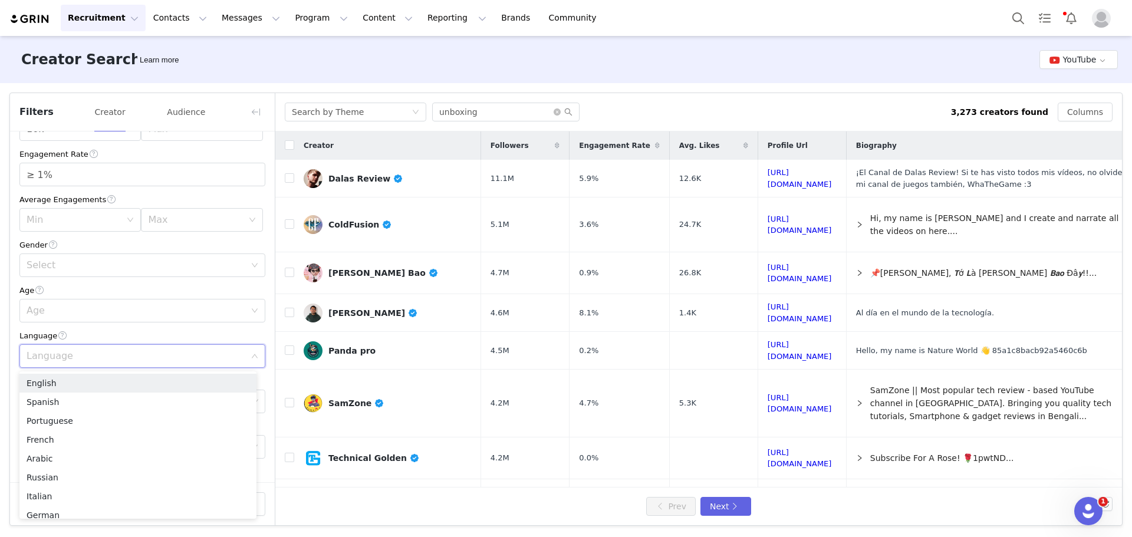
click at [45, 355] on div "Language" at bounding box center [136, 356] width 219 height 12
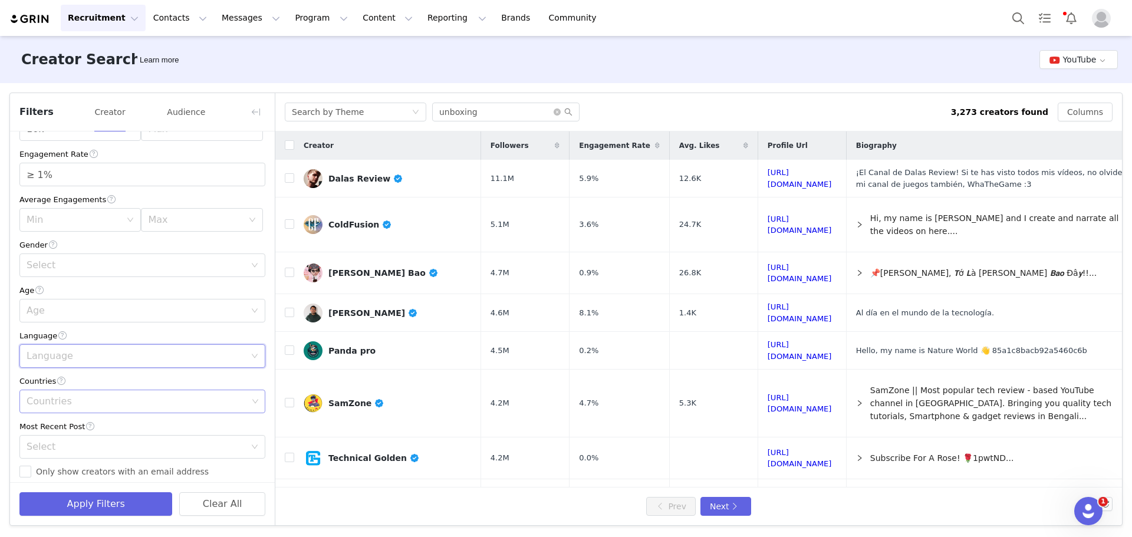
click at [44, 403] on div "Countries" at bounding box center [137, 401] width 221 height 12
type input "united"
click at [48, 442] on li "United States" at bounding box center [137, 447] width 237 height 19
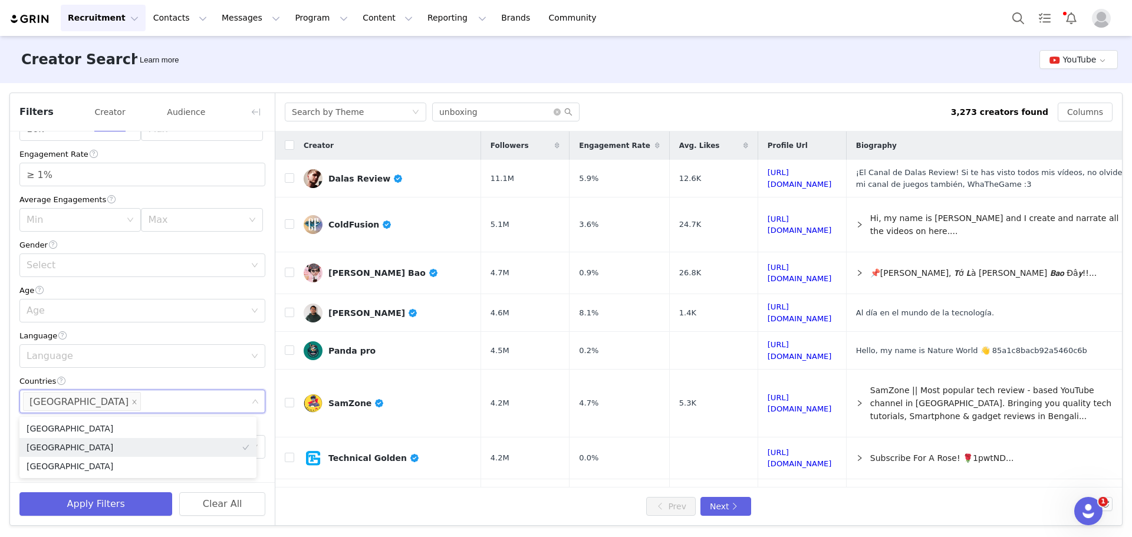
click at [0, 367] on div "Filters Creator Audience Current Creators Hide creators in my CRM Bio Phrase Fo…" at bounding box center [566, 309] width 1132 height 452
click at [51, 450] on div "Select" at bounding box center [136, 447] width 219 height 12
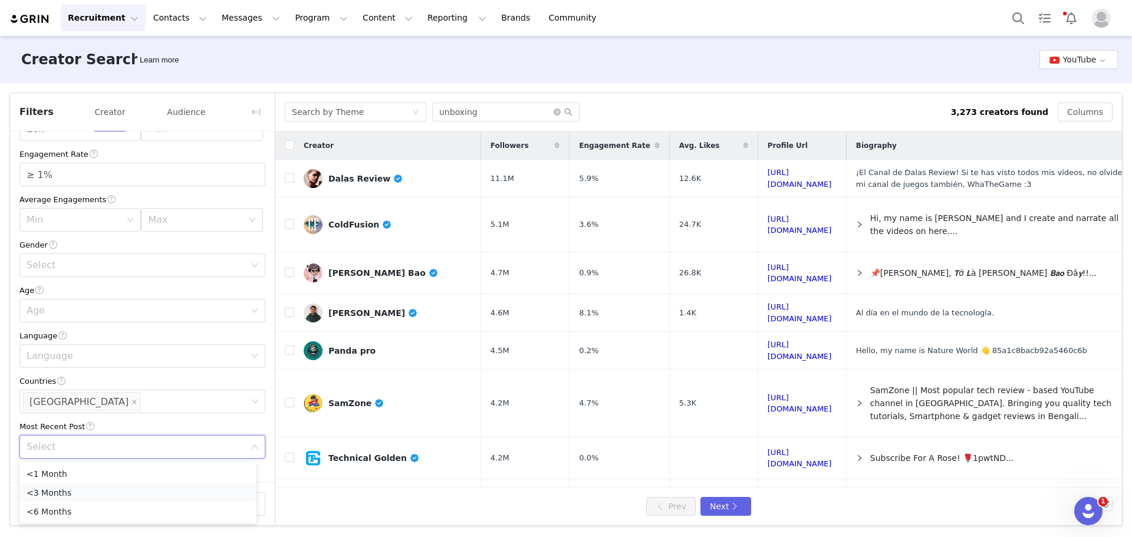
click at [54, 490] on li "<3 Months" at bounding box center [137, 492] width 237 height 19
click at [26, 474] on input "Only show creators with an email address" at bounding box center [25, 472] width 12 height 12
checkbox input "true"
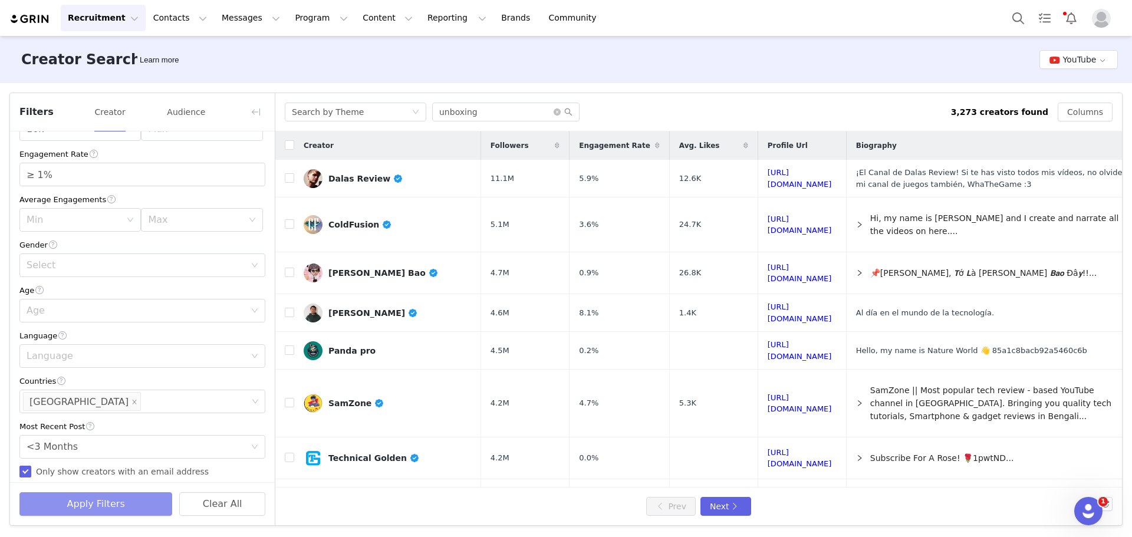
click at [67, 497] on button "Apply Filters" at bounding box center [95, 504] width 153 height 24
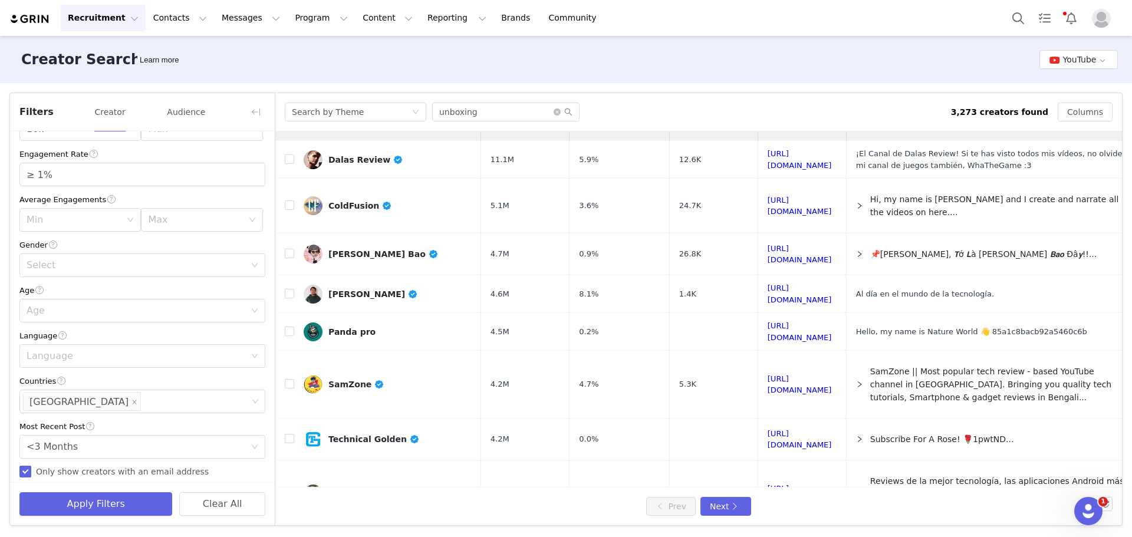
scroll to position [0, 0]
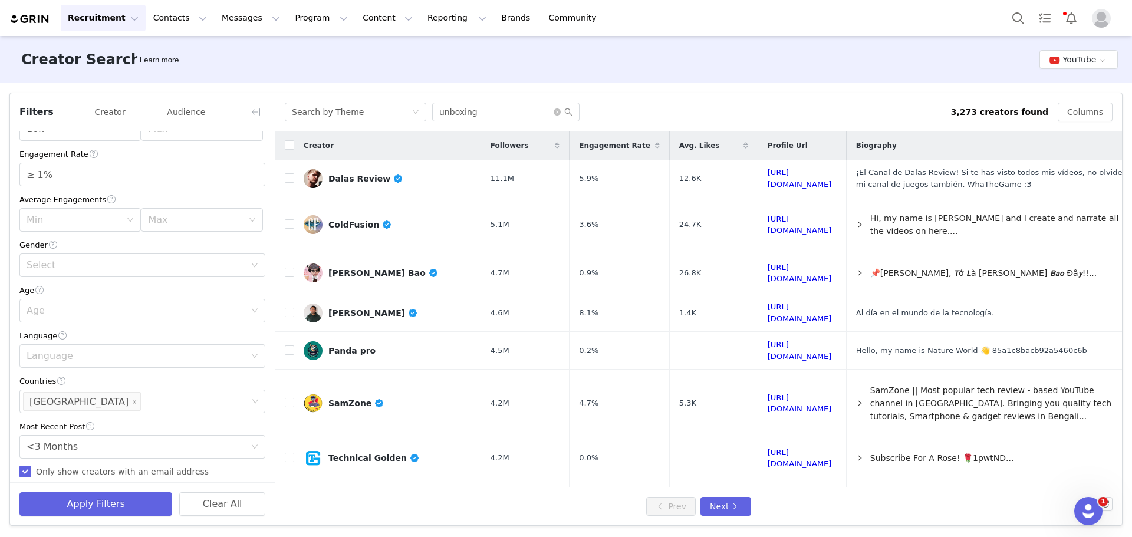
click at [294, 153] on div "Creator" at bounding box center [387, 145] width 187 height 25
click at [291, 149] on input "checkbox" at bounding box center [289, 144] width 9 height 9
checkbox input "true"
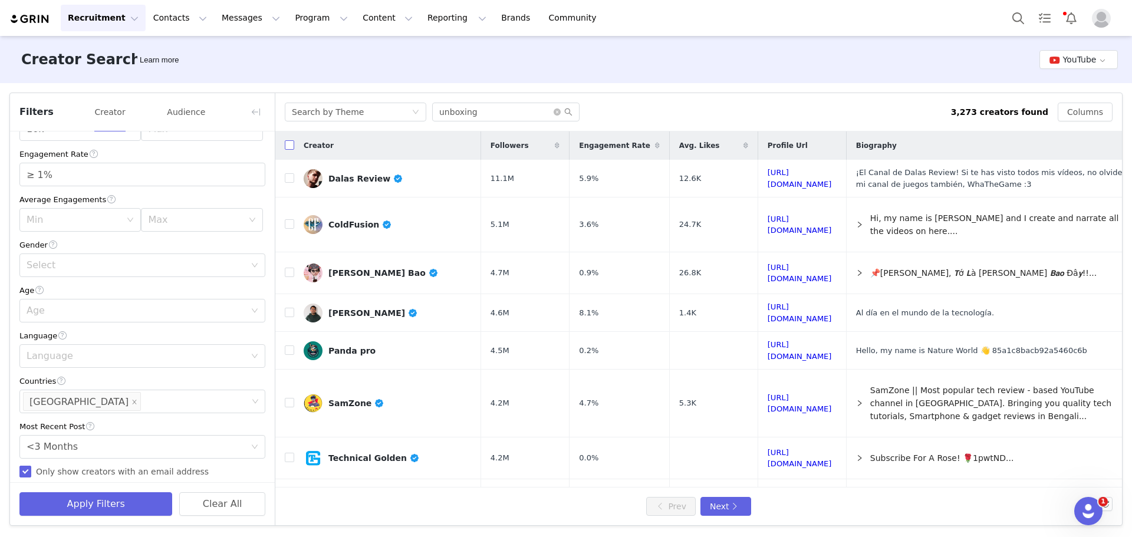
checkbox input "true"
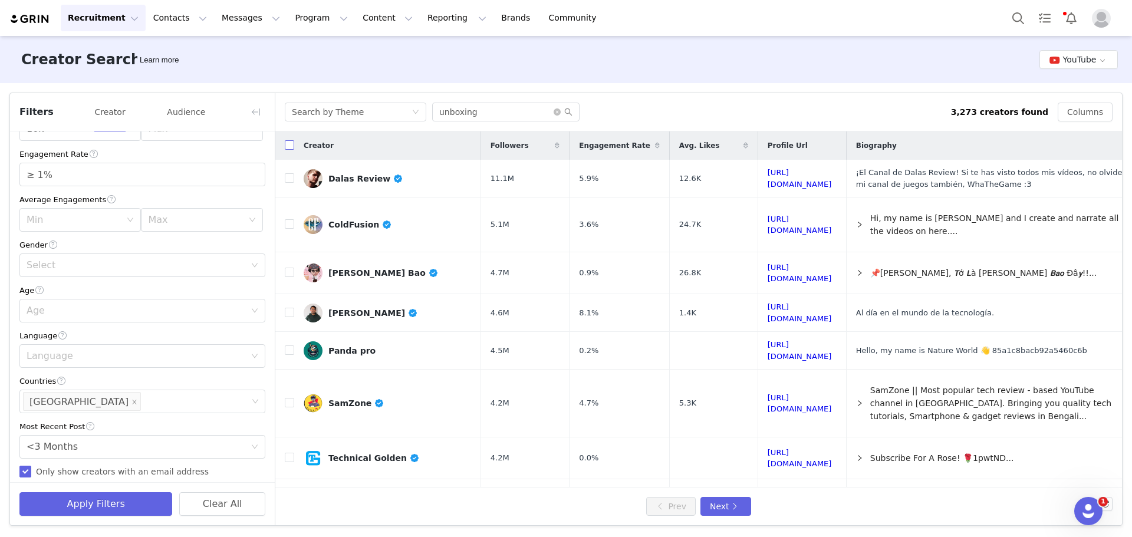
checkbox input "true"
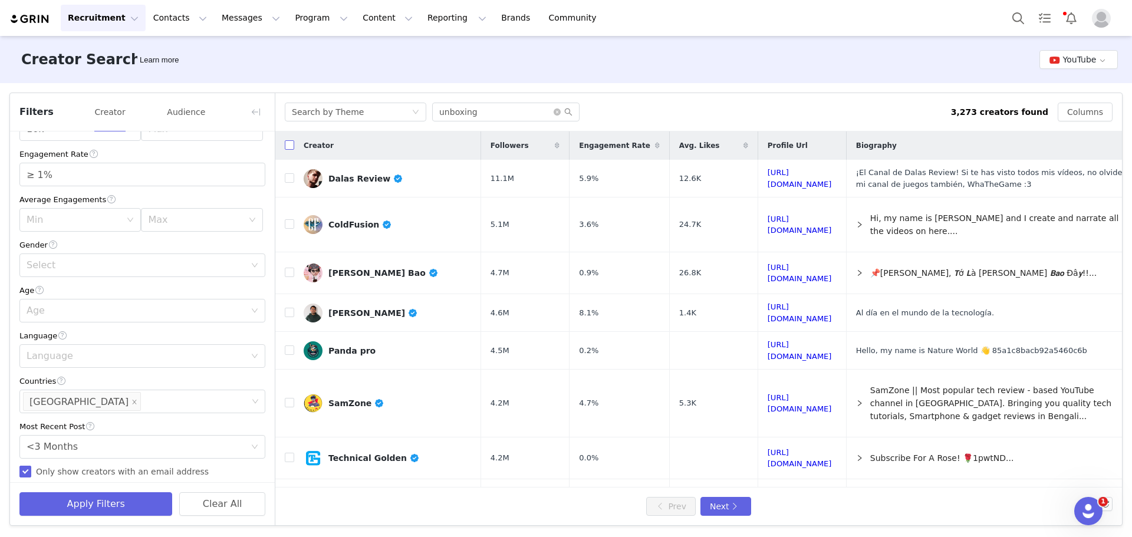
checkbox input "true"
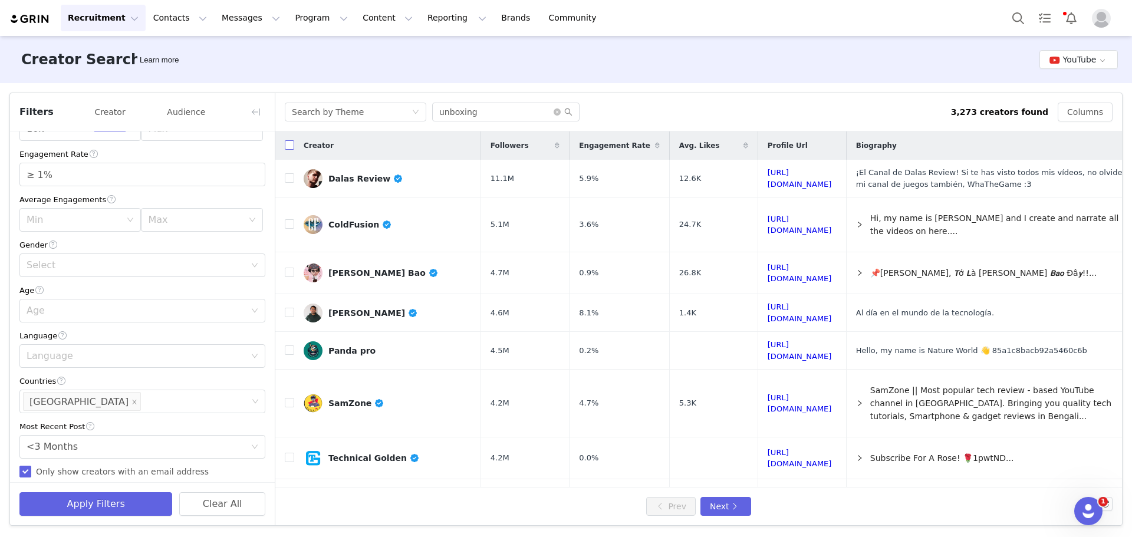
checkbox input "true"
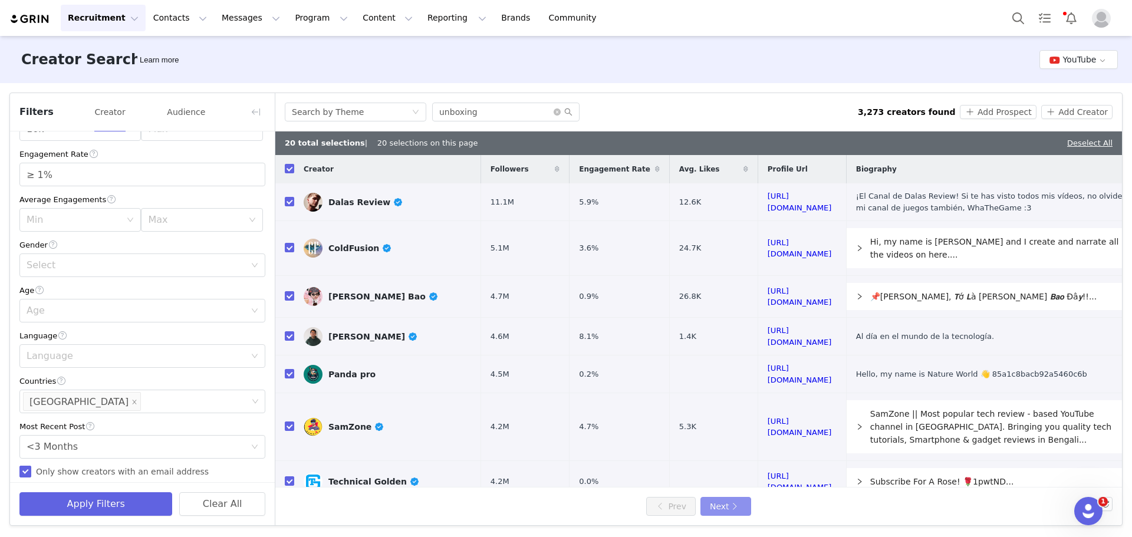
click at [730, 502] on button "Next" at bounding box center [725, 506] width 51 height 19
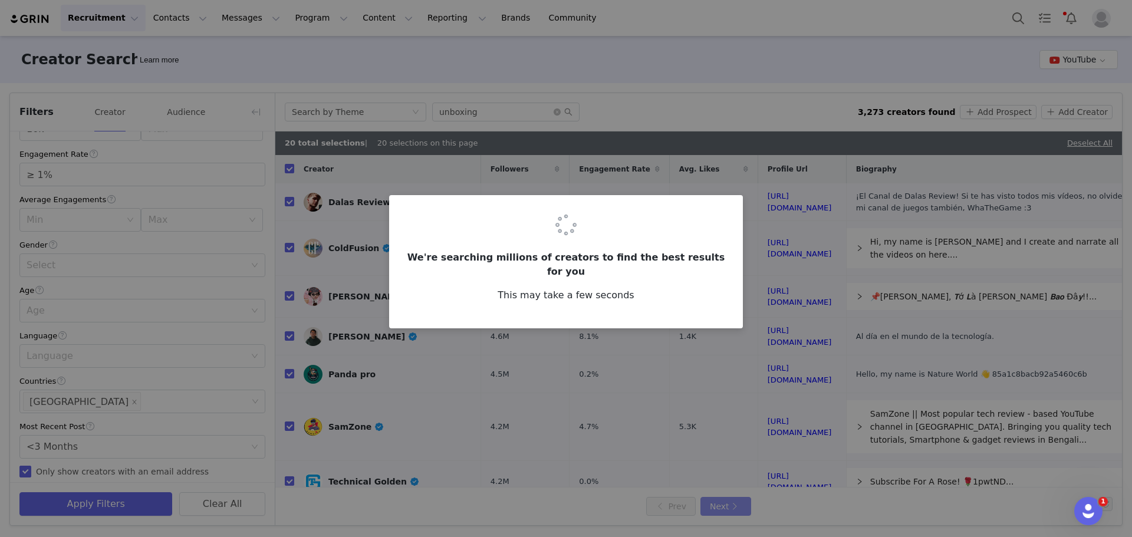
checkbox input "false"
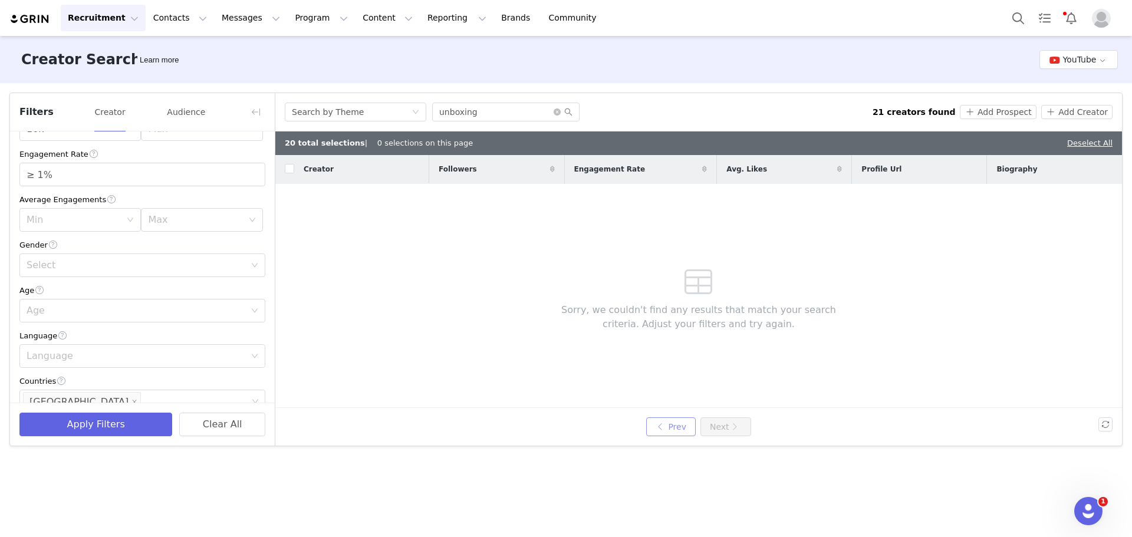
click at [663, 427] on button "Prev" at bounding box center [671, 426] width 50 height 19
click at [662, 420] on button "Prev" at bounding box center [671, 426] width 50 height 19
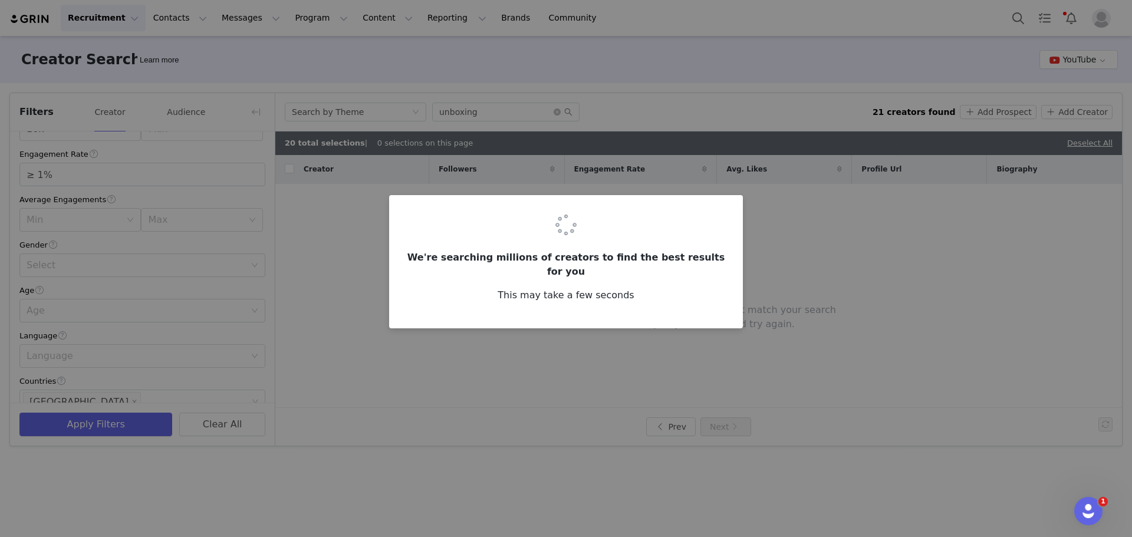
click at [358, 292] on div "We're searching millions of creators to find the best results for you This may …" at bounding box center [566, 268] width 1132 height 537
